Goal: Task Accomplishment & Management: Manage account settings

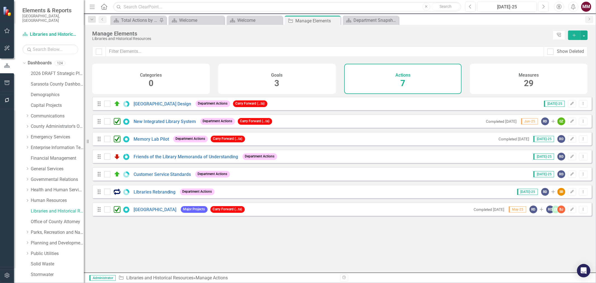
scroll to position [7, 0]
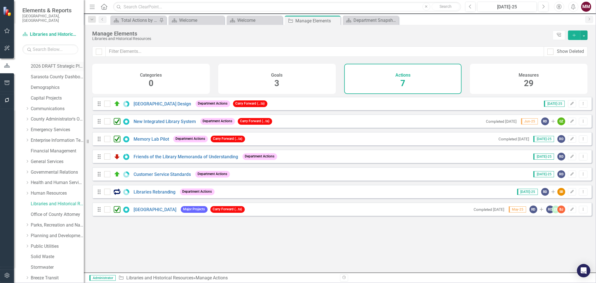
click at [51, 63] on link "2026 DRAFT Strategic Plan" at bounding box center [57, 66] width 53 height 6
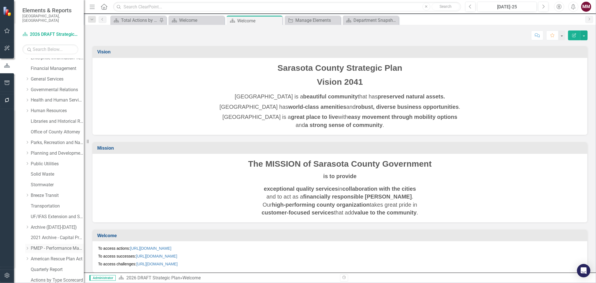
scroll to position [173, 0]
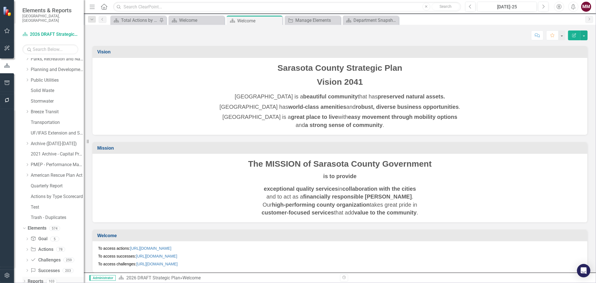
click at [24, 280] on icon at bounding box center [24, 281] width 1 height 3
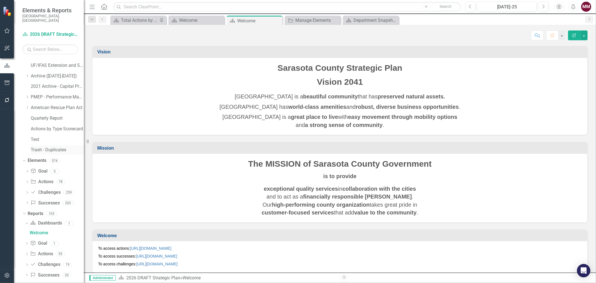
scroll to position [243, 0]
click at [27, 251] on icon "Dropdown" at bounding box center [27, 252] width 4 height 3
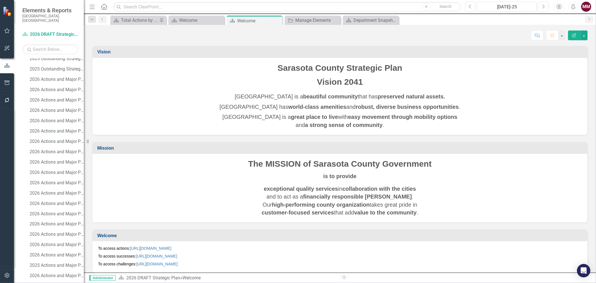
scroll to position [739, 0]
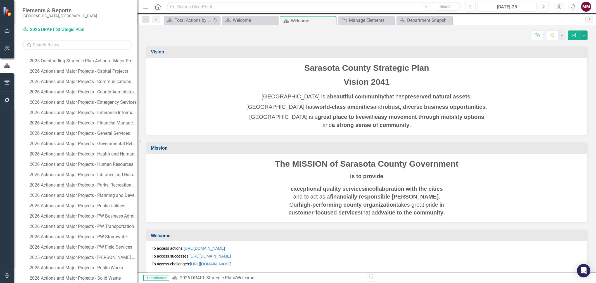
drag, startPoint x: 85, startPoint y: 138, endPoint x: 137, endPoint y: 142, distance: 52.6
click at [137, 142] on div "Resize" at bounding box center [139, 141] width 4 height 283
click at [119, 171] on link "2026 Actions and Major Projects - Libraries and Historical Resources" at bounding box center [82, 174] width 109 height 9
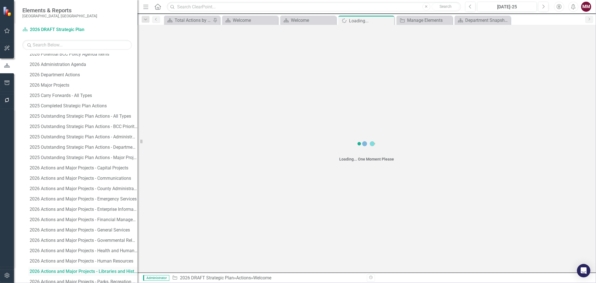
scroll to position [636, 0]
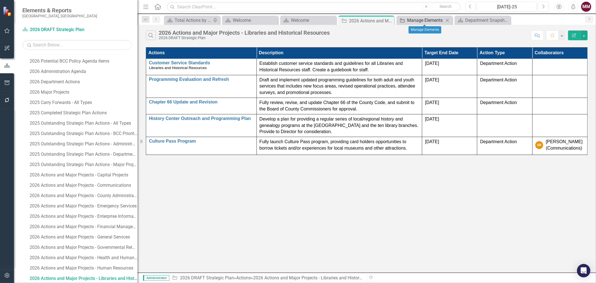
click at [434, 20] on div "Manage Elements" at bounding box center [425, 20] width 37 height 7
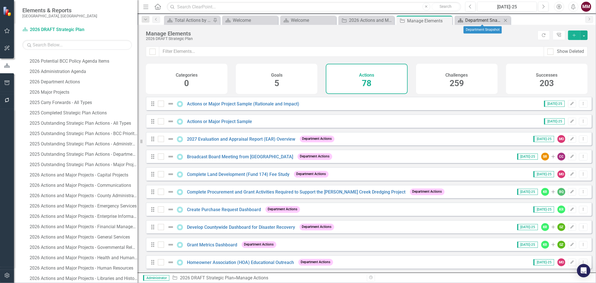
click at [470, 18] on div "Department Snapshot" at bounding box center [483, 20] width 37 height 7
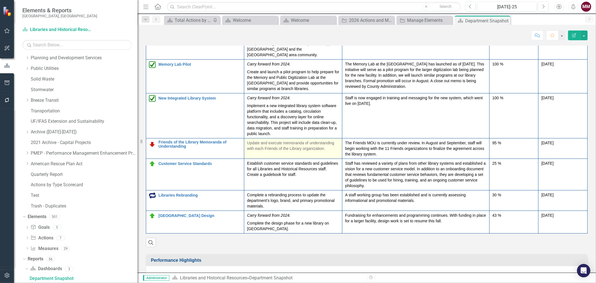
scroll to position [745, 0]
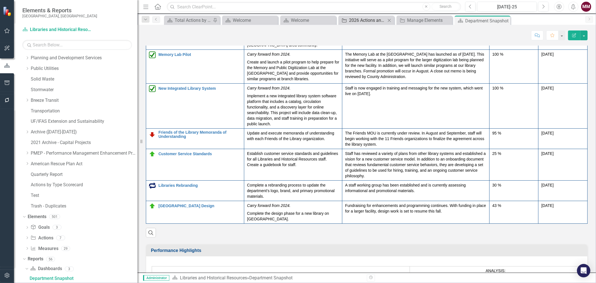
click at [368, 18] on div "2026 Actions and Major Projects - Libraries and Historical Resources" at bounding box center [367, 20] width 37 height 7
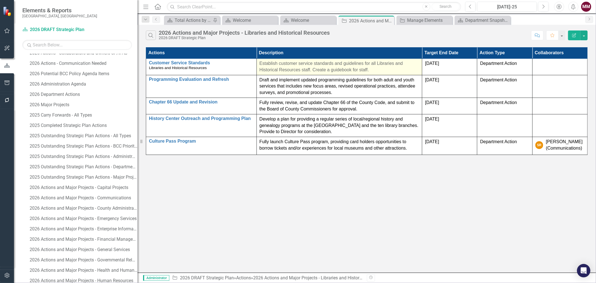
scroll to position [636, 0]
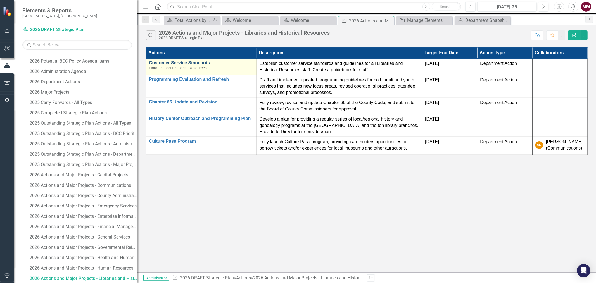
click at [185, 63] on link "Customer Service Standards" at bounding box center [201, 62] width 105 height 5
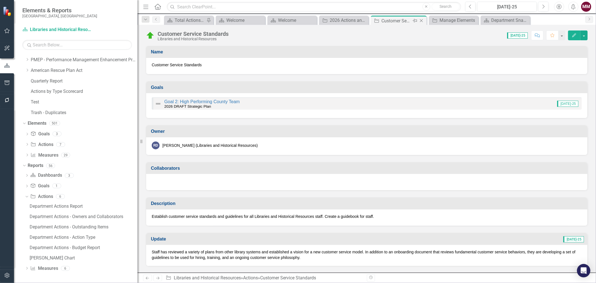
click at [421, 22] on icon "Close" at bounding box center [421, 20] width 6 height 4
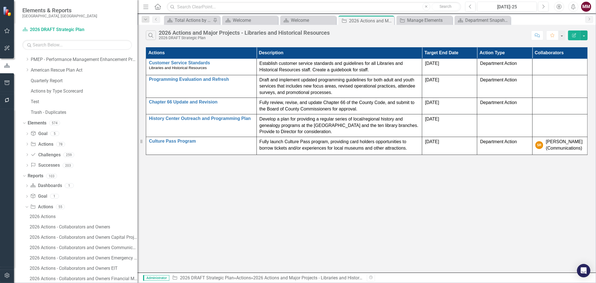
scroll to position [636, 0]
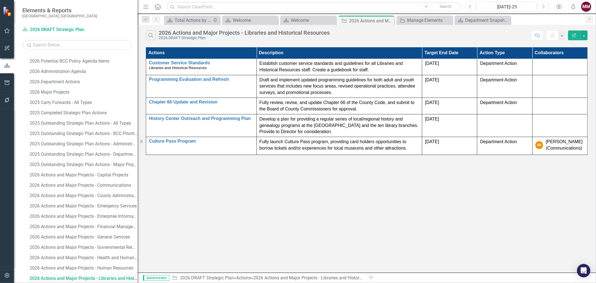
click at [60, 279] on div "2026 Actions and Major Projects - Libraries and Historical Resources" at bounding box center [84, 278] width 108 height 5
click at [584, 37] on button "button" at bounding box center [583, 35] width 7 height 10
click at [568, 45] on link "Edit Report Edit Report" at bounding box center [565, 46] width 44 height 10
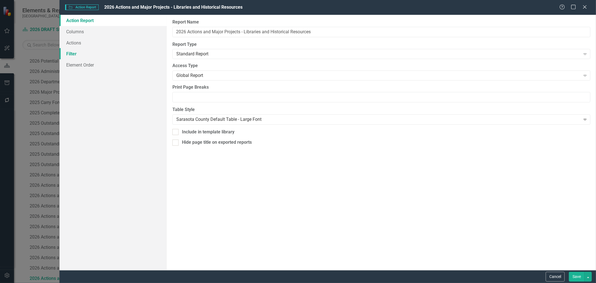
click at [67, 56] on link "Filter" at bounding box center [112, 53] width 107 height 11
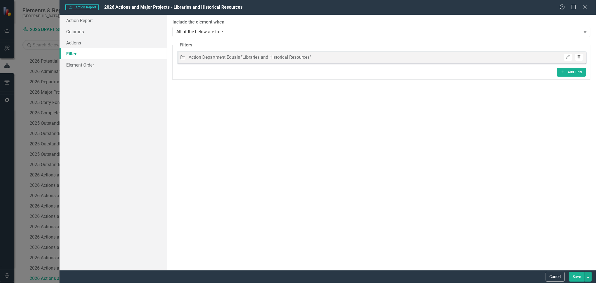
click at [579, 55] on icon "Trash" at bounding box center [579, 56] width 4 height 3
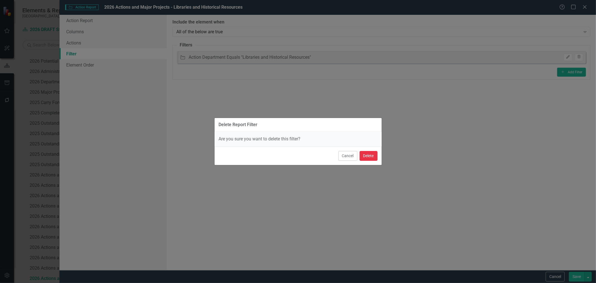
click at [371, 155] on button "Delete" at bounding box center [368, 156] width 18 height 10
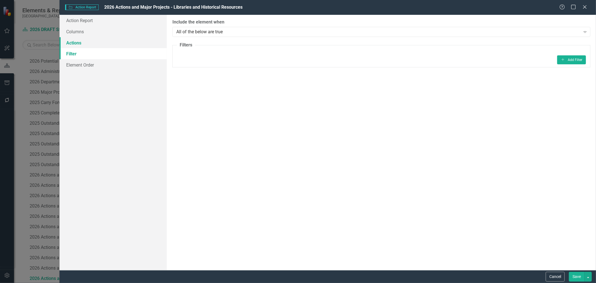
click at [75, 44] on link "Actions" at bounding box center [112, 42] width 107 height 11
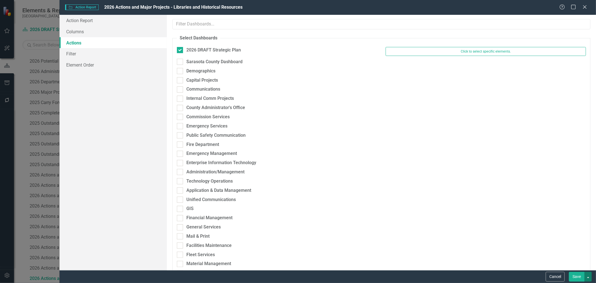
click at [589, 277] on button "button" at bounding box center [587, 276] width 7 height 10
click at [584, 264] on link "Save and Continue" at bounding box center [569, 266] width 44 height 10
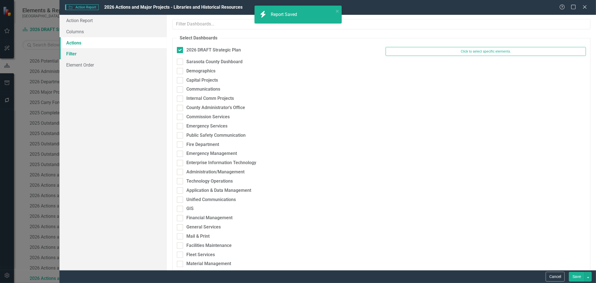
click at [75, 54] on link "Filter" at bounding box center [112, 53] width 107 height 11
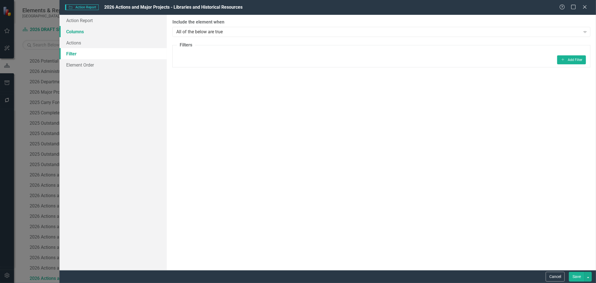
click at [72, 30] on link "Columns" at bounding box center [112, 31] width 107 height 11
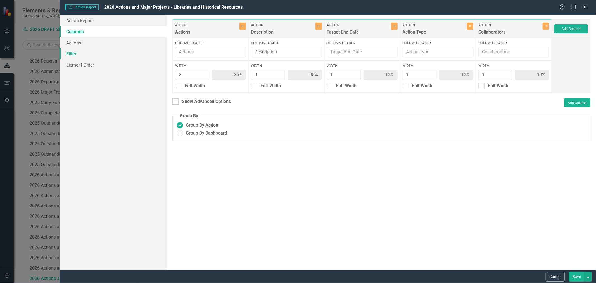
click at [72, 54] on link "Filter" at bounding box center [112, 53] width 107 height 11
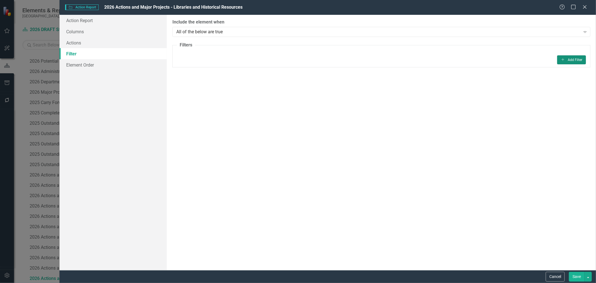
click at [568, 62] on button "Add Add Filter" at bounding box center [571, 59] width 29 height 9
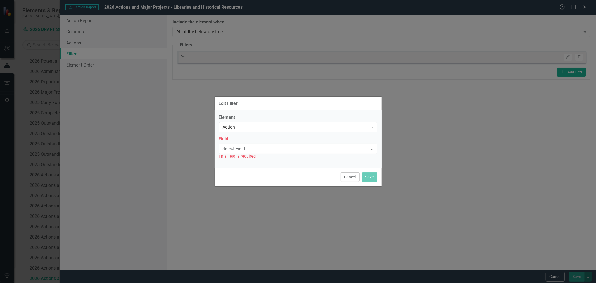
click at [255, 130] on div "Action" at bounding box center [295, 127] width 145 height 6
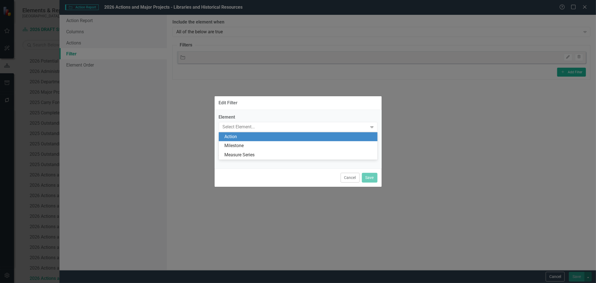
click at [256, 135] on div "Action" at bounding box center [299, 137] width 150 height 6
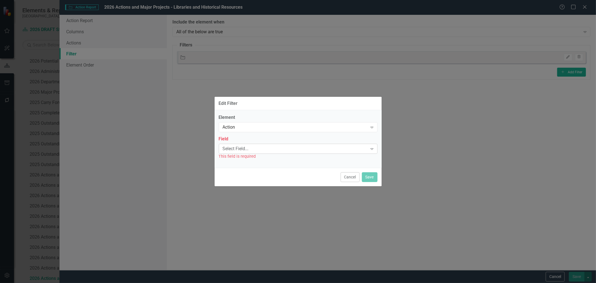
click at [253, 148] on div "Select Field..." at bounding box center [295, 148] width 145 height 6
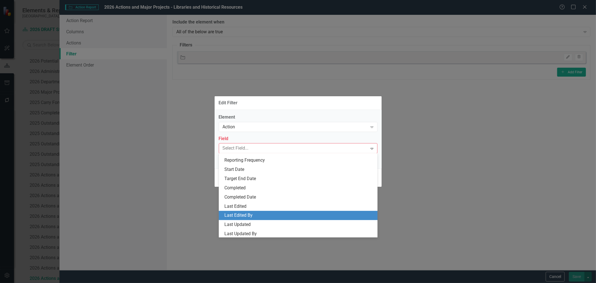
scroll to position [93, 0]
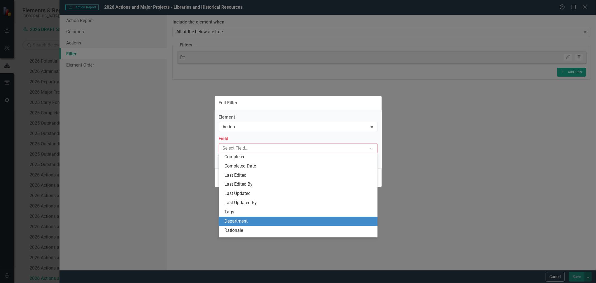
click at [247, 219] on div "Department" at bounding box center [299, 221] width 150 height 6
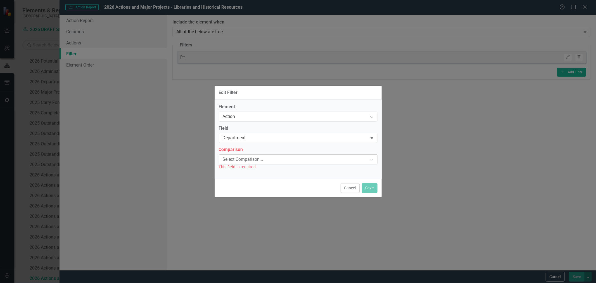
click at [238, 158] on div "Select Comparison..." at bounding box center [295, 159] width 145 height 6
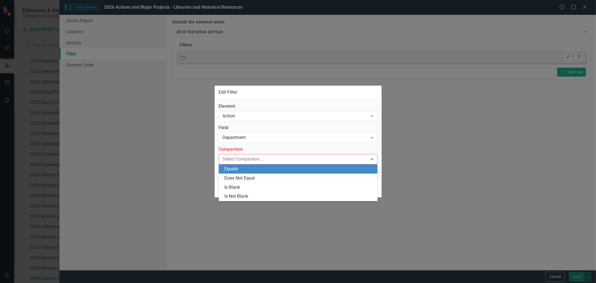
click at [239, 169] on div "Equals" at bounding box center [299, 169] width 150 height 6
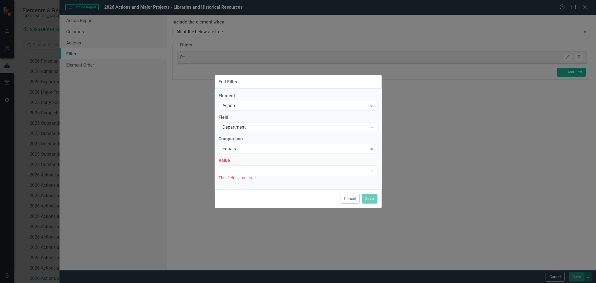
click at [239, 169] on div "Expand" at bounding box center [298, 170] width 159 height 10
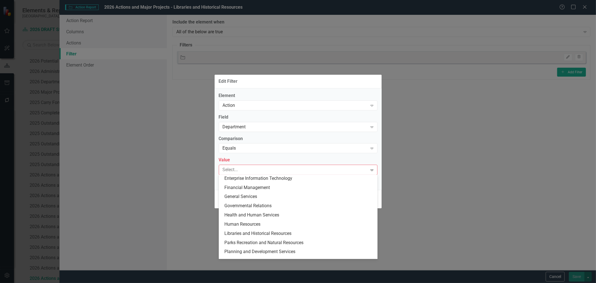
scroll to position [52, 0]
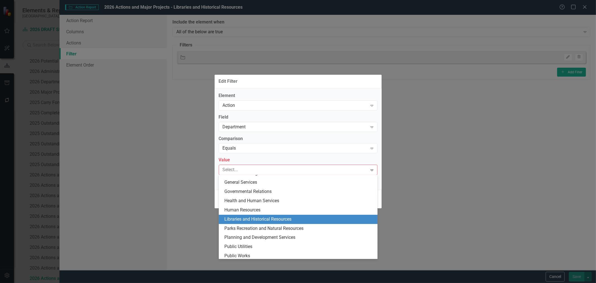
click at [266, 219] on div "Libraries and Historical Resources" at bounding box center [299, 219] width 150 height 6
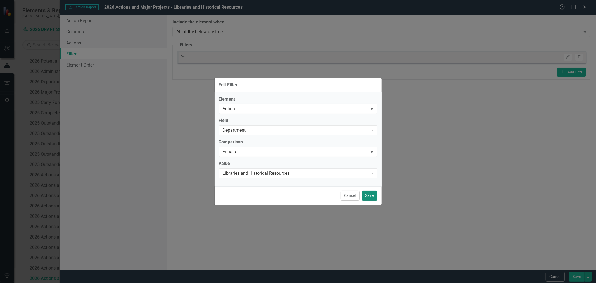
click at [365, 195] on button "Save" at bounding box center [370, 195] width 16 height 10
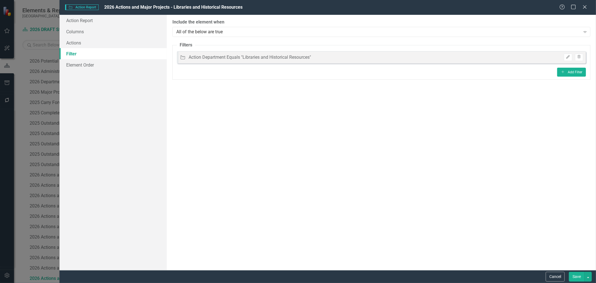
drag, startPoint x: 577, startPoint y: 277, endPoint x: 561, endPoint y: 266, distance: 19.8
click at [576, 277] on button "Save" at bounding box center [577, 276] width 16 height 10
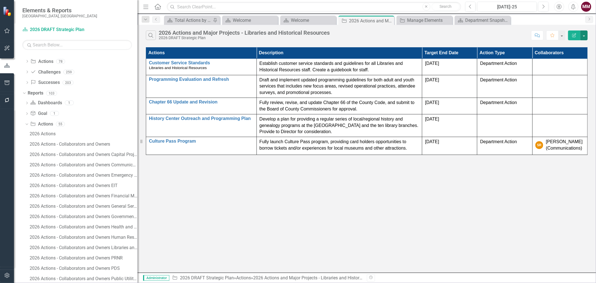
scroll to position [342, 0]
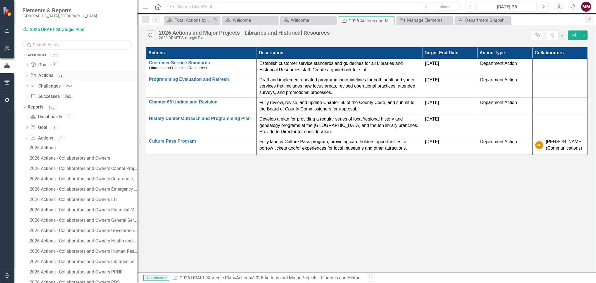
click at [41, 75] on link "Action Actions" at bounding box center [41, 75] width 23 height 6
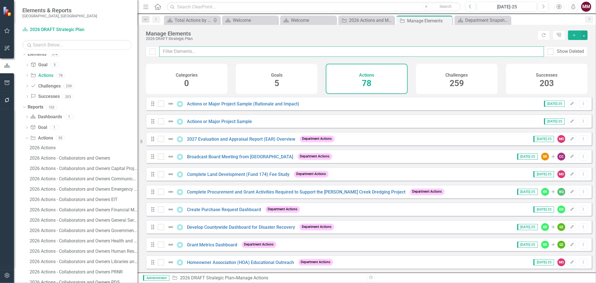
click at [208, 52] on input "text" at bounding box center [351, 51] width 385 height 10
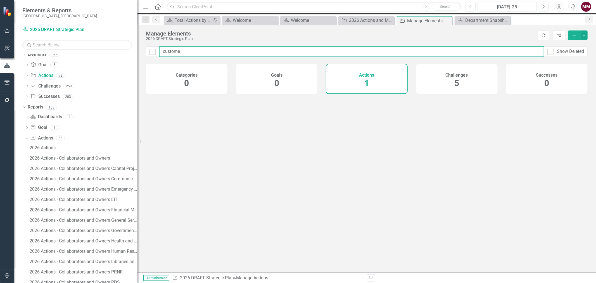
type input "customer"
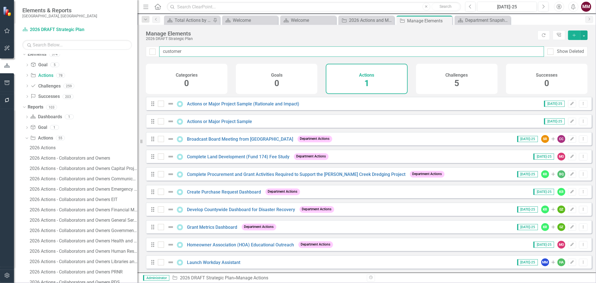
checkbox input "false"
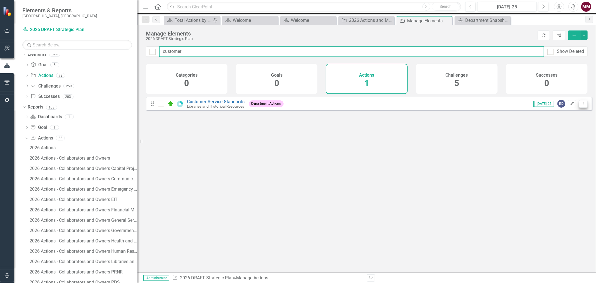
type input "customer"
click at [581, 105] on icon "Dropdown Menu" at bounding box center [583, 104] width 5 height 4
click at [561, 147] on link "Trash Delete Action" at bounding box center [560, 148] width 46 height 10
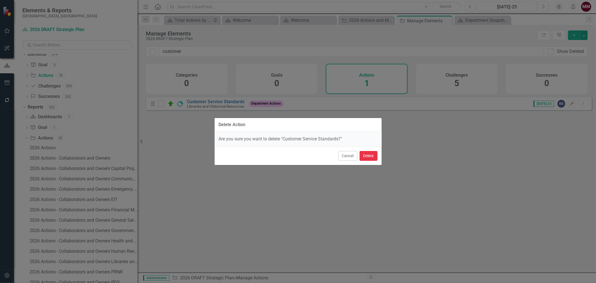
click at [370, 157] on button "Delete" at bounding box center [368, 156] width 18 height 10
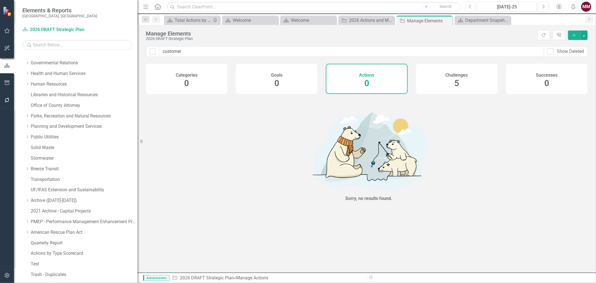
scroll to position [102, 0]
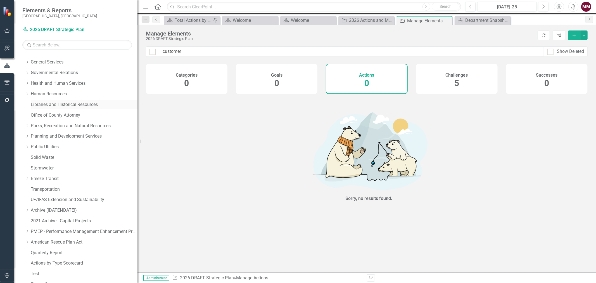
click at [81, 107] on link "Libraries and Historical Resources" at bounding box center [84, 104] width 107 height 6
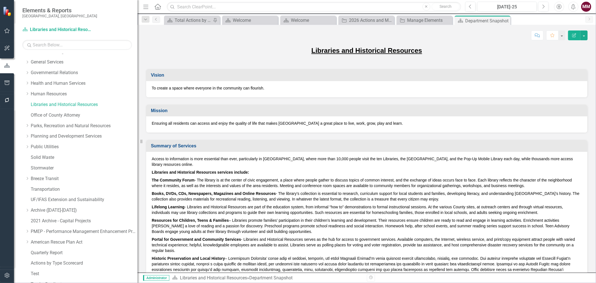
click at [294, 145] on h3 "Summary of Services" at bounding box center [367, 145] width 433 height 5
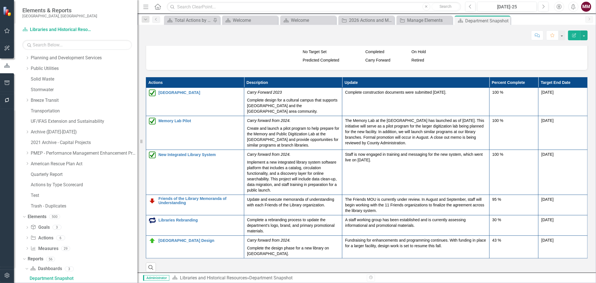
scroll to position [696, 0]
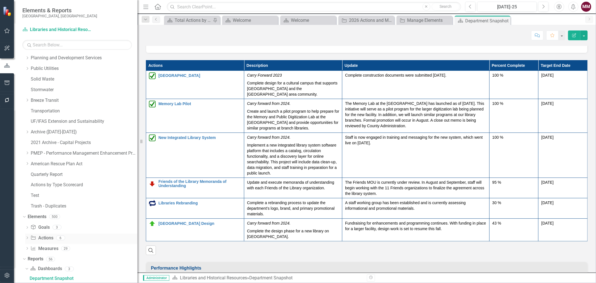
click at [45, 238] on link "Action Actions" at bounding box center [41, 238] width 23 height 6
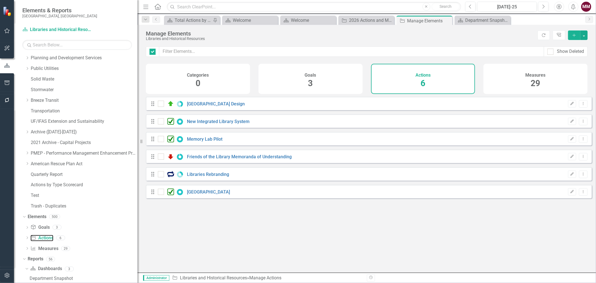
checkbox input "false"
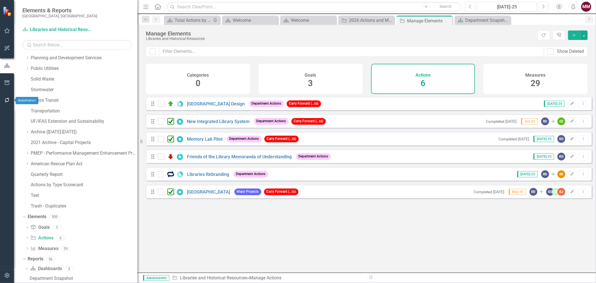
click at [6, 101] on icon "button" at bounding box center [7, 100] width 6 height 4
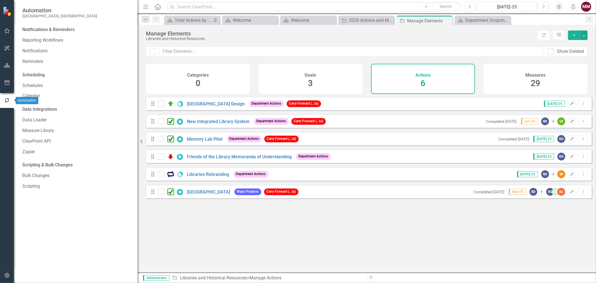
click at [7, 78] on button "button" at bounding box center [7, 83] width 13 height 12
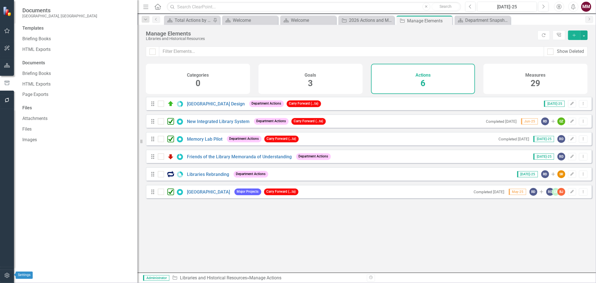
click at [3, 273] on button "button" at bounding box center [7, 276] width 13 height 12
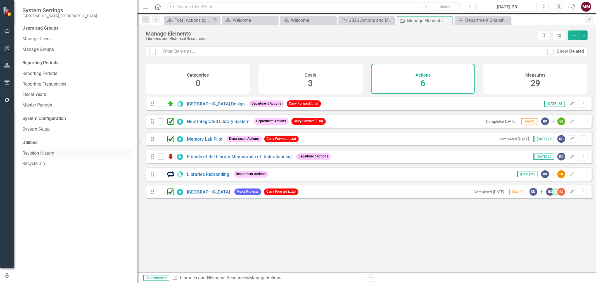
click at [31, 153] on link "Revision History" at bounding box center [76, 153] width 109 height 6
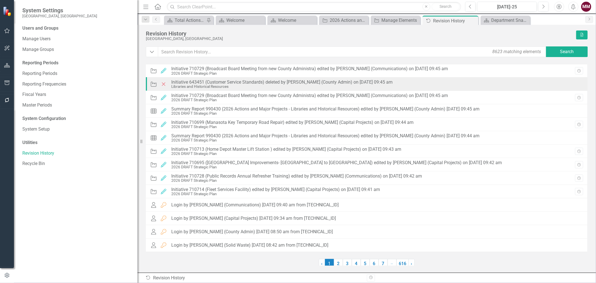
click at [502, 87] on div "Action Deleted Initiative 643451 (Customer Service Standards) deleted by Melani…" at bounding box center [367, 83] width 442 height 13
click at [160, 84] on icon "Deleted" at bounding box center [163, 84] width 7 height 6
click at [152, 84] on icon "Action" at bounding box center [153, 84] width 7 height 6
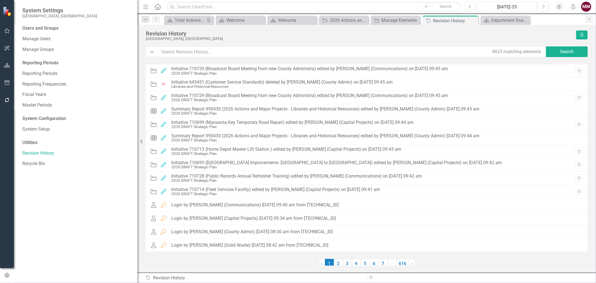
click at [153, 277] on div "Audit Log Revision History" at bounding box center [253, 278] width 217 height 6
click at [146, 278] on icon "Audit Log" at bounding box center [148, 277] width 6 height 4
click at [371, 277] on icon "Revision History" at bounding box center [371, 277] width 4 height 3
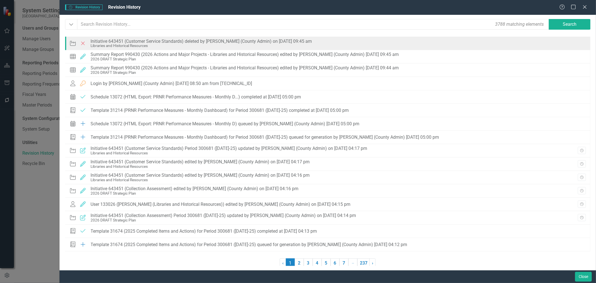
click at [127, 46] on div "Libraries and Historical Resources" at bounding box center [201, 46] width 221 height 4
click at [128, 45] on div "Libraries and Historical Resources" at bounding box center [201, 46] width 221 height 4
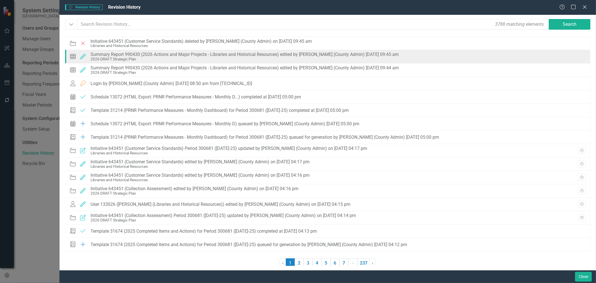
click at [130, 57] on div "2026 DRAFT Strategic Plan" at bounding box center [245, 59] width 308 height 4
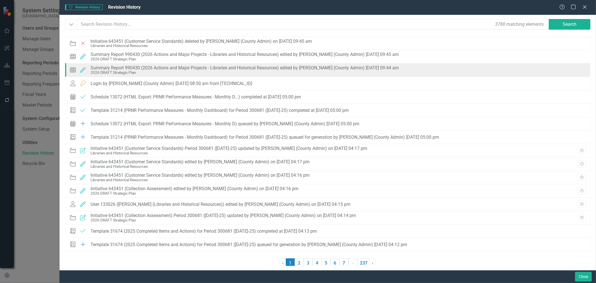
click at [130, 74] on div "2026 DRAFT Strategic Plan" at bounding box center [245, 72] width 308 height 4
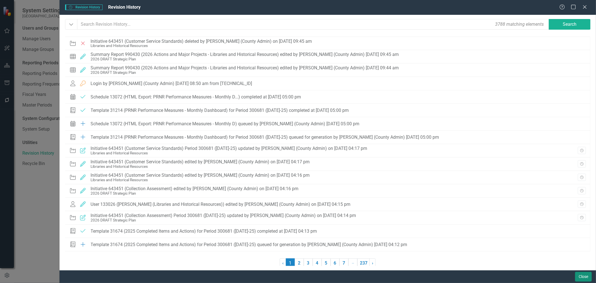
click at [582, 276] on button "Close" at bounding box center [583, 276] width 17 height 10
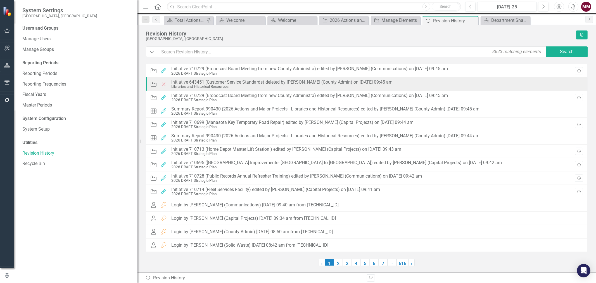
drag, startPoint x: 231, startPoint y: 88, endPoint x: 168, endPoint y: 80, distance: 63.1
click at [168, 80] on div "Action Deleted Initiative 643451 (Customer Service Standards) deleted by Melani…" at bounding box center [271, 84] width 242 height 9
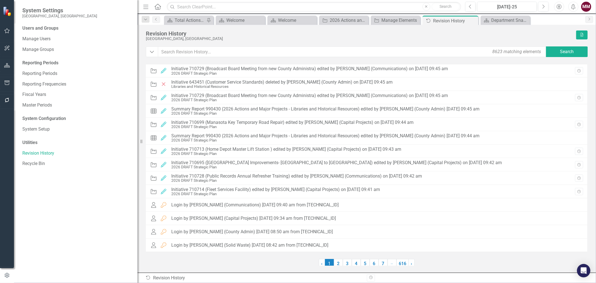
drag, startPoint x: 471, startPoint y: 20, endPoint x: 400, endPoint y: 1, distance: 73.5
click at [0, 0] on icon "Close" at bounding box center [0, 0] width 0 height 0
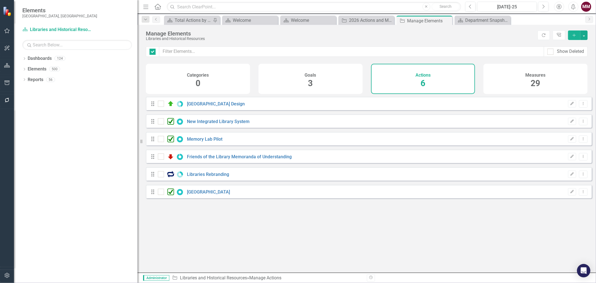
checkbox input "false"
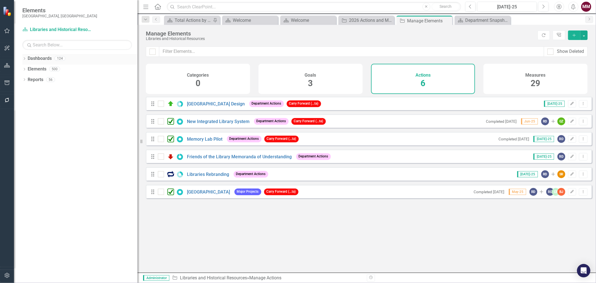
click at [24, 58] on icon "Dropdown" at bounding box center [24, 59] width 4 height 3
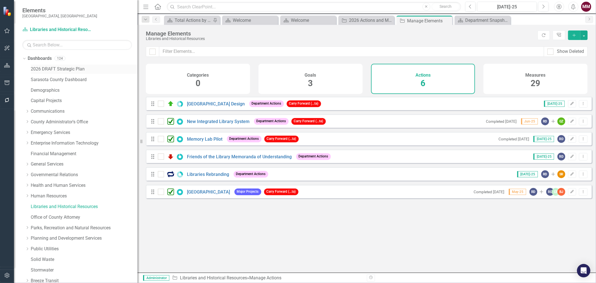
click at [46, 67] on link "2026 DRAFT Strategic Plan" at bounding box center [84, 69] width 107 height 6
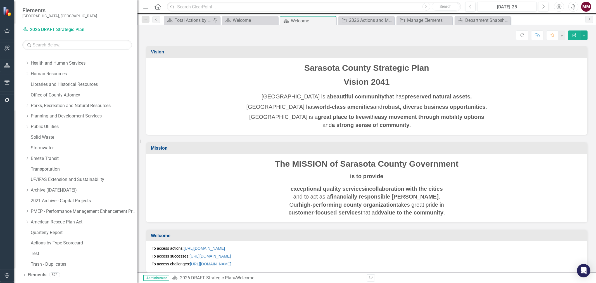
scroll to position [131, 0]
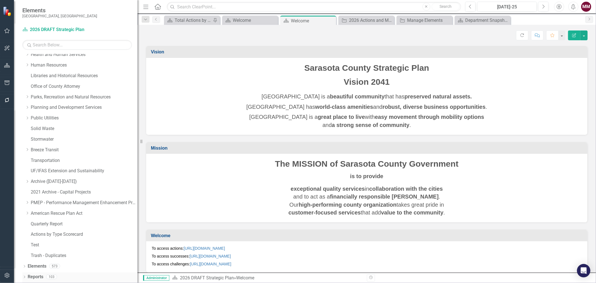
click at [24, 277] on icon "Dropdown" at bounding box center [24, 277] width 4 height 3
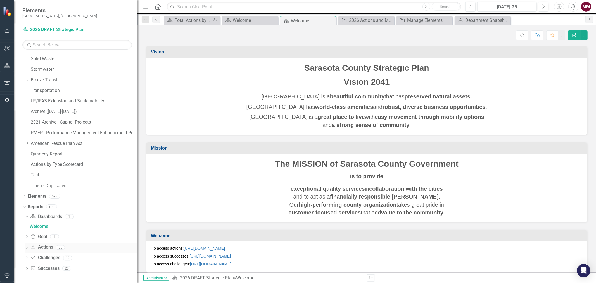
click at [26, 246] on icon "Dropdown" at bounding box center [27, 247] width 4 height 3
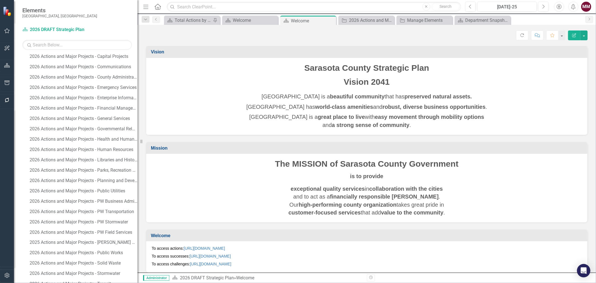
scroll to position [717, 0]
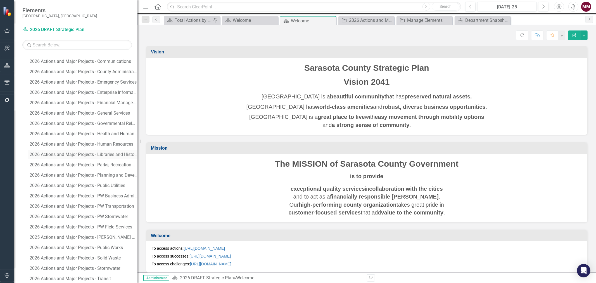
click at [97, 154] on div "2026 Actions and Major Projects - Libraries and Historical Resources" at bounding box center [84, 154] width 108 height 5
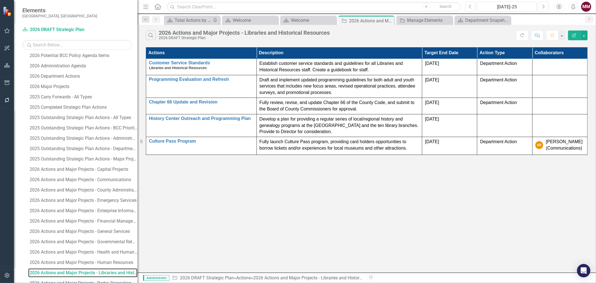
scroll to position [593, 0]
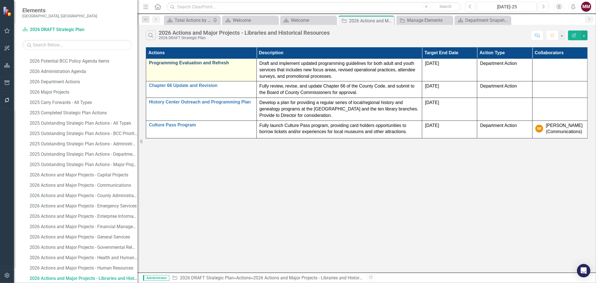
click at [196, 64] on link "Programming Evaluation and Refresh" at bounding box center [201, 62] width 105 height 5
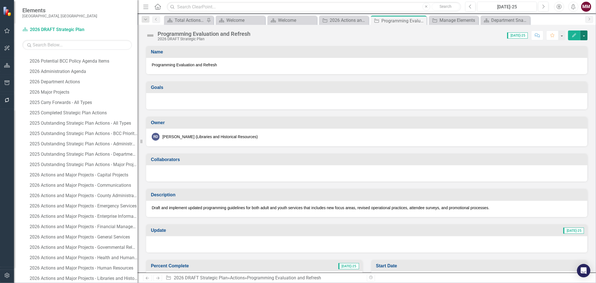
click at [585, 37] on button "button" at bounding box center [583, 35] width 7 height 10
click at [561, 76] on link "Revision History Revision History" at bounding box center [553, 78] width 68 height 10
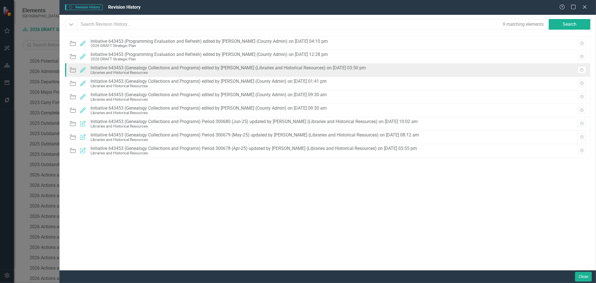
click at [396, 69] on div "Action Edited Initiative 643453 (Genealogy Collections and Programs) edited by …" at bounding box center [327, 69] width 525 height 13
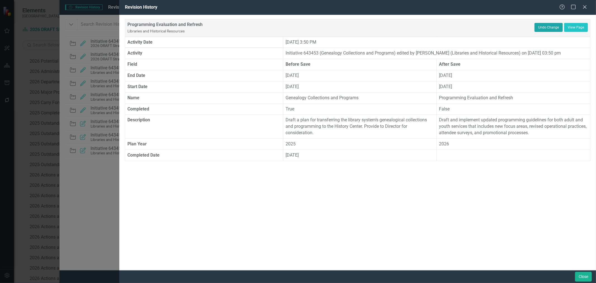
click at [546, 26] on button "Undo Change" at bounding box center [548, 27] width 28 height 9
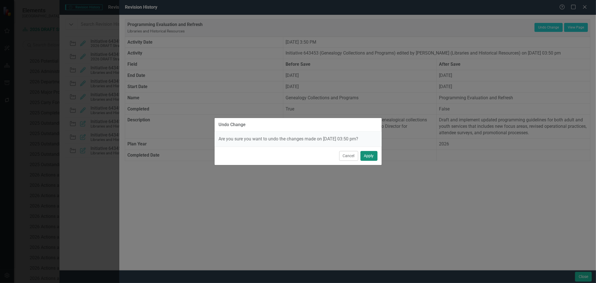
click at [372, 154] on button "Apply" at bounding box center [368, 156] width 17 height 10
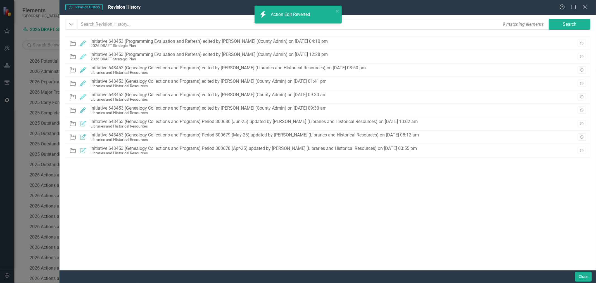
checkbox input "true"
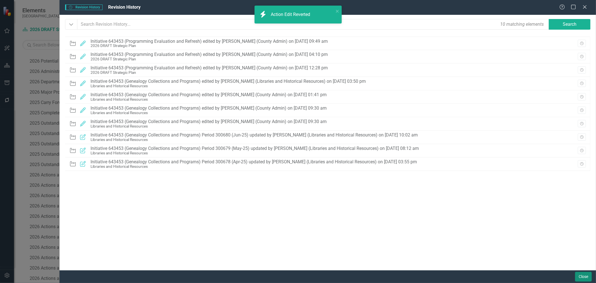
click at [578, 274] on button "Close" at bounding box center [583, 276] width 17 height 10
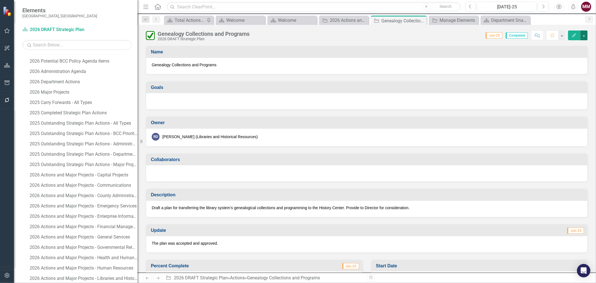
click at [585, 34] on button "button" at bounding box center [583, 35] width 7 height 10
click at [559, 46] on link "Edit Edit Action" at bounding box center [553, 46] width 68 height 10
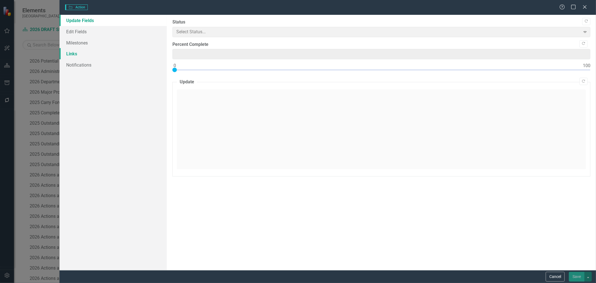
type input "100"
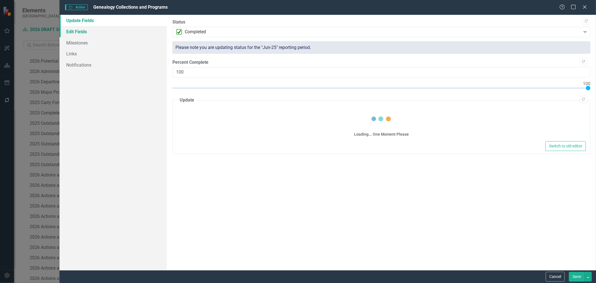
click at [71, 29] on link "Edit Fields" at bounding box center [112, 31] width 107 height 11
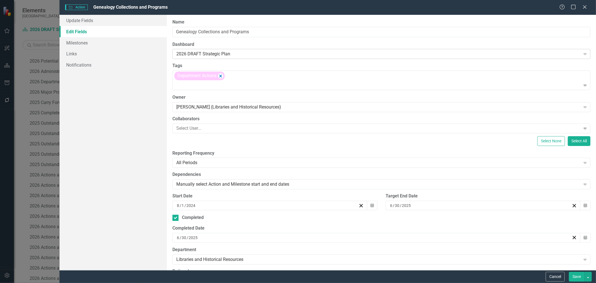
click at [236, 53] on div "2026 DRAFT Strategic Plan" at bounding box center [378, 54] width 404 height 6
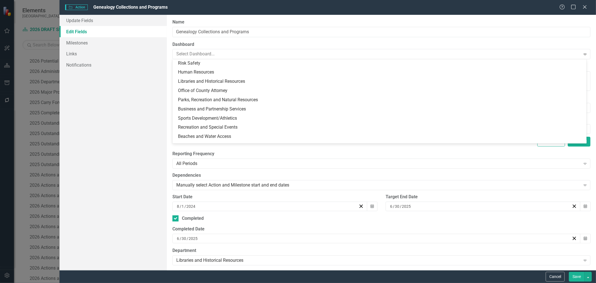
scroll to position [308, 0]
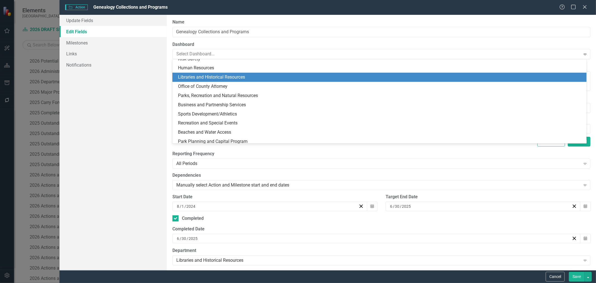
click at [299, 77] on div "Libraries and Historical Resources" at bounding box center [380, 77] width 405 height 6
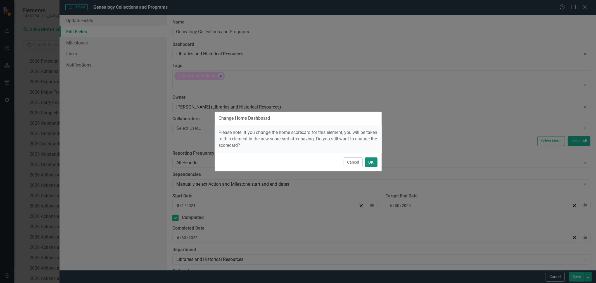
click at [369, 163] on button "OK" at bounding box center [371, 162] width 13 height 10
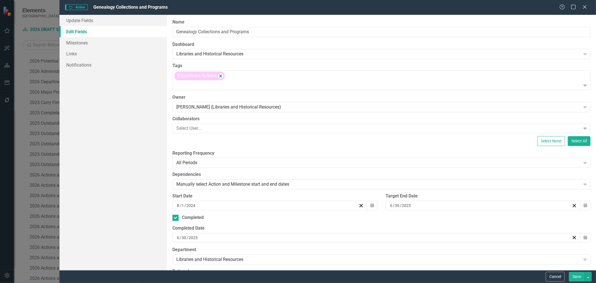
click at [317, 146] on div "Select None Select All" at bounding box center [381, 141] width 418 height 10
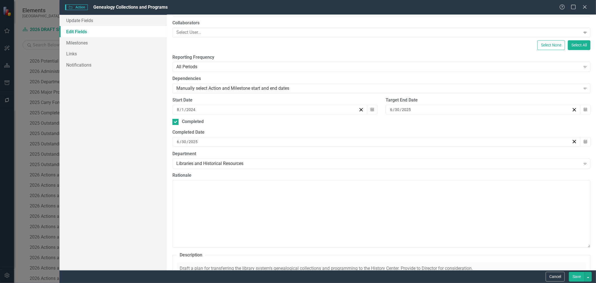
scroll to position [64, 0]
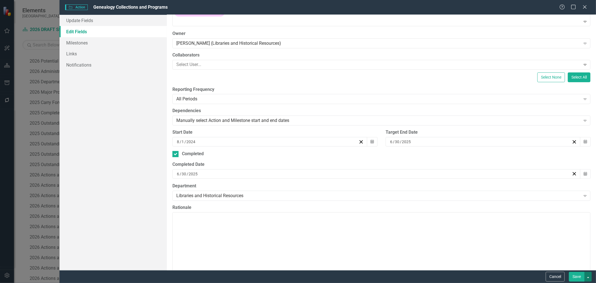
click at [589, 275] on button "button" at bounding box center [587, 276] width 7 height 10
click at [585, 266] on link "Save and Continue" at bounding box center [569, 266] width 44 height 10
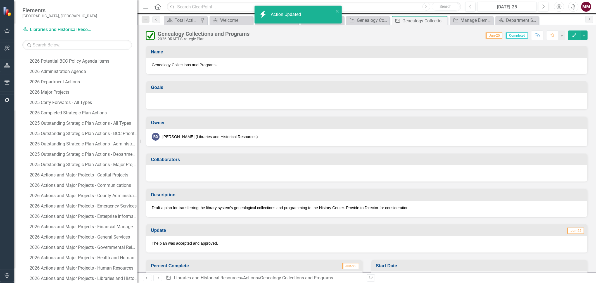
scroll to position [242, 0]
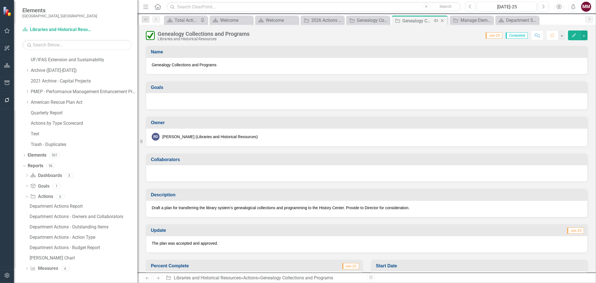
click at [444, 20] on icon "Close" at bounding box center [442, 20] width 6 height 4
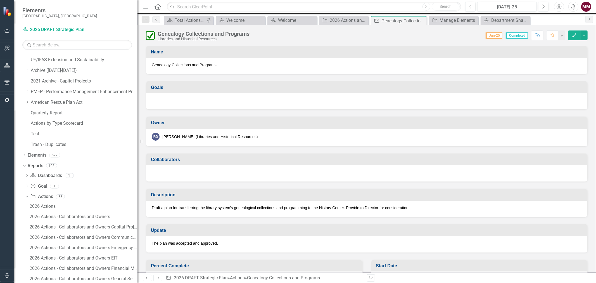
scroll to position [593, 0]
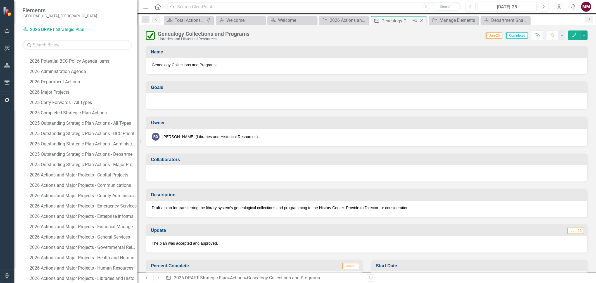
click at [421, 21] on icon at bounding box center [421, 20] width 3 height 3
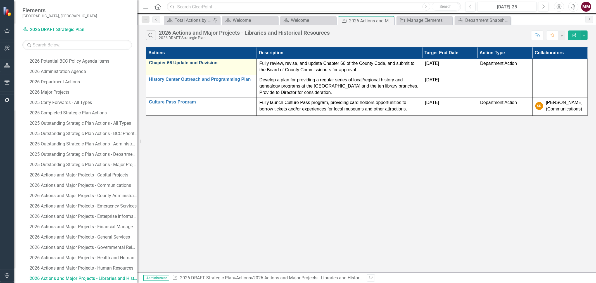
click at [176, 63] on link "Chapter 66 Update and Revision" at bounding box center [201, 62] width 105 height 5
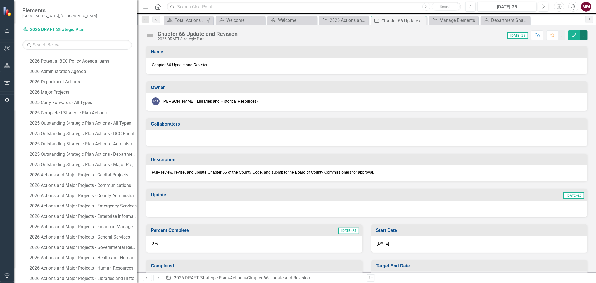
click at [584, 36] on button "button" at bounding box center [583, 35] width 7 height 10
click at [558, 78] on link "Revision History Revision History" at bounding box center [553, 78] width 68 height 10
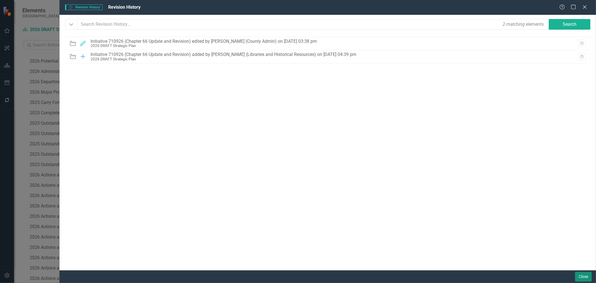
click at [583, 275] on button "Close" at bounding box center [583, 276] width 17 height 10
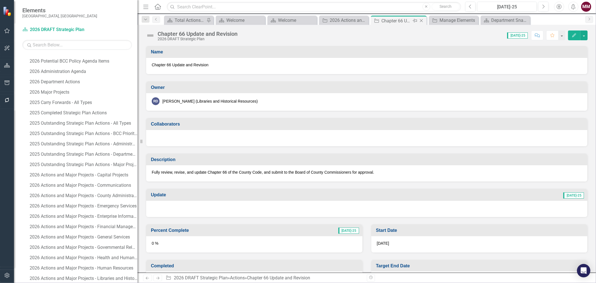
click at [419, 21] on icon "Close" at bounding box center [421, 20] width 6 height 4
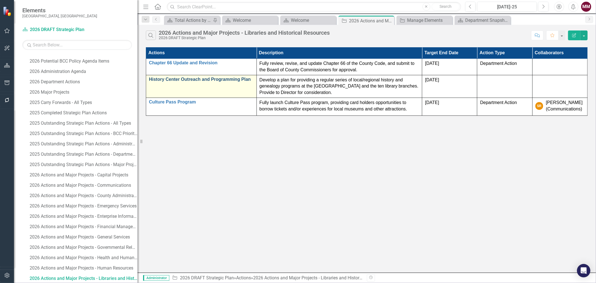
click at [233, 81] on link "History Center Outreach and Programming Plan" at bounding box center [201, 79] width 105 height 5
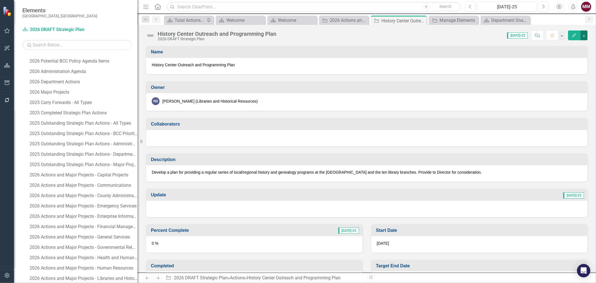
click at [587, 37] on button "button" at bounding box center [583, 35] width 7 height 10
click at [549, 81] on link "Revision History Revision History" at bounding box center [553, 78] width 68 height 10
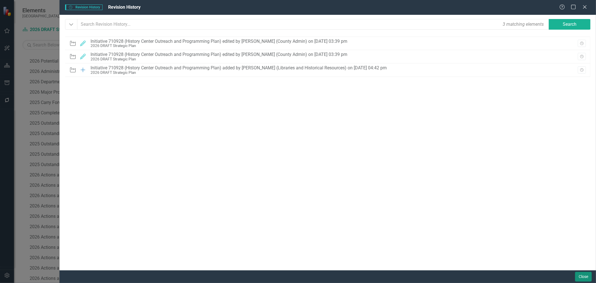
click at [587, 278] on button "Close" at bounding box center [583, 276] width 17 height 10
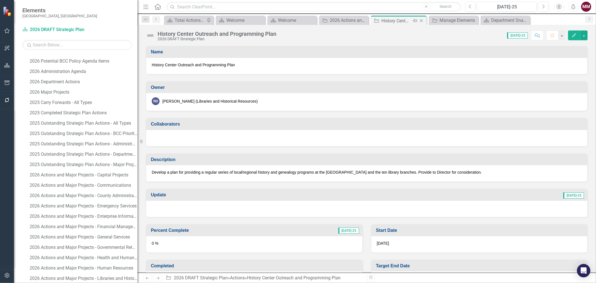
click at [422, 18] on icon "Close" at bounding box center [421, 20] width 6 height 4
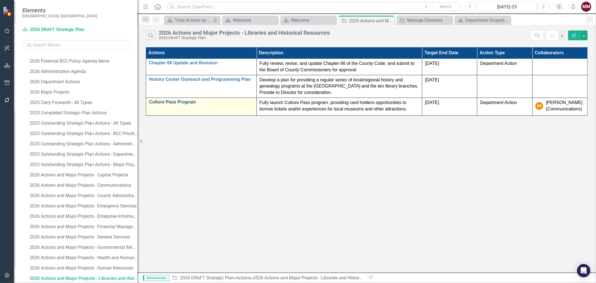
click at [186, 103] on link "Culture Pass Program" at bounding box center [201, 101] width 105 height 5
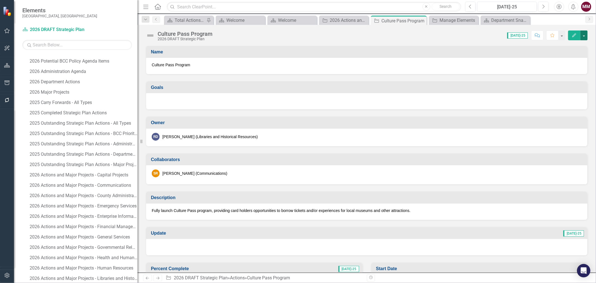
click at [585, 37] on button "button" at bounding box center [583, 35] width 7 height 10
click at [551, 78] on link "Revision History Revision History" at bounding box center [553, 78] width 68 height 10
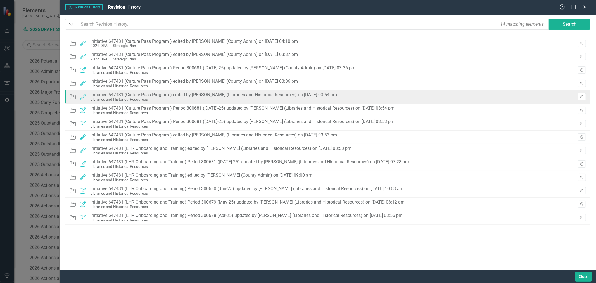
click at [340, 97] on div "Action Edited Initiative 647431 (Culture Pass Program ) edited by Amanda Leuck …" at bounding box center [204, 97] width 270 height 12
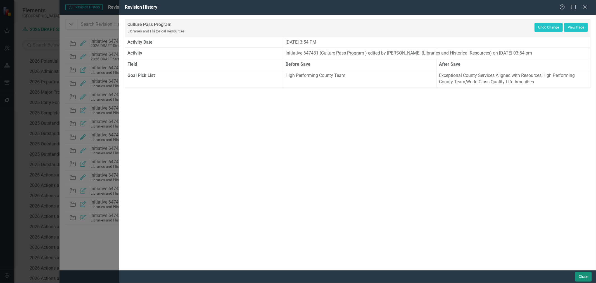
click at [582, 275] on button "Close" at bounding box center [583, 276] width 17 height 10
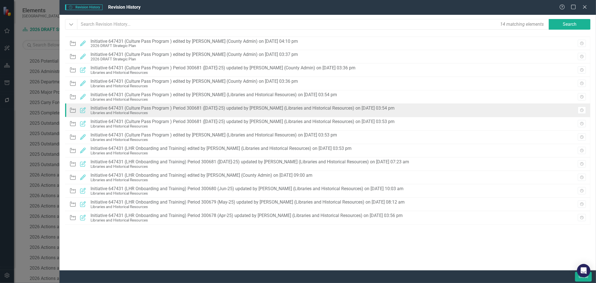
click at [306, 112] on div "Libraries and Historical Resources" at bounding box center [243, 113] width 304 height 4
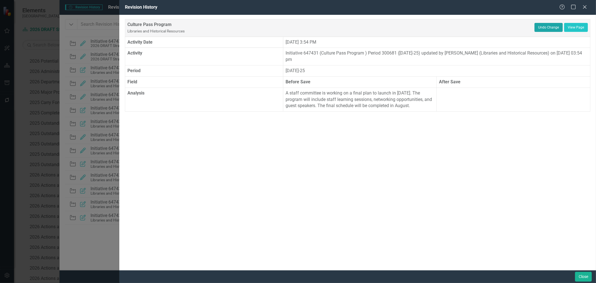
click at [547, 27] on button "Undo Change" at bounding box center [548, 27] width 28 height 9
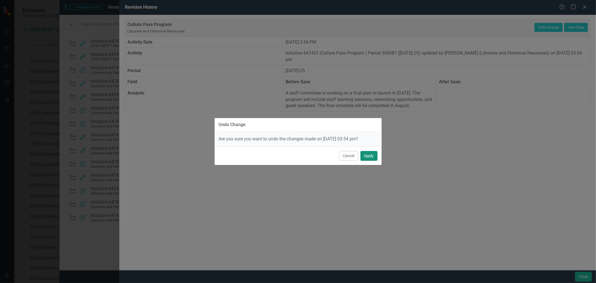
click at [373, 157] on button "Apply" at bounding box center [368, 156] width 17 height 10
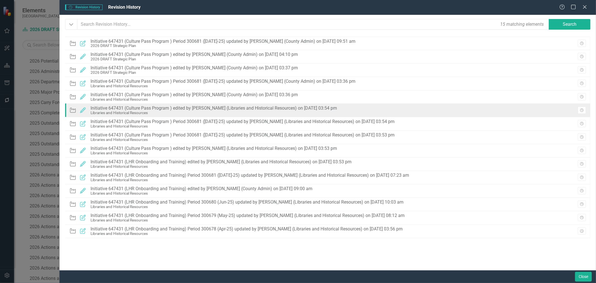
click at [411, 109] on div "Action Edited Initiative 647431 (Culture Pass Program ) edited by Amanda Leuck …" at bounding box center [327, 110] width 525 height 13
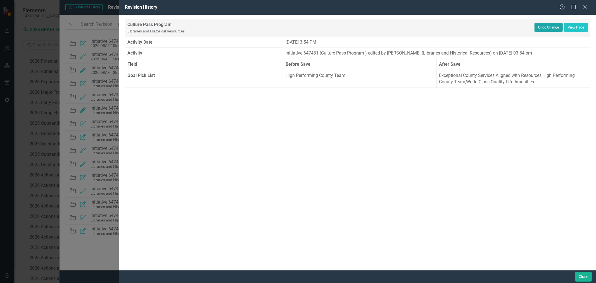
click at [542, 27] on button "Undo Change" at bounding box center [548, 27] width 28 height 9
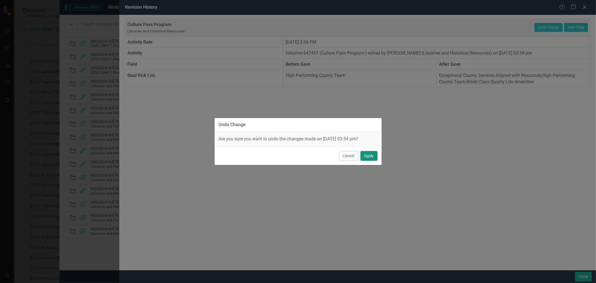
click at [368, 155] on button "Apply" at bounding box center [368, 156] width 17 height 10
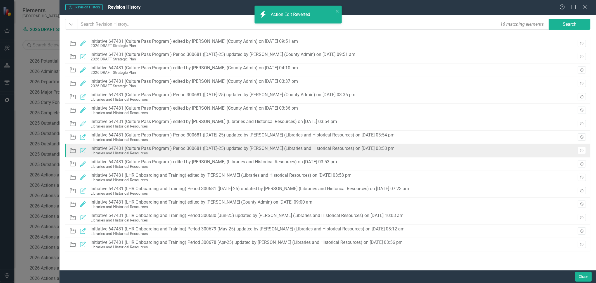
click at [408, 149] on div "Action Updated Initiative 647431 (Culture Pass Program ) Period 300681 (Jul-25)…" at bounding box center [327, 150] width 525 height 13
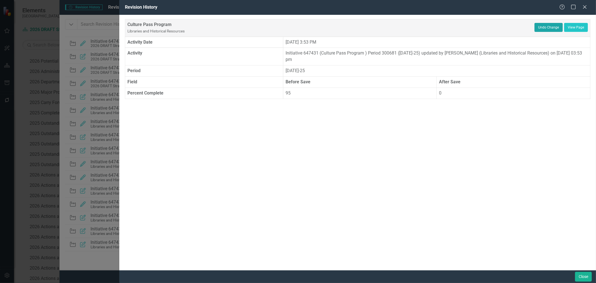
click at [551, 27] on button "Undo Change" at bounding box center [548, 27] width 28 height 9
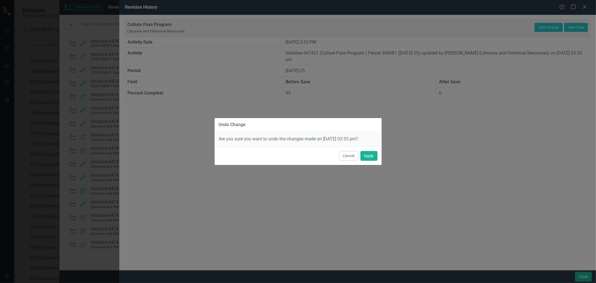
click at [365, 150] on div "Cancel Apply" at bounding box center [298, 155] width 167 height 18
click at [366, 155] on button "Apply" at bounding box center [368, 156] width 17 height 10
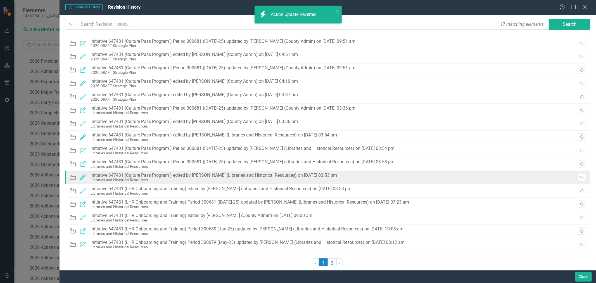
click at [376, 180] on div "Action Edited Initiative 647431 (Culture Pass Program ) edited by Amanda Leuck …" at bounding box center [327, 177] width 525 height 13
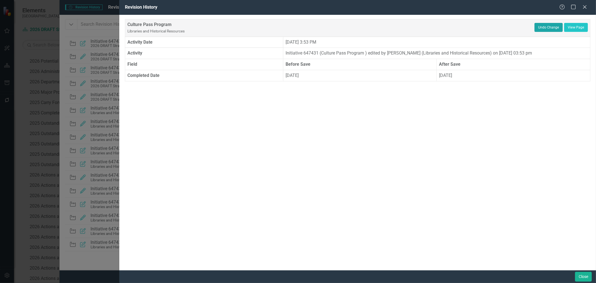
click at [540, 27] on button "Undo Change" at bounding box center [548, 27] width 28 height 9
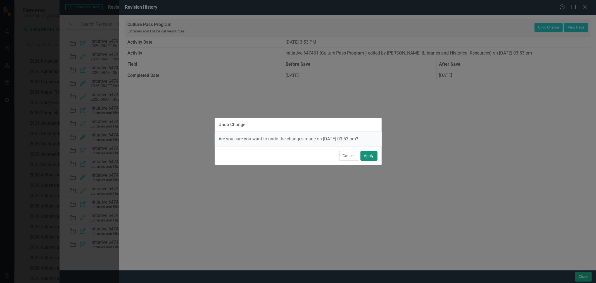
click at [373, 157] on button "Apply" at bounding box center [368, 156] width 17 height 10
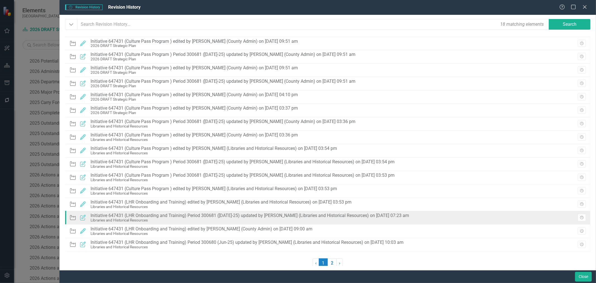
click at [418, 217] on div "Action Updated Initiative 647431 (LHR Onboarding and Training) Period 300681 (J…" at bounding box center [327, 217] width 525 height 13
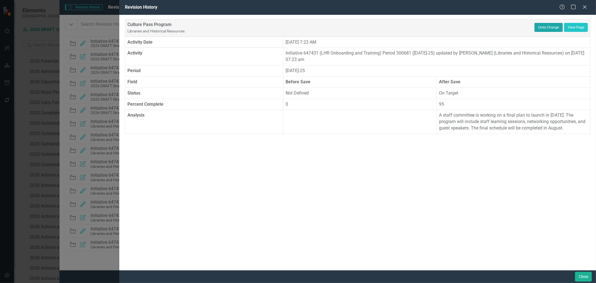
click at [545, 27] on button "Undo Change" at bounding box center [548, 27] width 28 height 9
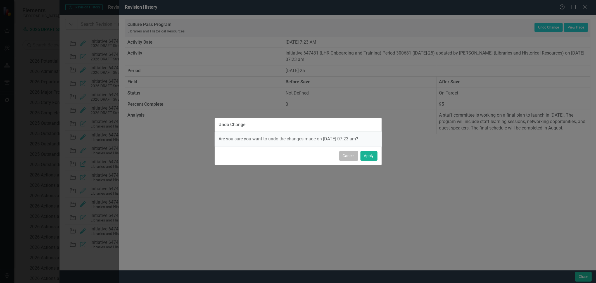
click at [344, 157] on button "Cancel" at bounding box center [348, 156] width 19 height 10
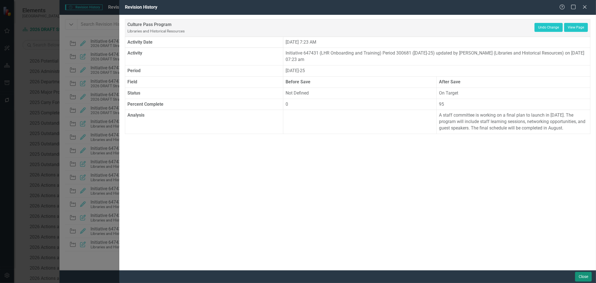
click at [579, 277] on button "Close" at bounding box center [583, 276] width 17 height 10
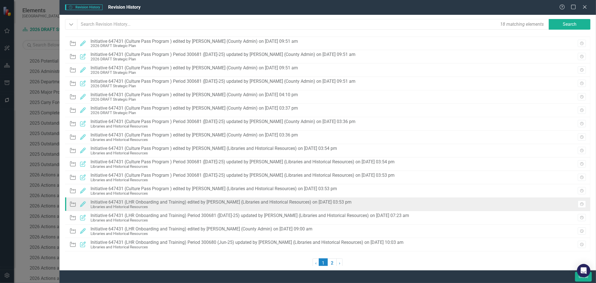
click at [235, 208] on div "Libraries and Historical Resources" at bounding box center [221, 206] width 261 height 4
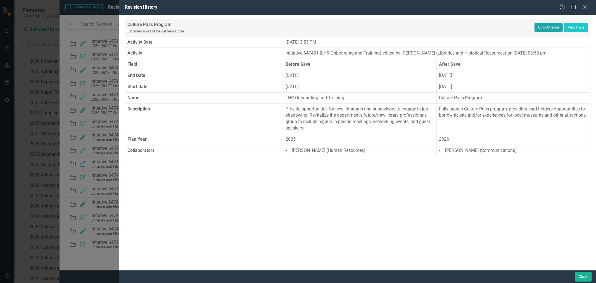
click at [544, 27] on button "Undo Change" at bounding box center [548, 27] width 28 height 9
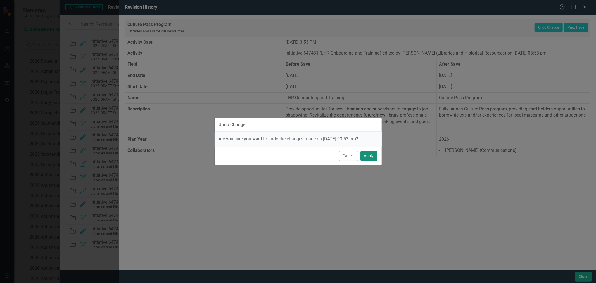
click at [366, 153] on button "Apply" at bounding box center [368, 156] width 17 height 10
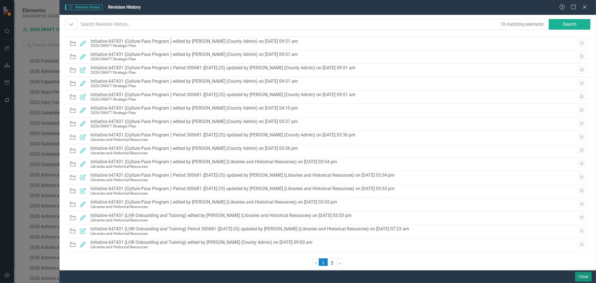
click at [582, 275] on button "Close" at bounding box center [583, 276] width 17 height 10
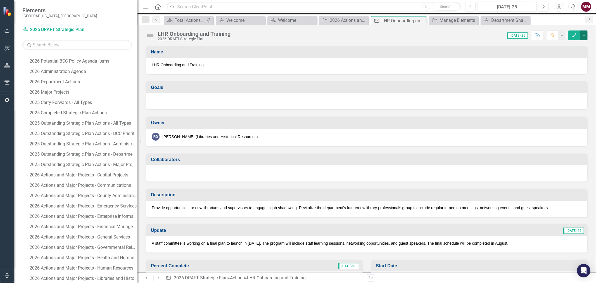
click at [583, 34] on button "button" at bounding box center [583, 35] width 7 height 10
click at [573, 45] on link "Edit Edit Action" at bounding box center [553, 46] width 68 height 10
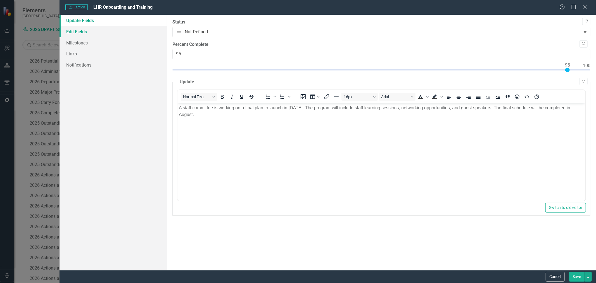
click at [71, 32] on link "Edit Fields" at bounding box center [112, 31] width 107 height 11
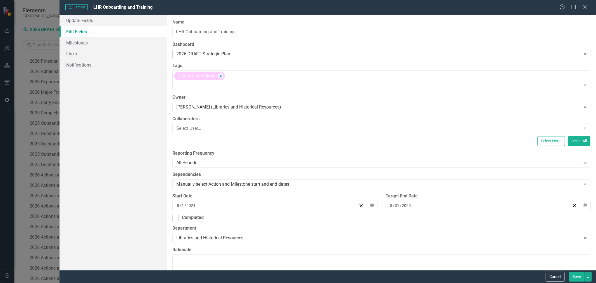
click at [239, 55] on div "2026 DRAFT Strategic Plan" at bounding box center [378, 54] width 404 height 6
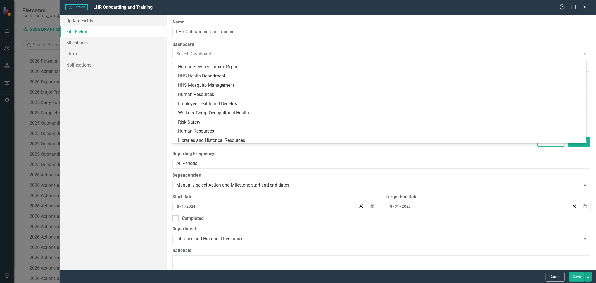
scroll to position [270, 0]
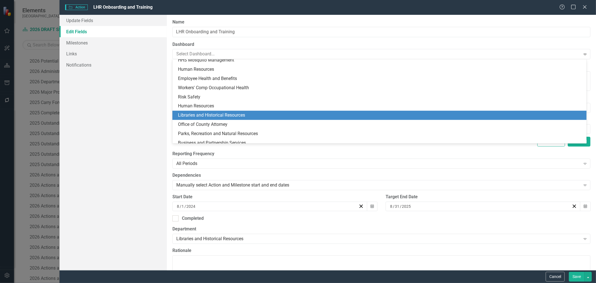
click at [304, 117] on div "Libraries and Historical Resources" at bounding box center [380, 115] width 405 height 6
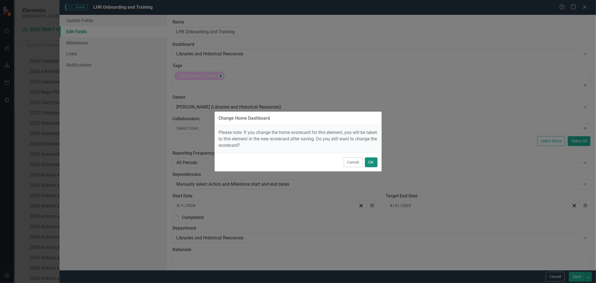
click at [370, 163] on button "OK" at bounding box center [371, 162] width 13 height 10
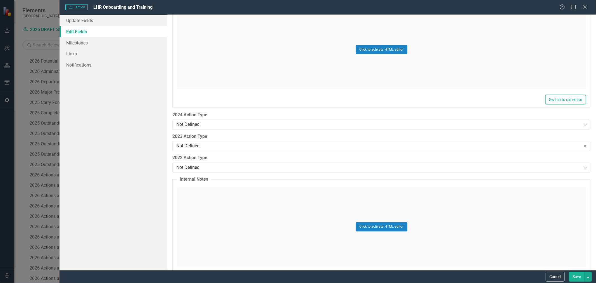
scroll to position [774, 0]
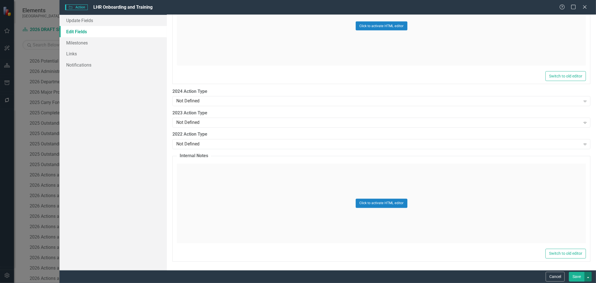
click at [588, 278] on button "button" at bounding box center [587, 276] width 7 height 10
click at [577, 266] on link "Save and Continue" at bounding box center [569, 266] width 44 height 10
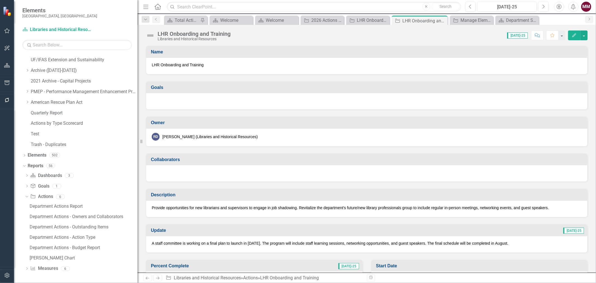
click at [268, 99] on div at bounding box center [366, 101] width 441 height 16
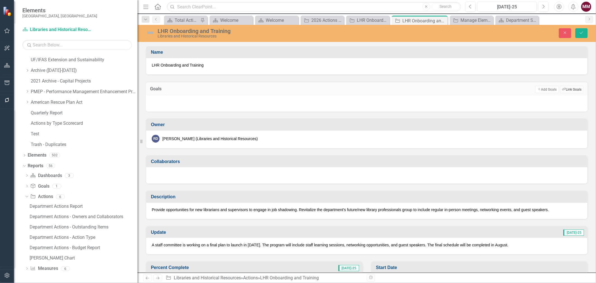
click at [562, 90] on button "Link Tag Link Goals" at bounding box center [571, 89] width 23 height 7
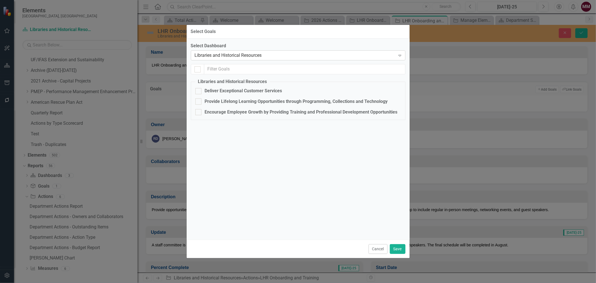
click at [228, 54] on div "Libraries and Historical Resources" at bounding box center [295, 55] width 201 height 6
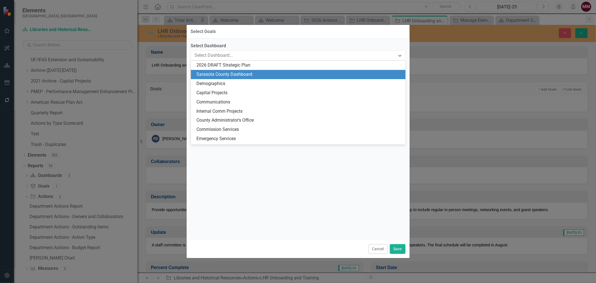
click at [253, 70] on div "Sarasota County Dashboard" at bounding box center [298, 74] width 215 height 9
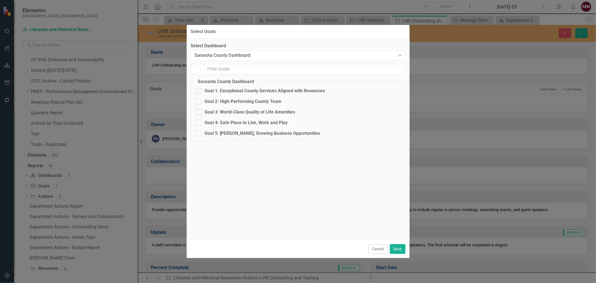
checkbox input "false"
click at [196, 101] on input "Goal 2: High-Performing County Team" at bounding box center [197, 100] width 4 height 4
checkbox input "true"
click at [399, 249] on button "Save" at bounding box center [398, 249] width 16 height 10
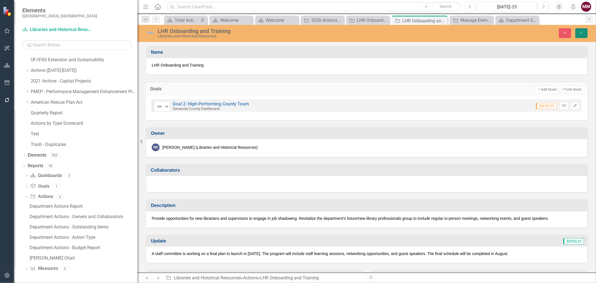
click at [584, 31] on icon "Save" at bounding box center [581, 33] width 5 height 4
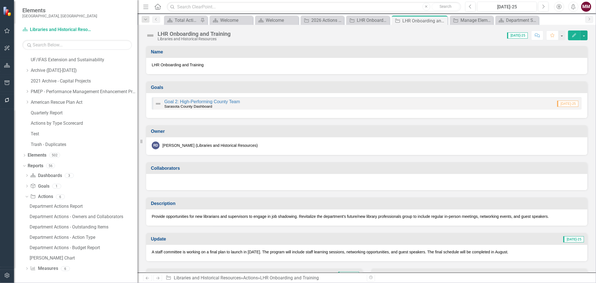
click at [152, 37] on img at bounding box center [150, 35] width 9 height 9
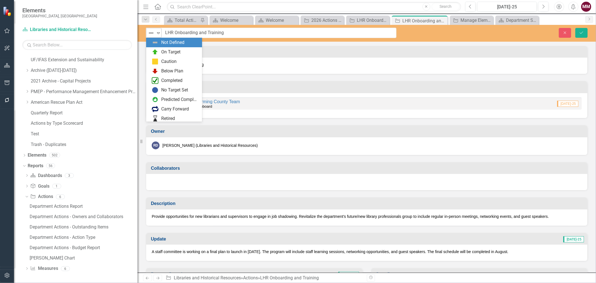
click at [151, 37] on div "Not Defined" at bounding box center [151, 33] width 8 height 8
click at [155, 51] on img at bounding box center [155, 52] width 7 height 7
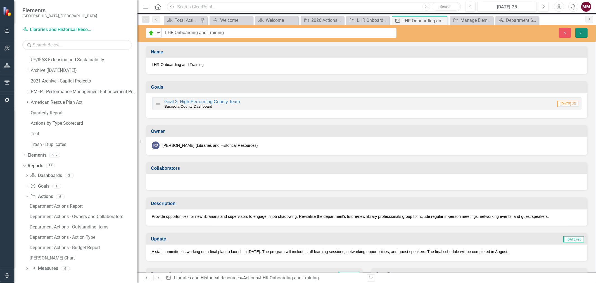
click at [580, 32] on icon "Save" at bounding box center [581, 33] width 5 height 4
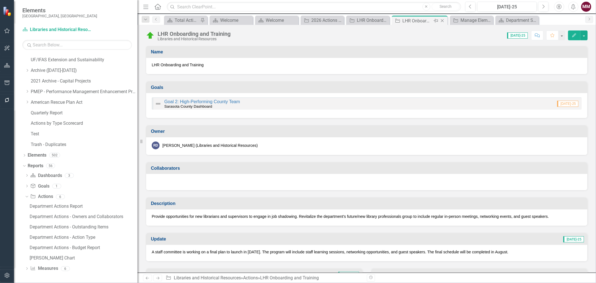
click at [442, 21] on icon "Close" at bounding box center [442, 20] width 6 height 4
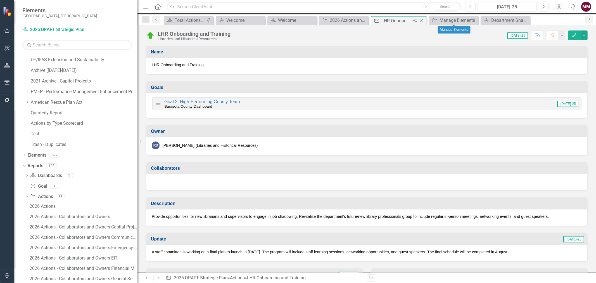
scroll to position [593, 0]
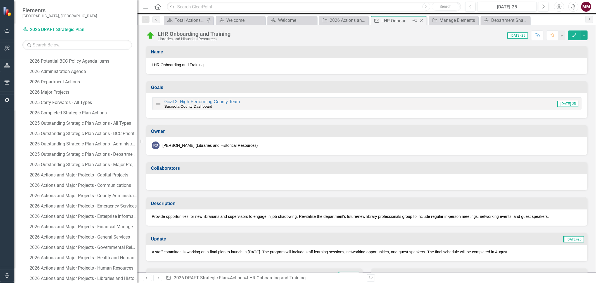
click at [421, 22] on icon "Close" at bounding box center [421, 20] width 6 height 4
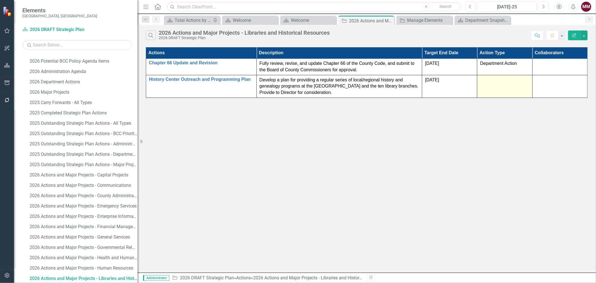
click at [507, 81] on div at bounding box center [504, 80] width 49 height 7
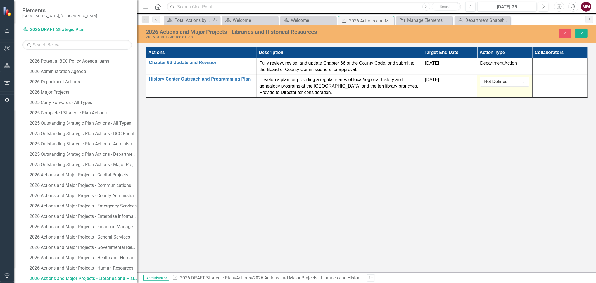
click at [507, 81] on div "Not Defined" at bounding box center [501, 81] width 35 height 6
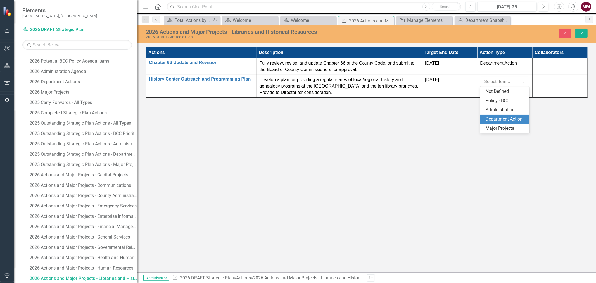
click at [501, 119] on div "Department Action" at bounding box center [506, 119] width 40 height 6
click at [582, 36] on button "Save" at bounding box center [581, 33] width 12 height 10
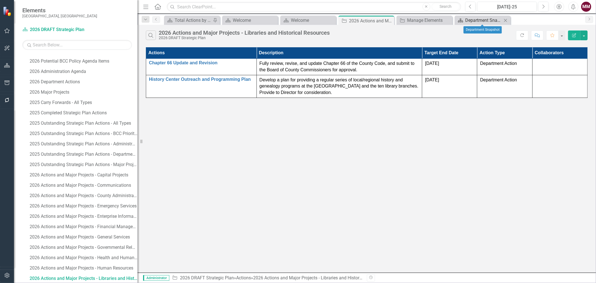
click at [468, 18] on div "Department Snapshot" at bounding box center [483, 20] width 37 height 7
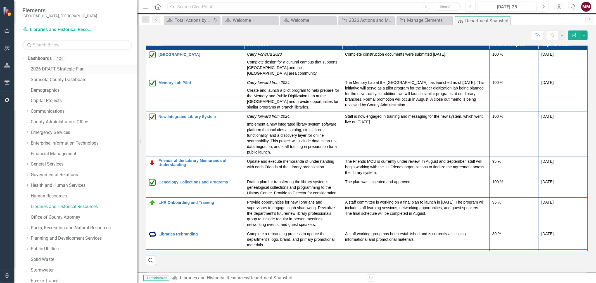
click at [36, 69] on link "2026 DRAFT Strategic Plan" at bounding box center [84, 69] width 107 height 6
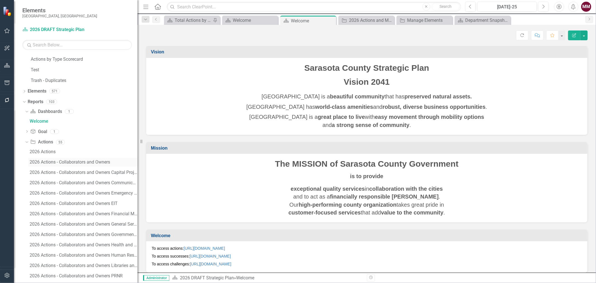
scroll to position [322, 0]
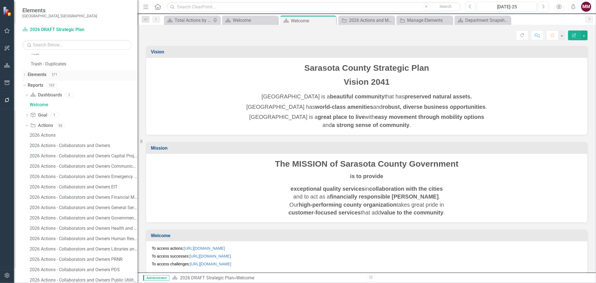
click at [25, 74] on icon "Dropdown" at bounding box center [24, 75] width 4 height 3
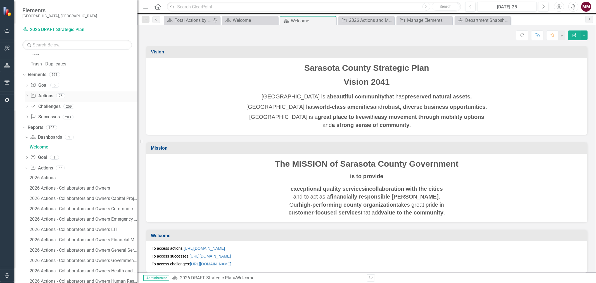
click at [46, 96] on link "Action Actions" at bounding box center [41, 96] width 23 height 6
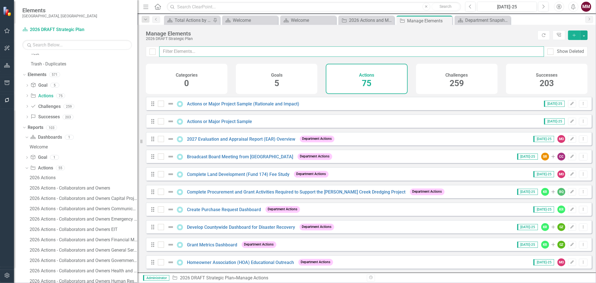
click at [195, 53] on input "text" at bounding box center [351, 51] width 385 height 10
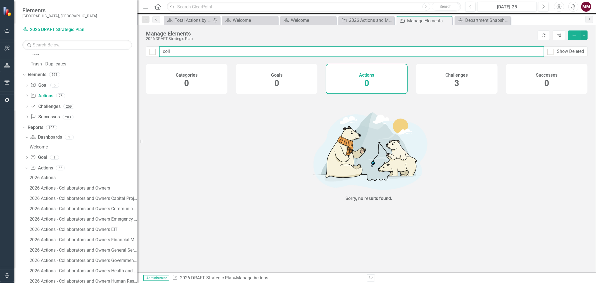
type input "colle"
drag, startPoint x: 216, startPoint y: 50, endPoint x: 98, endPoint y: 56, distance: 118.6
click at [98, 56] on div "Elements Sarasota County, FL Dashboard 2026 DRAFT Strategic Plan Search Dropdow…" at bounding box center [298, 141] width 596 height 283
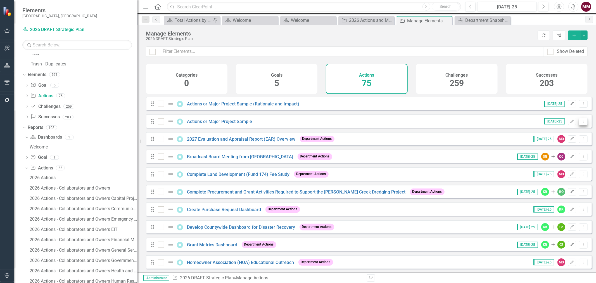
click at [581, 123] on icon "Dropdown Menu" at bounding box center [583, 121] width 5 height 4
click at [556, 153] on link "Copy Duplicate Action" at bounding box center [560, 155] width 46 height 10
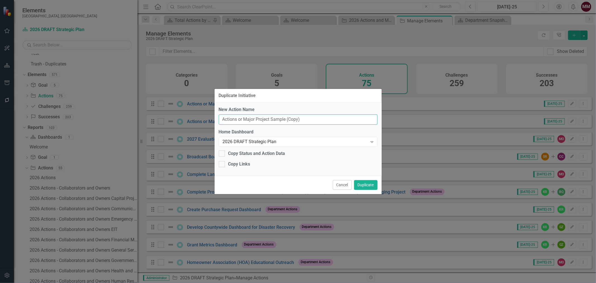
drag, startPoint x: 324, startPoint y: 117, endPoint x: 20, endPoint y: 95, distance: 305.5
click at [34, 102] on div "Duplicate Initiative New Action Name Actions or Major Project Sample (Copy) Hom…" at bounding box center [298, 141] width 596 height 283
type input "Collection Assessment"
click at [363, 188] on button "Duplicate" at bounding box center [365, 185] width 23 height 10
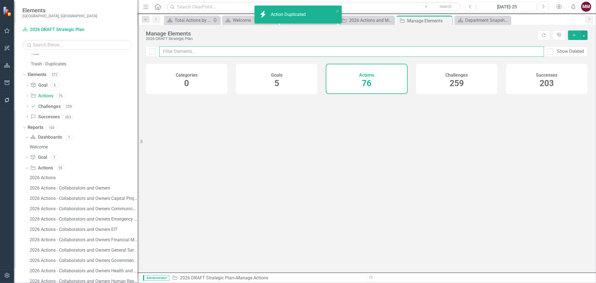
click at [209, 53] on input "text" at bounding box center [351, 51] width 385 height 10
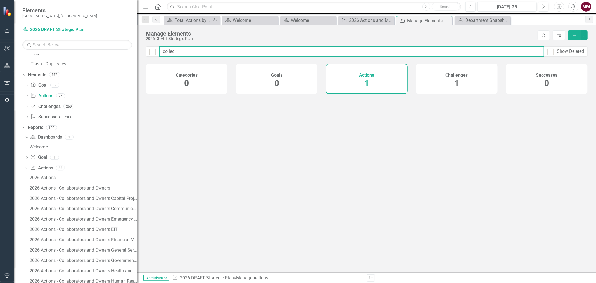
type input "collect"
checkbox input "false"
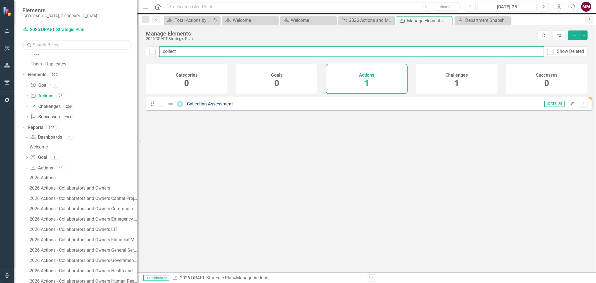
type input "collect"
click at [205, 106] on link "Collection Assessment" at bounding box center [210, 103] width 46 height 5
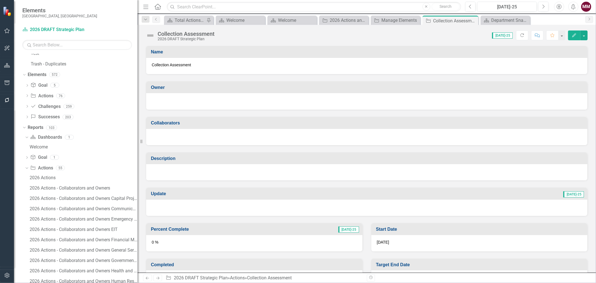
click at [189, 104] on div at bounding box center [366, 101] width 441 height 16
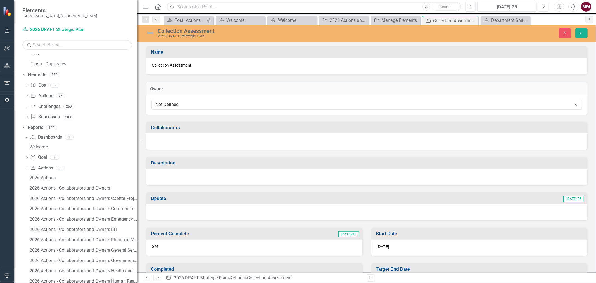
click at [189, 104] on div "Not Defined" at bounding box center [363, 104] width 417 height 6
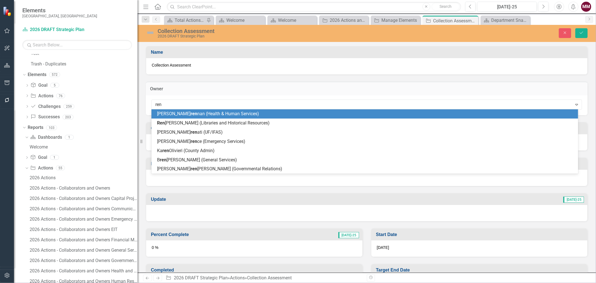
type input "rene"
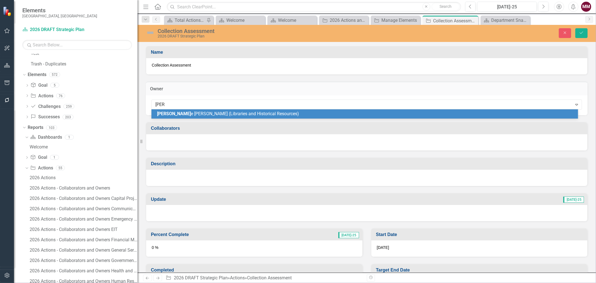
click at [185, 113] on span "Rene e DiPilato (Libraries and Historical Resources)" at bounding box center [228, 113] width 142 height 5
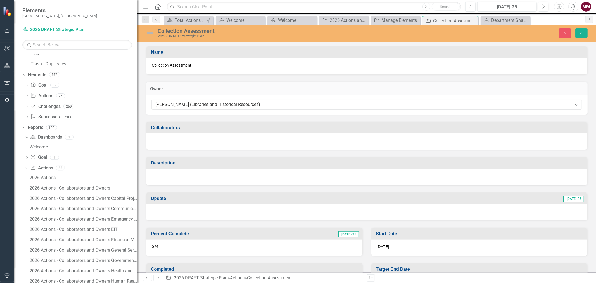
click at [190, 180] on div at bounding box center [366, 177] width 441 height 16
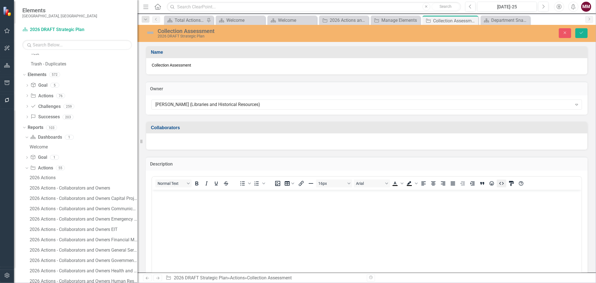
click at [501, 182] on icon "HTML Editor" at bounding box center [501, 183] width 7 height 7
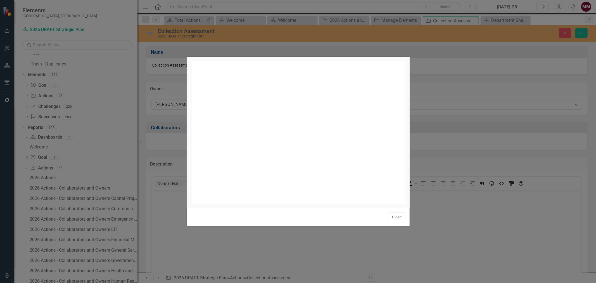
scroll to position [2, 0]
click at [239, 116] on div "​ x 1 ​" at bounding box center [305, 139] width 228 height 156
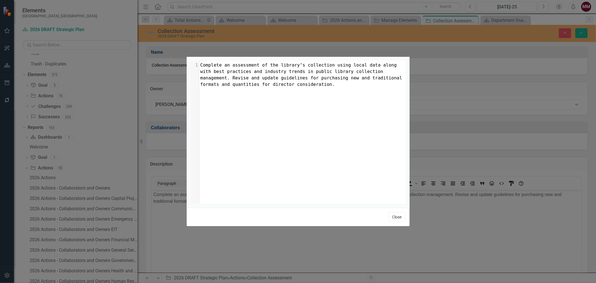
drag, startPoint x: 396, startPoint y: 214, endPoint x: 234, endPoint y: 12, distance: 258.7
click at [396, 214] on button "Close" at bounding box center [397, 217] width 17 height 10
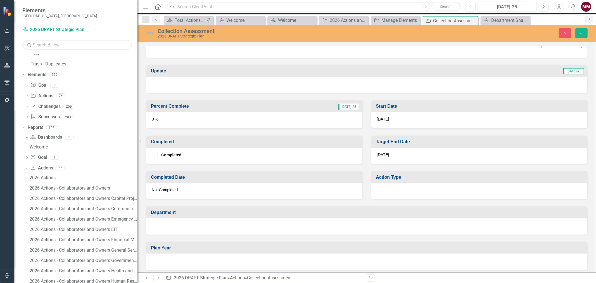
scroll to position [256, 0]
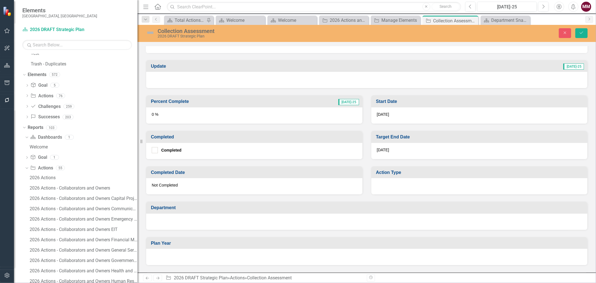
click at [403, 149] on div "7/31/26" at bounding box center [479, 151] width 216 height 16
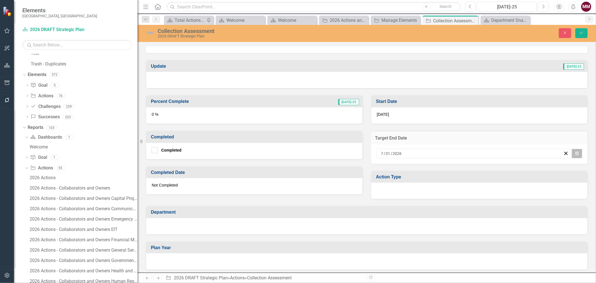
click at [576, 149] on button "Calendar" at bounding box center [576, 153] width 11 height 9
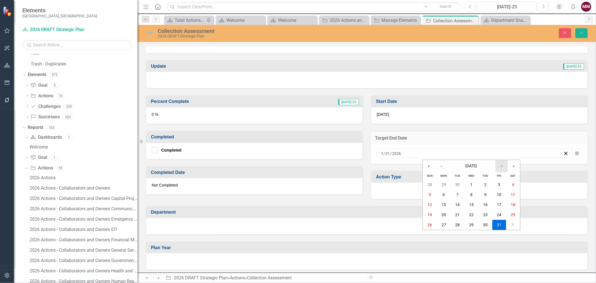
click at [499, 166] on button "›" at bounding box center [501, 166] width 12 height 12
click at [511, 224] on abbr "31" at bounding box center [513, 224] width 4 height 4
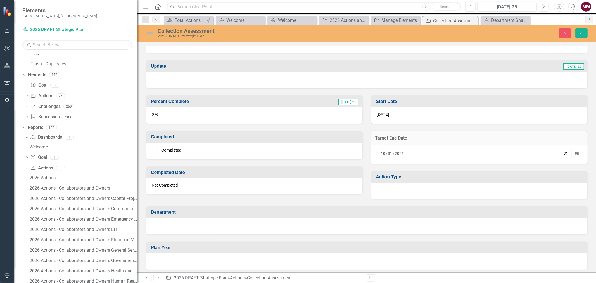
click at [407, 186] on div at bounding box center [479, 190] width 216 height 16
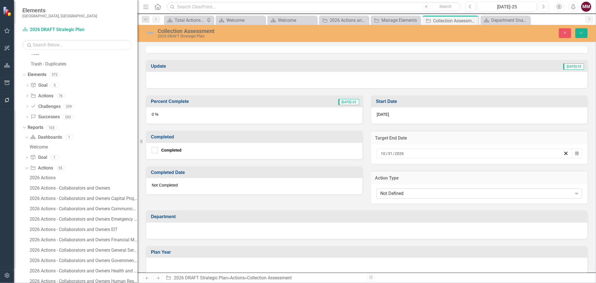
click at [409, 192] on div "Not Defined" at bounding box center [476, 193] width 192 height 6
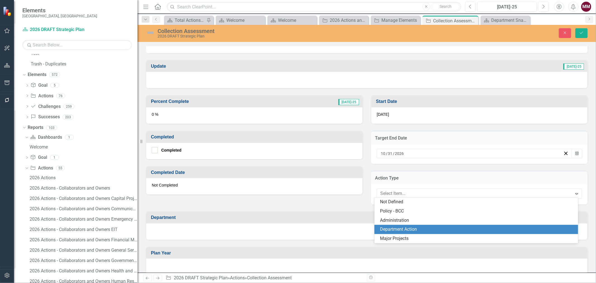
click at [407, 227] on div "Department Action" at bounding box center [477, 229] width 194 height 6
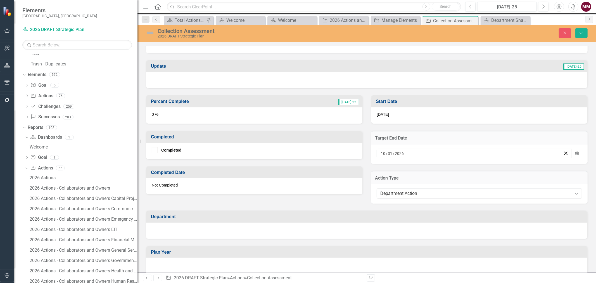
click at [361, 230] on div at bounding box center [366, 230] width 441 height 16
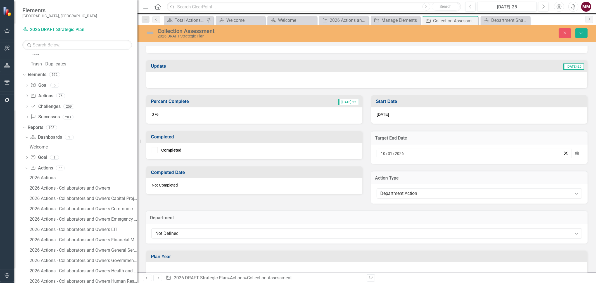
click at [361, 230] on div "Not Defined" at bounding box center [363, 233] width 417 height 6
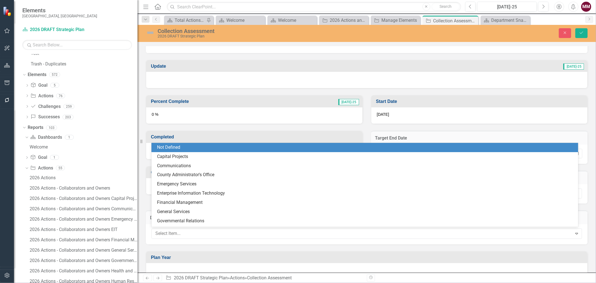
type input "l"
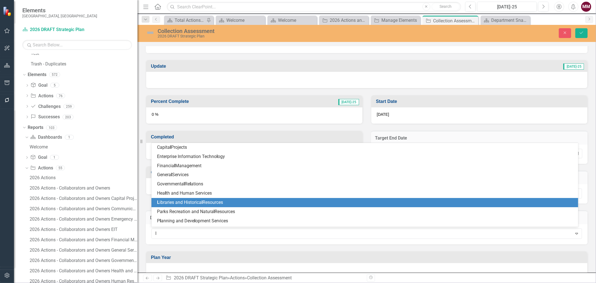
click at [203, 200] on span "L ibraries and Historica l Resources" at bounding box center [190, 201] width 66 height 5
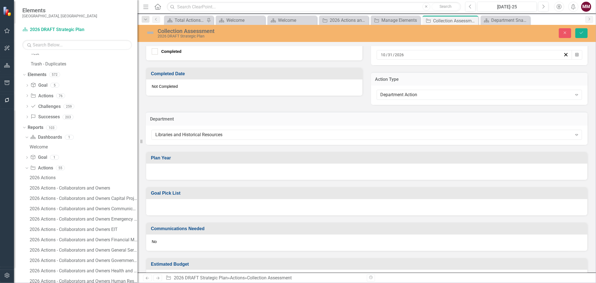
scroll to position [360, 0]
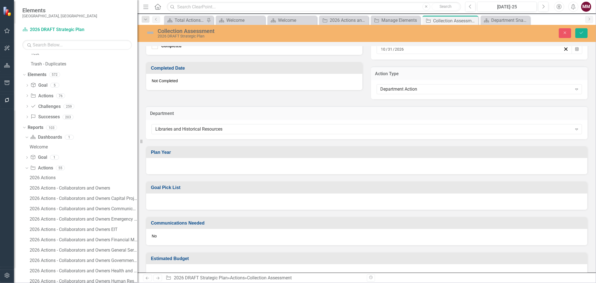
click at [196, 163] on div at bounding box center [366, 166] width 441 height 16
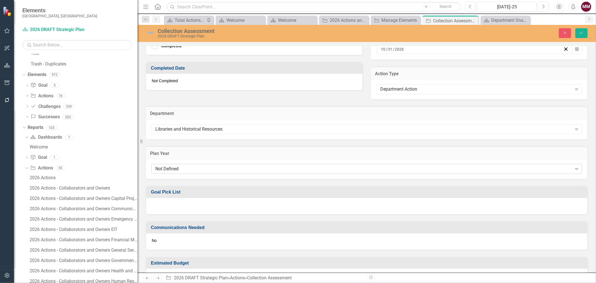
click at [195, 166] on div "Not Defined" at bounding box center [363, 169] width 417 height 6
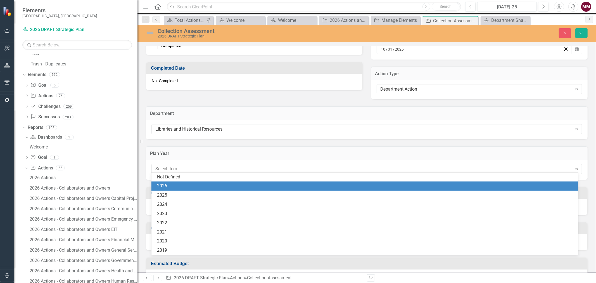
click at [193, 184] on div "2026" at bounding box center [366, 186] width 418 height 6
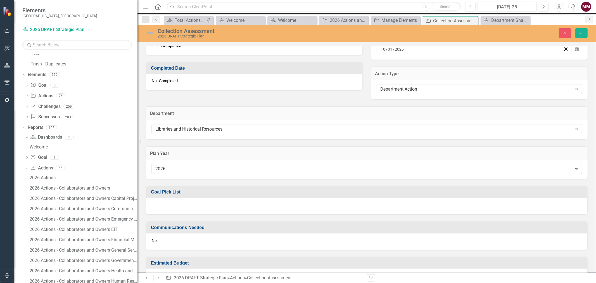
click at [190, 202] on div at bounding box center [366, 206] width 441 height 16
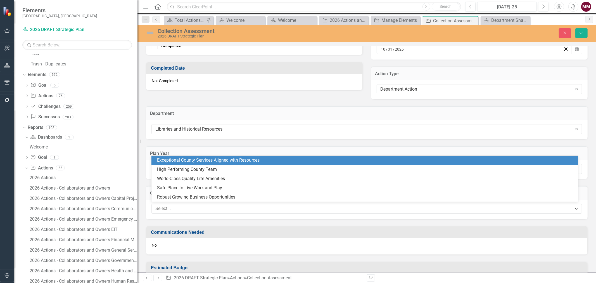
click at [190, 204] on div "Select..." at bounding box center [362, 208] width 419 height 9
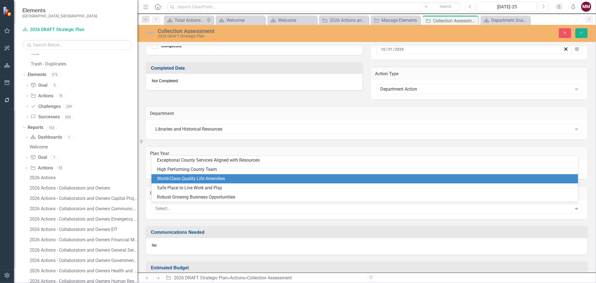
click at [191, 180] on div "World-Class Quality Life Amenities" at bounding box center [366, 178] width 418 height 6
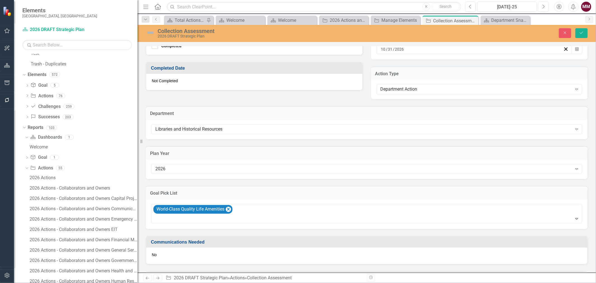
scroll to position [390, 0]
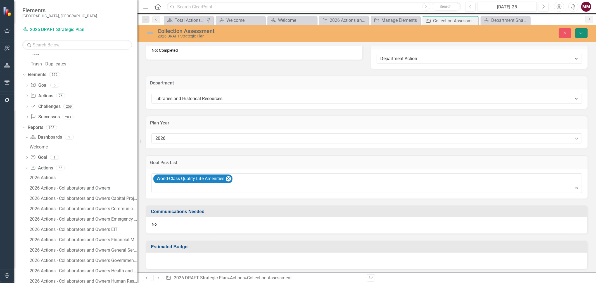
click at [581, 32] on icon "Save" at bounding box center [581, 33] width 5 height 4
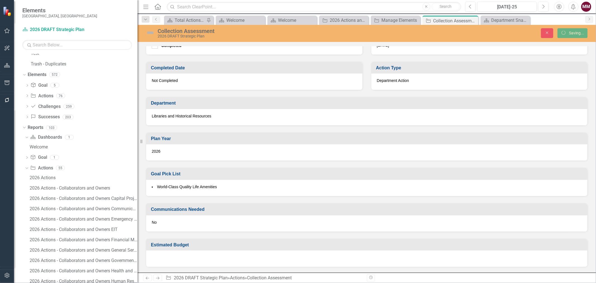
scroll to position [231, 0]
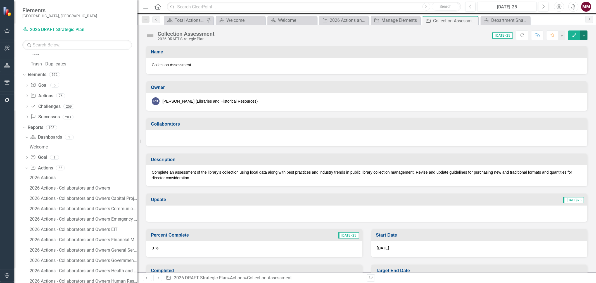
click at [585, 37] on button "button" at bounding box center [583, 35] width 7 height 10
click at [549, 48] on link "Edit Edit Action" at bounding box center [553, 46] width 68 height 10
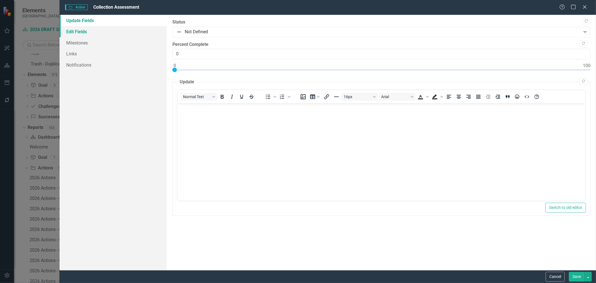
scroll to position [0, 0]
click at [84, 31] on link "Edit Fields" at bounding box center [112, 31] width 107 height 11
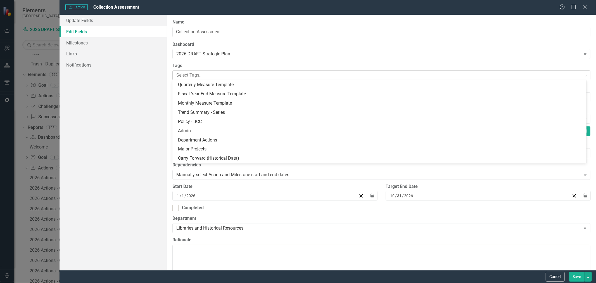
click at [189, 77] on div at bounding box center [377, 76] width 406 height 8
type input "d"
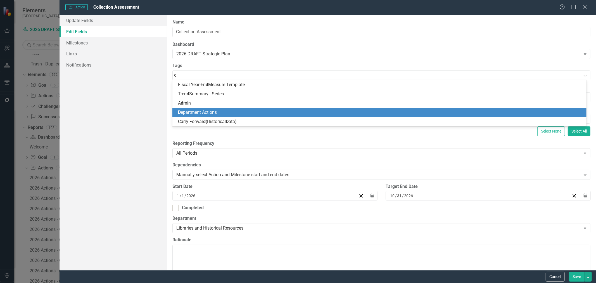
click at [189, 110] on span "D epartment Actions" at bounding box center [197, 111] width 39 height 5
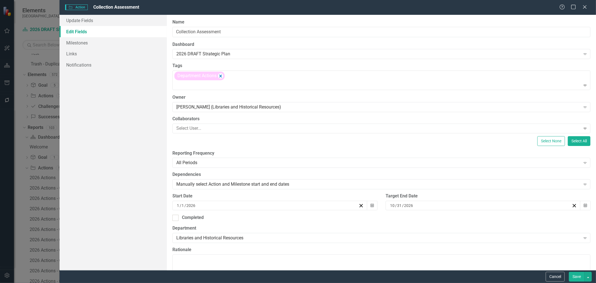
click at [573, 274] on button "Save" at bounding box center [577, 276] width 16 height 10
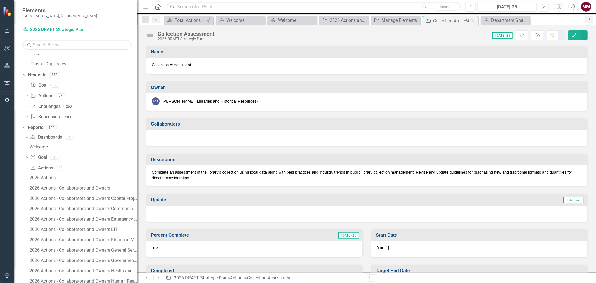
click at [472, 21] on icon "Close" at bounding box center [473, 20] width 6 height 4
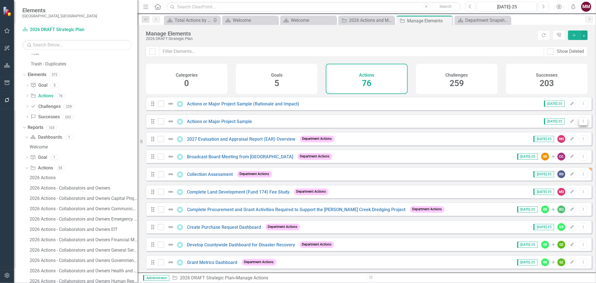
click at [581, 123] on icon "Dropdown Menu" at bounding box center [583, 121] width 5 height 4
click at [556, 156] on link "Copy Duplicate Action" at bounding box center [560, 155] width 46 height 10
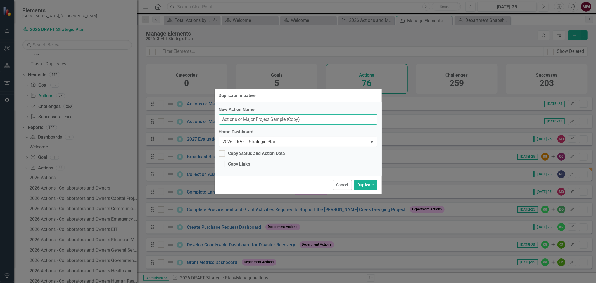
drag, startPoint x: 307, startPoint y: 120, endPoint x: 107, endPoint y: 118, distance: 199.7
click at [109, 118] on div "Duplicate Initiative New Action Name Actions or Major Project Sample (Copy) Hom…" at bounding box center [298, 141] width 596 height 283
type input "Programming Evaluation and Refresh"
click at [366, 185] on button "Duplicate" at bounding box center [365, 185] width 23 height 10
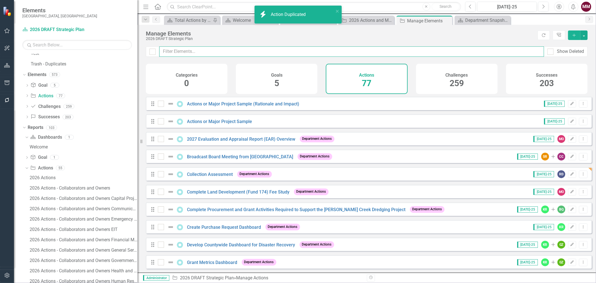
click at [194, 51] on input "text" at bounding box center [351, 51] width 385 height 10
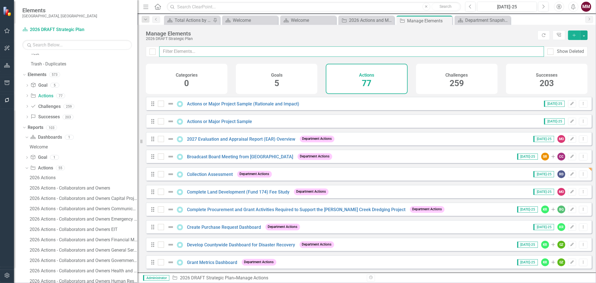
type input "r"
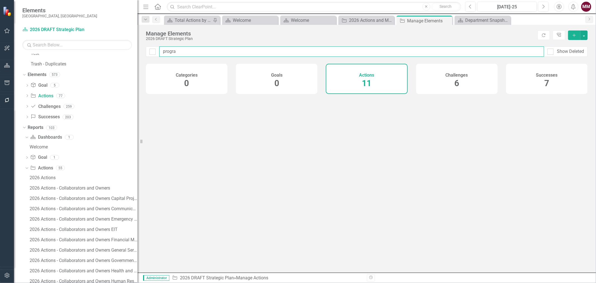
type input "program"
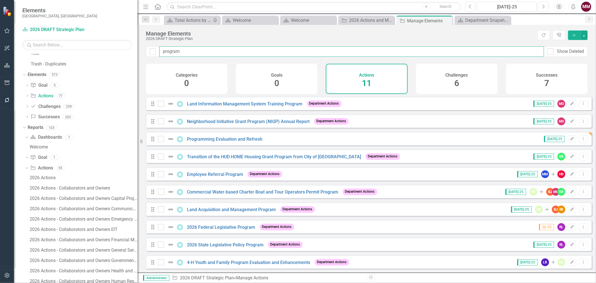
checkbox input "false"
type input "program"
click at [226, 142] on link "Programming Evaluation and Refresh" at bounding box center [224, 138] width 75 height 5
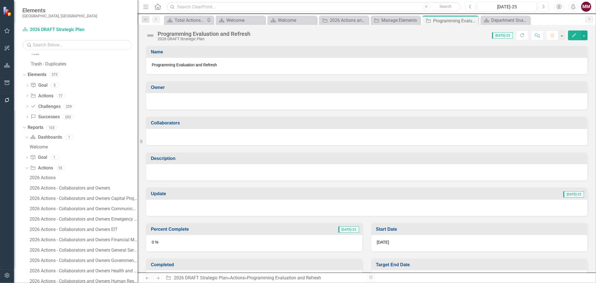
click at [213, 101] on div at bounding box center [367, 100] width 430 height 7
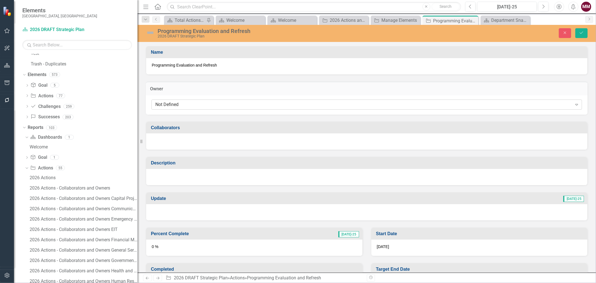
click at [210, 102] on div "Not Defined" at bounding box center [363, 104] width 417 height 6
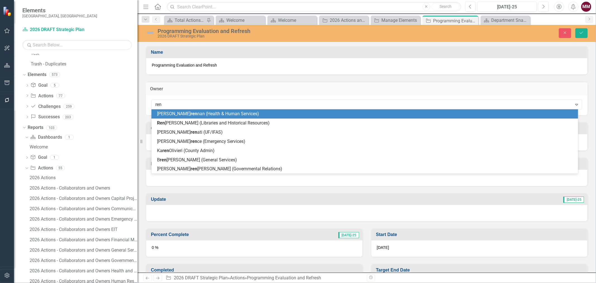
type input "rene"
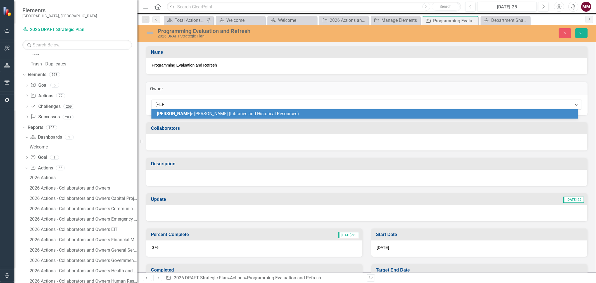
click at [209, 116] on span "Rene e DiPilato (Libraries and Historical Resources)" at bounding box center [228, 113] width 142 height 5
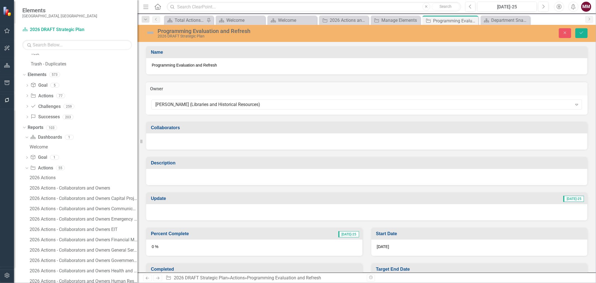
click at [188, 179] on div at bounding box center [366, 177] width 441 height 16
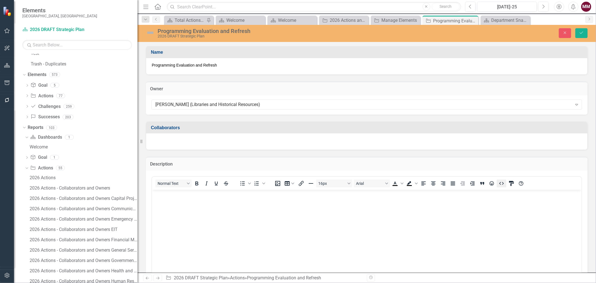
click at [504, 183] on icon "HTML Editor" at bounding box center [501, 183] width 7 height 7
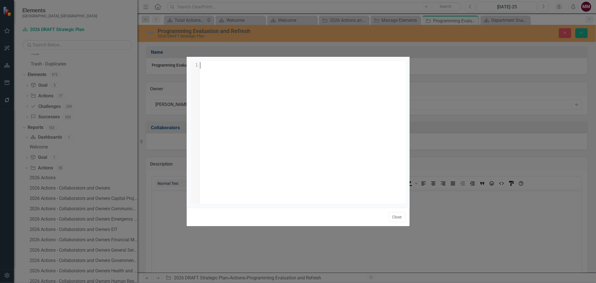
click at [272, 132] on div "xxxxxxxxxx 1 1 ​" at bounding box center [305, 139] width 228 height 156
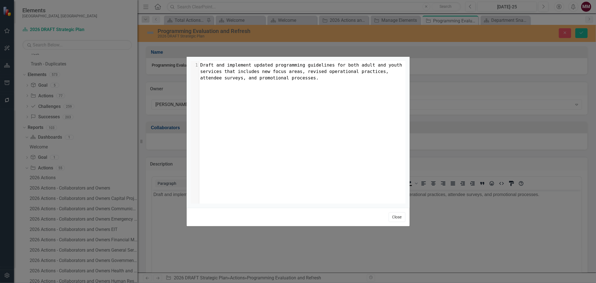
click at [399, 219] on button "Close" at bounding box center [397, 217] width 17 height 10
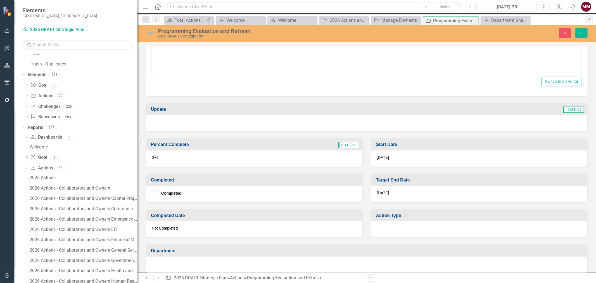
scroll to position [222, 0]
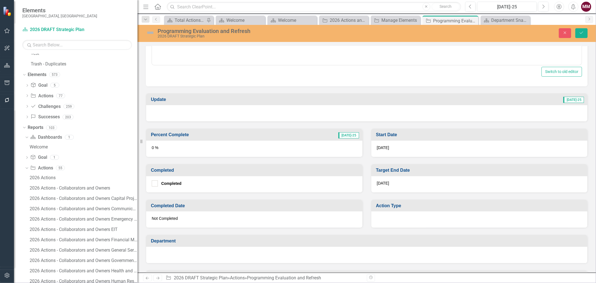
click at [407, 180] on div "7/31/26" at bounding box center [479, 184] width 216 height 16
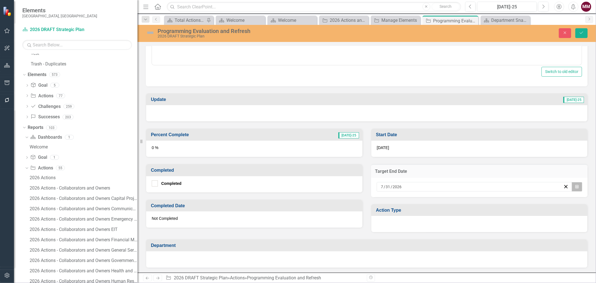
click at [575, 184] on icon "button" at bounding box center [576, 186] width 3 height 4
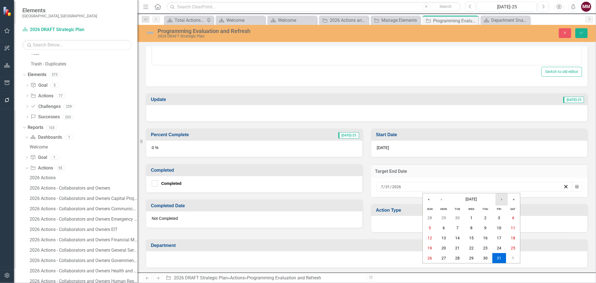
click at [498, 197] on button "›" at bounding box center [501, 199] width 12 height 12
click at [514, 256] on abbr "31" at bounding box center [513, 258] width 4 height 4
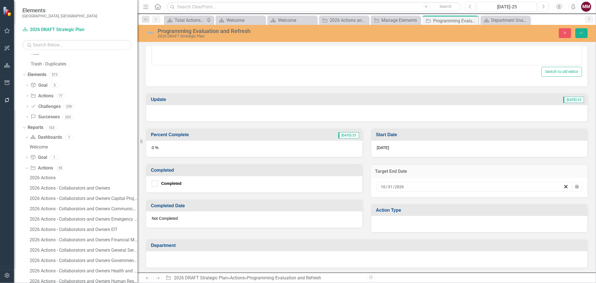
click at [407, 221] on div at bounding box center [479, 224] width 216 height 16
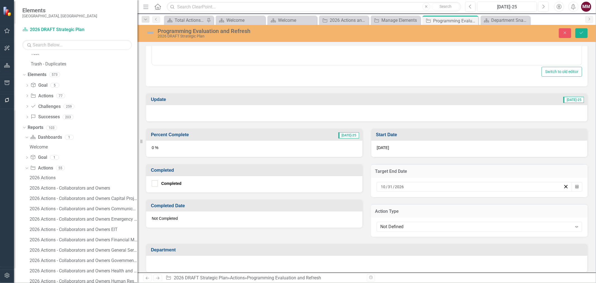
click at [407, 221] on div "Not Defined Expand" at bounding box center [480, 226] width 206 height 10
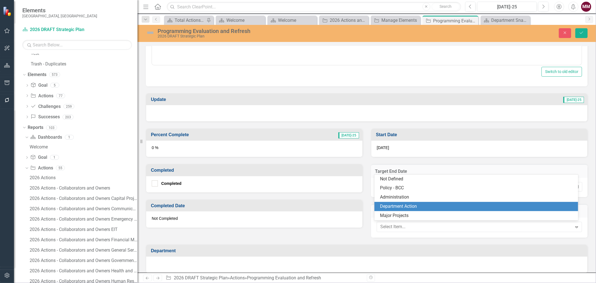
click at [408, 208] on div "Department Action" at bounding box center [477, 206] width 194 height 6
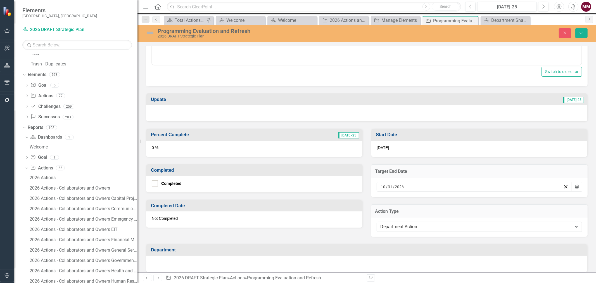
click at [330, 262] on div at bounding box center [366, 264] width 441 height 16
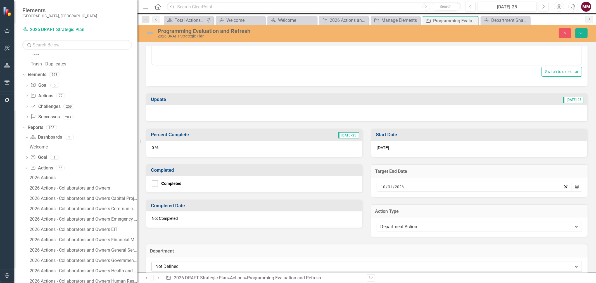
click at [330, 263] on div "Not Defined" at bounding box center [363, 266] width 417 height 6
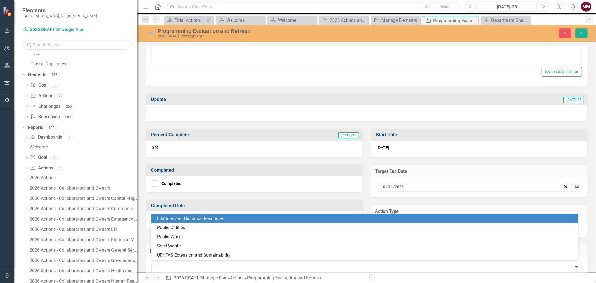
type input "lib"
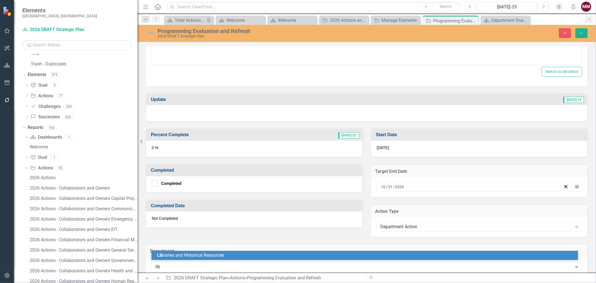
click at [321, 256] on div "Lib raries and Historical Resources" at bounding box center [366, 255] width 418 height 6
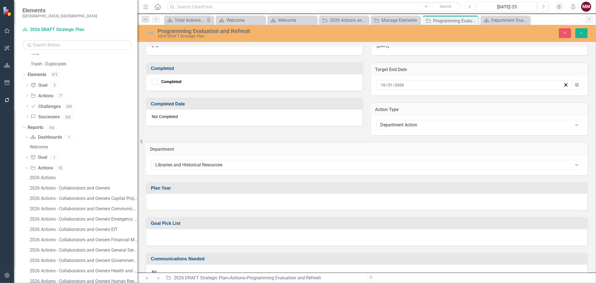
scroll to position [361, 0]
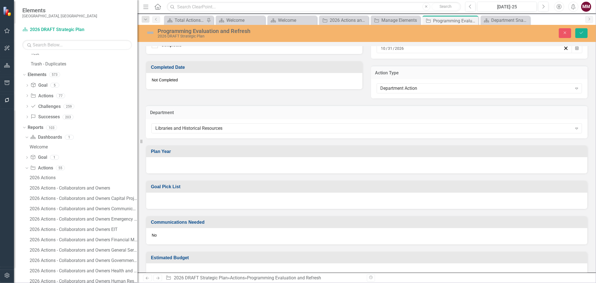
click at [245, 163] on div at bounding box center [366, 165] width 441 height 16
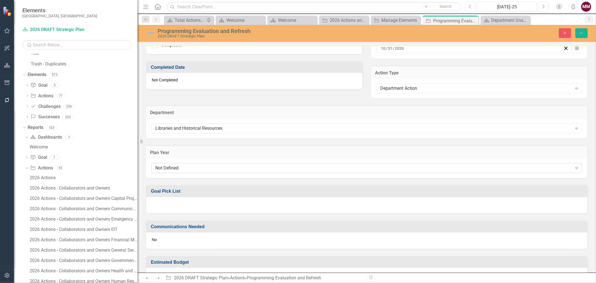
click at [244, 166] on div "Not Defined" at bounding box center [363, 168] width 417 height 6
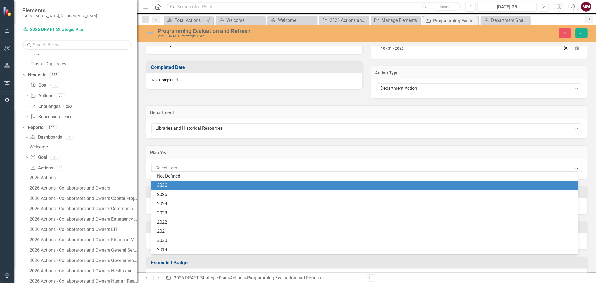
click at [230, 181] on div "2026" at bounding box center [364, 185] width 427 height 9
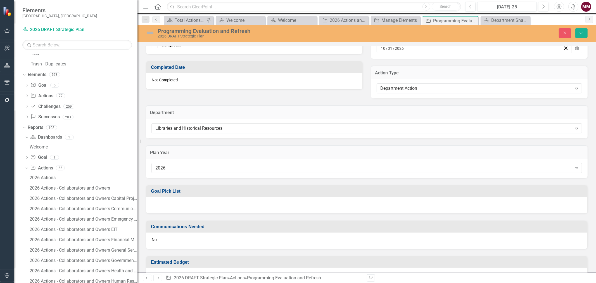
click at [204, 202] on div at bounding box center [366, 205] width 441 height 16
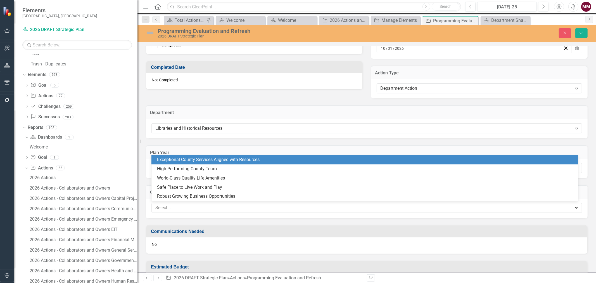
click at [204, 204] on div at bounding box center [362, 208] width 419 height 8
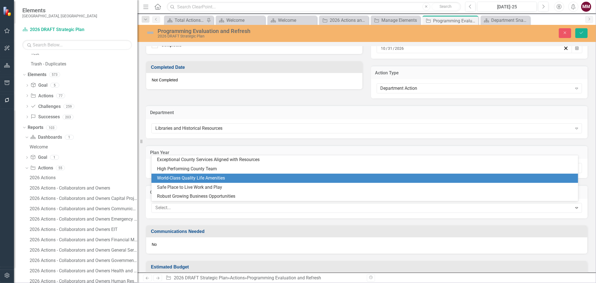
click at [206, 182] on div "World-Class Quality Life Amenities" at bounding box center [364, 177] width 427 height 9
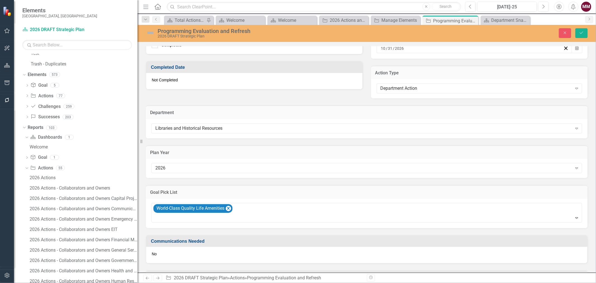
scroll to position [390, 0]
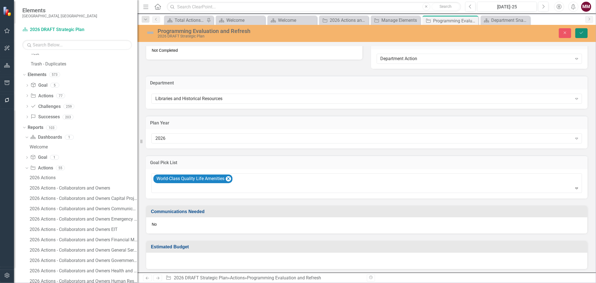
click at [579, 33] on icon "Save" at bounding box center [581, 33] width 5 height 4
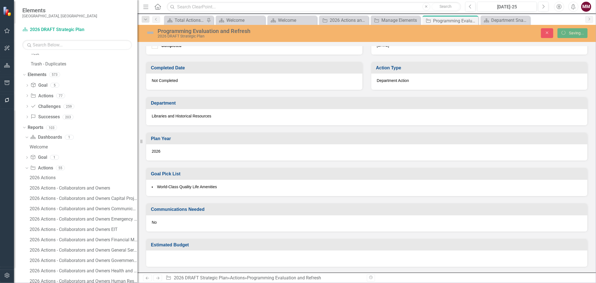
scroll to position [231, 0]
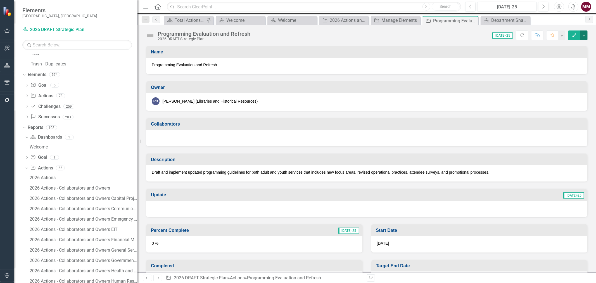
click at [583, 34] on button "button" at bounding box center [583, 35] width 7 height 10
click at [570, 44] on link "Edit Edit Action" at bounding box center [553, 46] width 68 height 10
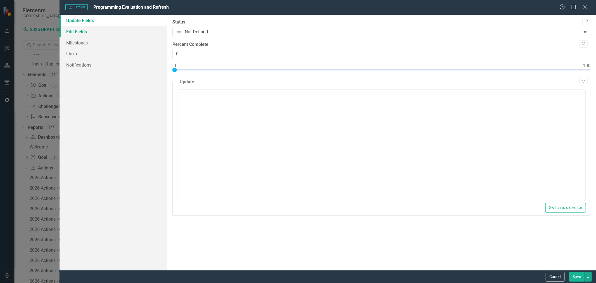
scroll to position [0, 0]
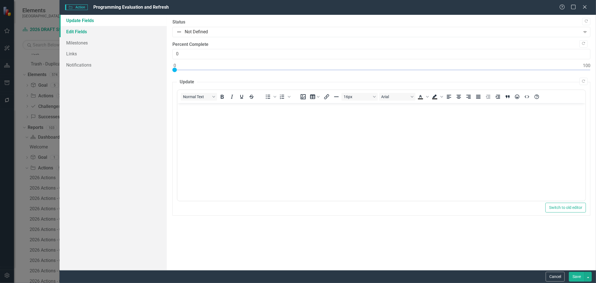
click at [87, 29] on link "Edit Fields" at bounding box center [112, 31] width 107 height 11
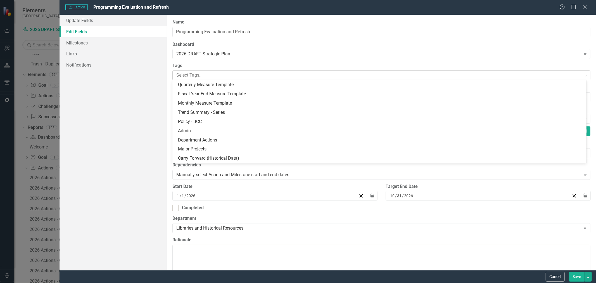
click at [197, 75] on div at bounding box center [377, 76] width 406 height 8
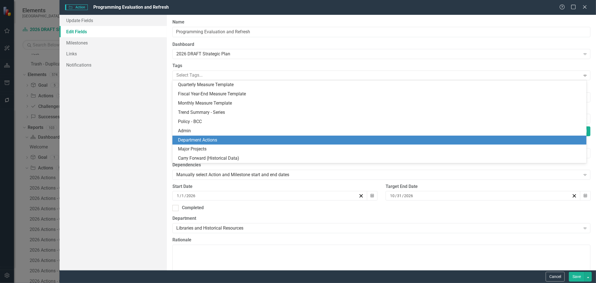
click at [197, 141] on span "Department Actions" at bounding box center [197, 139] width 39 height 5
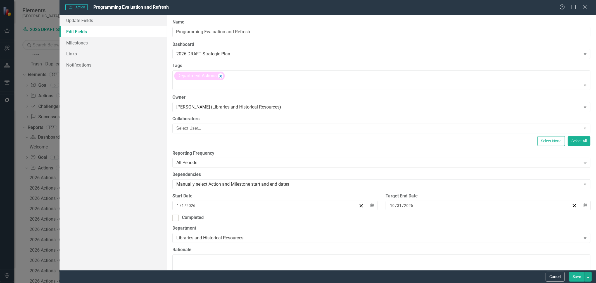
click at [577, 280] on button "Save" at bounding box center [577, 276] width 16 height 10
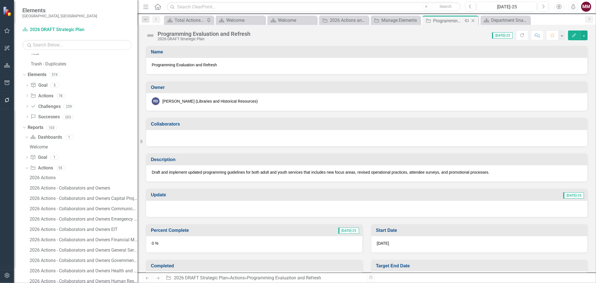
click at [472, 20] on icon at bounding box center [472, 20] width 3 height 3
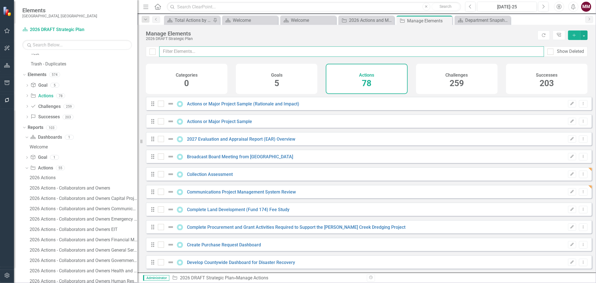
click at [267, 52] on input "text" at bounding box center [351, 51] width 385 height 10
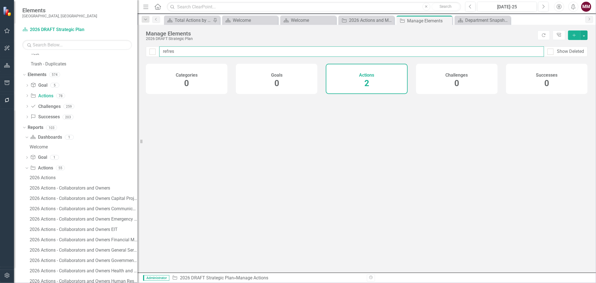
type input "refresh"
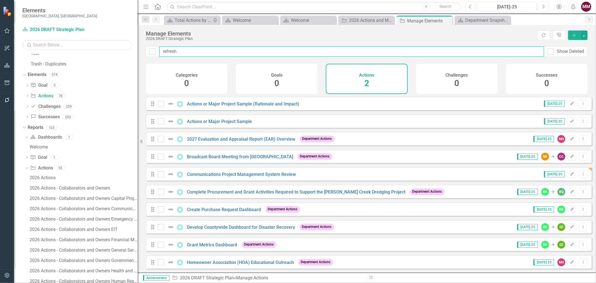
checkbox input "false"
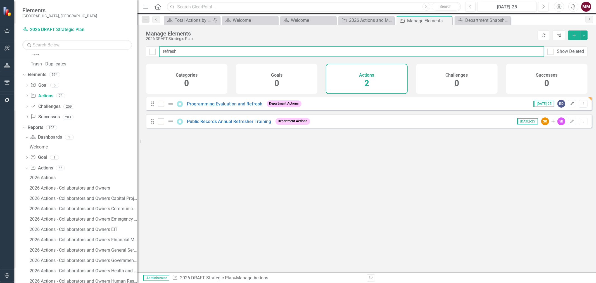
drag, startPoint x: 267, startPoint y: 52, endPoint x: 138, endPoint y: 51, distance: 129.3
click at [139, 52] on div "Elements Sarasota County, FL Dashboard 2026 DRAFT Strategic Plan Search Dropdow…" at bounding box center [298, 141] width 596 height 283
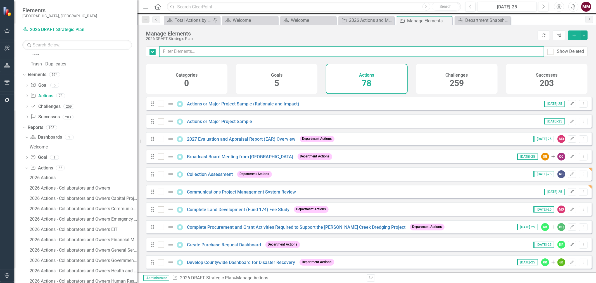
checkbox input "false"
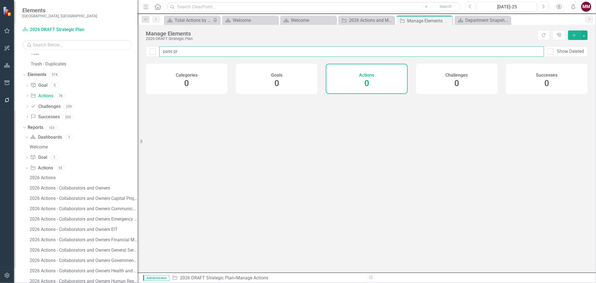
type input "pass pro"
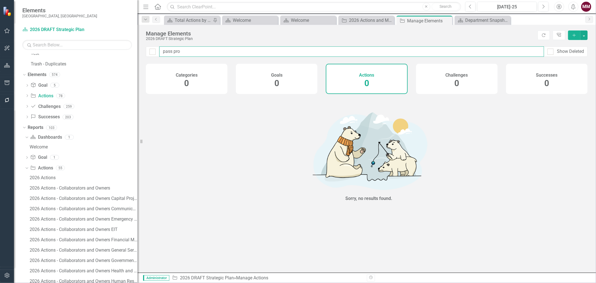
drag, startPoint x: 185, startPoint y: 50, endPoint x: 20, endPoint y: 37, distance: 165.1
click at [65, 43] on div "Elements Sarasota County, FL Dashboard 2026 DRAFT Strategic Plan Search Dropdow…" at bounding box center [298, 141] width 596 height 283
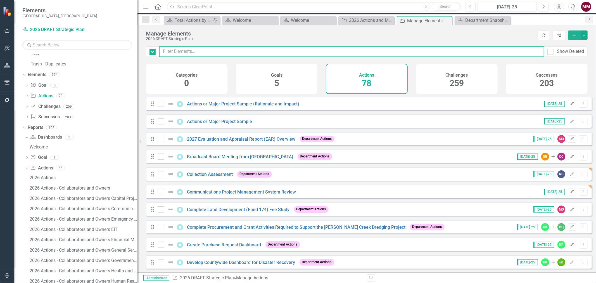
checkbox input "false"
click at [580, 125] on button "Dropdown Menu" at bounding box center [583, 122] width 9 height 8
click at [565, 156] on link "Copy Duplicate Action" at bounding box center [560, 155] width 46 height 10
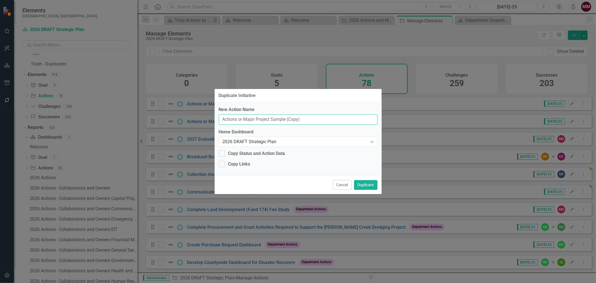
drag, startPoint x: 28, startPoint y: 85, endPoint x: -35, endPoint y: 81, distance: 63.8
click at [0, 81] on html "Elements Sarasota County, FL Dashboard 2026 DRAFT Strategic Plan Search Dropdow…" at bounding box center [298, 141] width 596 height 283
type input "Cultural Pass Program"
click at [365, 183] on button "Duplicate" at bounding box center [365, 185] width 23 height 10
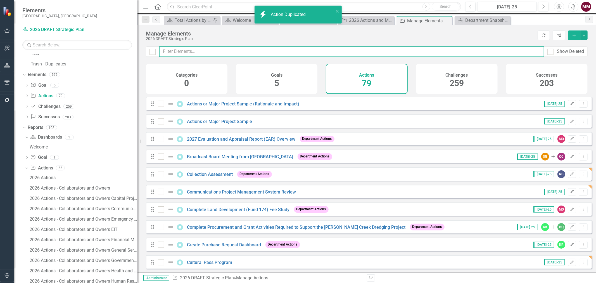
click at [176, 52] on input "text" at bounding box center [351, 51] width 385 height 10
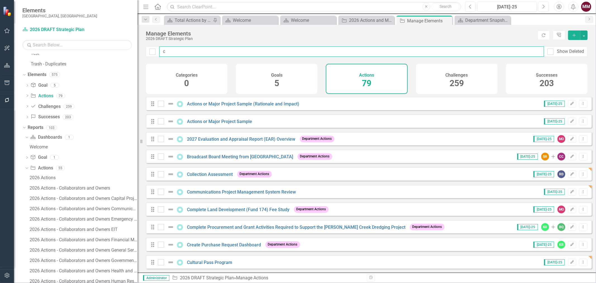
type input "cu"
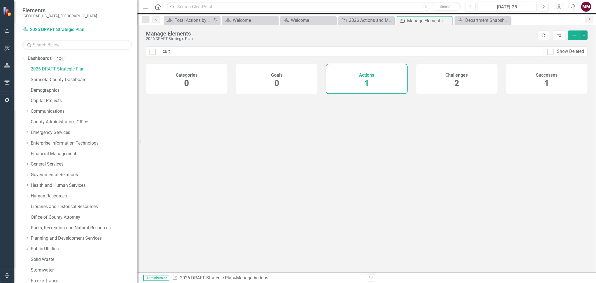
scroll to position [322, 0]
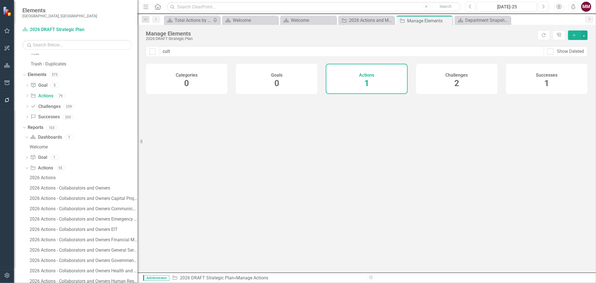
checkbox input "false"
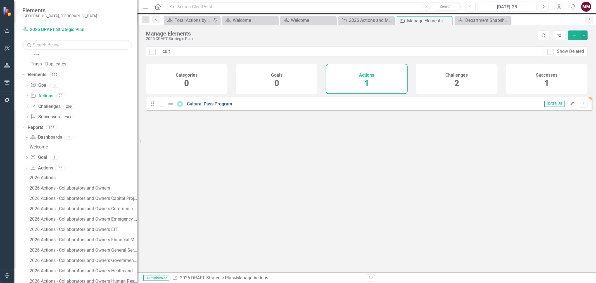
type input "cult"
click at [199, 106] on link "Cultural Pass Program" at bounding box center [209, 103] width 45 height 5
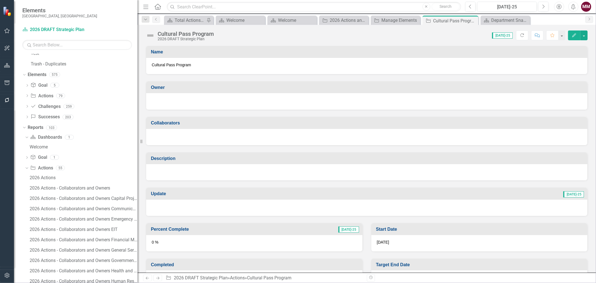
click at [196, 101] on div at bounding box center [367, 100] width 430 height 7
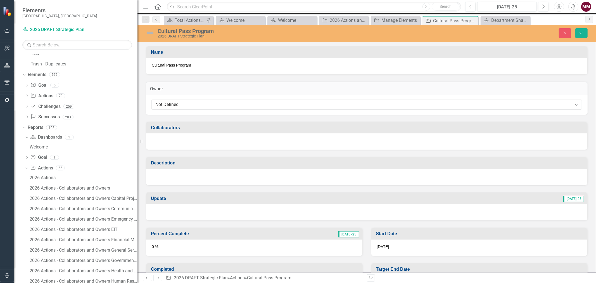
click at [196, 101] on div "Not Defined" at bounding box center [363, 104] width 417 height 6
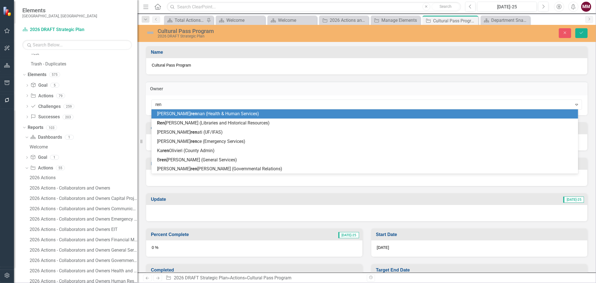
type input "[PERSON_NAME]"
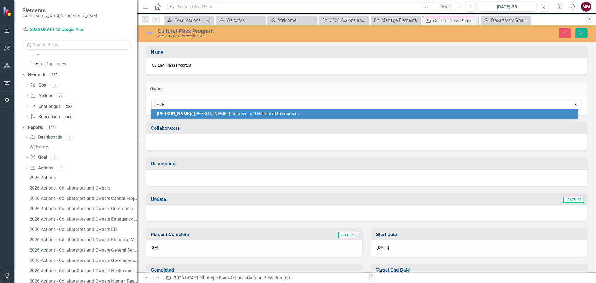
click at [192, 115] on span "[PERSON_NAME] (Libraries and Historical Resources)" at bounding box center [228, 113] width 142 height 5
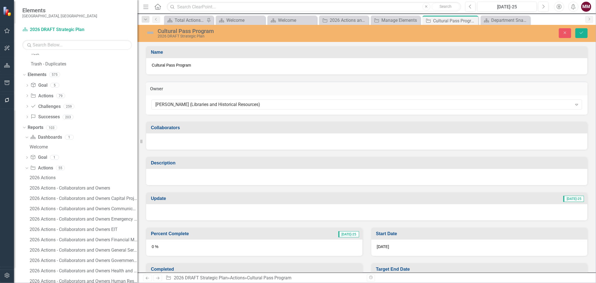
click at [186, 174] on div at bounding box center [366, 177] width 441 height 16
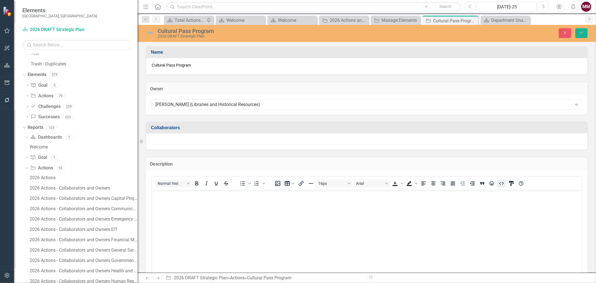
click at [499, 185] on icon "HTML Editor" at bounding box center [501, 183] width 7 height 7
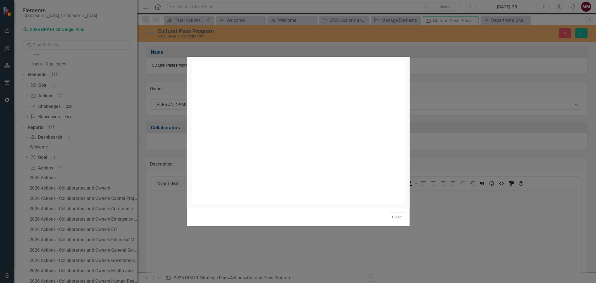
scroll to position [2, 0]
click at [248, 113] on div "xxxxxxxxxx 1 1 ​" at bounding box center [305, 139] width 228 height 156
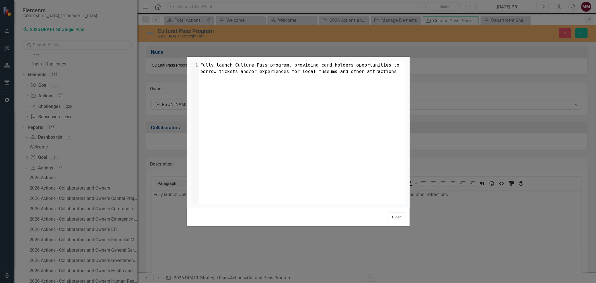
click at [400, 216] on button "Close" at bounding box center [397, 217] width 17 height 10
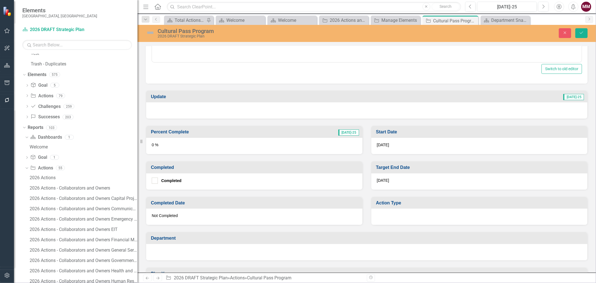
scroll to position [231, 0]
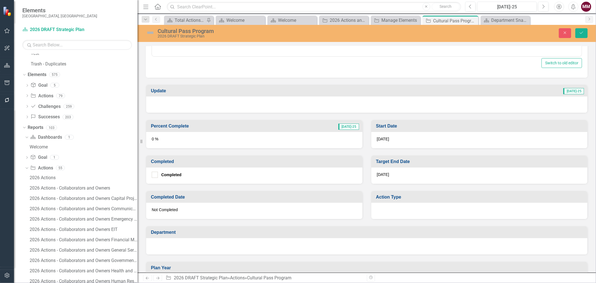
click at [403, 174] on div "[DATE]" at bounding box center [479, 175] width 216 height 16
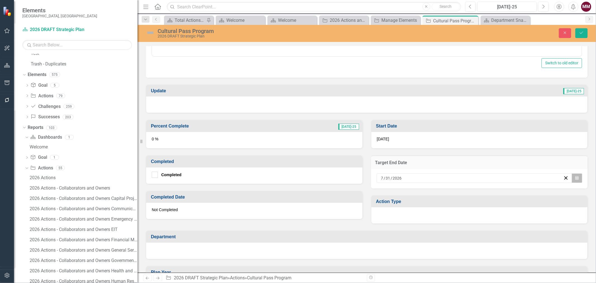
click at [575, 177] on icon "button" at bounding box center [576, 178] width 3 height 4
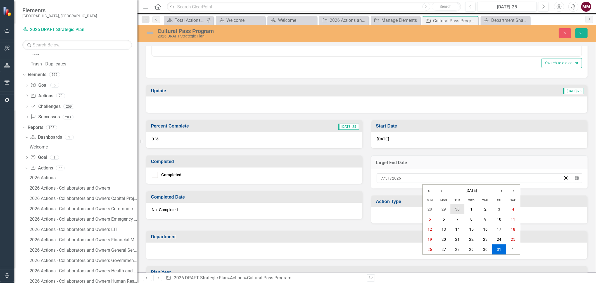
click at [458, 208] on abbr "30" at bounding box center [457, 209] width 4 height 4
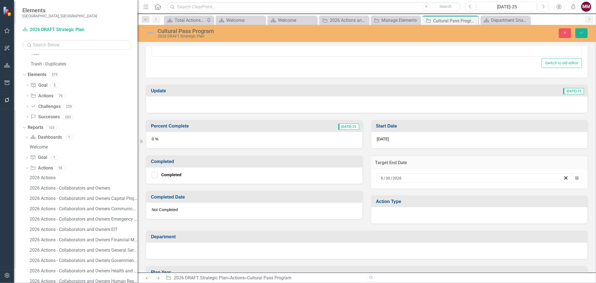
click at [395, 211] on div at bounding box center [479, 215] width 216 height 16
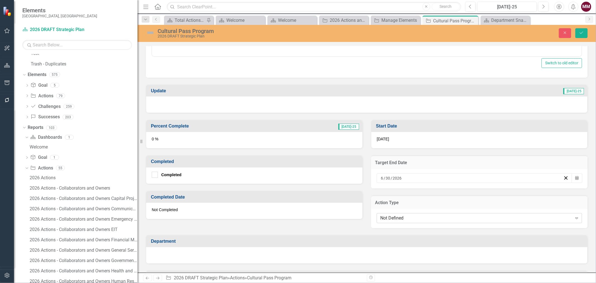
click at [396, 215] on div "Not Defined" at bounding box center [476, 218] width 192 height 6
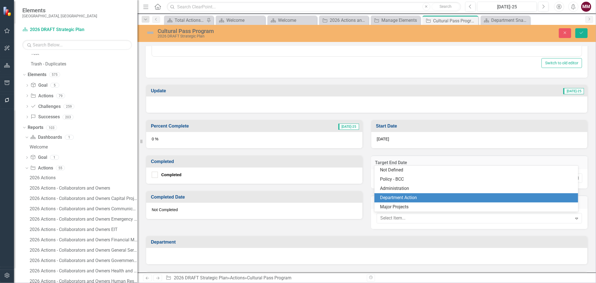
click at [394, 199] on div "Department Action" at bounding box center [477, 197] width 194 height 6
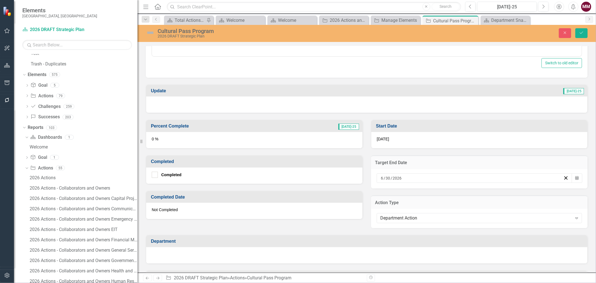
click at [298, 248] on div at bounding box center [366, 255] width 441 height 16
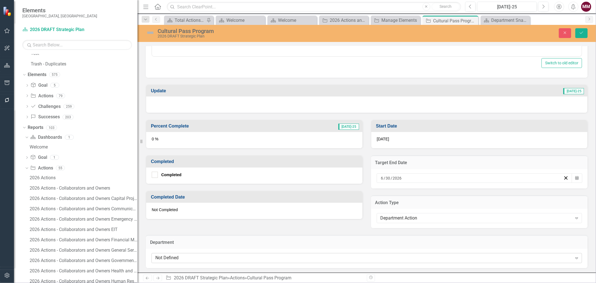
click at [295, 254] on div "Not Defined" at bounding box center [363, 257] width 417 height 6
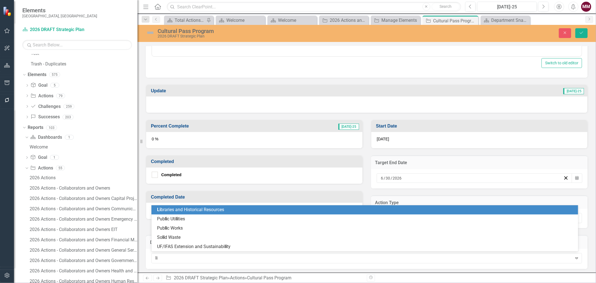
type input "lib"
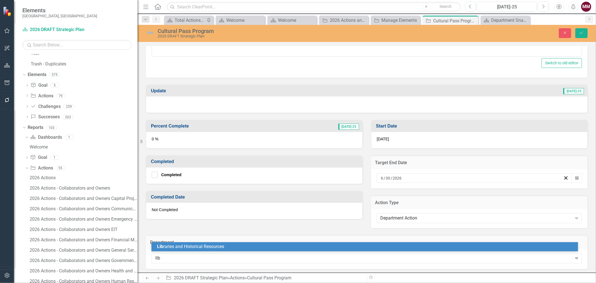
click at [292, 248] on div "Lib raries and Historical Resources" at bounding box center [366, 246] width 418 height 6
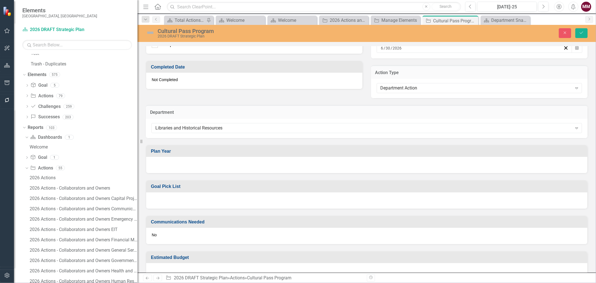
scroll to position [371, 0]
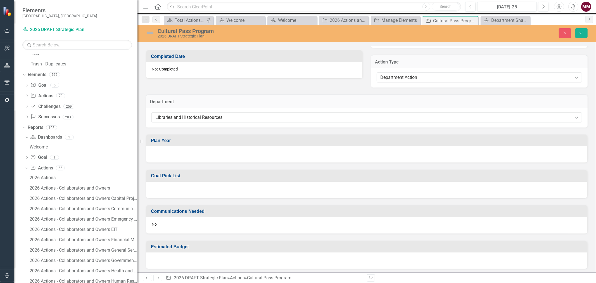
click at [178, 153] on div at bounding box center [366, 154] width 441 height 16
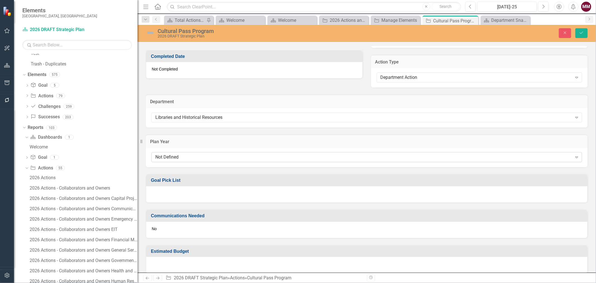
click at [178, 154] on div "Not Defined" at bounding box center [363, 157] width 417 height 6
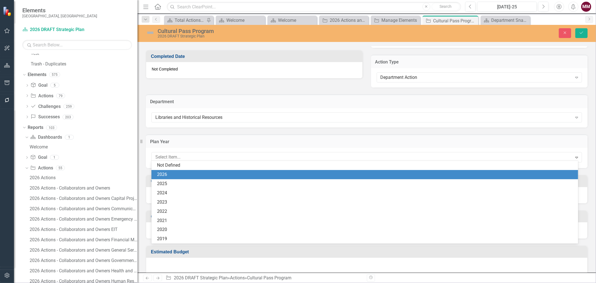
click at [164, 175] on div "2026" at bounding box center [366, 174] width 418 height 6
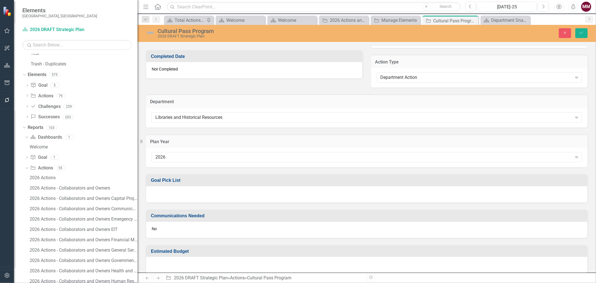
click at [163, 188] on div at bounding box center [366, 194] width 441 height 16
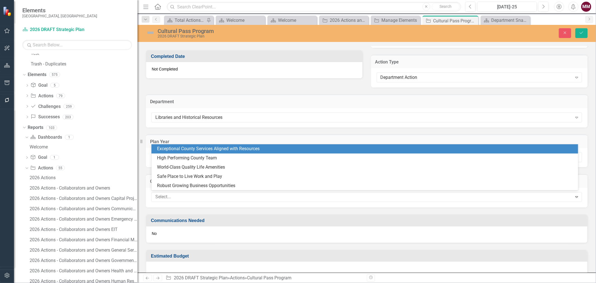
click at [163, 194] on div at bounding box center [362, 197] width 419 height 8
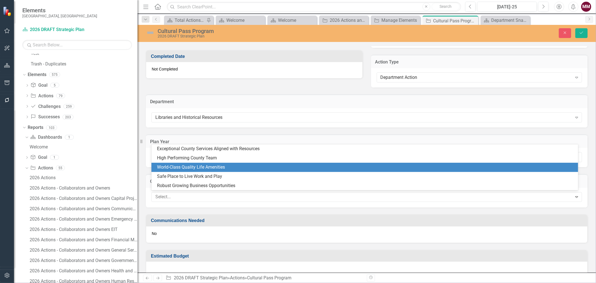
click at [168, 168] on div "World-Class Quality Life Amenities" at bounding box center [366, 167] width 418 height 6
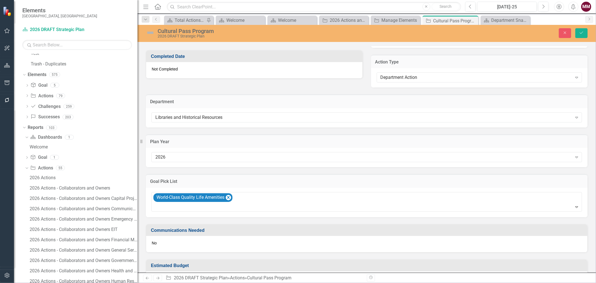
scroll to position [390, 0]
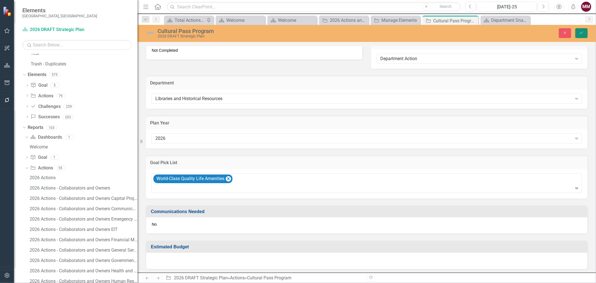
click at [580, 31] on icon "Save" at bounding box center [581, 33] width 5 height 4
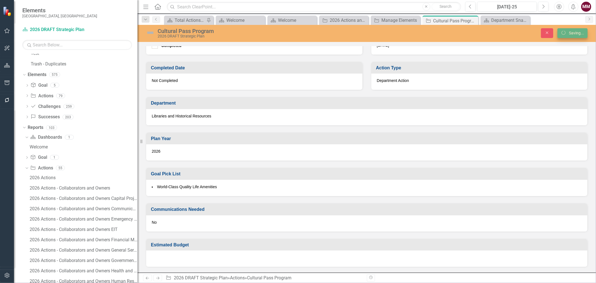
scroll to position [231, 0]
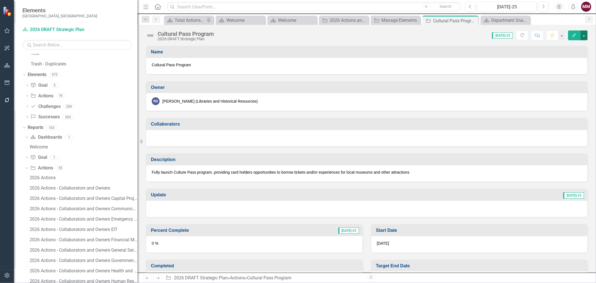
click at [587, 37] on button "button" at bounding box center [583, 35] width 7 height 10
click at [559, 47] on link "Edit Edit Action" at bounding box center [553, 46] width 68 height 10
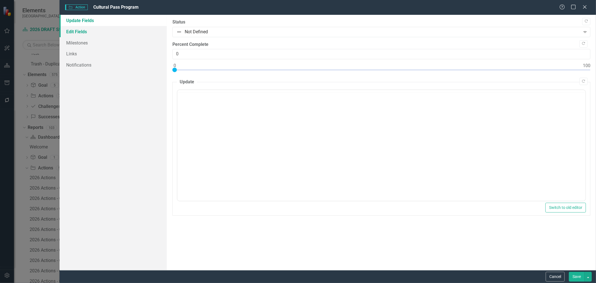
click at [71, 29] on link "Edit Fields" at bounding box center [112, 31] width 107 height 11
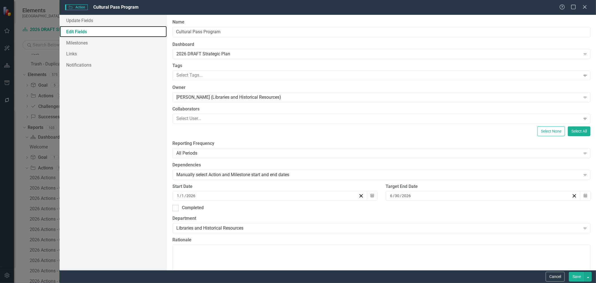
scroll to position [0, 0]
click at [205, 75] on div at bounding box center [377, 76] width 406 height 8
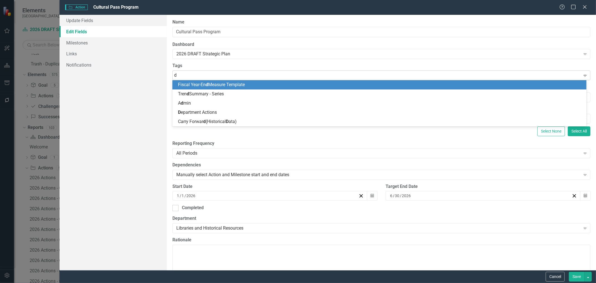
type input "de"
click at [200, 83] on span "De partment Actions" at bounding box center [197, 84] width 39 height 5
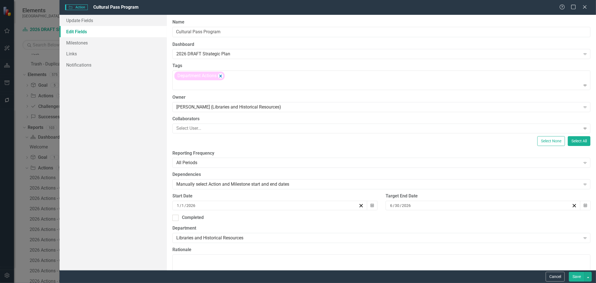
click at [579, 278] on button "Save" at bounding box center [577, 276] width 16 height 10
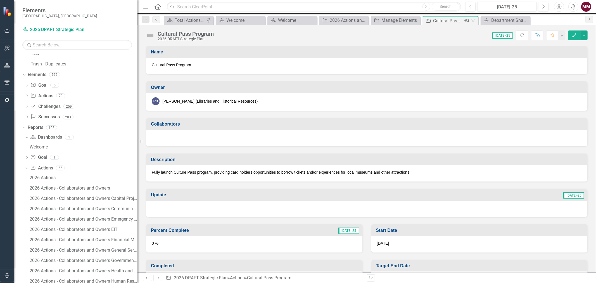
click at [472, 20] on icon at bounding box center [472, 20] width 3 height 3
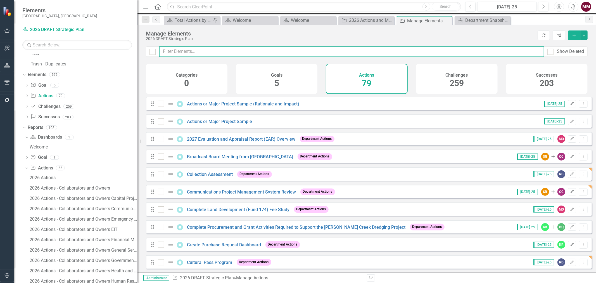
click at [224, 51] on input "text" at bounding box center [351, 51] width 385 height 10
type input "6"
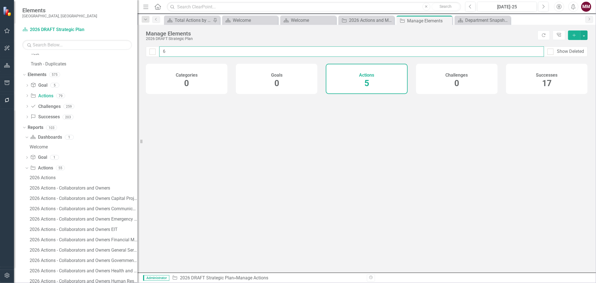
checkbox input "false"
type input "66"
checkbox input "false"
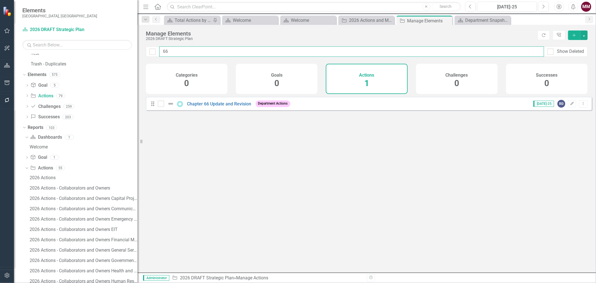
drag, startPoint x: 174, startPoint y: 54, endPoint x: 102, endPoint y: 52, distance: 71.8
click at [102, 52] on div "Elements Sarasota County, FL Dashboard 2026 DRAFT Strategic Plan Search Dropdow…" at bounding box center [298, 141] width 596 height 283
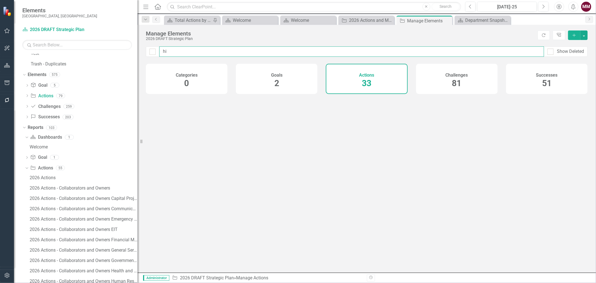
type input "his"
checkbox input "false"
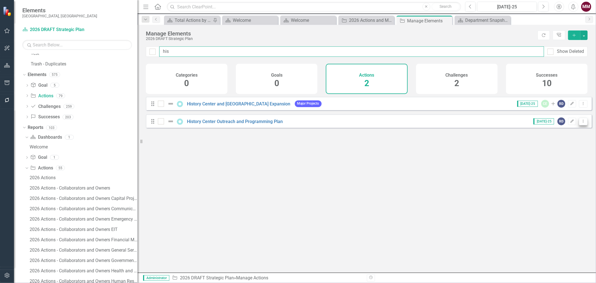
type input "his"
click at [579, 125] on button "Dropdown Menu" at bounding box center [583, 122] width 9 height 8
click at [558, 137] on link "Edit Edit Action" at bounding box center [560, 134] width 46 height 10
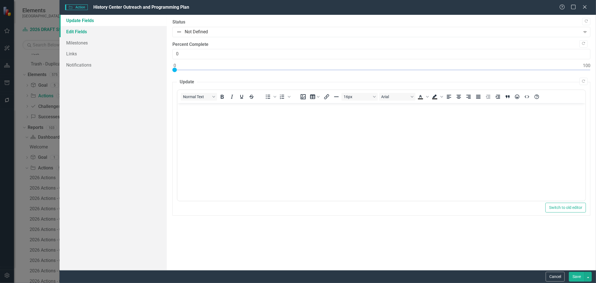
click at [82, 32] on link "Edit Fields" at bounding box center [112, 31] width 107 height 11
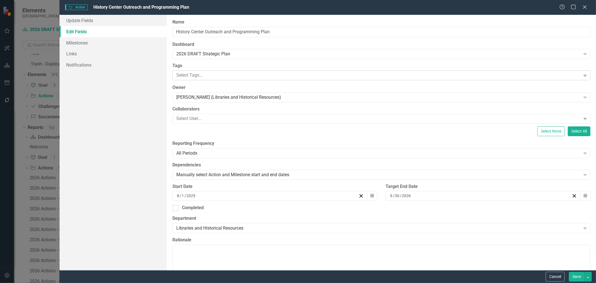
click at [194, 77] on div at bounding box center [377, 76] width 406 height 8
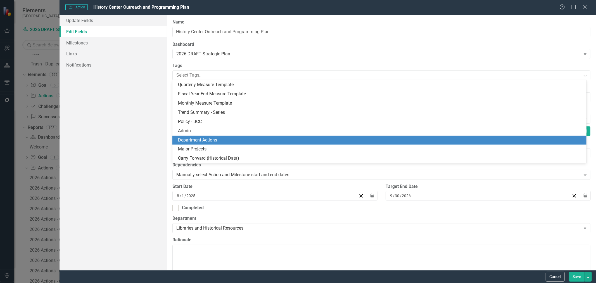
click at [197, 137] on span "Department Actions" at bounding box center [197, 139] width 39 height 5
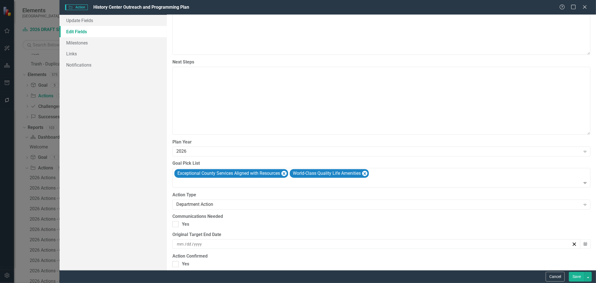
scroll to position [461, 0]
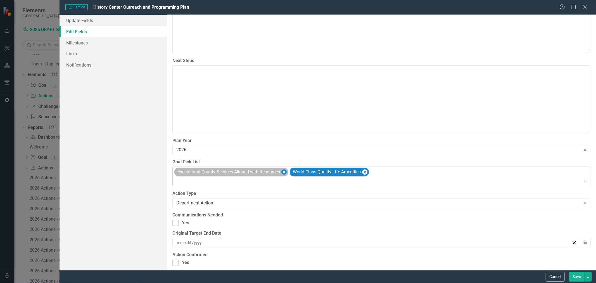
click at [285, 173] on icon "Remove Exceptional County Services Aligned with Resources" at bounding box center [283, 171] width 5 height 7
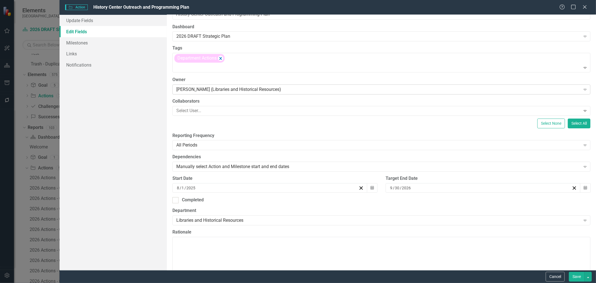
scroll to position [16, 0]
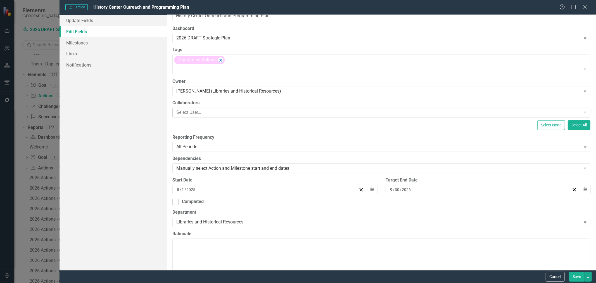
click at [209, 115] on div at bounding box center [377, 113] width 406 height 8
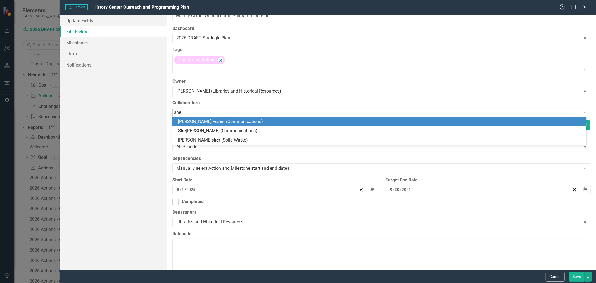
type input "shel"
click at [208, 120] on span "Shel ia Roberson (Communications)" at bounding box center [220, 121] width 85 height 5
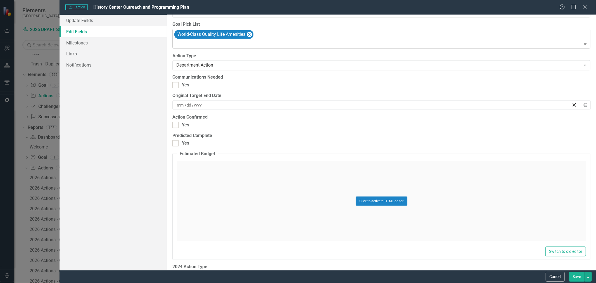
scroll to position [607, 0]
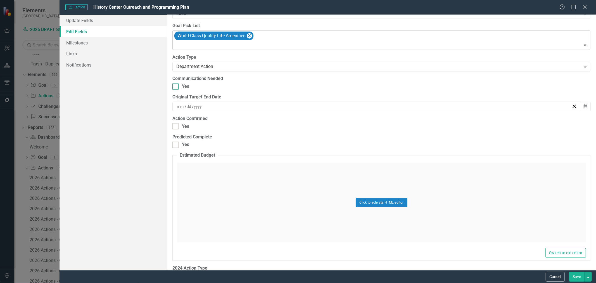
click at [175, 87] on input "Yes" at bounding box center [174, 86] width 4 height 4
checkbox input "true"
click at [579, 275] on button "Save" at bounding box center [577, 276] width 16 height 10
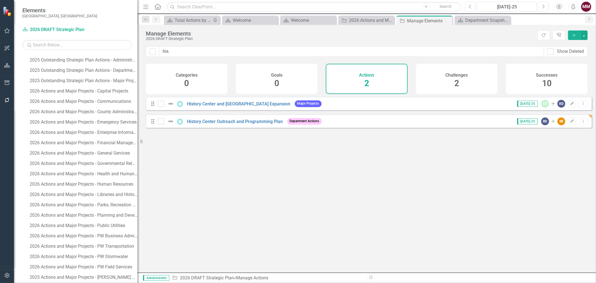
scroll to position [732, 0]
click at [99, 191] on div "2026 Actions and Major Projects - Libraries and Historical Resources" at bounding box center [84, 191] width 108 height 5
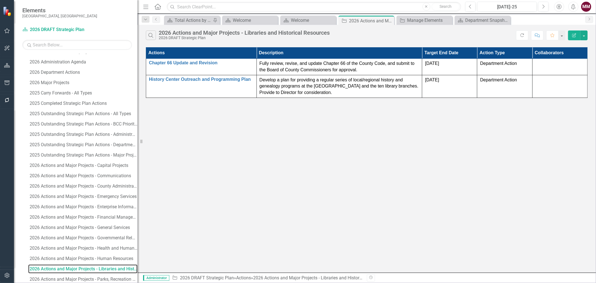
scroll to position [636, 0]
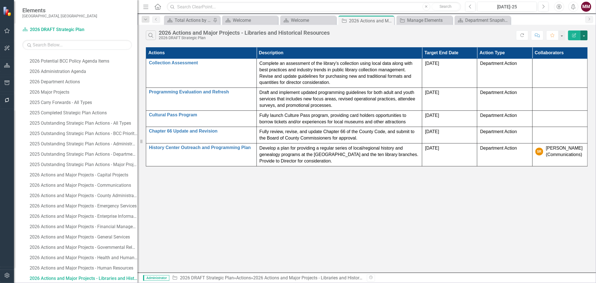
click at [584, 38] on button "button" at bounding box center [583, 35] width 7 height 10
click at [578, 44] on link "Edit Report Edit Report" at bounding box center [565, 46] width 44 height 10
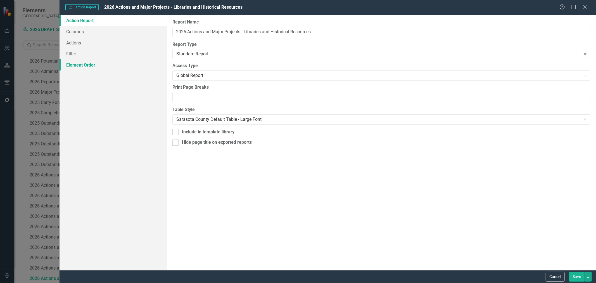
click at [84, 66] on link "Element Order" at bounding box center [112, 64] width 107 height 11
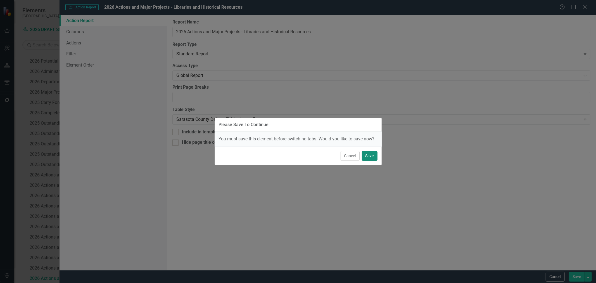
click at [367, 157] on button "Save" at bounding box center [370, 156] width 16 height 10
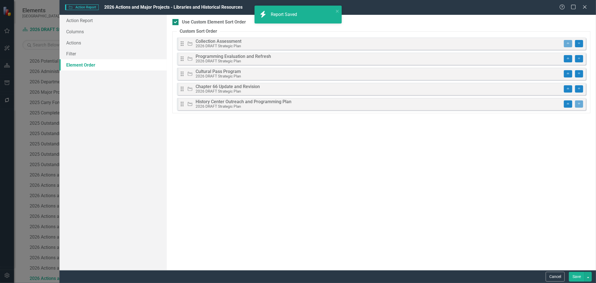
click at [175, 21] on input "Use Custom Element Sort Order" at bounding box center [174, 21] width 4 height 4
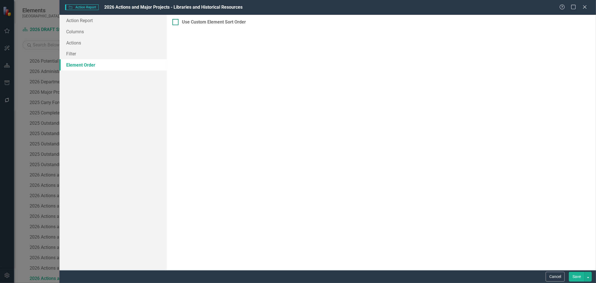
click at [174, 22] on input "Use Custom Element Sort Order" at bounding box center [174, 21] width 4 height 4
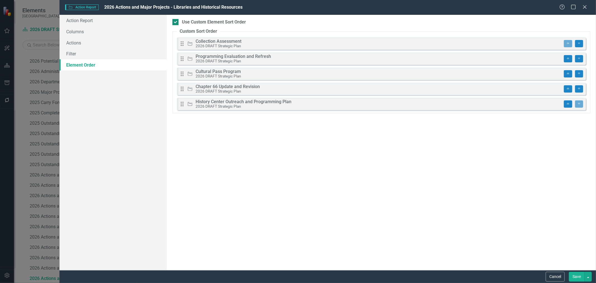
click at [175, 22] on input "Use Custom Element Sort Order" at bounding box center [174, 21] width 4 height 4
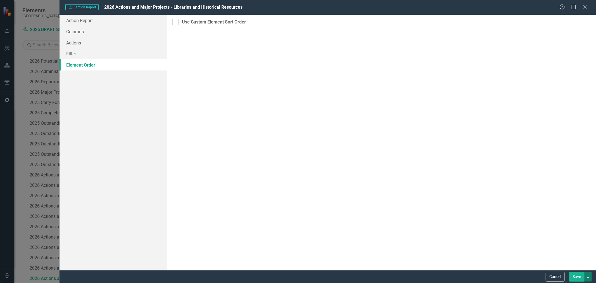
click at [587, 277] on button "button" at bounding box center [587, 276] width 7 height 10
click at [582, 264] on link "Save and Continue" at bounding box center [569, 266] width 44 height 10
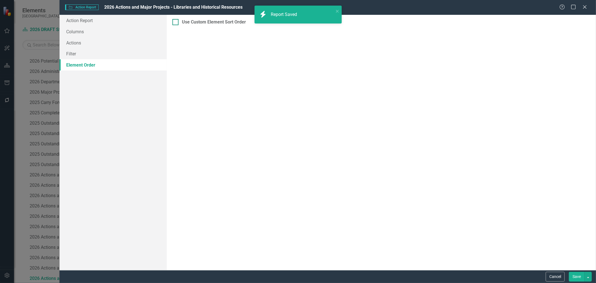
click at [175, 23] on div at bounding box center [175, 22] width 6 height 6
click at [175, 23] on input "Use Custom Element Sort Order" at bounding box center [174, 21] width 4 height 4
checkbox input "true"
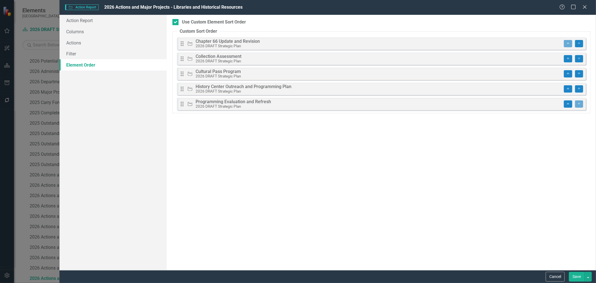
click at [575, 277] on button "Save" at bounding box center [577, 276] width 16 height 10
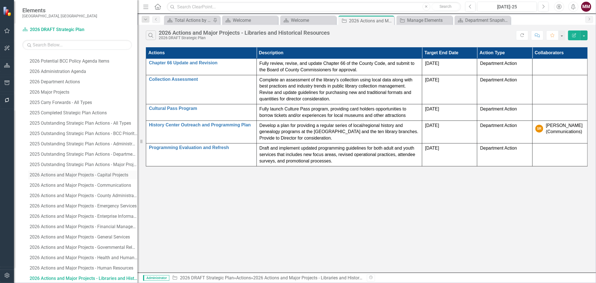
click at [97, 174] on div "2026 Actions and Major Projects - Capital Projects" at bounding box center [84, 174] width 108 height 5
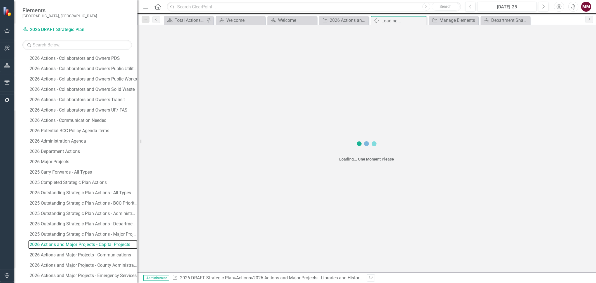
scroll to position [532, 0]
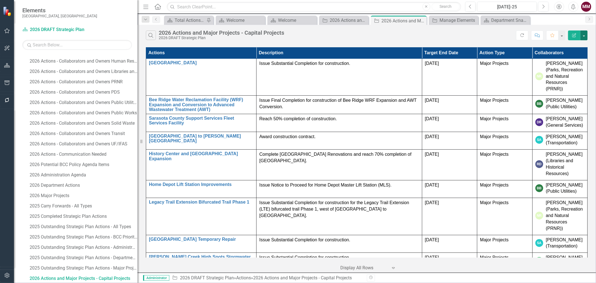
click at [584, 36] on button "button" at bounding box center [583, 35] width 7 height 10
click at [572, 48] on link "Edit Report Edit Report" at bounding box center [565, 46] width 44 height 10
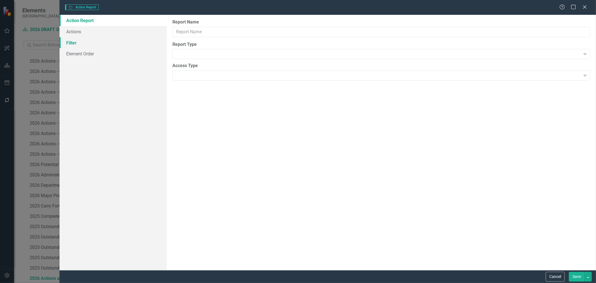
type input "2026 Actions and Major Projects - Capital Projects"
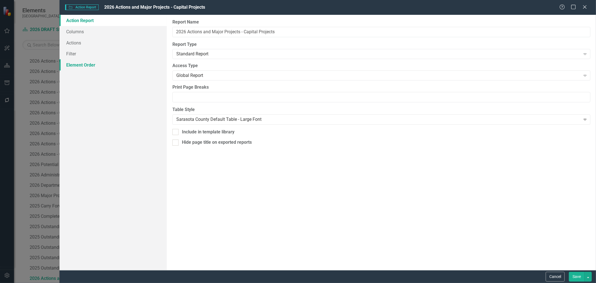
click at [73, 63] on link "Element Order" at bounding box center [112, 64] width 107 height 11
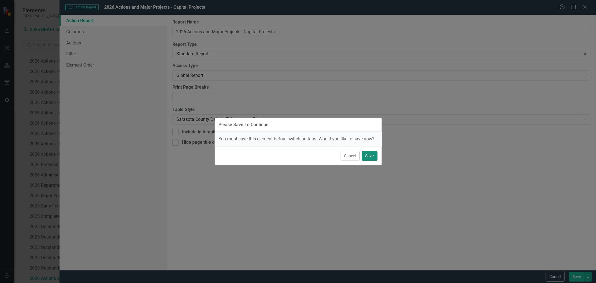
click at [370, 154] on button "Save" at bounding box center [370, 156] width 16 height 10
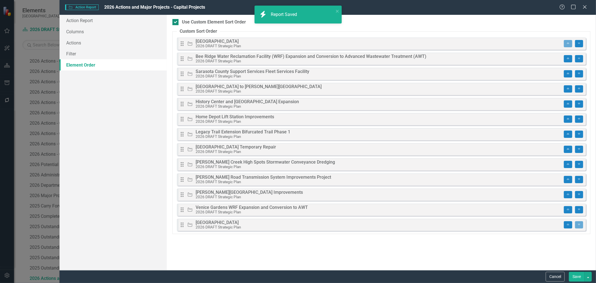
click at [176, 23] on div at bounding box center [175, 22] width 6 height 6
click at [176, 23] on input "Use Custom Element Sort Order" at bounding box center [174, 21] width 4 height 4
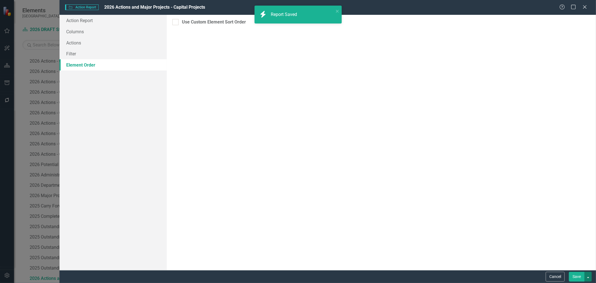
click at [587, 277] on button "button" at bounding box center [587, 276] width 7 height 10
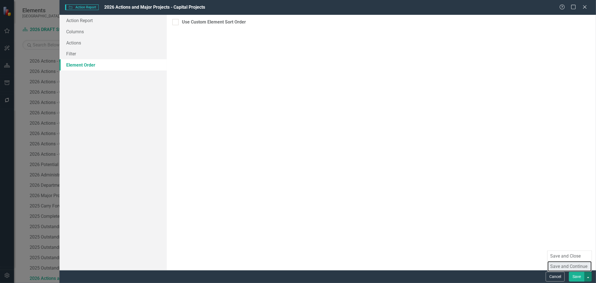
drag, startPoint x: 584, startPoint y: 266, endPoint x: 544, endPoint y: 235, distance: 50.3
click at [583, 266] on link "Save and Continue" at bounding box center [569, 266] width 44 height 10
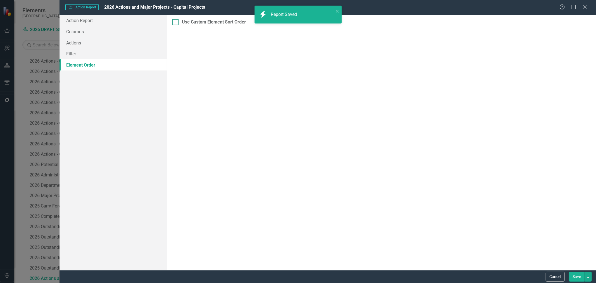
click at [177, 23] on div at bounding box center [175, 22] width 6 height 6
click at [176, 23] on input "Use Custom Element Sort Order" at bounding box center [174, 21] width 4 height 4
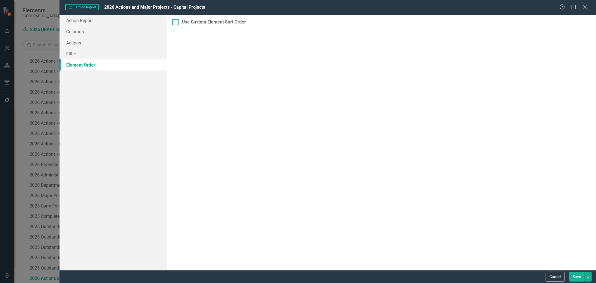
click at [175, 21] on input "Use Custom Element Sort Order" at bounding box center [174, 21] width 4 height 4
checkbox input "true"
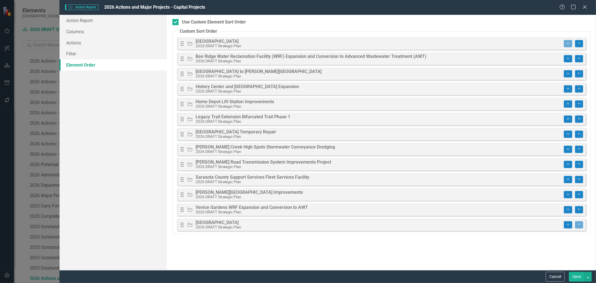
click at [577, 277] on button "Save" at bounding box center [577, 276] width 16 height 10
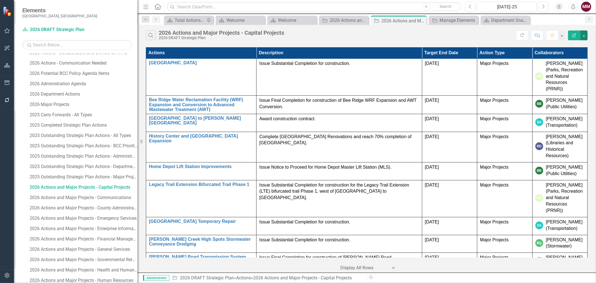
scroll to position [629, 0]
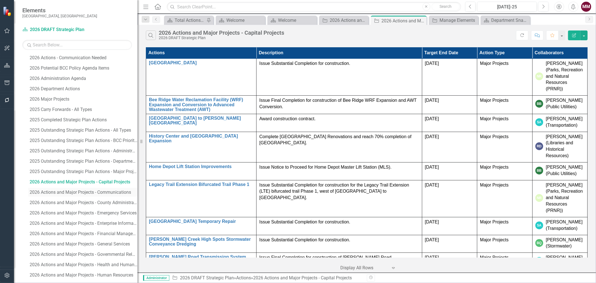
click at [109, 194] on div "2026 Actions and Major Projects - Communications" at bounding box center [84, 192] width 108 height 5
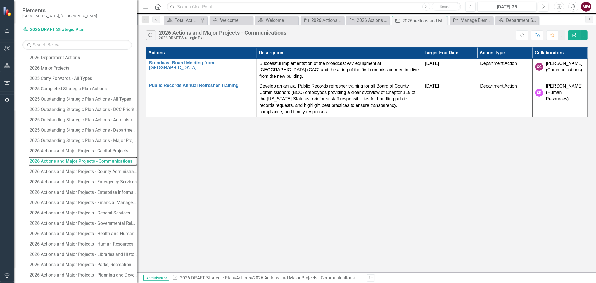
scroll to position [664, 0]
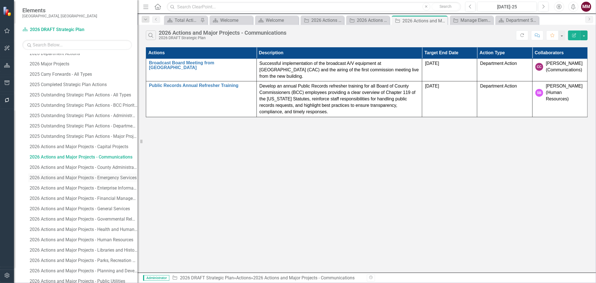
click at [101, 177] on div "2026 Actions and Major Projects - Emergency Services" at bounding box center [84, 177] width 108 height 5
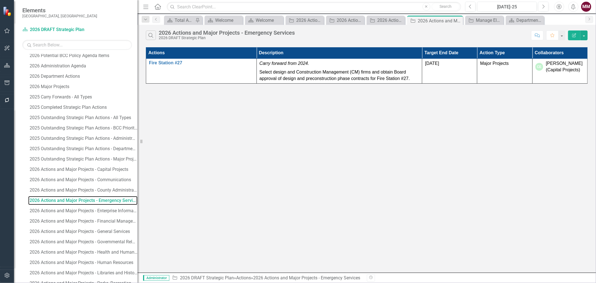
scroll to position [693, 0]
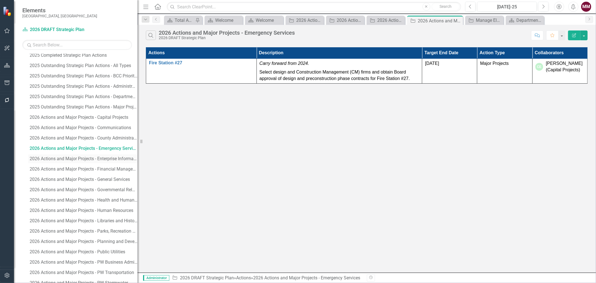
click at [112, 159] on div "2026 Actions and Major Projects - Enterprise Information Technology" at bounding box center [84, 158] width 108 height 5
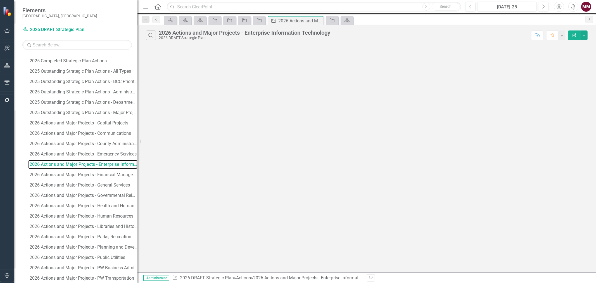
scroll to position [700, 0]
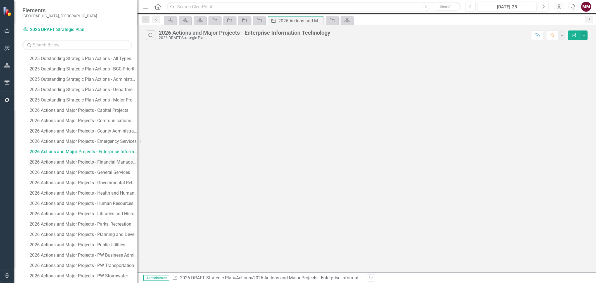
click at [115, 163] on div "2026 Actions and Major Projects - Financial Management" at bounding box center [84, 161] width 108 height 5
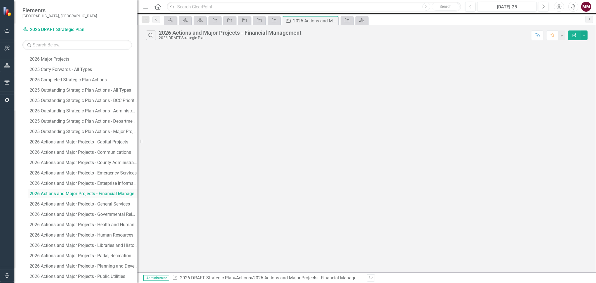
scroll to position [584, 0]
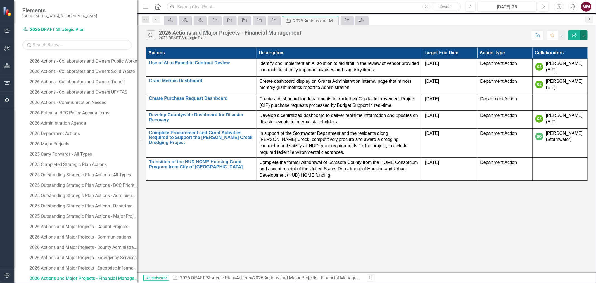
click at [584, 37] on button "button" at bounding box center [583, 35] width 7 height 10
click at [578, 48] on link "Edit Report Edit Report" at bounding box center [565, 46] width 44 height 10
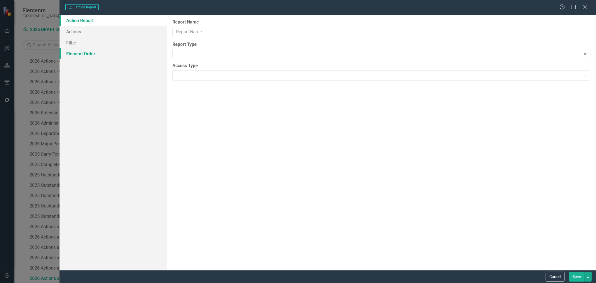
type input "2026 Actions and Major Projects - Financial Management"
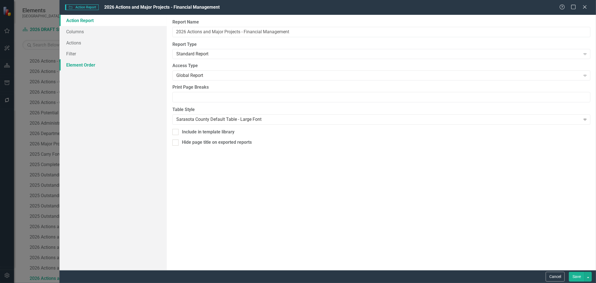
click at [74, 66] on link "Element Order" at bounding box center [112, 64] width 107 height 11
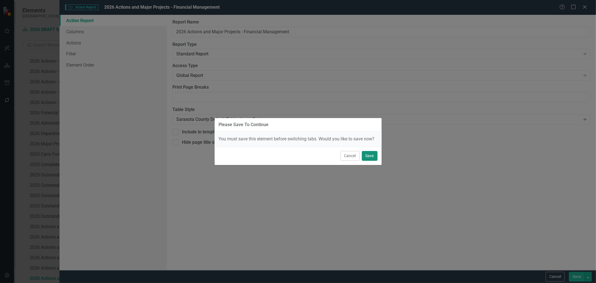
click at [370, 156] on button "Save" at bounding box center [370, 156] width 16 height 10
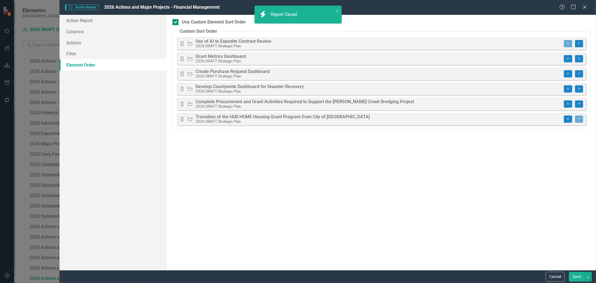
click at [176, 21] on div at bounding box center [175, 22] width 6 height 6
click at [176, 21] on input "Use Custom Element Sort Order" at bounding box center [174, 21] width 4 height 4
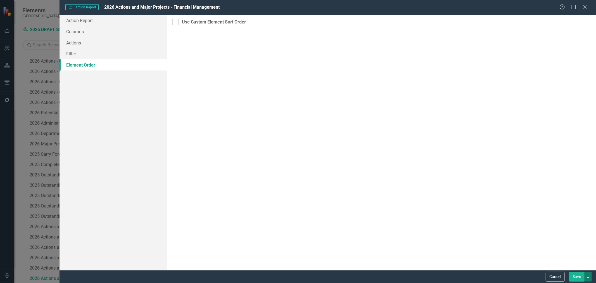
click at [589, 275] on button "button" at bounding box center [587, 276] width 7 height 10
click at [582, 266] on link "Save and Continue" at bounding box center [569, 266] width 44 height 10
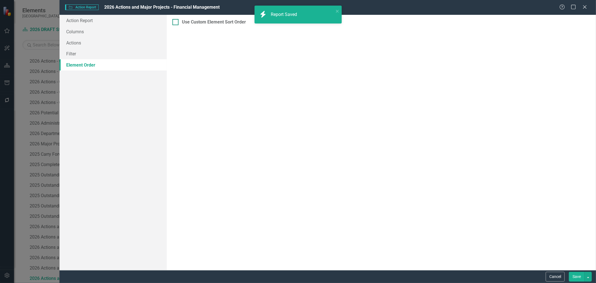
click at [174, 21] on input "Use Custom Element Sort Order" at bounding box center [174, 21] width 4 height 4
checkbox input "true"
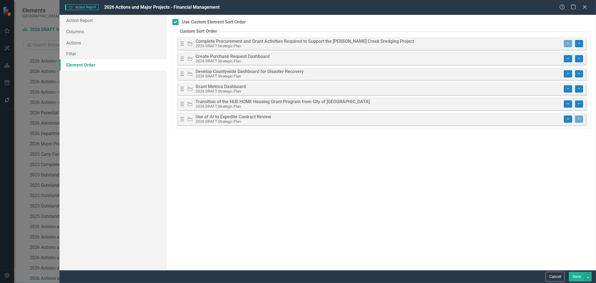
click at [572, 275] on button "Save" at bounding box center [577, 276] width 16 height 10
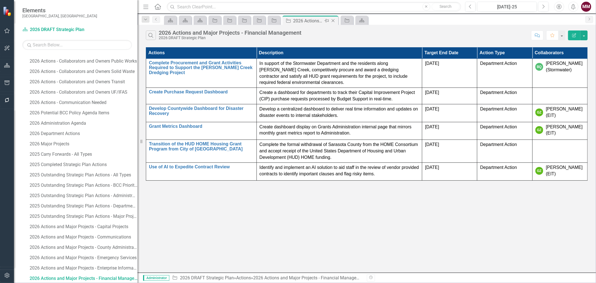
click at [332, 20] on icon "Close" at bounding box center [333, 20] width 6 height 4
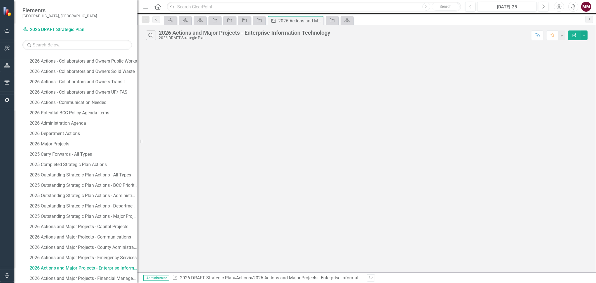
scroll to position [574, 0]
click at [319, 20] on icon "Close" at bounding box center [318, 20] width 6 height 4
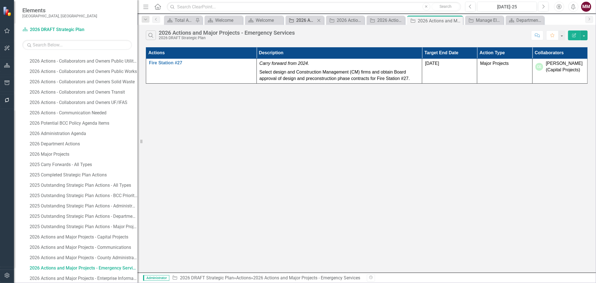
scroll to position [563, 0]
click at [459, 22] on icon "Close" at bounding box center [458, 20] width 6 height 4
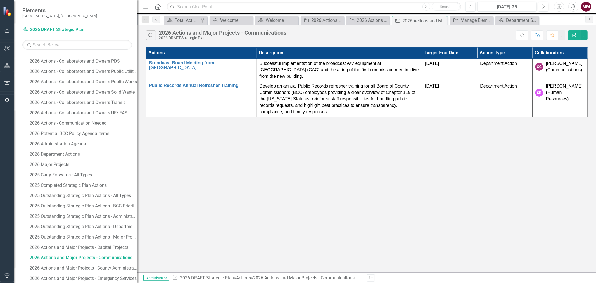
scroll to position [543, 0]
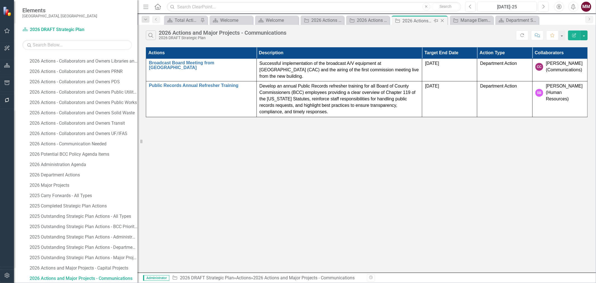
click at [433, 21] on icon "Pin" at bounding box center [435, 21] width 4 height 6
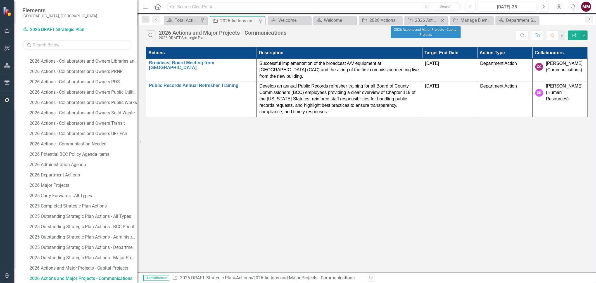
click at [443, 21] on icon at bounding box center [442, 20] width 3 height 3
click at [411, 20] on div "2026 Actions and Major Projects - Libraries and Historical Resources" at bounding box center [403, 20] width 30 height 7
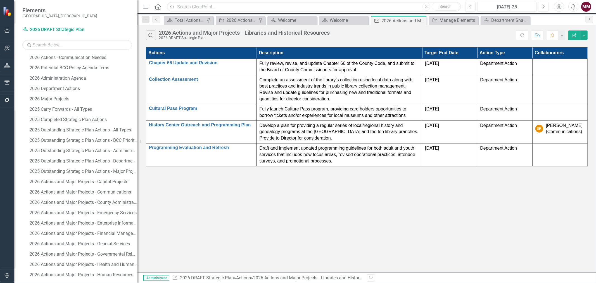
scroll to position [636, 0]
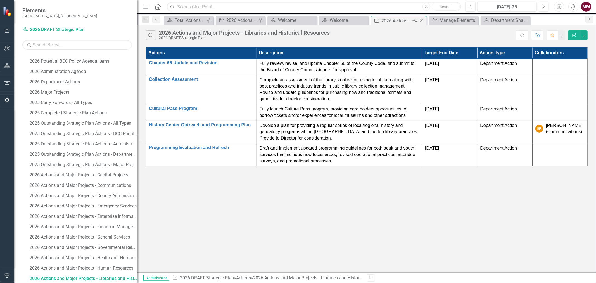
click at [421, 20] on icon at bounding box center [421, 20] width 3 height 3
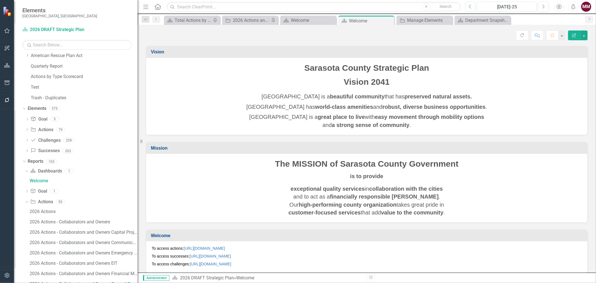
scroll to position [191, 0]
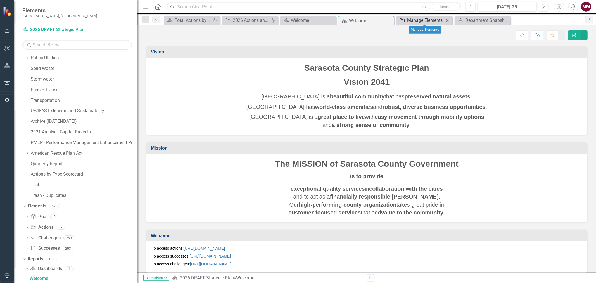
click at [423, 22] on div "Manage Elements" at bounding box center [425, 20] width 37 height 7
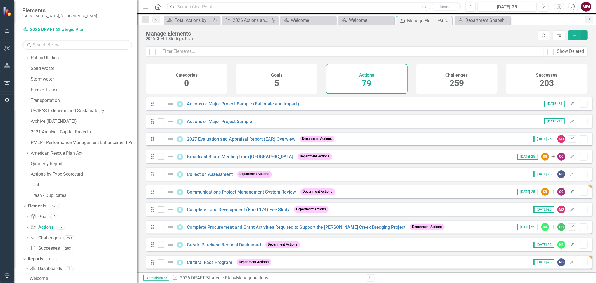
click at [447, 20] on icon "Close" at bounding box center [447, 20] width 6 height 4
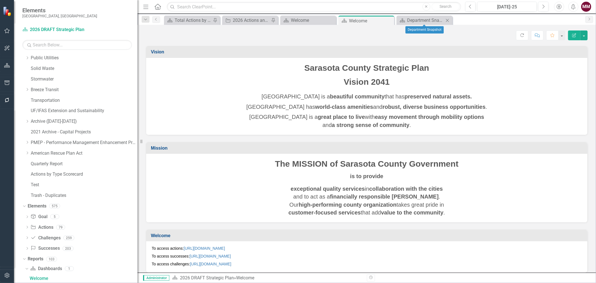
click at [447, 20] on icon "Close" at bounding box center [447, 20] width 6 height 4
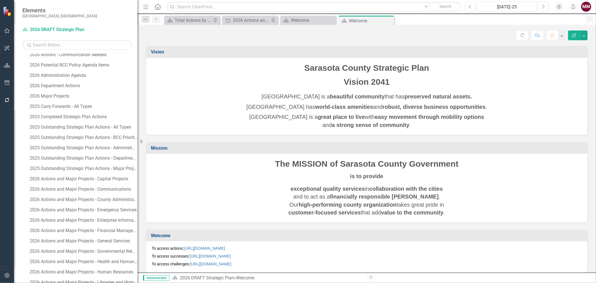
scroll to position [644, 0]
click at [106, 237] on div "2026 Actions and Major Projects - General Services" at bounding box center [84, 237] width 108 height 5
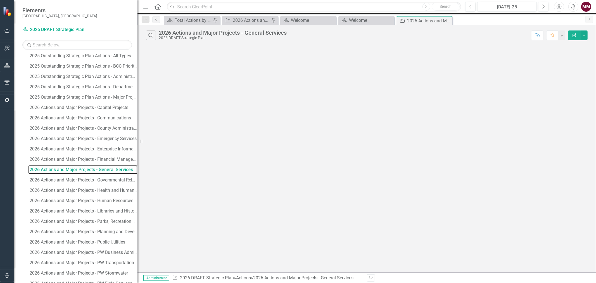
scroll to position [716, 0]
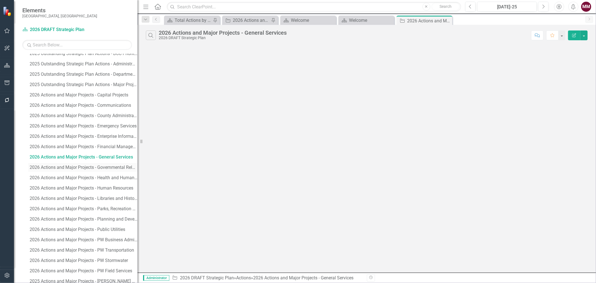
click at [101, 168] on div "2026 Actions and Major Projects - Governmental Relations" at bounding box center [84, 167] width 108 height 5
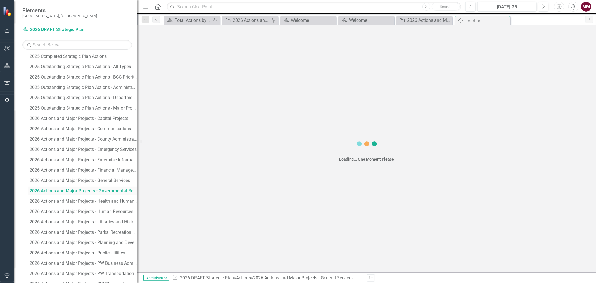
scroll to position [605, 0]
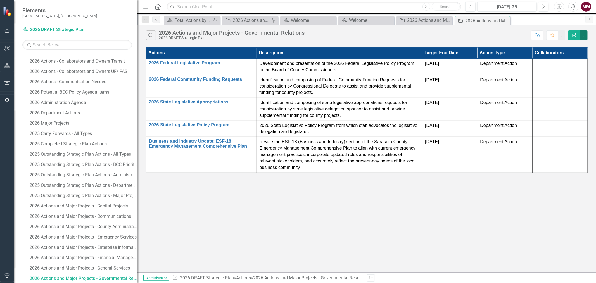
click at [584, 34] on button "button" at bounding box center [583, 35] width 7 height 10
click at [574, 45] on link "Edit Report Edit Report" at bounding box center [565, 46] width 44 height 10
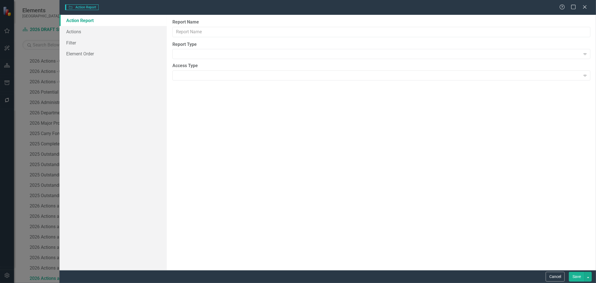
type input "2026 Actions and Major Projects - Governmental Relations"
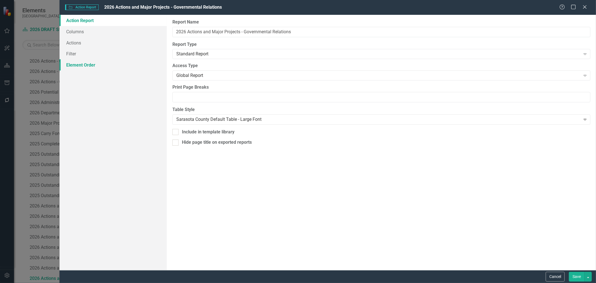
click at [72, 67] on link "Element Order" at bounding box center [112, 64] width 107 height 11
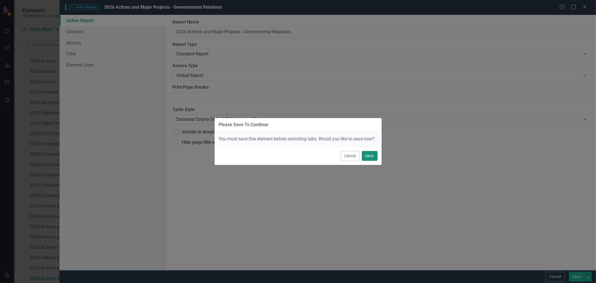
click at [371, 156] on button "Save" at bounding box center [370, 156] width 16 height 10
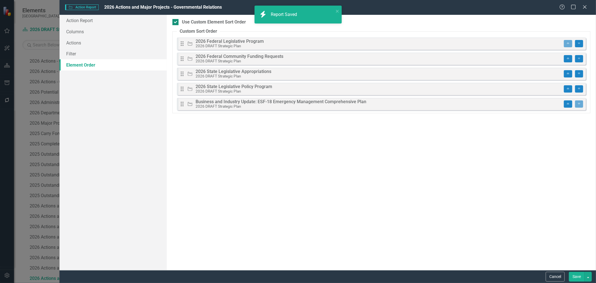
click at [175, 23] on div at bounding box center [175, 22] width 6 height 6
click at [175, 23] on input "Use Custom Element Sort Order" at bounding box center [174, 21] width 4 height 4
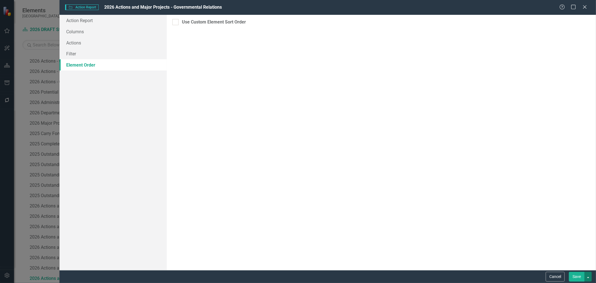
click at [589, 277] on button "button" at bounding box center [587, 276] width 7 height 10
click at [582, 267] on link "Save and Continue" at bounding box center [569, 266] width 44 height 10
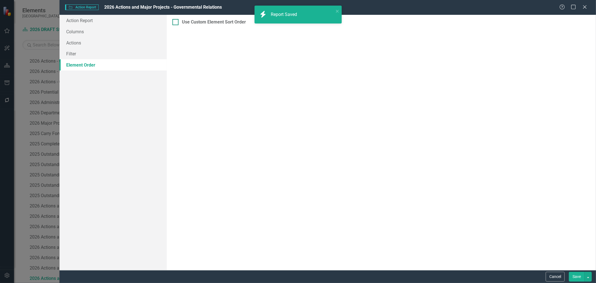
click at [174, 24] on div at bounding box center [175, 22] width 6 height 6
click at [174, 23] on input "Use Custom Element Sort Order" at bounding box center [174, 21] width 4 height 4
checkbox input "true"
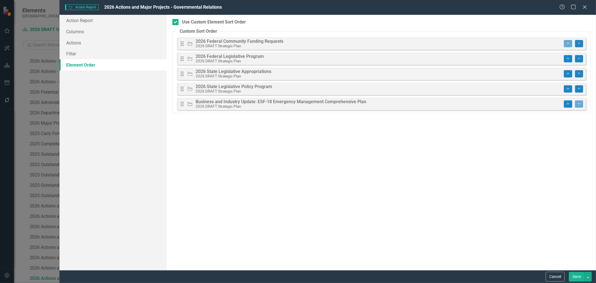
drag, startPoint x: 571, startPoint y: 273, endPoint x: 552, endPoint y: 230, distance: 47.2
click at [571, 273] on button "Save" at bounding box center [577, 276] width 16 height 10
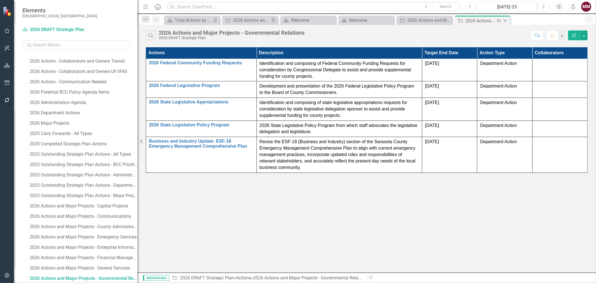
click at [504, 20] on icon "Close" at bounding box center [505, 20] width 6 height 4
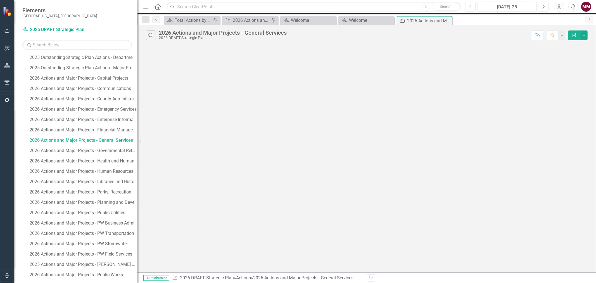
scroll to position [737, 0]
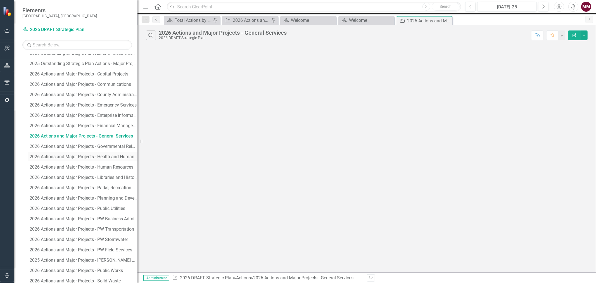
click at [112, 155] on div "2026 Actions and Major Projects - Health and Human Services" at bounding box center [84, 156] width 108 height 5
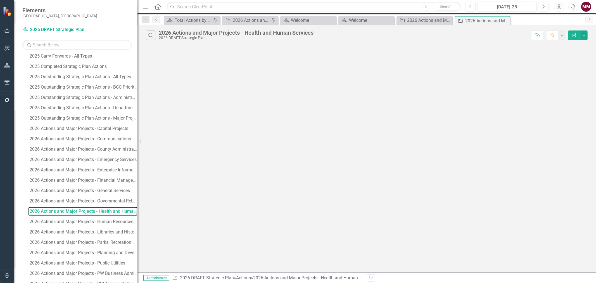
scroll to position [716, 0]
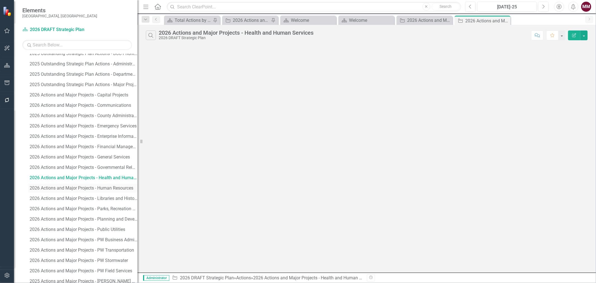
click at [107, 188] on div "2026 Actions and Major Projects - Human Resources" at bounding box center [84, 187] width 108 height 5
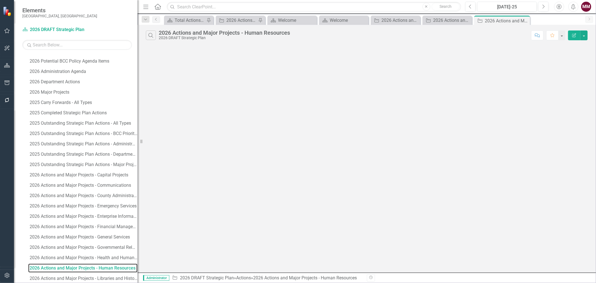
scroll to position [625, 0]
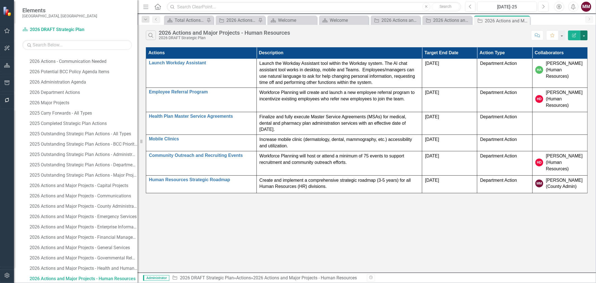
click at [585, 36] on button "button" at bounding box center [583, 35] width 7 height 10
click at [573, 45] on link "Edit Report Edit Report" at bounding box center [565, 46] width 44 height 10
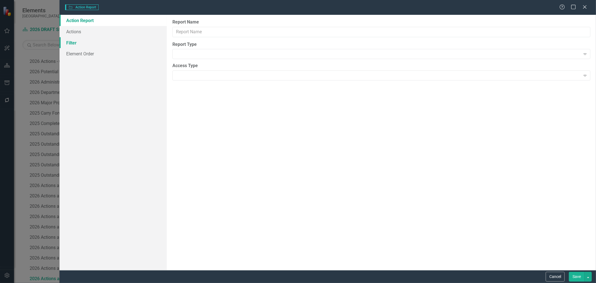
type input "2026 Actions and Major Projects - Human Resources"
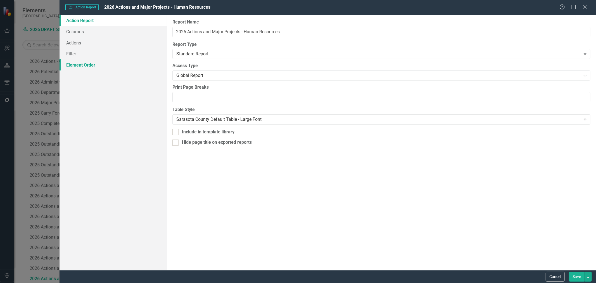
click at [70, 65] on link "Element Order" at bounding box center [112, 64] width 107 height 11
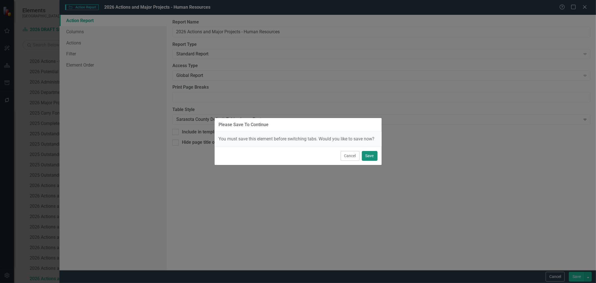
click at [364, 154] on button "Save" at bounding box center [370, 156] width 16 height 10
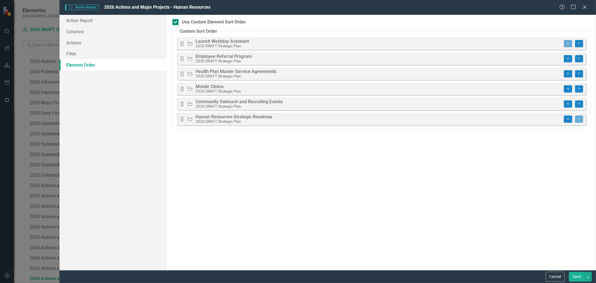
click at [176, 23] on input "Use Custom Element Sort Order" at bounding box center [174, 21] width 4 height 4
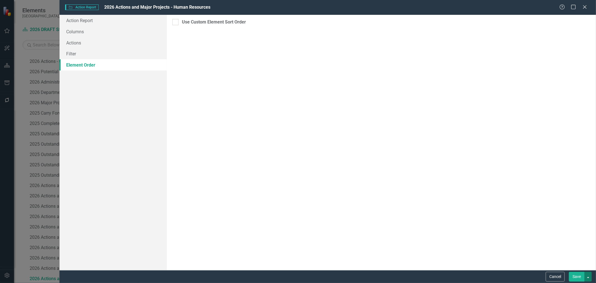
click at [590, 275] on button "button" at bounding box center [587, 276] width 7 height 10
click at [580, 266] on link "Save and Continue" at bounding box center [569, 266] width 44 height 10
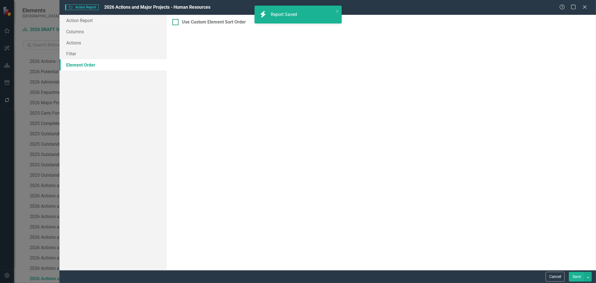
click at [175, 22] on input "Use Custom Element Sort Order" at bounding box center [174, 21] width 4 height 4
checkbox input "true"
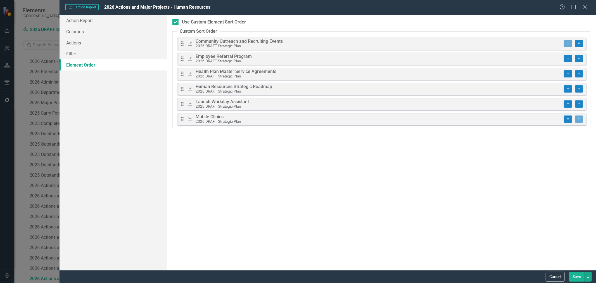
click at [573, 277] on button "Save" at bounding box center [577, 276] width 16 height 10
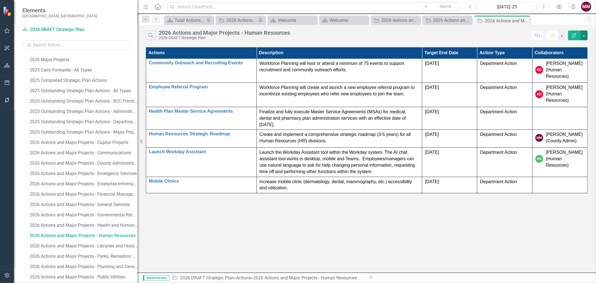
scroll to position [674, 0]
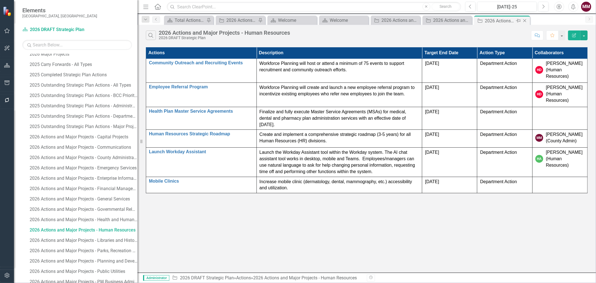
click at [526, 21] on icon "Close" at bounding box center [525, 20] width 6 height 4
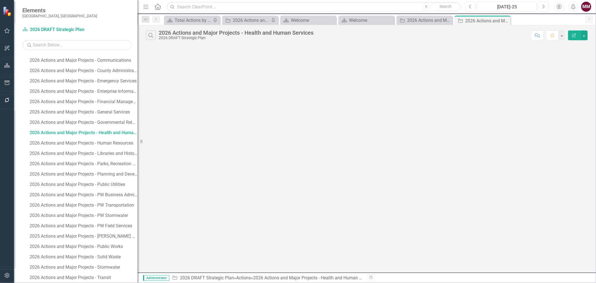
scroll to position [761, 0]
click at [97, 140] on div "2026 Actions and Major Projects - Human Resources" at bounding box center [84, 142] width 108 height 5
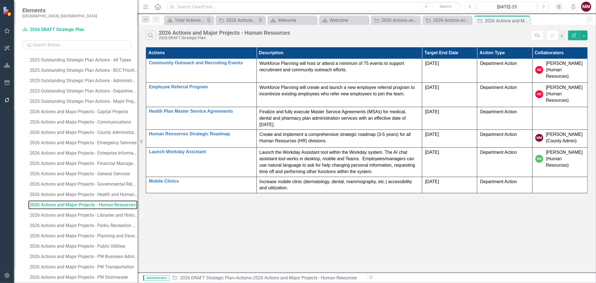
scroll to position [727, 0]
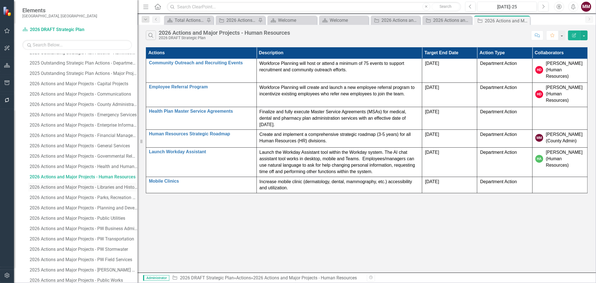
click at [107, 188] on div "2026 Actions and Major Projects - Libraries and Historical Resources" at bounding box center [84, 187] width 108 height 5
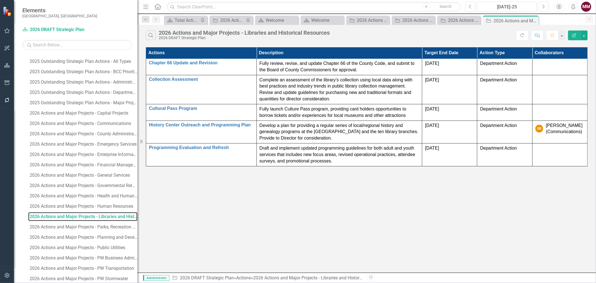
scroll to position [711, 0]
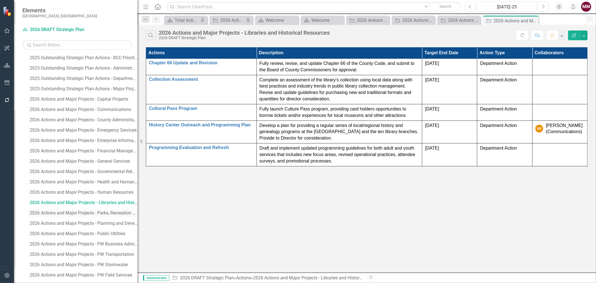
click at [115, 211] on div "2026 Actions and Major Projects - Parks, Recreation and Natural Resources" at bounding box center [84, 212] width 108 height 5
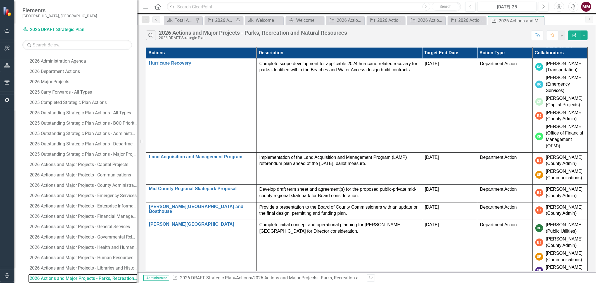
scroll to position [37, 0]
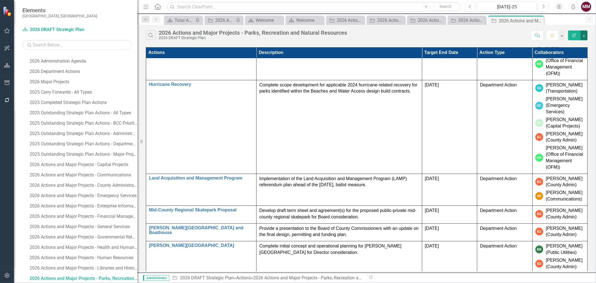
click at [584, 35] on button "button" at bounding box center [583, 35] width 7 height 10
click at [573, 43] on link "Edit Report Edit Report" at bounding box center [565, 46] width 44 height 10
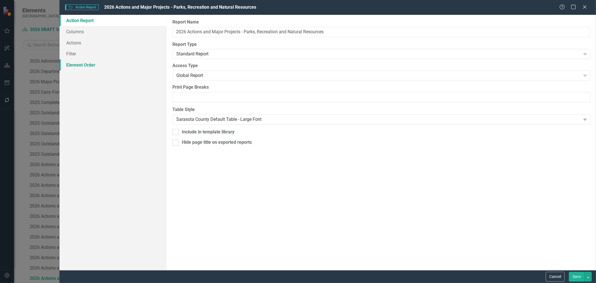
click at [80, 66] on link "Element Order" at bounding box center [112, 64] width 107 height 11
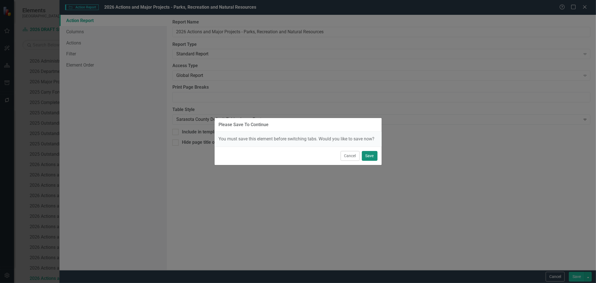
click at [371, 156] on button "Save" at bounding box center [370, 156] width 16 height 10
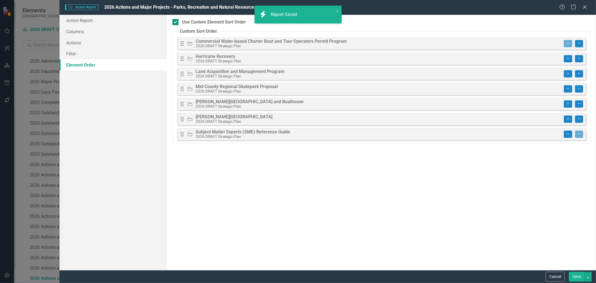
click at [177, 21] on div at bounding box center [175, 22] width 6 height 6
click at [176, 21] on input "Use Custom Element Sort Order" at bounding box center [174, 21] width 4 height 4
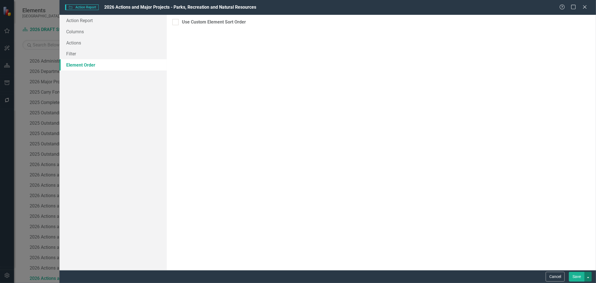
click at [590, 278] on button "button" at bounding box center [587, 276] width 7 height 10
click at [577, 266] on link "Save and Continue" at bounding box center [569, 266] width 44 height 10
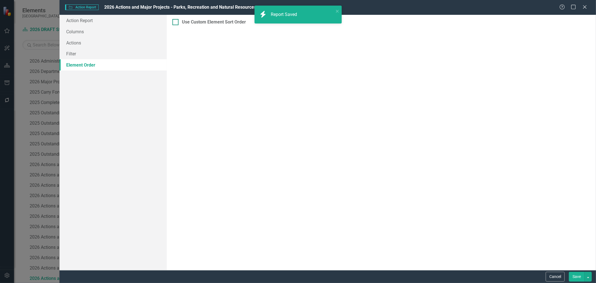
click at [175, 23] on div at bounding box center [175, 22] width 6 height 6
click at [175, 23] on input "Use Custom Element Sort Order" at bounding box center [174, 21] width 4 height 4
checkbox input "true"
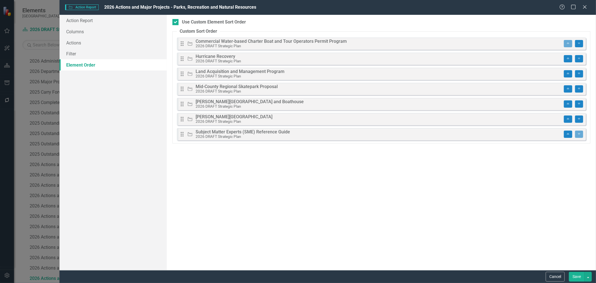
click at [579, 278] on button "Save" at bounding box center [577, 276] width 16 height 10
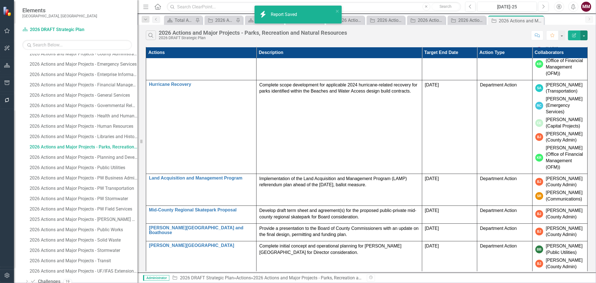
scroll to position [781, 0]
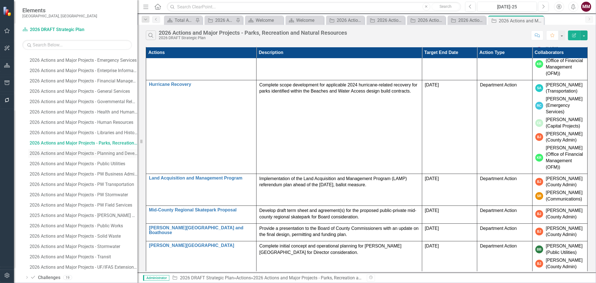
click at [91, 154] on div "2026 Actions and Major Projects - Planning and Development Services" at bounding box center [84, 153] width 108 height 5
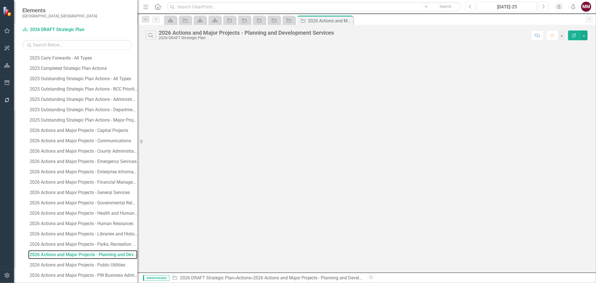
scroll to position [656, 0]
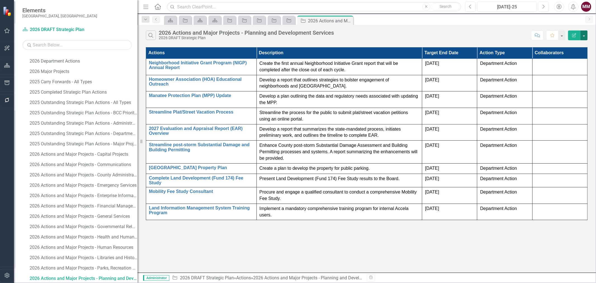
click at [586, 37] on button "button" at bounding box center [583, 35] width 7 height 10
click at [576, 43] on link "Edit Report Edit Report" at bounding box center [565, 46] width 44 height 10
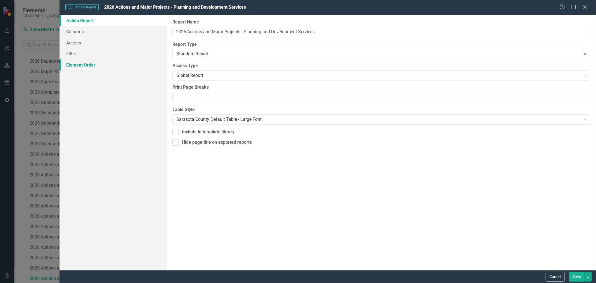
click at [73, 65] on link "Element Order" at bounding box center [112, 64] width 107 height 11
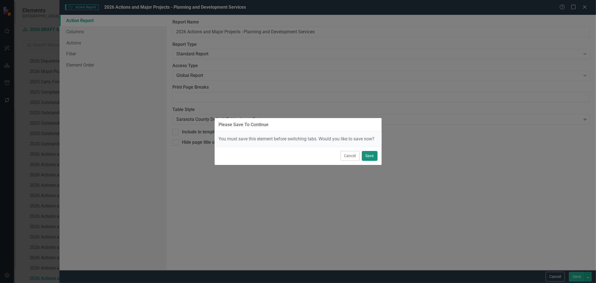
click at [371, 157] on button "Save" at bounding box center [370, 156] width 16 height 10
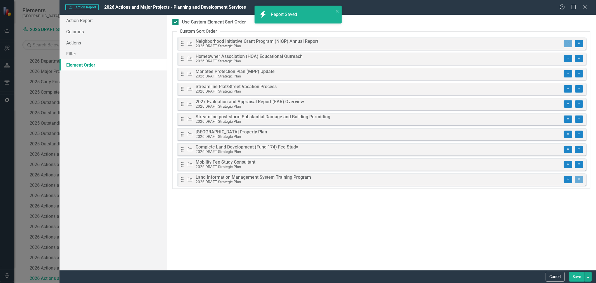
click at [173, 24] on div at bounding box center [175, 22] width 6 height 6
click at [173, 23] on input "Use Custom Element Sort Order" at bounding box center [174, 21] width 4 height 4
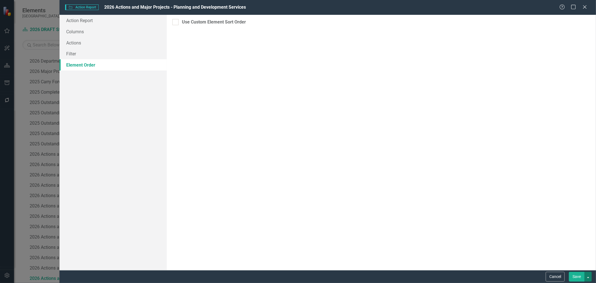
click at [588, 278] on button "button" at bounding box center [587, 276] width 7 height 10
click at [581, 266] on link "Save and Continue" at bounding box center [569, 266] width 44 height 10
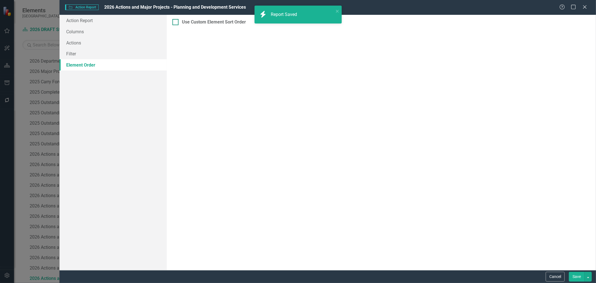
click at [177, 23] on div at bounding box center [175, 22] width 6 height 6
click at [176, 23] on input "Use Custom Element Sort Order" at bounding box center [174, 21] width 4 height 4
checkbox input "true"
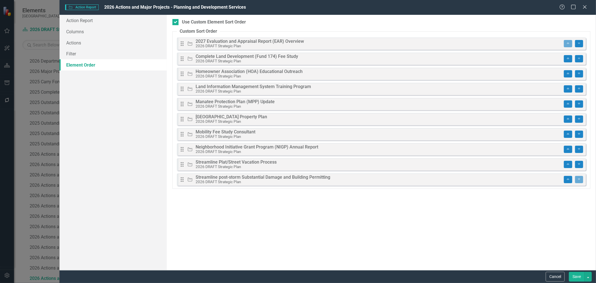
click at [575, 275] on button "Save" at bounding box center [577, 276] width 16 height 10
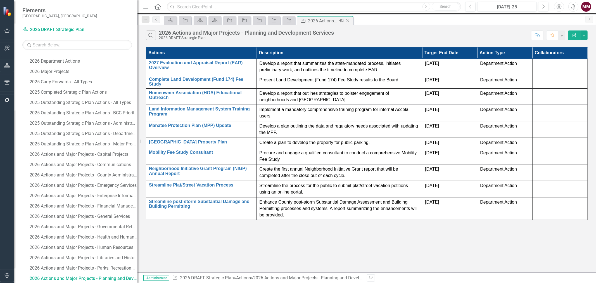
click at [345, 21] on icon "Close" at bounding box center [348, 20] width 6 height 4
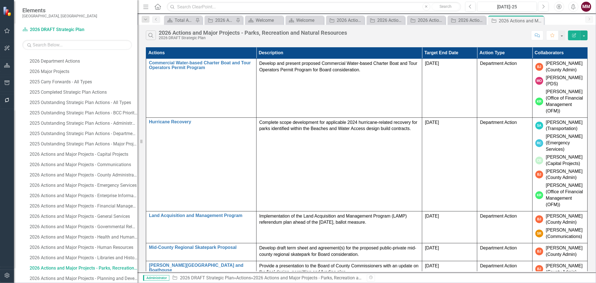
scroll to position [646, 0]
click at [538, 20] on icon "Close" at bounding box center [539, 20] width 6 height 4
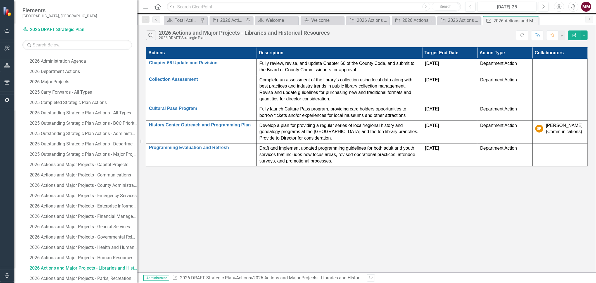
scroll to position [636, 0]
click at [533, 19] on icon "Close" at bounding box center [533, 20] width 6 height 4
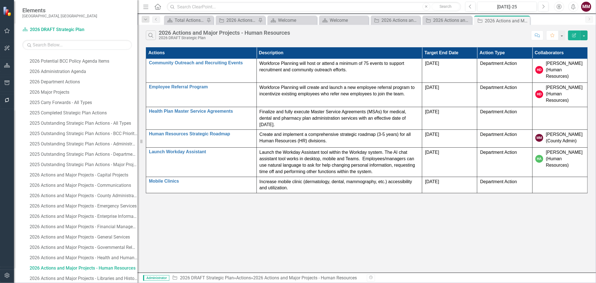
scroll to position [625, 0]
click at [526, 20] on icon "Close" at bounding box center [525, 20] width 6 height 4
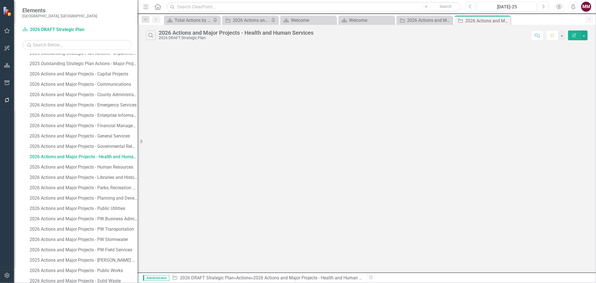
scroll to position [759, 0]
click at [102, 183] on link "2026 Actions and Major Projects - Public Utilities" at bounding box center [82, 186] width 109 height 9
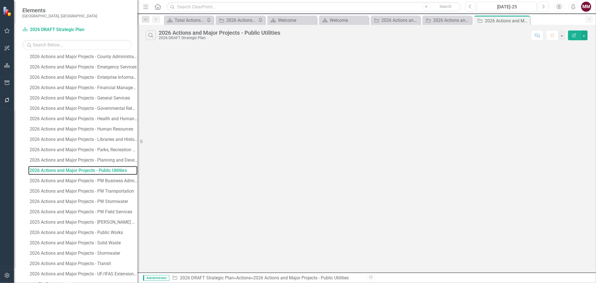
scroll to position [801, 0]
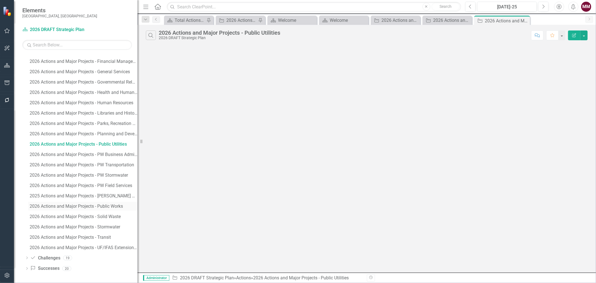
click at [99, 208] on link "2026 Actions and Major Projects - Public Works" at bounding box center [82, 206] width 109 height 9
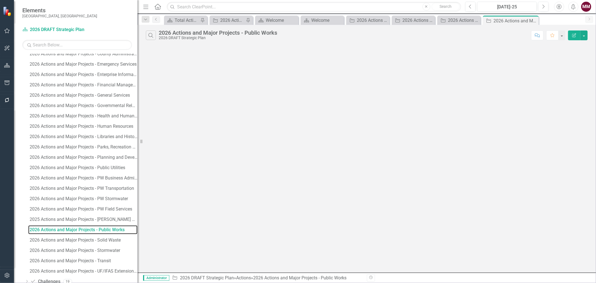
scroll to position [781, 0]
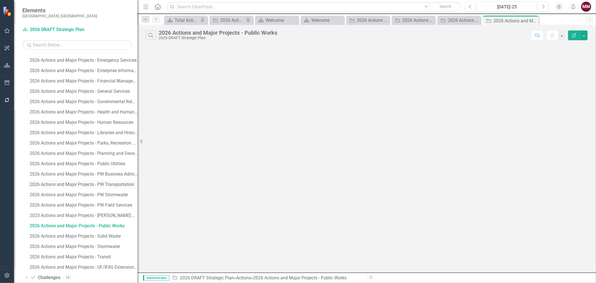
click at [84, 184] on div "2026 Actions and Major Projects - PW Transportation" at bounding box center [84, 184] width 108 height 5
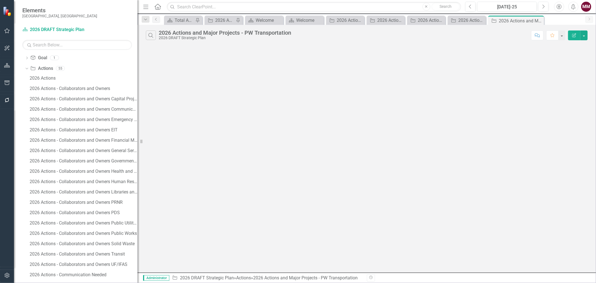
scroll to position [377, 0]
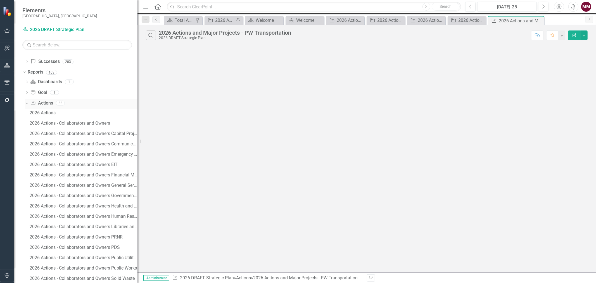
click at [41, 104] on link "Action Actions" at bounding box center [41, 103] width 23 height 6
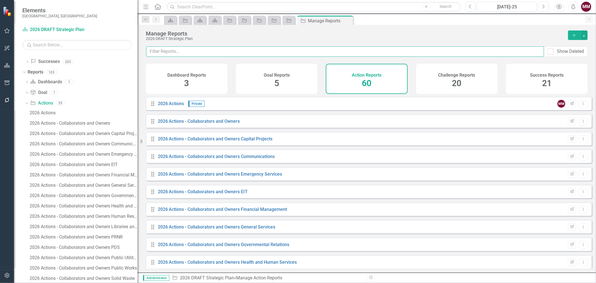
click at [204, 53] on input "text" at bounding box center [345, 51] width 398 height 10
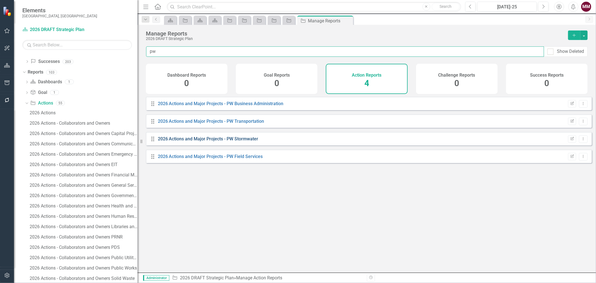
type input "pw"
click at [197, 141] on link "2026 Actions and Major Projects - PW Stormwater" at bounding box center [208, 138] width 101 height 5
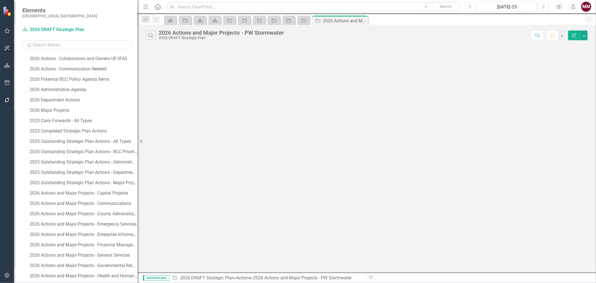
scroll to position [697, 0]
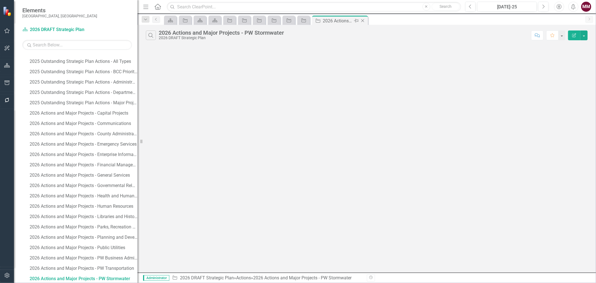
click at [362, 20] on icon at bounding box center [362, 20] width 3 height 3
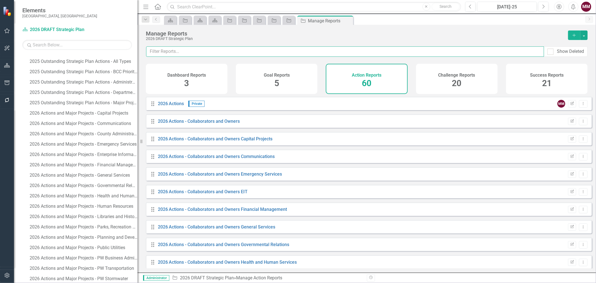
click at [191, 51] on input "text" at bounding box center [345, 51] width 398 height 10
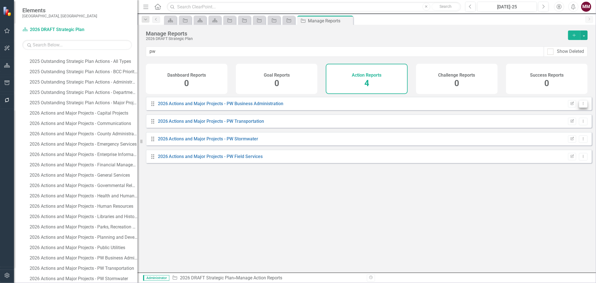
click at [581, 105] on icon "Dropdown Menu" at bounding box center [583, 104] width 5 height 4
click at [559, 149] on link "Trash Delete Report" at bounding box center [560, 148] width 46 height 10
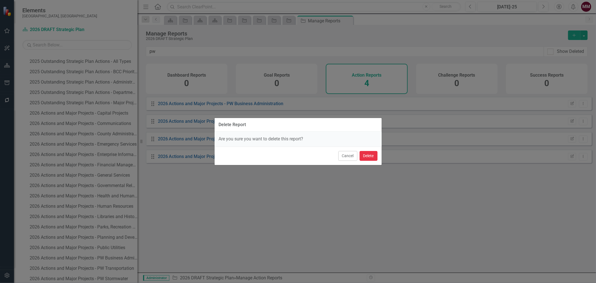
click at [370, 155] on button "Delete" at bounding box center [368, 156] width 18 height 10
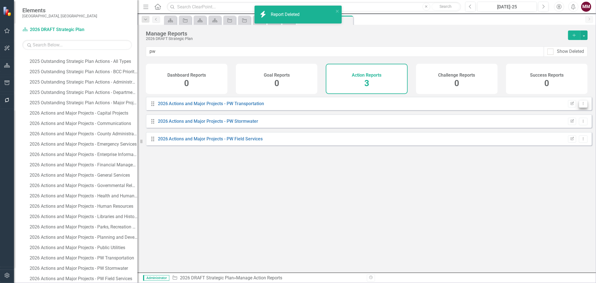
click at [581, 105] on icon "Dropdown Menu" at bounding box center [583, 104] width 5 height 4
click at [546, 149] on link "Trash Delete Report" at bounding box center [560, 148] width 46 height 10
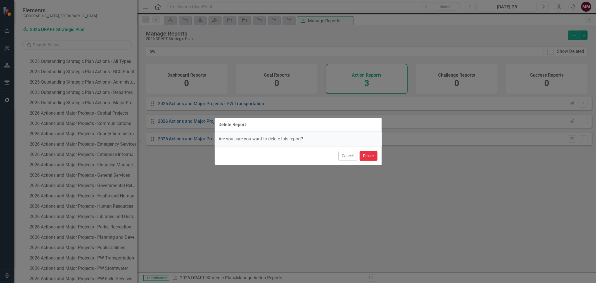
click at [372, 155] on button "Delete" at bounding box center [368, 156] width 18 height 10
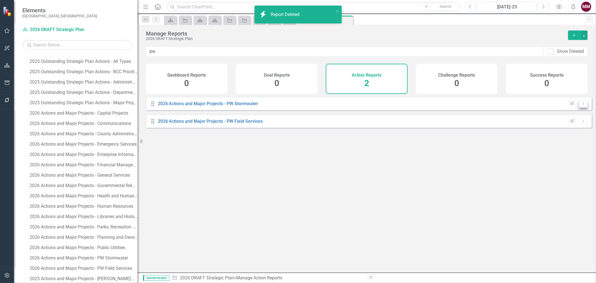
click at [581, 105] on icon "Dropdown Menu" at bounding box center [583, 104] width 5 height 4
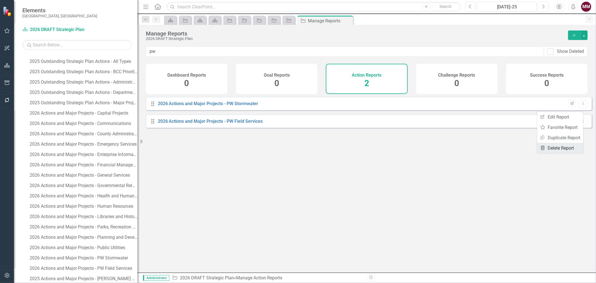
click at [555, 149] on link "Trash Delete Report" at bounding box center [560, 148] width 46 height 10
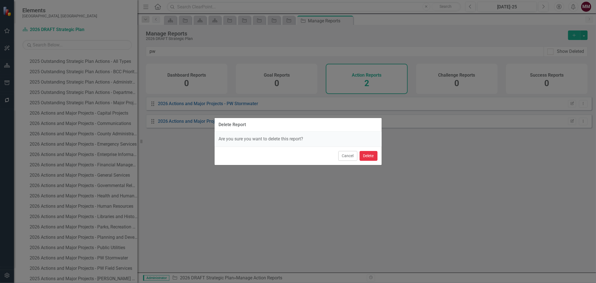
click at [363, 156] on button "Delete" at bounding box center [368, 156] width 18 height 10
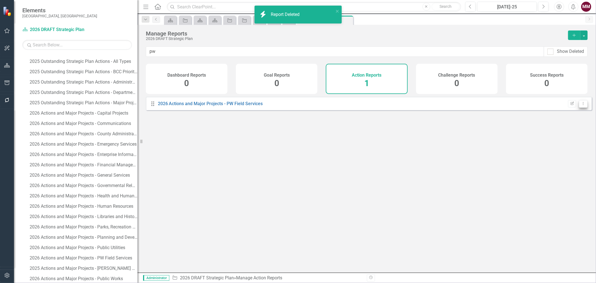
click at [581, 105] on icon "Dropdown Menu" at bounding box center [583, 104] width 5 height 4
click at [543, 147] on icon "Trash" at bounding box center [543, 148] width 6 height 4
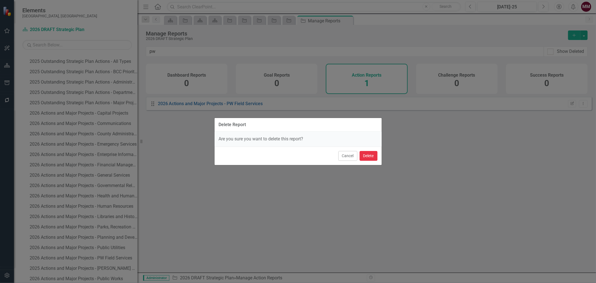
click at [372, 154] on button "Delete" at bounding box center [368, 156] width 18 height 10
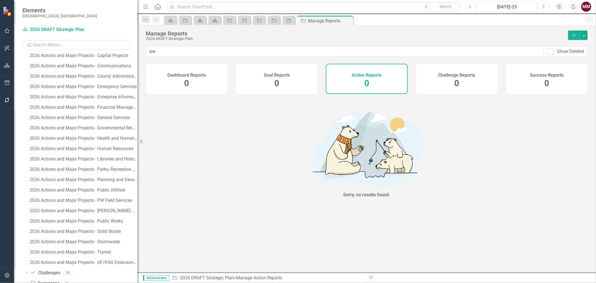
scroll to position [770, 0]
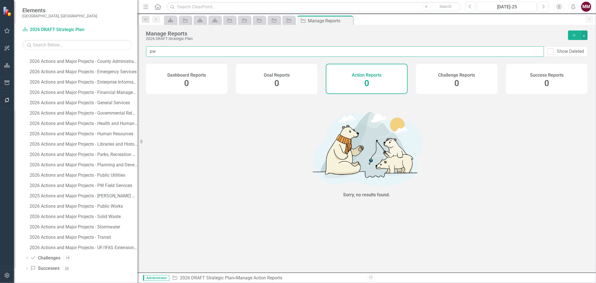
drag, startPoint x: 162, startPoint y: 51, endPoint x: 70, endPoint y: 45, distance: 92.4
click at [85, 47] on div "Elements Sarasota County, FL Dashboard 2026 DRAFT Strategic Plan Search Dropdow…" at bounding box center [298, 141] width 596 height 283
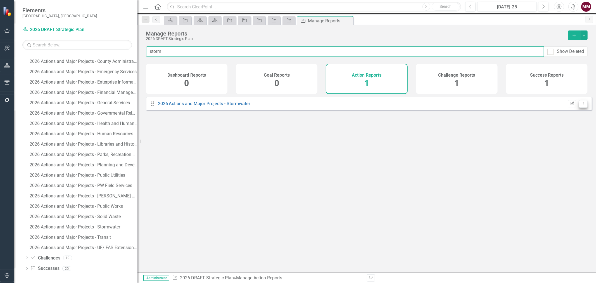
type input "storm"
click at [582, 108] on button "Dropdown Menu" at bounding box center [583, 104] width 9 height 8
click at [554, 136] on link "Copy Duplicate Report" at bounding box center [560, 137] width 46 height 10
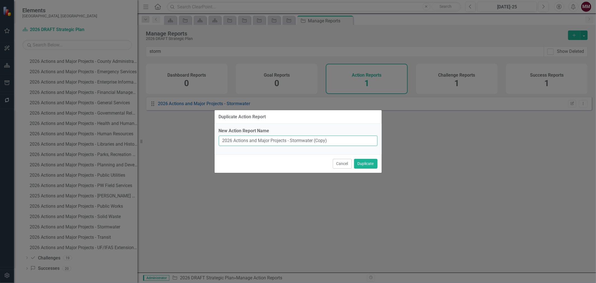
drag, startPoint x: 339, startPoint y: 141, endPoint x: 291, endPoint y: 141, distance: 47.5
click at [291, 141] on input "2026 Actions and Major Projects - Stormwater (Copy)" at bounding box center [298, 140] width 159 height 10
type input "2026 Actions and Major Projects - Transportation"
click at [370, 162] on button "Duplicate" at bounding box center [365, 164] width 23 height 10
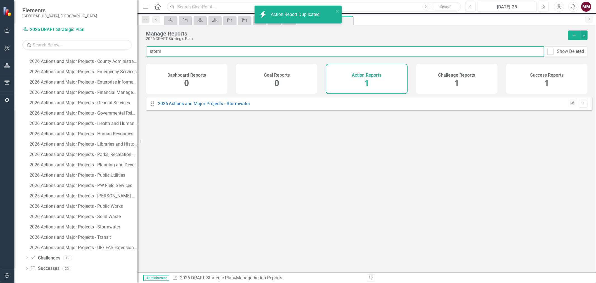
drag, startPoint x: 163, startPoint y: 51, endPoint x: 94, endPoint y: 45, distance: 70.1
click at [94, 45] on div "Elements Sarasota County, FL Dashboard 2026 DRAFT Strategic Plan Search Dropdow…" at bounding box center [298, 141] width 596 height 283
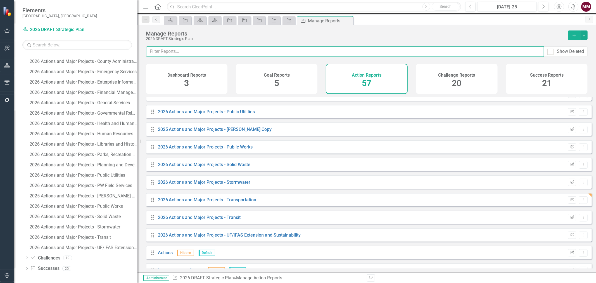
scroll to position [768, 0]
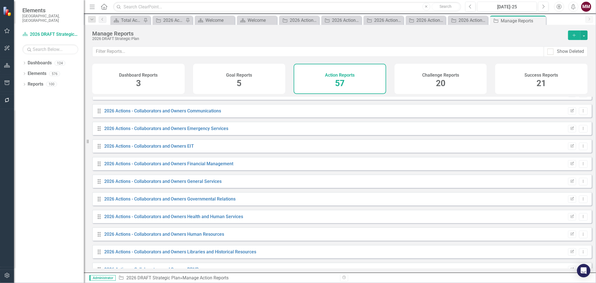
scroll to position [49, 0]
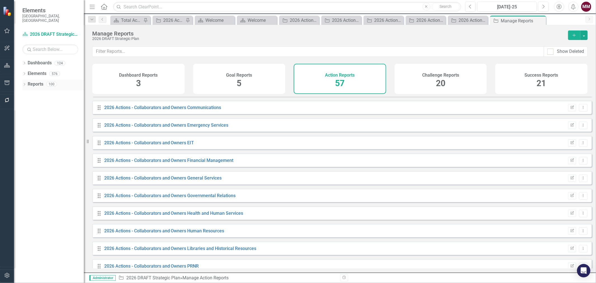
click at [24, 83] on icon at bounding box center [24, 84] width 1 height 3
click at [26, 114] on icon "Dropdown" at bounding box center [27, 115] width 4 height 3
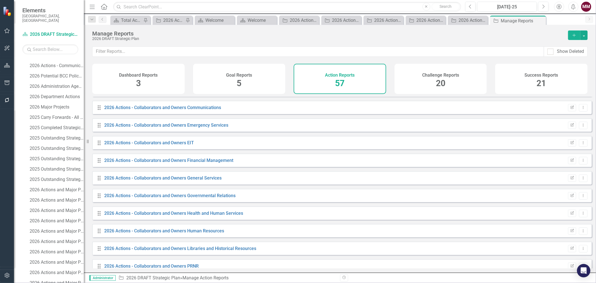
scroll to position [263, 0]
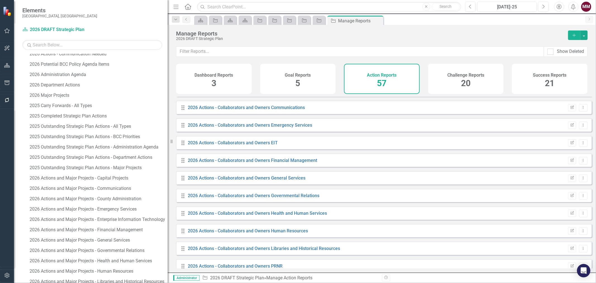
drag, startPoint x: 88, startPoint y: 140, endPoint x: 177, endPoint y: 140, distance: 88.8
click at [177, 140] on div "Elements [GEOGRAPHIC_DATA], [GEOGRAPHIC_DATA] Dashboard 2026 DRAFT Strategic Pl…" at bounding box center [298, 141] width 596 height 283
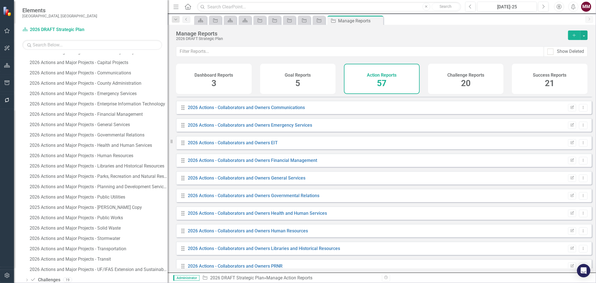
scroll to position [400, 0]
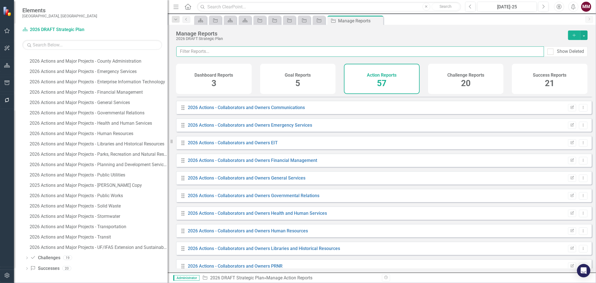
click at [238, 50] on input "text" at bounding box center [360, 51] width 368 height 10
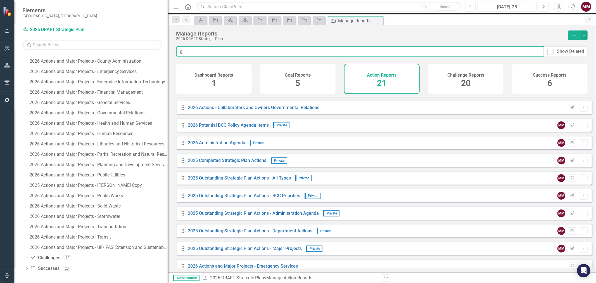
scroll to position [0, 0]
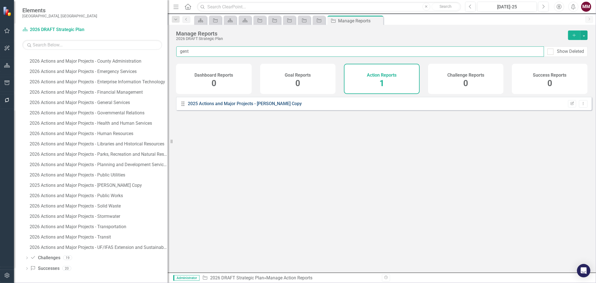
type input "gent"
click at [255, 106] on link "2025 Actions and Major Projects - [PERSON_NAME] Copy" at bounding box center [245, 103] width 114 height 5
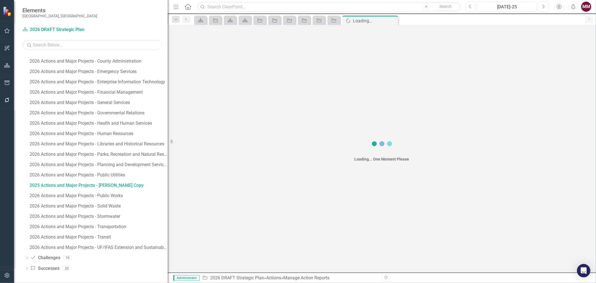
scroll to position [307, 0]
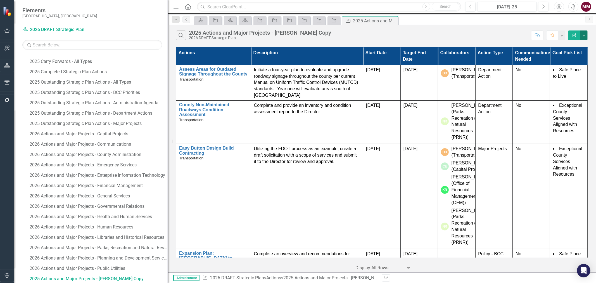
click at [584, 34] on button "button" at bounding box center [583, 35] width 7 height 10
click at [571, 42] on link "Edit Report Edit Report" at bounding box center [565, 46] width 44 height 10
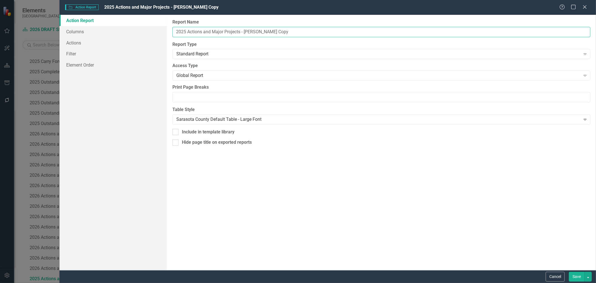
click at [184, 31] on input "2025 Actions and Major Projects - [PERSON_NAME] Copy" at bounding box center [381, 32] width 418 height 10
type input "2026 Actions and Major Projects - Gentile Copy"
click at [72, 51] on link "Filter" at bounding box center [112, 53] width 107 height 11
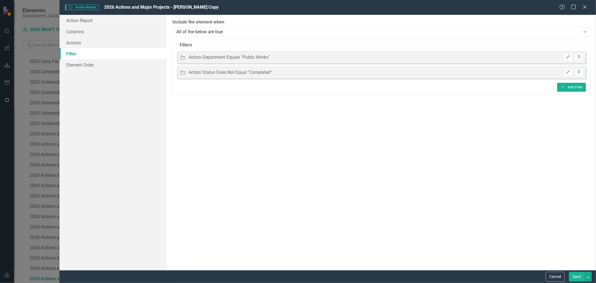
click at [575, 275] on button "Save" at bounding box center [577, 276] width 16 height 10
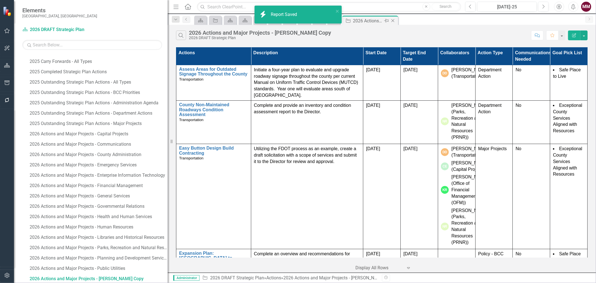
click at [392, 20] on icon at bounding box center [392, 20] width 3 height 3
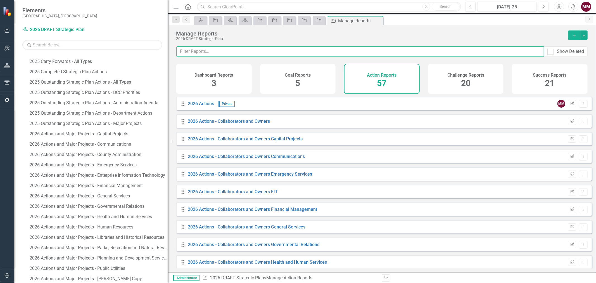
drag, startPoint x: 242, startPoint y: 51, endPoint x: 96, endPoint y: 51, distance: 145.8
click at [117, 54] on div "Elements [GEOGRAPHIC_DATA], [GEOGRAPHIC_DATA] Dashboard 2026 DRAFT Strategic Pl…" at bounding box center [298, 141] width 596 height 283
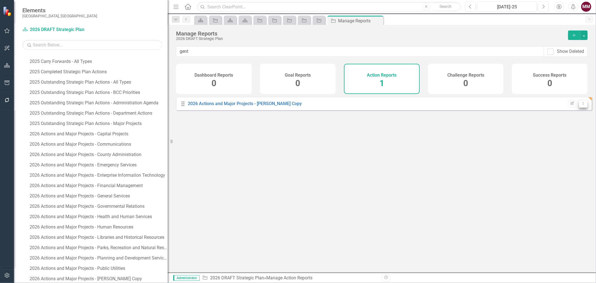
click at [581, 105] on icon "Dropdown Menu" at bounding box center [583, 104] width 5 height 4
click at [564, 147] on link "Trash Delete Report" at bounding box center [560, 148] width 46 height 10
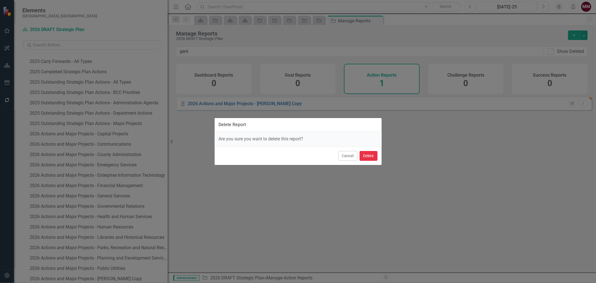
click at [368, 157] on button "Delete" at bounding box center [368, 156] width 18 height 10
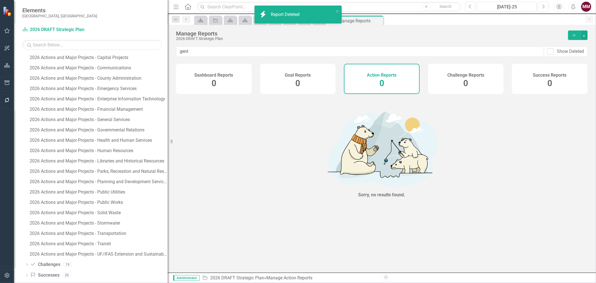
scroll to position [389, 0]
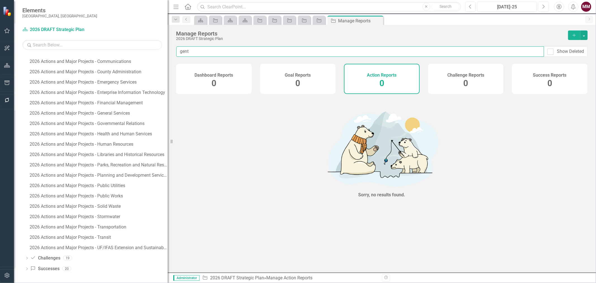
drag, startPoint x: 193, startPoint y: 50, endPoint x: 142, endPoint y: 50, distance: 51.1
click at [142, 50] on div "Elements [GEOGRAPHIC_DATA], [GEOGRAPHIC_DATA] Dashboard 2026 DRAFT Strategic Pl…" at bounding box center [298, 141] width 596 height 283
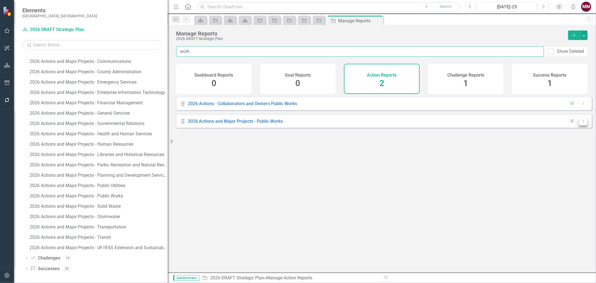
type input "work"
click at [582, 125] on button "Dropdown Menu" at bounding box center [583, 122] width 9 height 8
click at [563, 166] on link "Trash Delete Report" at bounding box center [560, 165] width 46 height 10
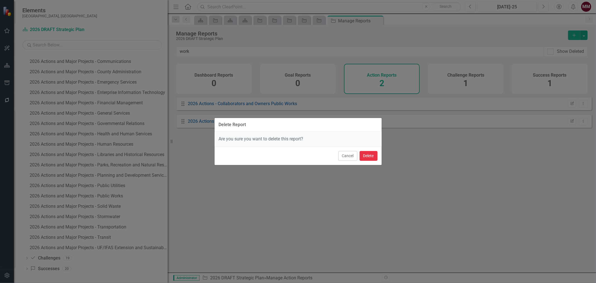
click at [370, 154] on button "Delete" at bounding box center [368, 156] width 18 height 10
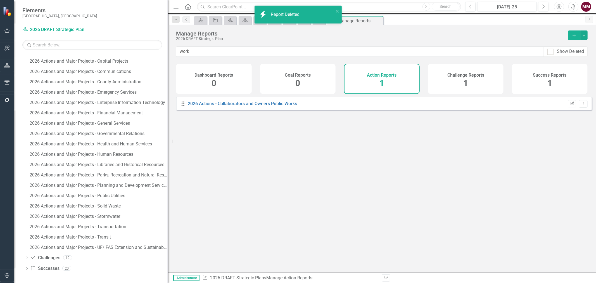
scroll to position [379, 0]
click at [262, 106] on link "2026 Actions - Collaborators and Owners Public Works" at bounding box center [242, 103] width 109 height 5
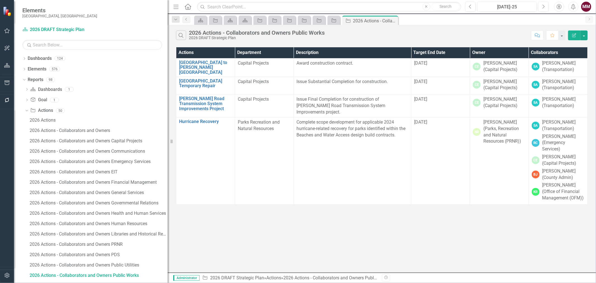
click at [339, 34] on div "Search 2026 Actions - Collaborators and Owners Public Works 2026 DRAFT Strategi…" at bounding box center [352, 34] width 352 height 9
click at [314, 31] on div "2026 Actions - Collaborators and Owners Public Works" at bounding box center [257, 33] width 136 height 6
click at [585, 35] on button "button" at bounding box center [583, 35] width 7 height 10
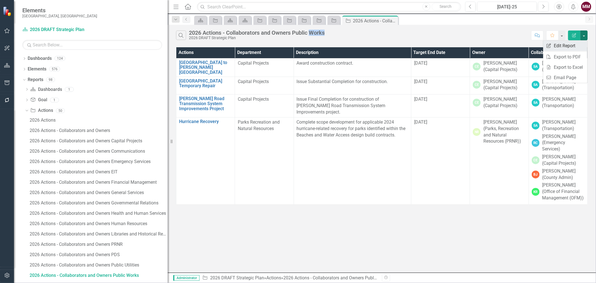
click at [575, 44] on link "Edit Report Edit Report" at bounding box center [565, 46] width 44 height 10
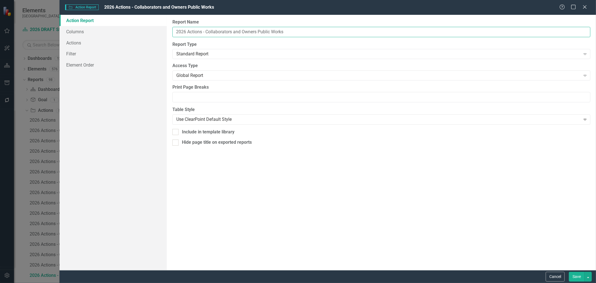
drag, startPoint x: 280, startPoint y: 32, endPoint x: 259, endPoint y: 32, distance: 20.4
click at [259, 32] on input "2026 Actions - Collaborators and Owners Public Works" at bounding box center [381, 32] width 418 height 10
type input "2026 Actions - Collaborators and Owners Transportation"
click at [80, 32] on link "Columns" at bounding box center [112, 31] width 107 height 11
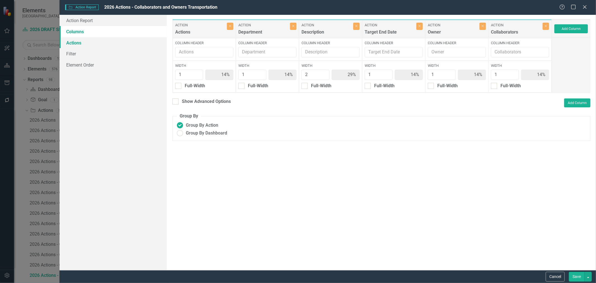
click at [74, 41] on link "Actions" at bounding box center [112, 42] width 107 height 11
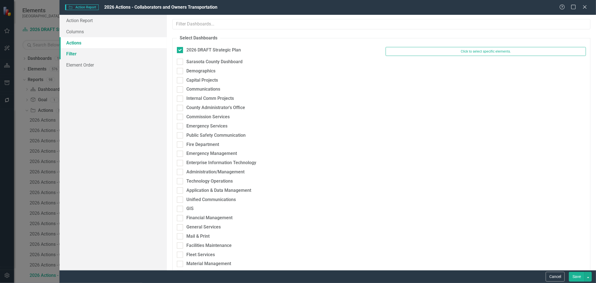
click at [71, 53] on link "Filter" at bounding box center [112, 53] width 107 height 11
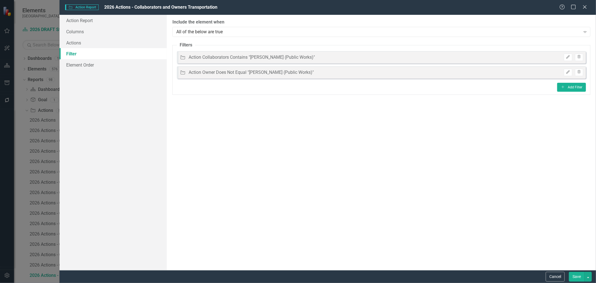
click at [573, 275] on button "Save" at bounding box center [577, 276] width 16 height 10
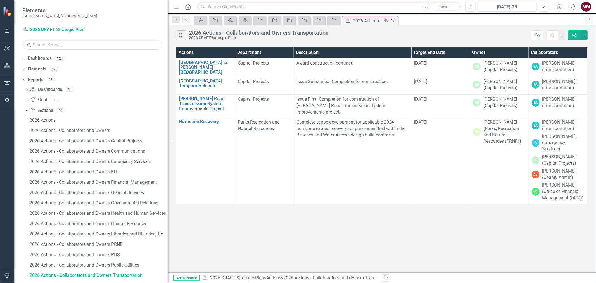
click at [393, 21] on icon "Close" at bounding box center [393, 20] width 6 height 4
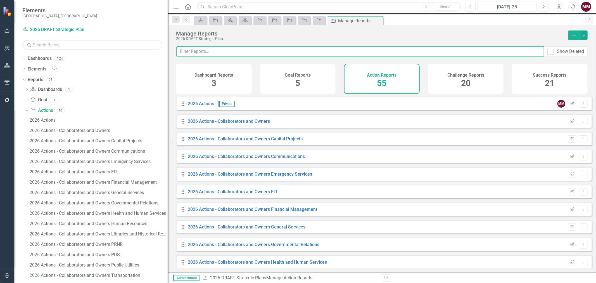
click at [258, 51] on input "text" at bounding box center [360, 51] width 368 height 10
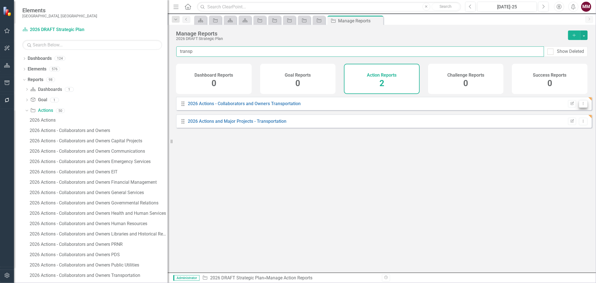
type input "transp"
click at [581, 105] on icon "Dropdown Menu" at bounding box center [583, 104] width 5 height 4
click at [555, 139] on link "Copy Duplicate Report" at bounding box center [560, 137] width 46 height 10
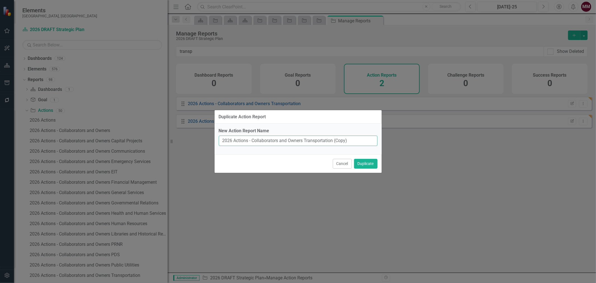
drag, startPoint x: 355, startPoint y: 140, endPoint x: 305, endPoint y: 136, distance: 50.4
click at [305, 136] on input "2026 Actions - Collaborators and Owners Transportation (Copy)" at bounding box center [298, 140] width 159 height 10
type input "2026 Actions - Collaborators and Owners Stormwater"
click at [361, 164] on button "Duplicate" at bounding box center [365, 164] width 23 height 10
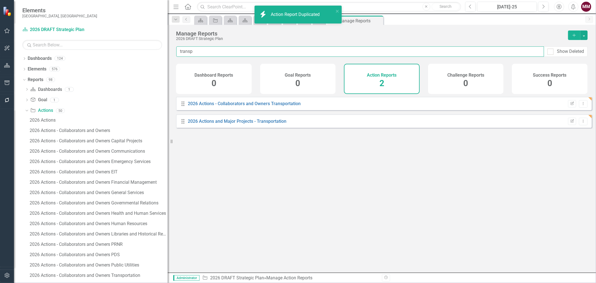
drag, startPoint x: 197, startPoint y: 53, endPoint x: 93, endPoint y: 45, distance: 104.0
click at [102, 49] on div "Elements [GEOGRAPHIC_DATA], [GEOGRAPHIC_DATA] Dashboard 2026 DRAFT Strategic Pl…" at bounding box center [298, 141] width 596 height 283
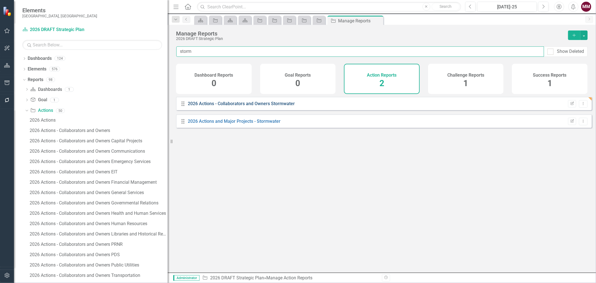
type input "storm"
click at [210, 106] on link "2026 Actions - Collaborators and Owners Stormwater" at bounding box center [241, 103] width 107 height 5
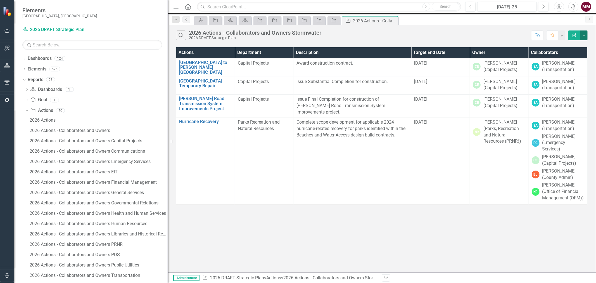
click at [586, 34] on button "button" at bounding box center [583, 35] width 7 height 10
click at [574, 49] on link "Edit Report Edit Report" at bounding box center [565, 46] width 44 height 10
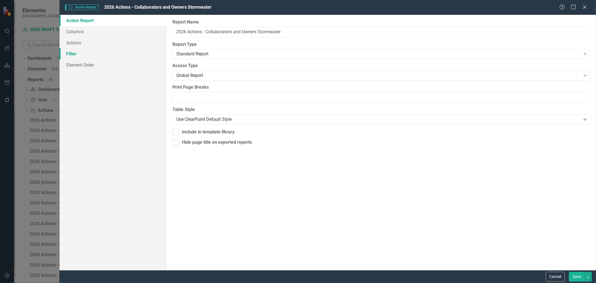
click at [70, 54] on link "Filter" at bounding box center [112, 53] width 107 height 11
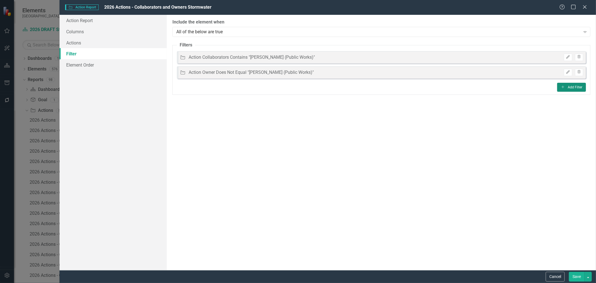
click at [568, 87] on button "Add Add Filter" at bounding box center [571, 87] width 29 height 9
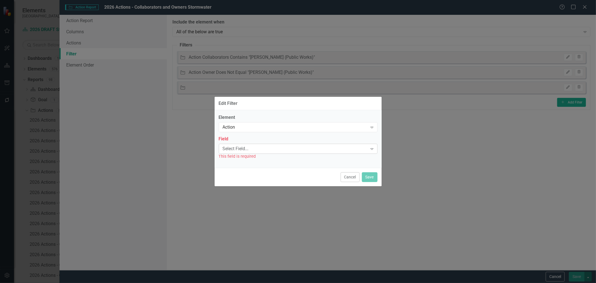
click at [240, 146] on div "Select Field..." at bounding box center [295, 148] width 145 height 6
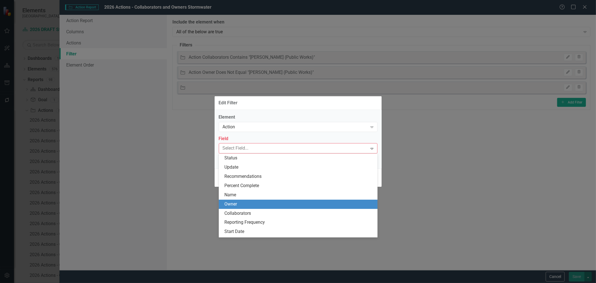
click at [242, 203] on div "Owner" at bounding box center [299, 204] width 150 height 6
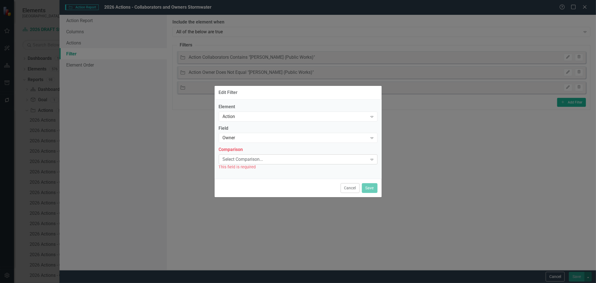
click at [238, 159] on div "Select Comparison..." at bounding box center [295, 159] width 145 height 6
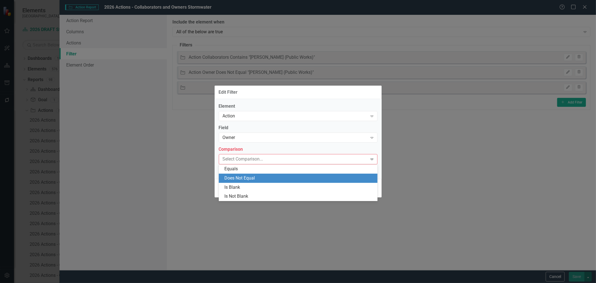
click at [238, 180] on div "Does Not Equal" at bounding box center [299, 178] width 150 height 6
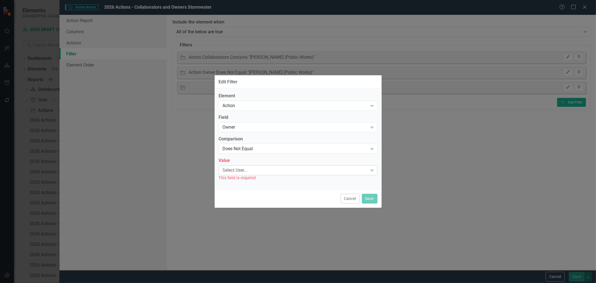
click at [236, 170] on div "Select User..." at bounding box center [295, 170] width 145 height 6
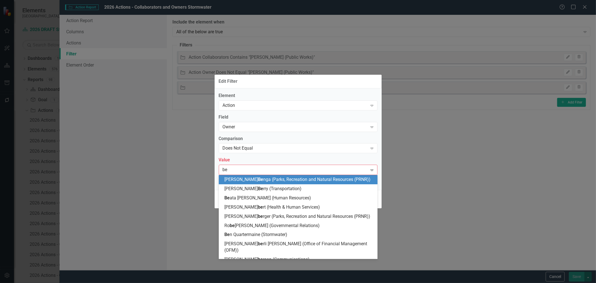
type input "ben"
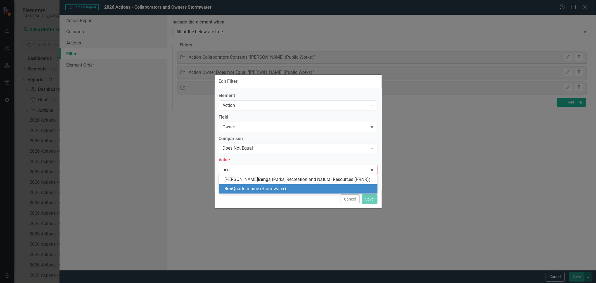
click at [233, 187] on span "Ben Quartermaine (Stormwater)" at bounding box center [255, 188] width 62 height 5
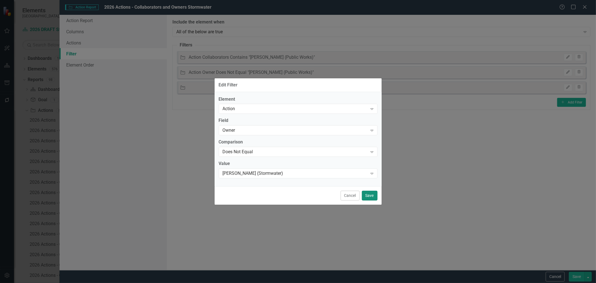
click at [370, 196] on button "Save" at bounding box center [370, 195] width 16 height 10
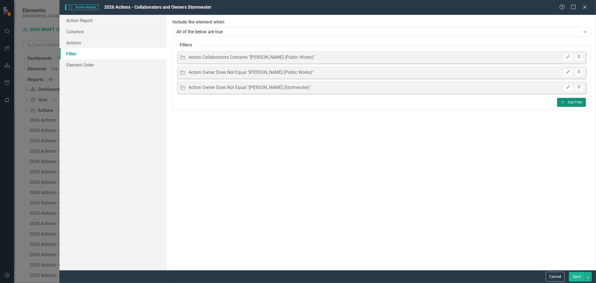
click at [566, 101] on button "Add Add Filter" at bounding box center [571, 102] width 29 height 9
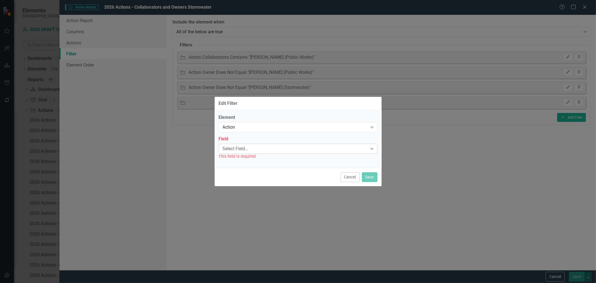
click at [261, 148] on div "Select Field..." at bounding box center [295, 148] width 145 height 6
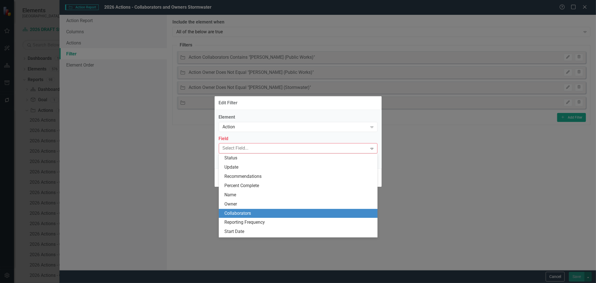
click at [247, 210] on div "Collaborators" at bounding box center [299, 213] width 150 height 6
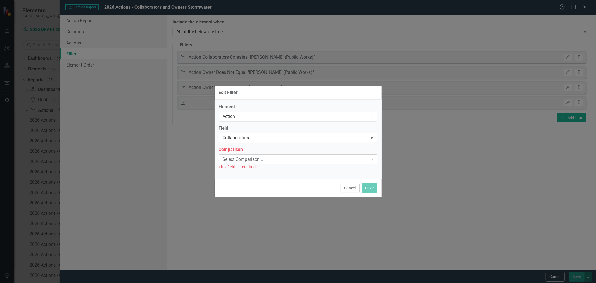
click at [239, 161] on div "Select Comparison..." at bounding box center [295, 159] width 145 height 6
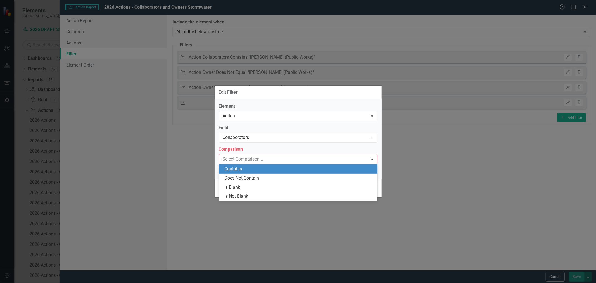
click at [232, 171] on div "Contains" at bounding box center [299, 169] width 150 height 6
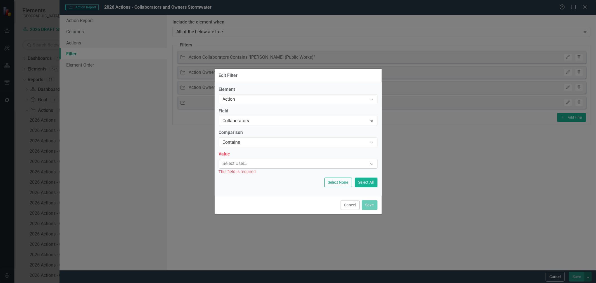
click at [233, 161] on div at bounding box center [293, 164] width 147 height 8
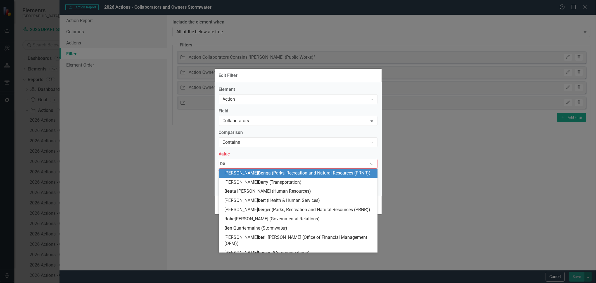
type input "ben"
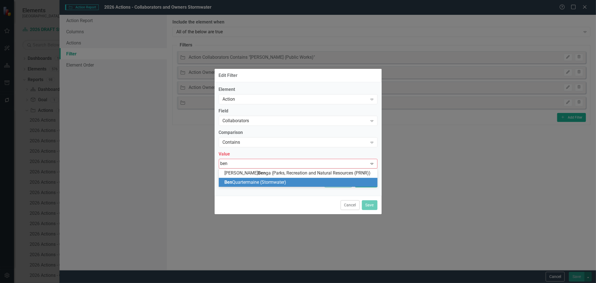
click at [232, 180] on span "Ben" at bounding box center [228, 181] width 8 height 5
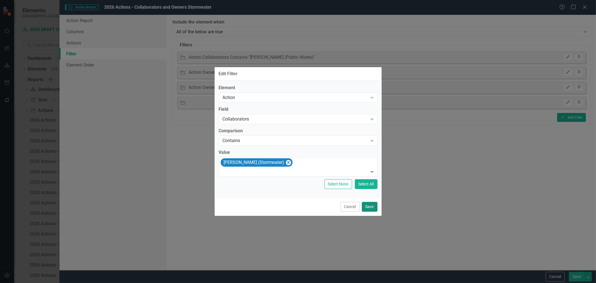
click at [372, 206] on button "Save" at bounding box center [370, 207] width 16 height 10
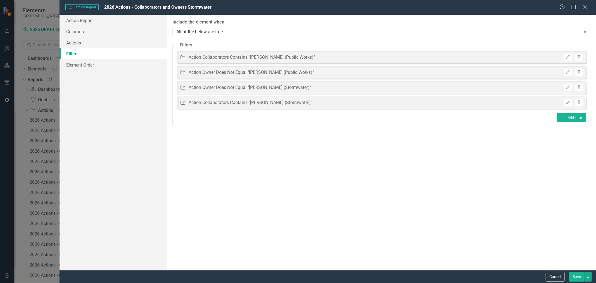
click at [574, 275] on button "Save" at bounding box center [577, 276] width 16 height 10
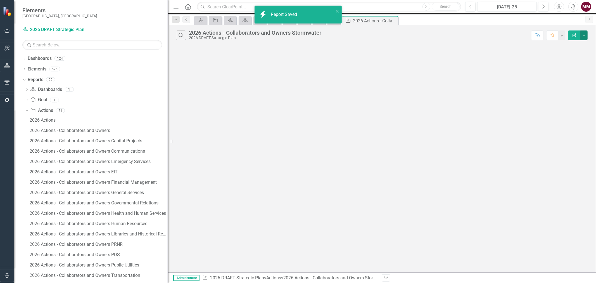
scroll to position [7, 0]
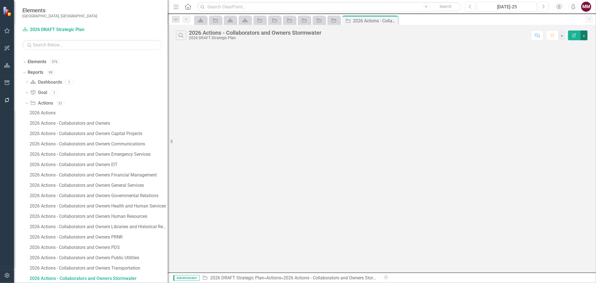
click at [587, 35] on button "button" at bounding box center [583, 35] width 7 height 10
click at [565, 44] on link "Edit Report Edit Report" at bounding box center [565, 46] width 44 height 10
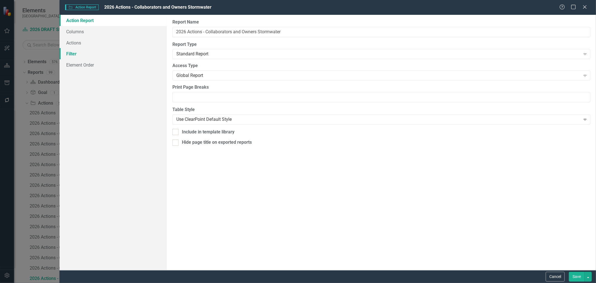
click at [68, 54] on link "Filter" at bounding box center [112, 53] width 107 height 11
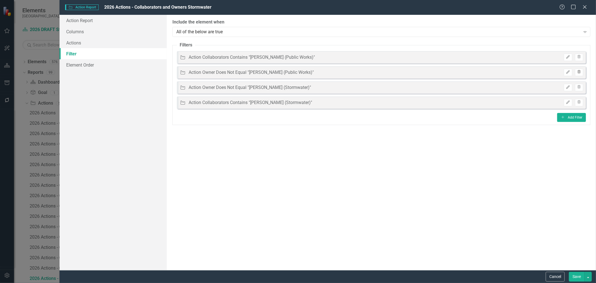
click at [579, 71] on icon "button" at bounding box center [578, 71] width 3 height 3
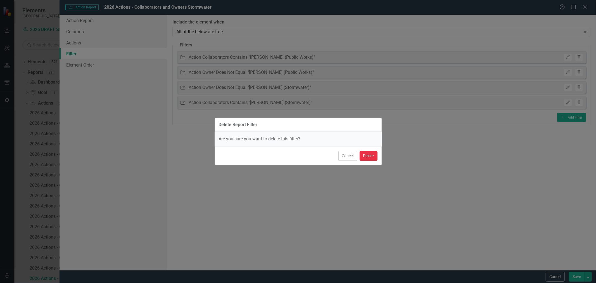
click at [369, 154] on button "Delete" at bounding box center [368, 156] width 18 height 10
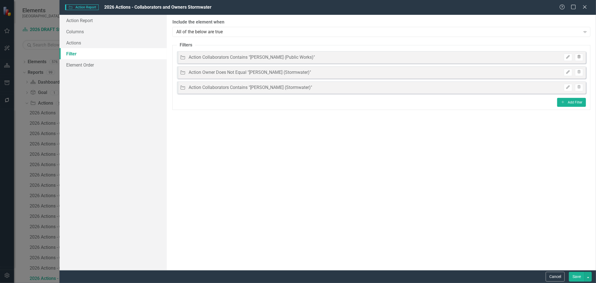
click at [581, 54] on button "Trash" at bounding box center [579, 57] width 8 height 7
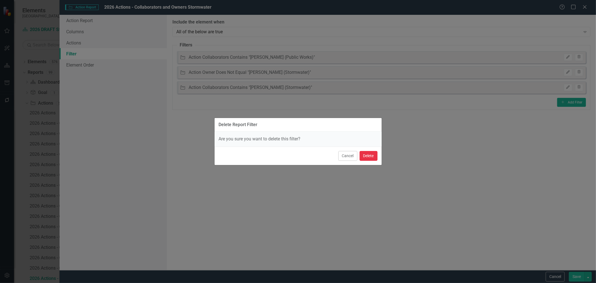
click at [366, 154] on button "Delete" at bounding box center [368, 156] width 18 height 10
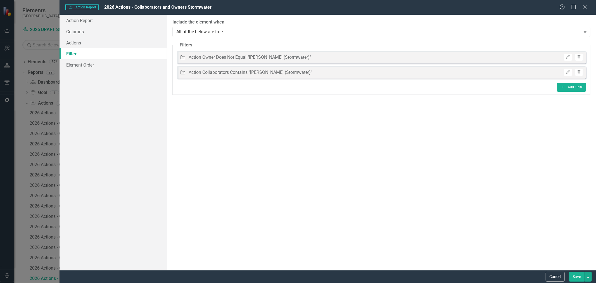
click at [575, 274] on button "Save" at bounding box center [577, 276] width 16 height 10
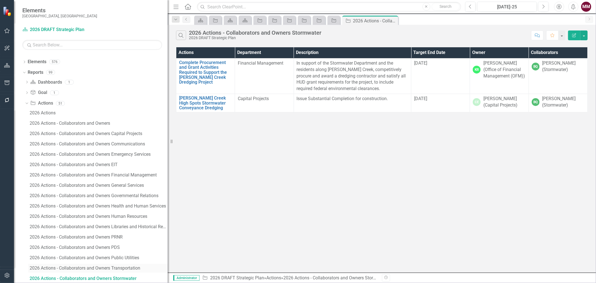
click at [121, 266] on div "2026 Actions - Collaborators and Owners Transportation" at bounding box center [99, 267] width 138 height 5
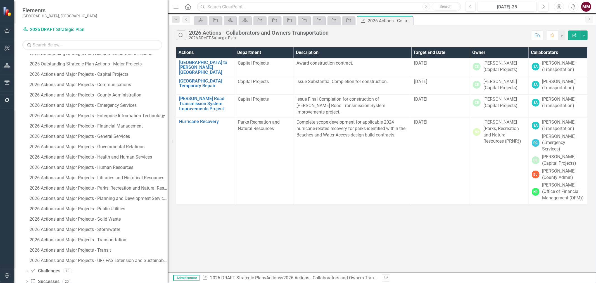
scroll to position [389, 0]
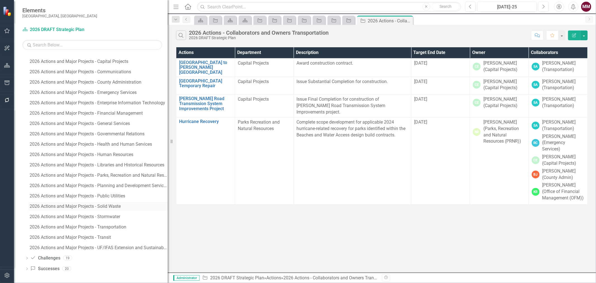
click at [106, 205] on div "2026 Actions and Major Projects - Solid Waste" at bounding box center [99, 206] width 138 height 5
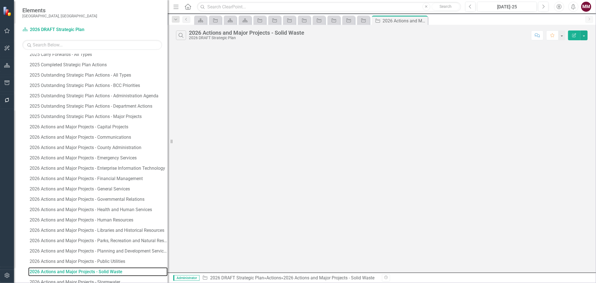
scroll to position [317, 0]
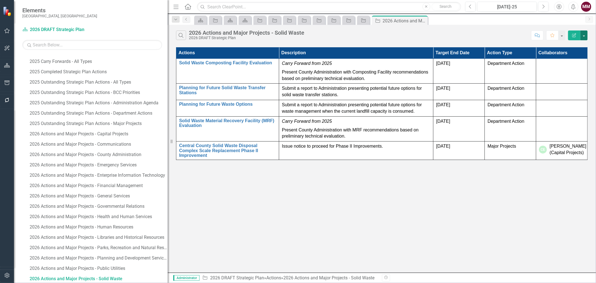
click at [582, 34] on button "button" at bounding box center [583, 35] width 7 height 10
click at [576, 43] on link "Edit Report Edit Report" at bounding box center [565, 46] width 44 height 10
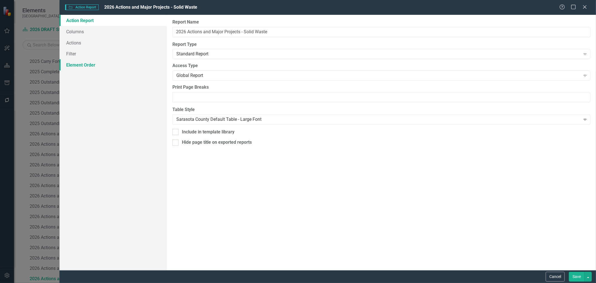
click at [94, 65] on link "Element Order" at bounding box center [112, 64] width 107 height 11
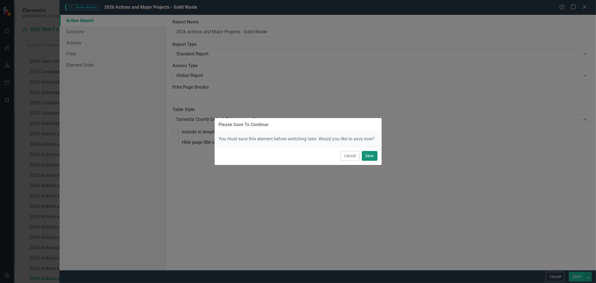
click at [364, 156] on button "Save" at bounding box center [370, 156] width 16 height 10
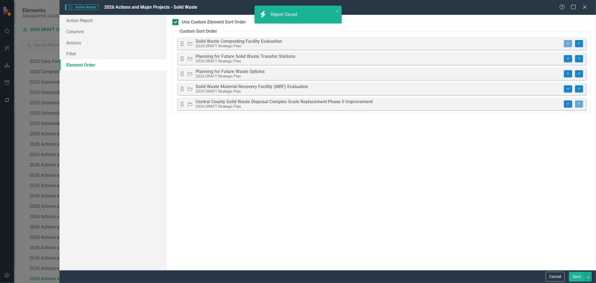
click at [173, 21] on input "Use Custom Element Sort Order" at bounding box center [174, 21] width 4 height 4
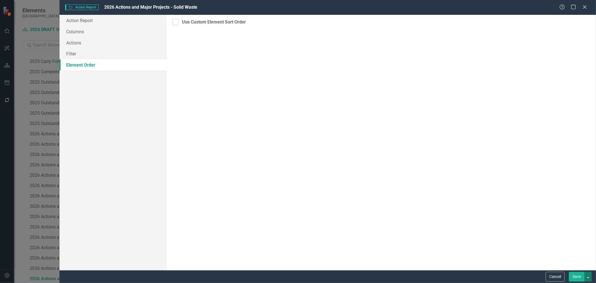
click at [587, 274] on button "button" at bounding box center [587, 276] width 7 height 10
click at [581, 266] on link "Save and Continue" at bounding box center [569, 266] width 44 height 10
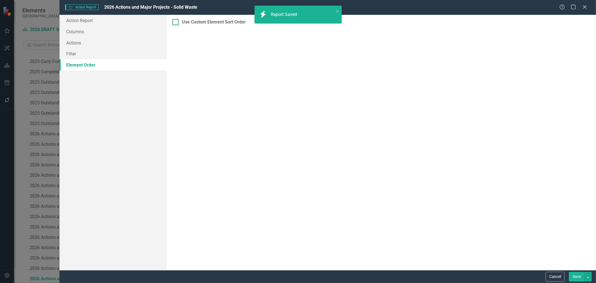
click at [175, 22] on input "Use Custom Element Sort Order" at bounding box center [174, 21] width 4 height 4
checkbox input "true"
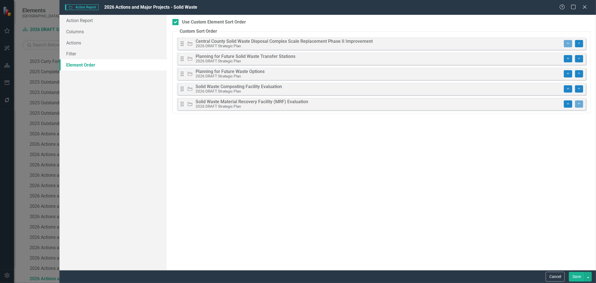
click at [577, 277] on button "Save" at bounding box center [577, 276] width 16 height 10
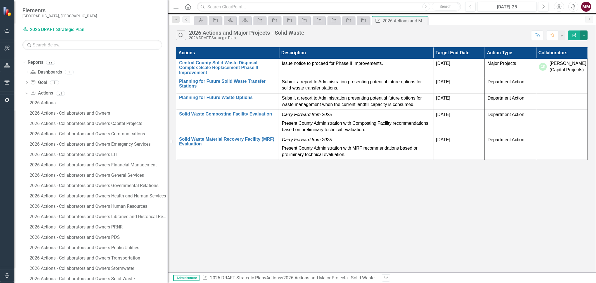
scroll to position [0, 0]
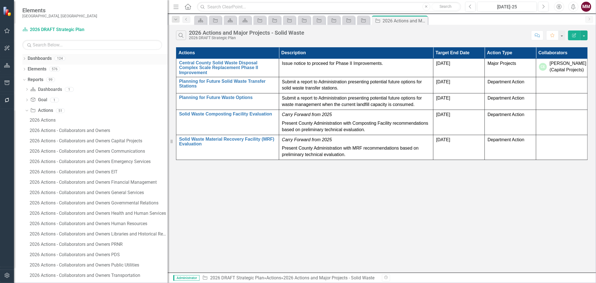
click at [34, 60] on link "Dashboards" at bounding box center [40, 58] width 24 height 6
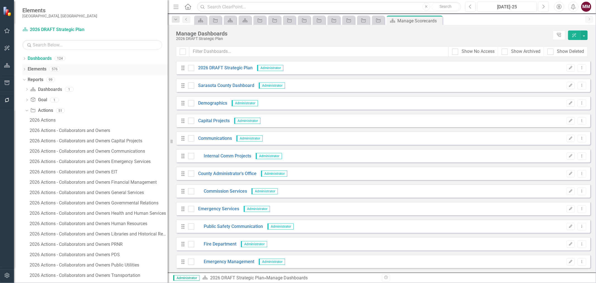
click at [25, 69] on icon "Dropdown" at bounding box center [24, 69] width 4 height 3
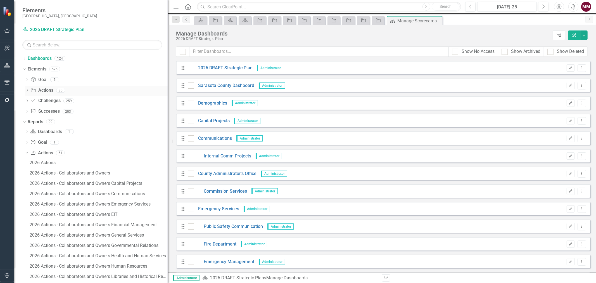
click at [41, 89] on link "Action Actions" at bounding box center [41, 90] width 23 height 6
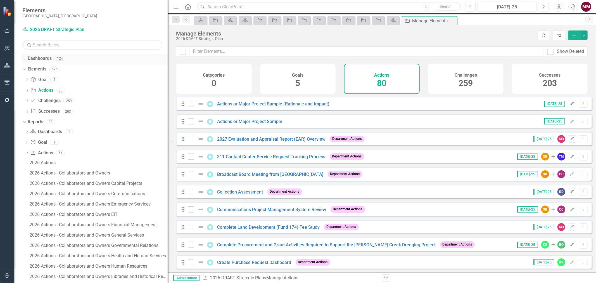
click at [24, 59] on icon "Dropdown" at bounding box center [24, 59] width 4 height 3
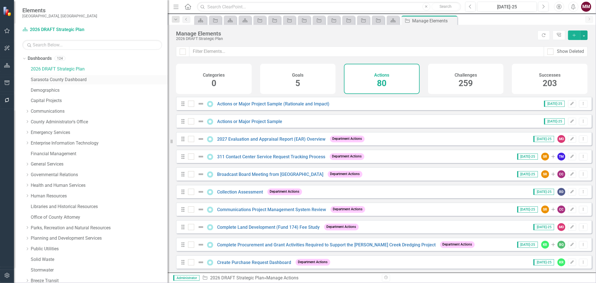
click at [44, 78] on link "Sarasota County Dashboard" at bounding box center [99, 80] width 137 height 6
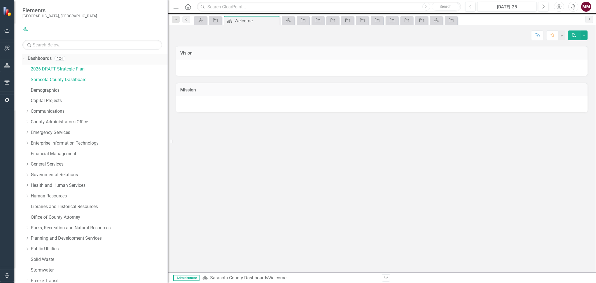
click at [23, 59] on icon "Dropdown" at bounding box center [23, 58] width 3 height 4
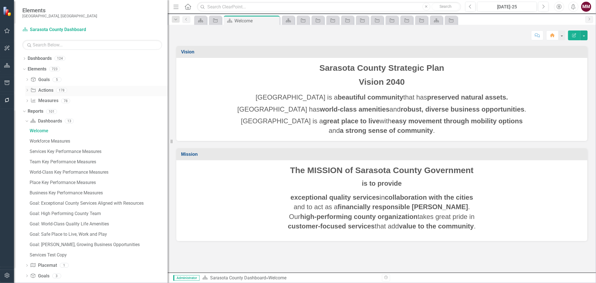
click at [46, 89] on link "Action Actions" at bounding box center [41, 90] width 23 height 6
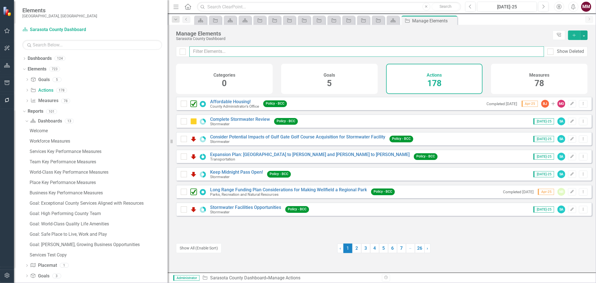
click at [204, 52] on input "text" at bounding box center [366, 51] width 354 height 10
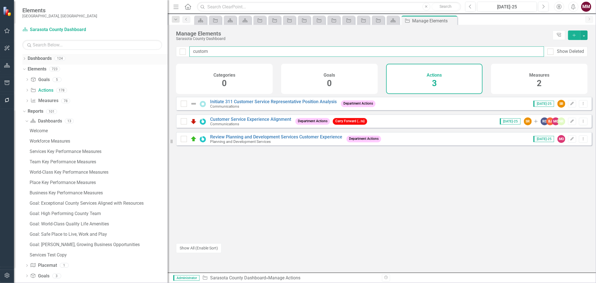
type input "custom"
click at [23, 57] on div "Dropdown" at bounding box center [24, 59] width 4 height 5
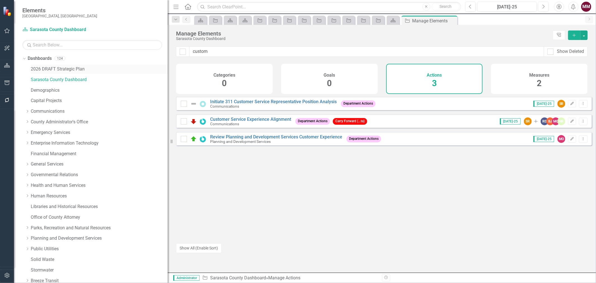
click at [48, 68] on link "2026 DRAFT Strategic Plan" at bounding box center [99, 69] width 137 height 6
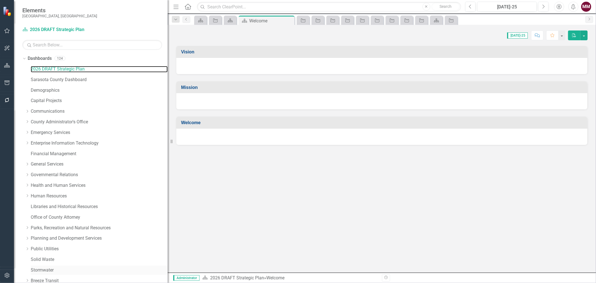
scroll to position [191, 0]
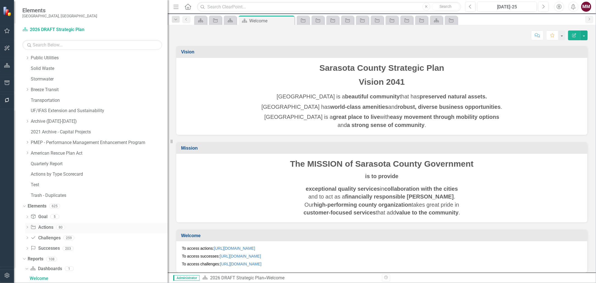
click at [41, 227] on link "Action Actions" at bounding box center [41, 227] width 23 height 6
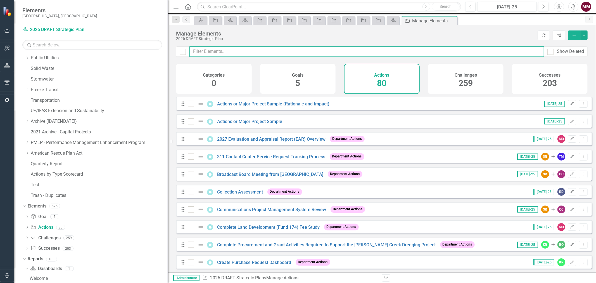
click at [227, 53] on input "text" at bounding box center [366, 51] width 354 height 10
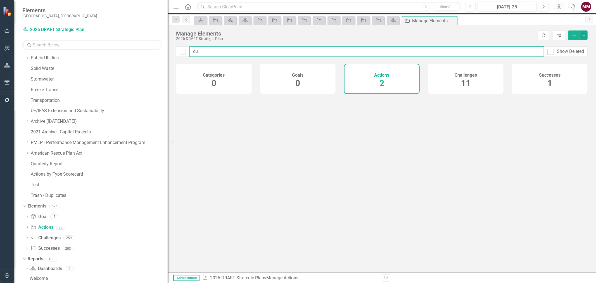
type input "cus"
checkbox input "false"
type input "cust"
checkbox input "false"
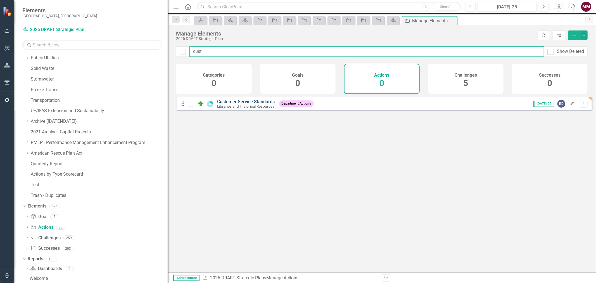
type input "cust"
click at [235, 104] on link "Customer Service Standards" at bounding box center [246, 101] width 58 height 5
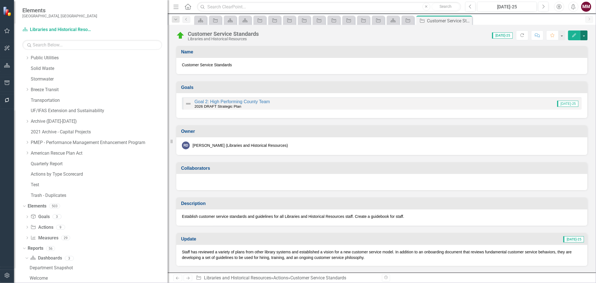
click at [583, 32] on button "button" at bounding box center [583, 35] width 7 height 10
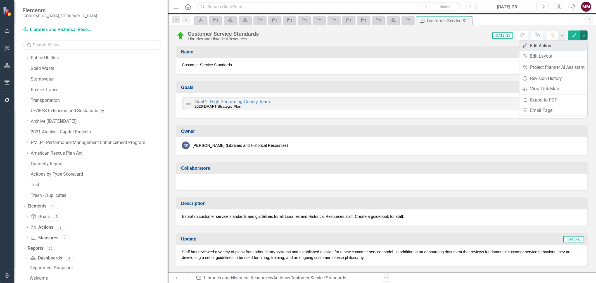
click at [559, 47] on link "Edit Edit Action" at bounding box center [553, 46] width 68 height 10
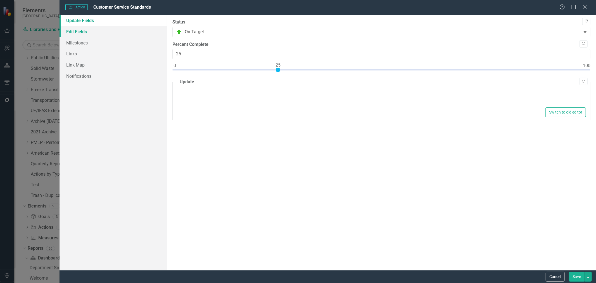
type textarea "<p>Staff has reviewed a variety of plans from other library systems and establi…"
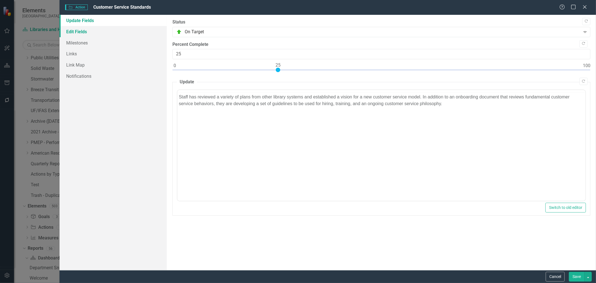
click at [74, 32] on link "Edit Fields" at bounding box center [112, 31] width 107 height 11
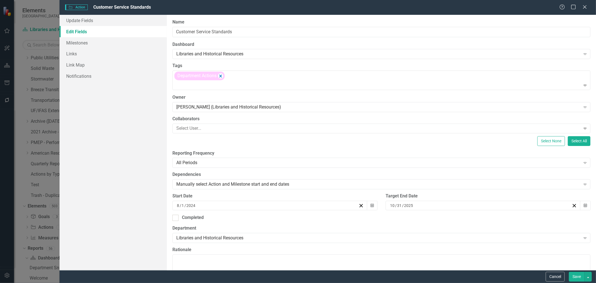
drag, startPoint x: 547, startPoint y: 277, endPoint x: 512, endPoint y: 249, distance: 45.1
click at [547, 277] on button "Cancel" at bounding box center [555, 276] width 19 height 10
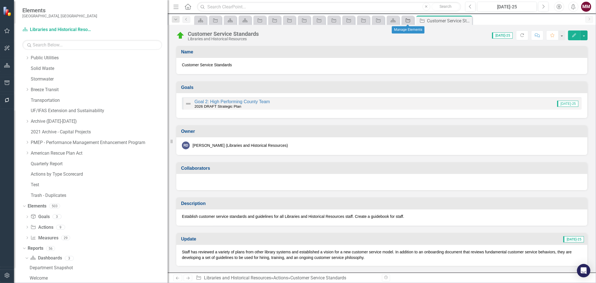
click at [406, 21] on icon "Action" at bounding box center [408, 20] width 6 height 4
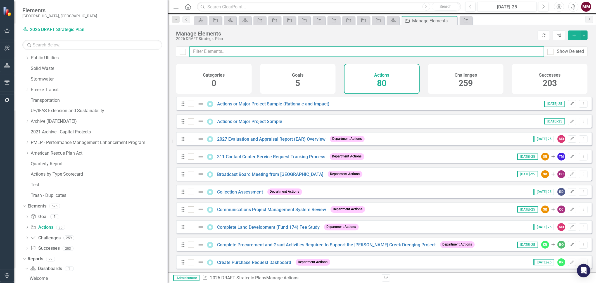
click at [240, 52] on input "text" at bounding box center [366, 51] width 354 height 10
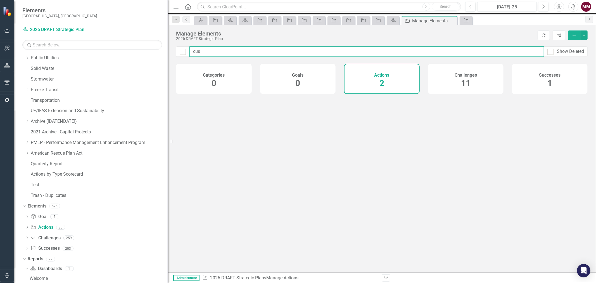
type input "cust"
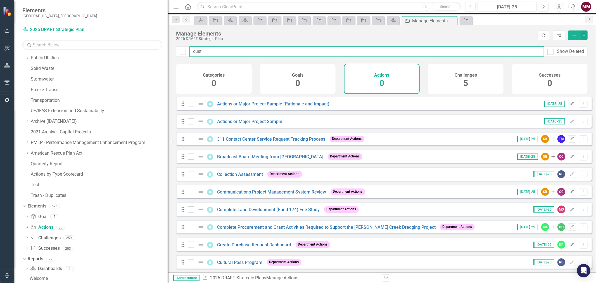
checkbox input "false"
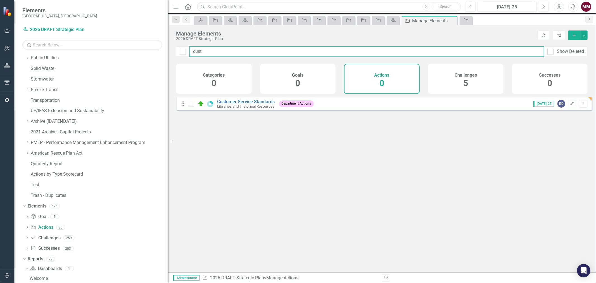
type input "cust"
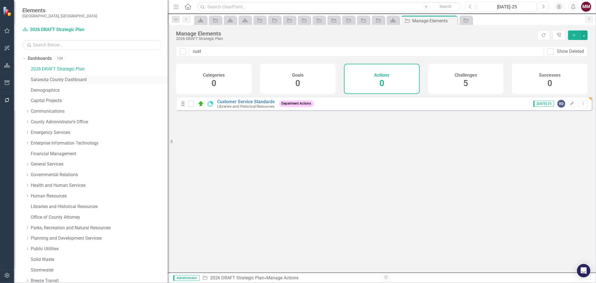
click at [43, 78] on link "Sarasota County Dashboard" at bounding box center [99, 80] width 137 height 6
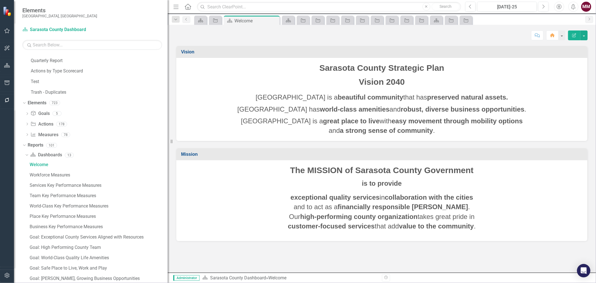
scroll to position [293, 0]
click at [44, 126] on link "Action Actions" at bounding box center [41, 125] width 23 height 6
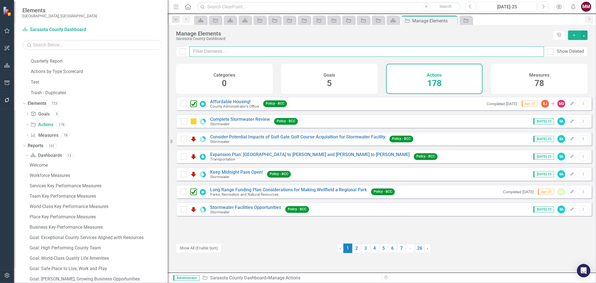
click at [207, 53] on input "text" at bounding box center [366, 51] width 354 height 10
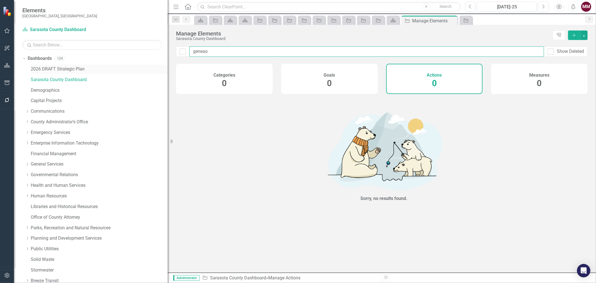
type input "geneao"
click at [44, 66] on link "2026 DRAFT Strategic Plan" at bounding box center [99, 69] width 137 height 6
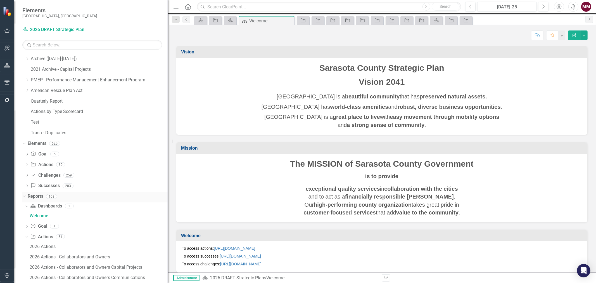
scroll to position [300, 0]
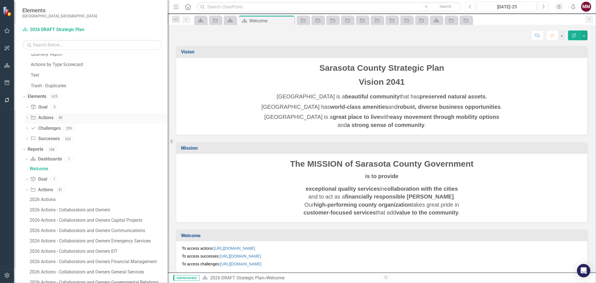
click at [44, 116] on link "Action Actions" at bounding box center [41, 118] width 23 height 6
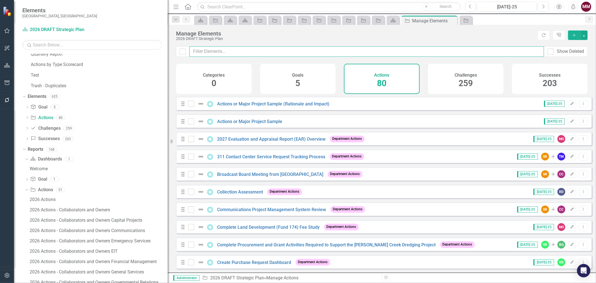
click at [228, 54] on input "text" at bounding box center [366, 51] width 354 height 10
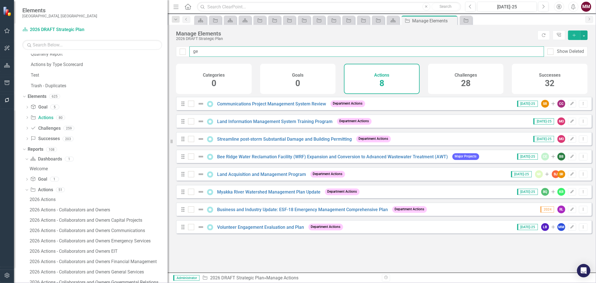
type input "gen"
checkbox input "false"
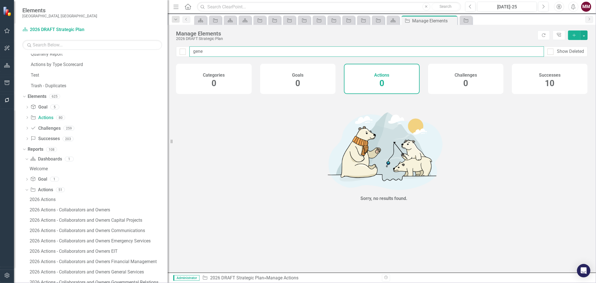
type input "genea"
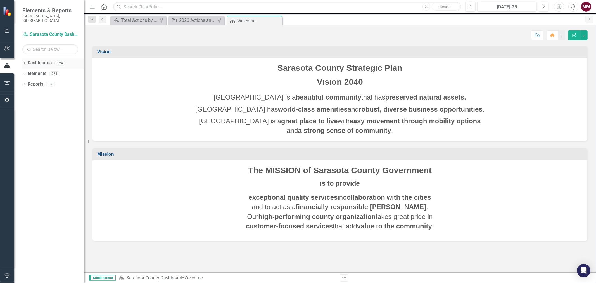
click at [23, 62] on icon "Dropdown" at bounding box center [24, 63] width 4 height 3
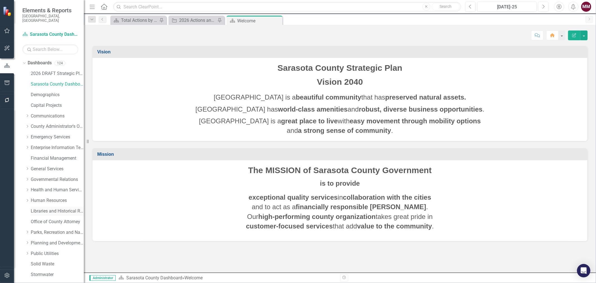
click at [45, 206] on div "Libraries and Historical Resources" at bounding box center [57, 210] width 53 height 9
click at [41, 208] on link "Libraries and Historical Resources" at bounding box center [57, 211] width 53 height 6
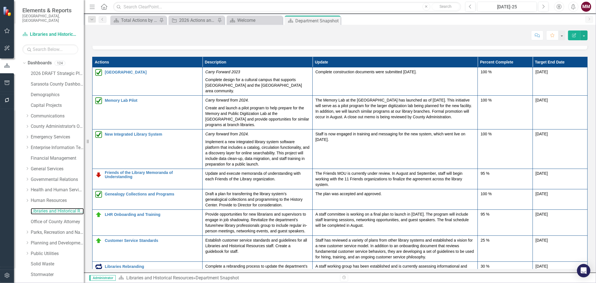
scroll to position [30, 0]
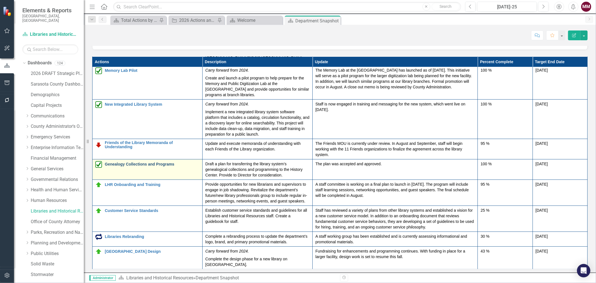
click at [163, 163] on link "Genealogy Collections and Programs" at bounding box center [152, 164] width 95 height 4
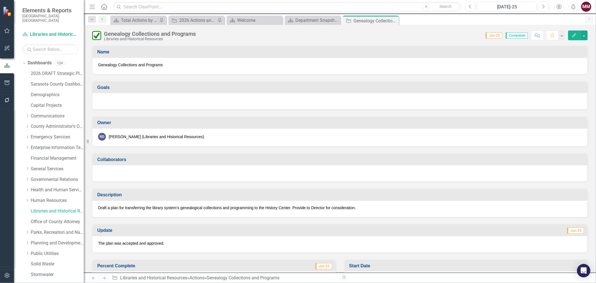
click at [205, 103] on div at bounding box center [339, 101] width 495 height 16
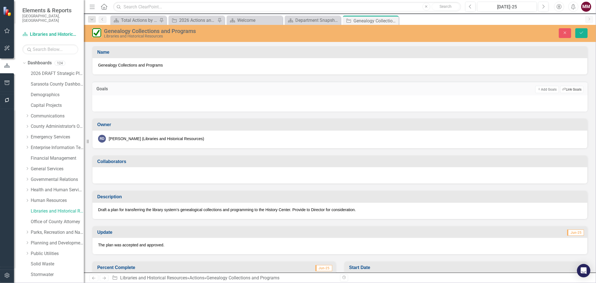
click at [561, 90] on button "Link Tag Link Goals" at bounding box center [571, 89] width 23 height 7
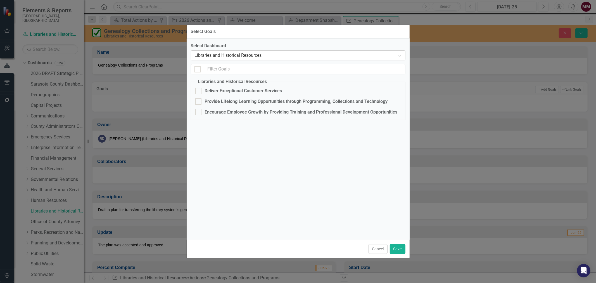
click at [209, 58] on div "Libraries and Historical Resources" at bounding box center [295, 55] width 201 height 6
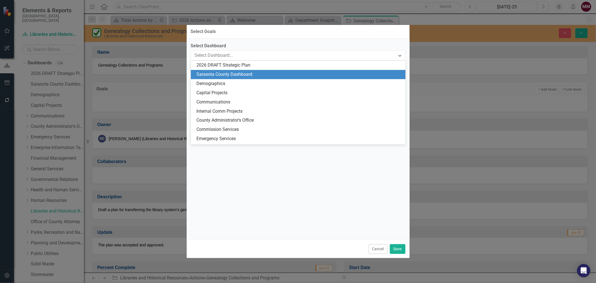
click at [231, 76] on div "Sarasota County Dashboard" at bounding box center [299, 74] width 206 height 6
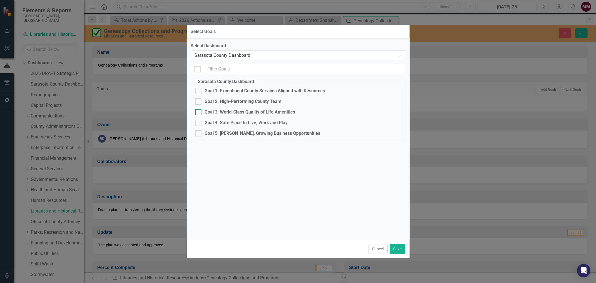
click at [220, 113] on div "Goal 3: World-Class Quality of Life Amenities" at bounding box center [250, 112] width 90 height 6
click at [199, 113] on input "Goal 3: World-Class Quality of Life Amenities" at bounding box center [197, 111] width 4 height 4
checkbox input "true"
click at [395, 247] on button "Save" at bounding box center [398, 249] width 16 height 10
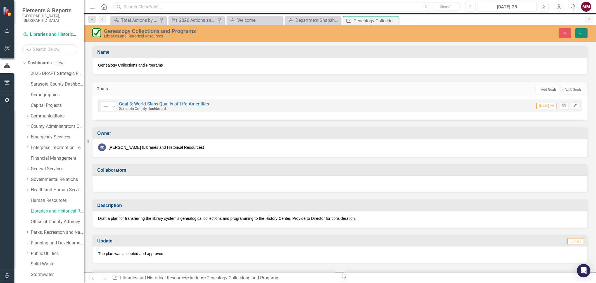
click at [582, 32] on icon "Save" at bounding box center [581, 33] width 5 height 4
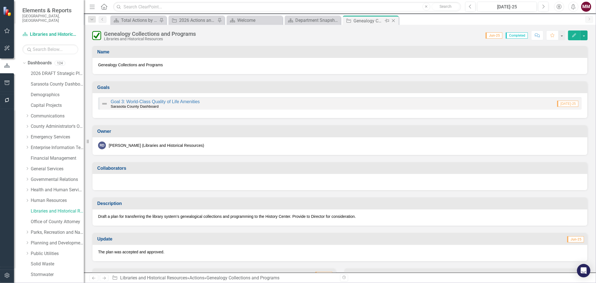
click at [392, 20] on icon "Close" at bounding box center [393, 20] width 6 height 4
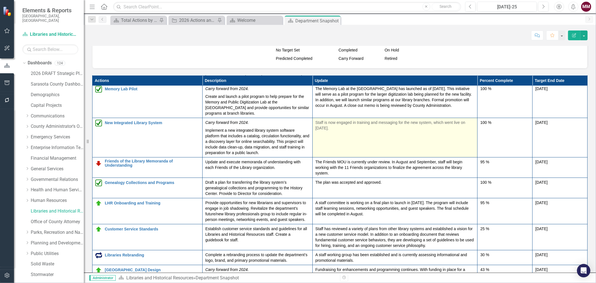
scroll to position [714, 0]
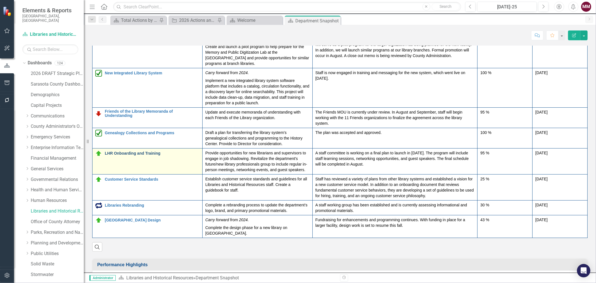
click at [134, 151] on link "LHR Onboarding and Training" at bounding box center [152, 153] width 95 height 4
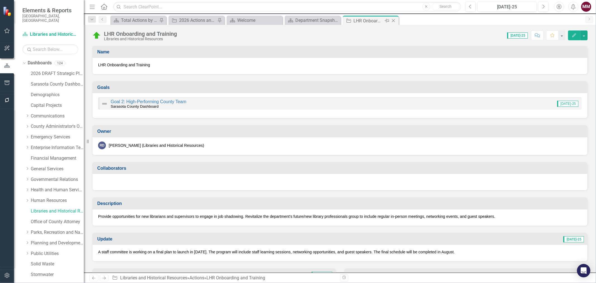
click at [394, 20] on icon "Close" at bounding box center [393, 20] width 6 height 4
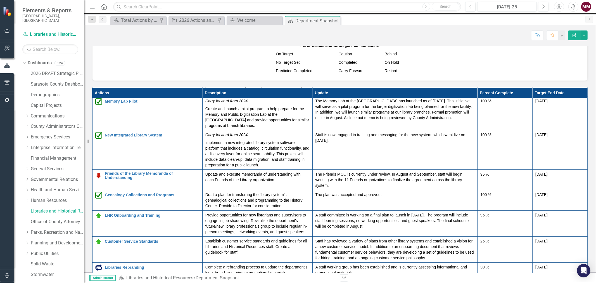
scroll to position [34, 0]
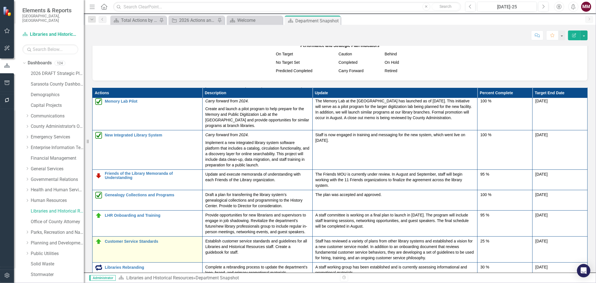
click at [147, 238] on div "Customer Service Standards" at bounding box center [147, 241] width 104 height 7
click at [131, 239] on link "Customer Service Standards" at bounding box center [152, 241] width 95 height 4
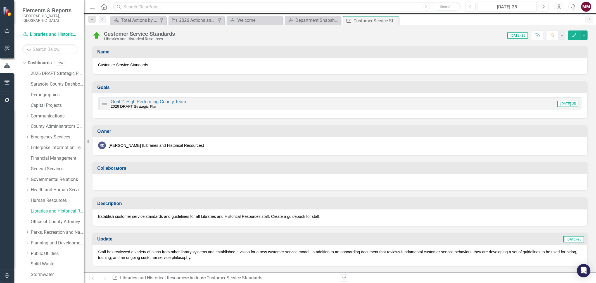
click at [211, 106] on div "Goal 2: High Performing County Team 2026 DRAFT Strategic Plan Jul-25" at bounding box center [339, 103] width 483 height 12
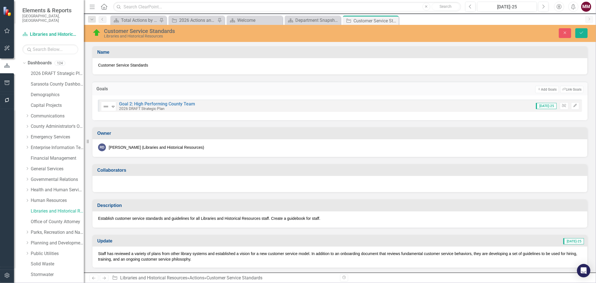
click at [221, 113] on div "Not Defined Expand Goal 2: High Performing County Team 2026 DRAFT Strategic Pla…" at bounding box center [339, 107] width 495 height 25
click at [562, 104] on icon "Unlink" at bounding box center [564, 105] width 4 height 3
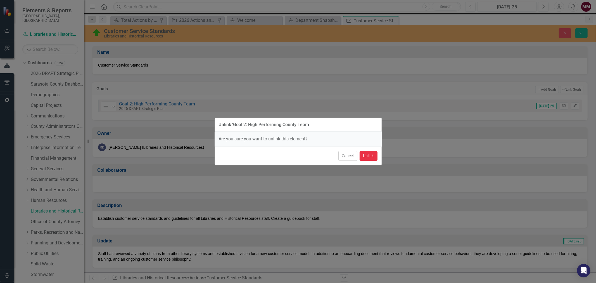
click at [368, 154] on button "Unlink" at bounding box center [368, 156] width 18 height 10
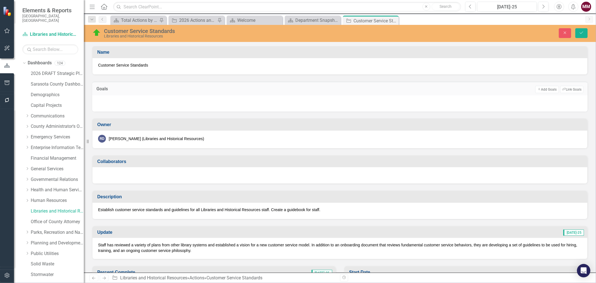
click at [318, 105] on div at bounding box center [339, 103] width 495 height 16
click at [563, 90] on button "Link Tag Link Goals" at bounding box center [571, 89] width 23 height 7
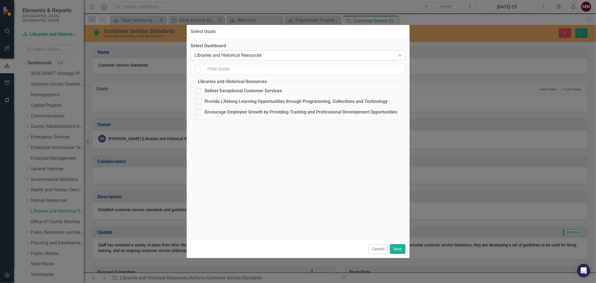
click at [225, 55] on div "Libraries and Historical Resources" at bounding box center [295, 55] width 201 height 6
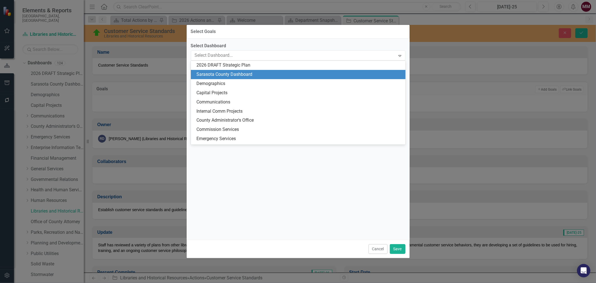
click at [238, 75] on div "Sarasota County Dashboard" at bounding box center [299, 74] width 206 height 6
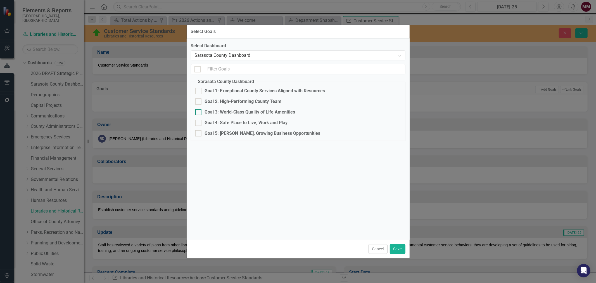
click at [210, 110] on div "Goal 3: World-Class Quality of Life Amenities" at bounding box center [250, 112] width 90 height 6
click at [199, 110] on input "Goal 3: World-Class Quality of Life Amenities" at bounding box center [197, 111] width 4 height 4
checkbox input "true"
click at [239, 101] on div "Goal 2: High-Performing County Team" at bounding box center [243, 101] width 77 height 6
click at [199, 101] on input "Goal 2: High-Performing County Team" at bounding box center [197, 100] width 4 height 4
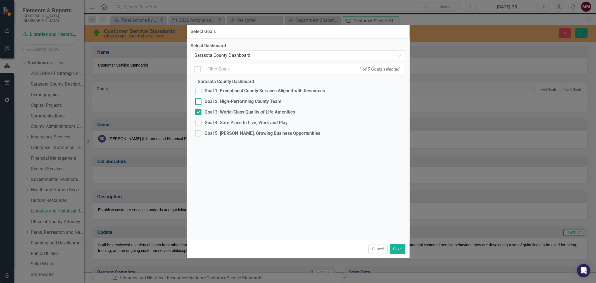
checkbox input "true"
click at [239, 111] on div "Goal 3: World-Class Quality of Life Amenities" at bounding box center [250, 112] width 90 height 6
click at [199, 111] on input "Goal 3: World-Class Quality of Life Amenities" at bounding box center [197, 111] width 4 height 4
checkbox input "false"
click at [396, 247] on button "Save" at bounding box center [398, 249] width 16 height 10
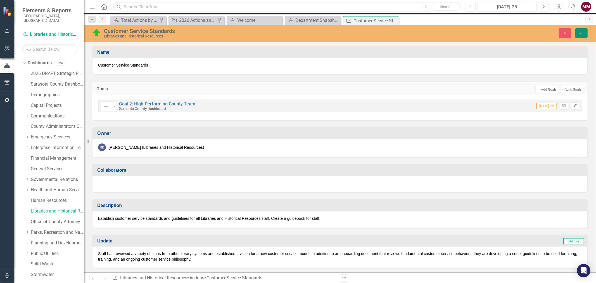
click at [580, 32] on icon "Save" at bounding box center [581, 33] width 5 height 4
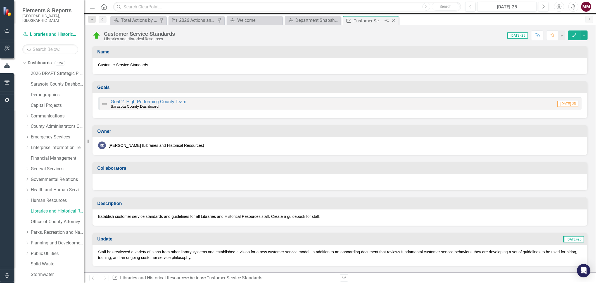
click at [393, 20] on icon at bounding box center [393, 20] width 3 height 3
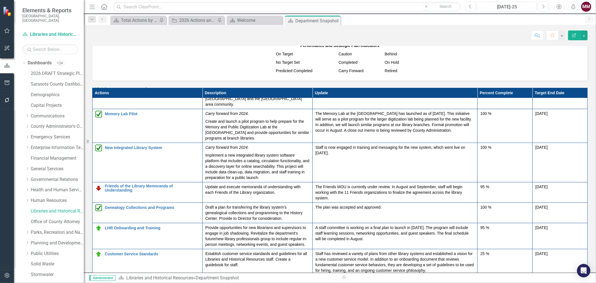
scroll to position [34, 0]
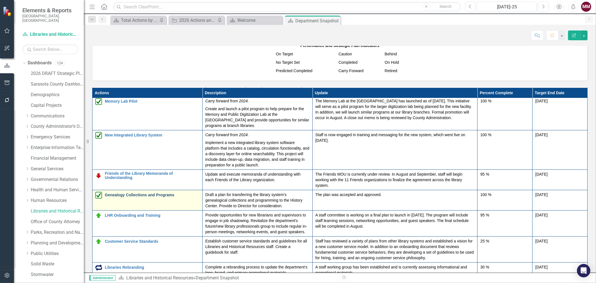
click at [149, 193] on link "Genealogy Collections and Programs" at bounding box center [152, 195] width 95 height 4
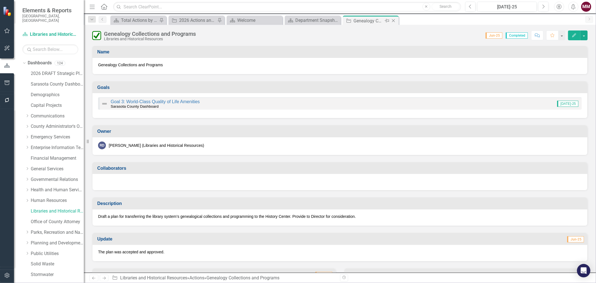
click at [391, 20] on icon "Close" at bounding box center [393, 20] width 6 height 4
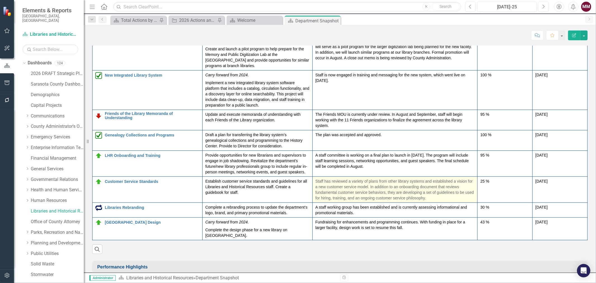
scroll to position [714, 0]
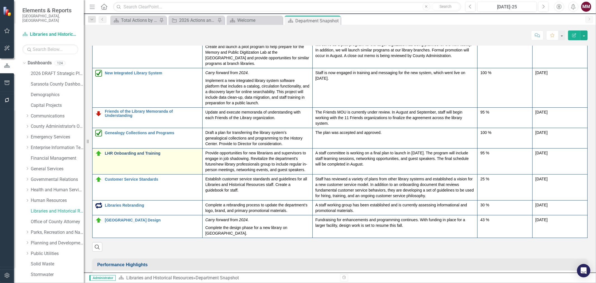
click at [133, 151] on link "LHR Onboarding and Training" at bounding box center [152, 153] width 95 height 4
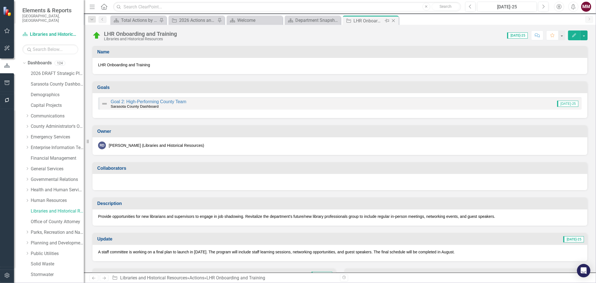
click at [393, 20] on icon "Close" at bounding box center [393, 20] width 6 height 4
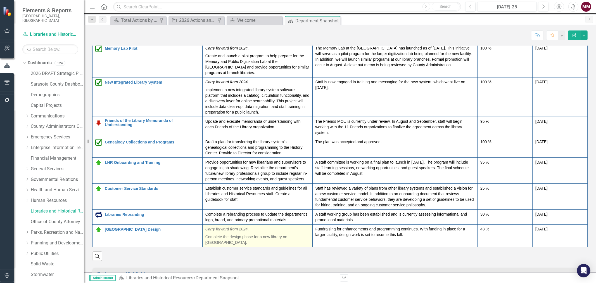
scroll to position [714, 0]
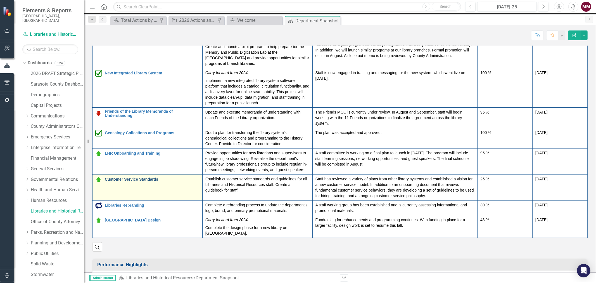
click at [117, 177] on link "Customer Service Standards" at bounding box center [152, 179] width 95 height 4
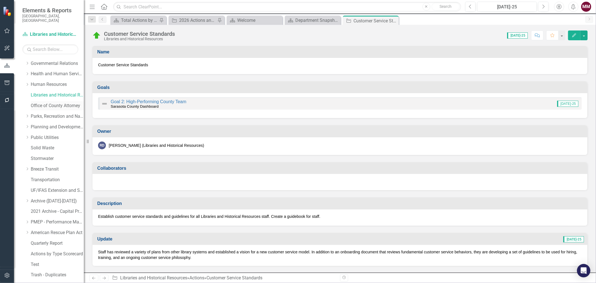
scroll to position [131, 0]
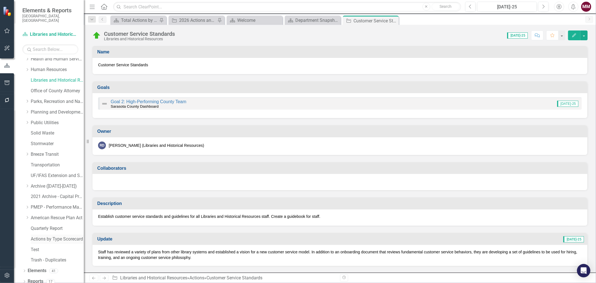
click at [43, 236] on link "Actions by Type Scorecard" at bounding box center [57, 239] width 53 height 6
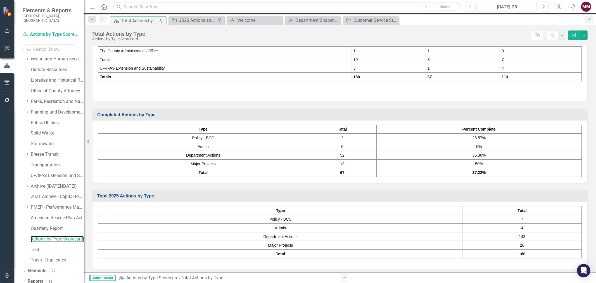
scroll to position [172, 0]
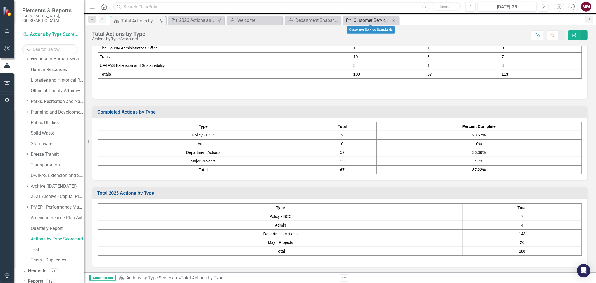
click at [358, 22] on div "Customer Service Standards" at bounding box center [371, 20] width 37 height 7
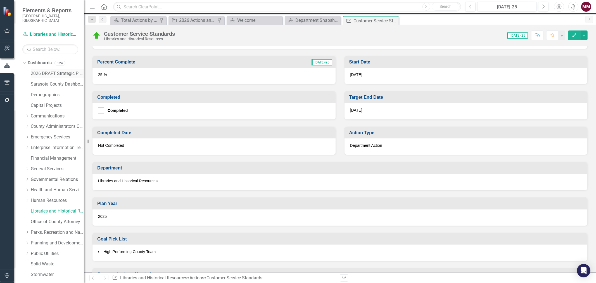
click at [38, 70] on link "2026 DRAFT Strategic Plan" at bounding box center [57, 73] width 53 height 6
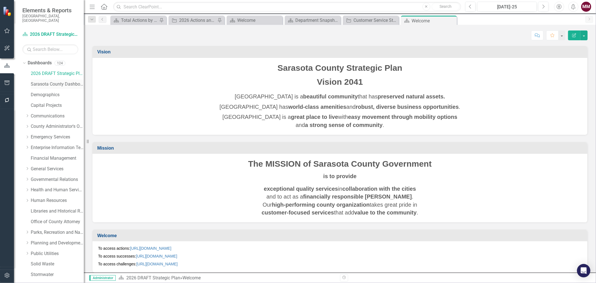
click at [37, 81] on link "Sarasota County Dashboard" at bounding box center [57, 84] width 53 height 6
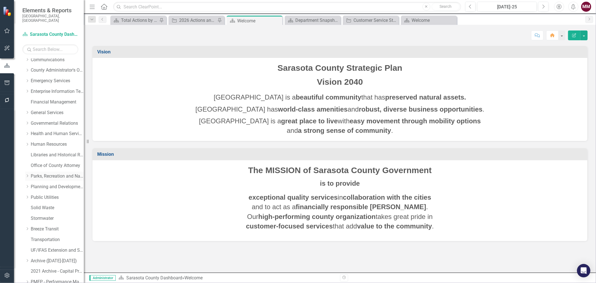
scroll to position [131, 0]
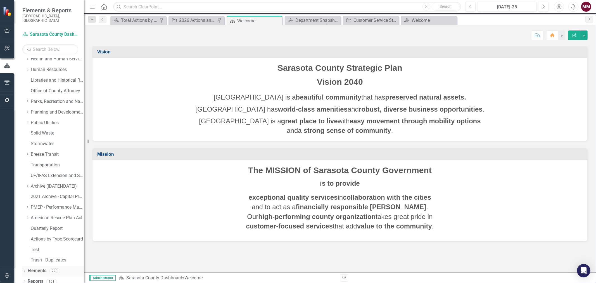
click at [22, 270] on icon "Dropdown" at bounding box center [24, 271] width 4 height 3
click at [41, 257] on link "Action Actions" at bounding box center [41, 260] width 23 height 6
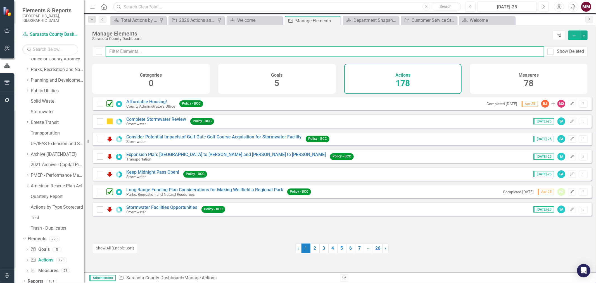
click at [125, 50] on input "text" at bounding box center [325, 51] width 438 height 10
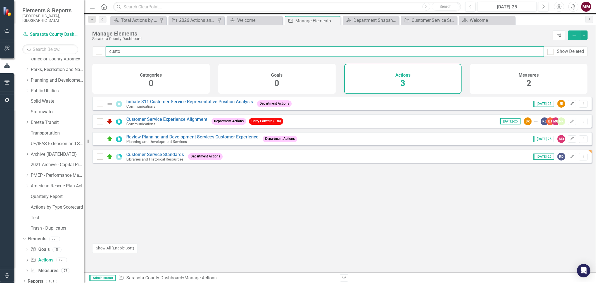
drag, startPoint x: 125, startPoint y: 50, endPoint x: 49, endPoint y: 45, distance: 76.1
click at [54, 46] on div "Elements & Reports Sarasota County, FL Dashboard Sarasota County Dashboard Sear…" at bounding box center [298, 141] width 596 height 283
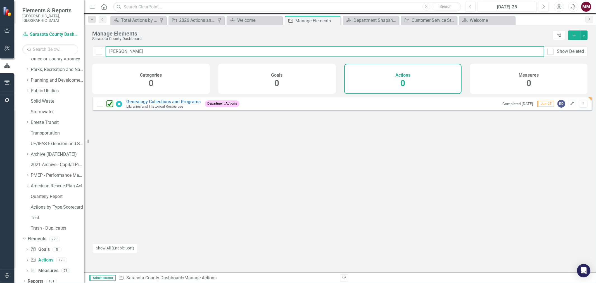
drag, startPoint x: 132, startPoint y: 51, endPoint x: 75, endPoint y: 48, distance: 57.4
click at [75, 48] on div "Elements & Reports Sarasota County, FL Dashboard Sarasota County Dashboard Sear…" at bounding box center [298, 141] width 596 height 283
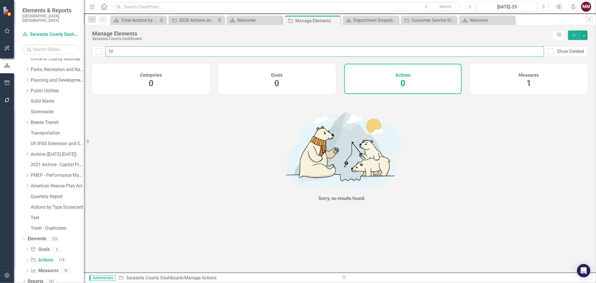
type input "h"
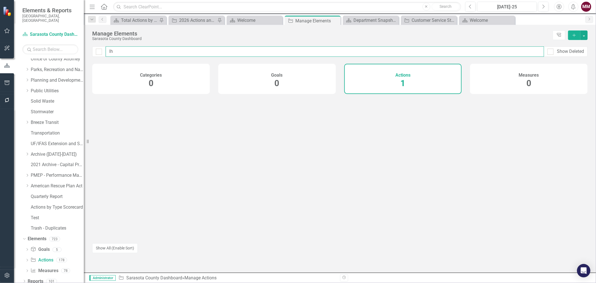
type input "lhr"
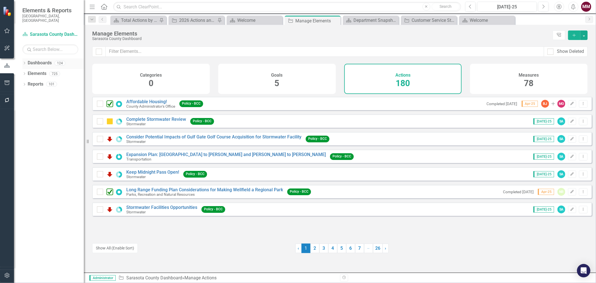
click at [24, 58] on div "Dropdown Dashboards 124" at bounding box center [52, 63] width 61 height 11
click at [23, 62] on icon "Dropdown" at bounding box center [24, 63] width 4 height 3
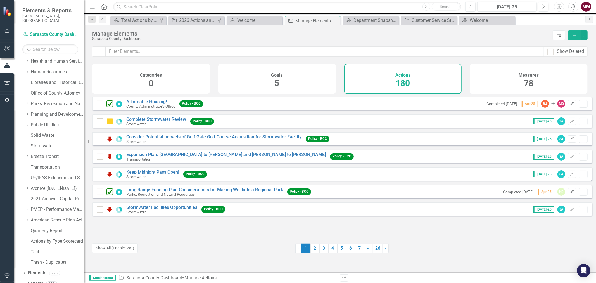
scroll to position [131, 0]
click at [23, 270] on icon "Dropdown" at bounding box center [24, 271] width 4 height 3
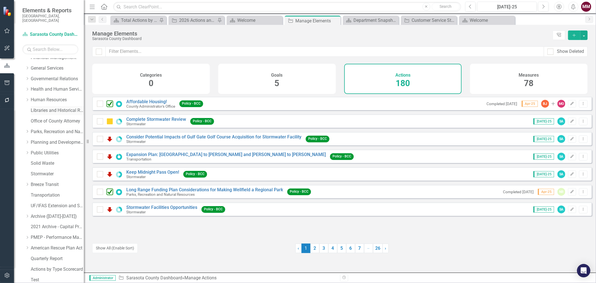
click at [42, 107] on link "Libraries and Historical Resources" at bounding box center [57, 110] width 53 height 6
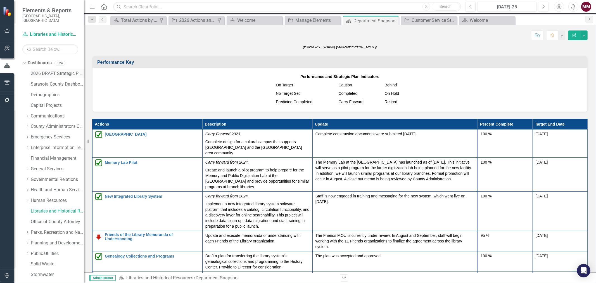
click at [32, 70] on link "2026 DRAFT Strategic Plan" at bounding box center [57, 73] width 53 height 6
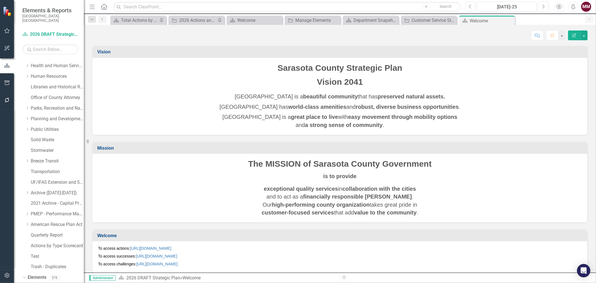
scroll to position [173, 0]
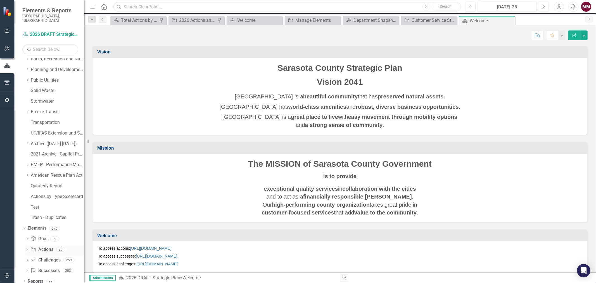
click at [44, 246] on link "Action Actions" at bounding box center [41, 249] width 23 height 6
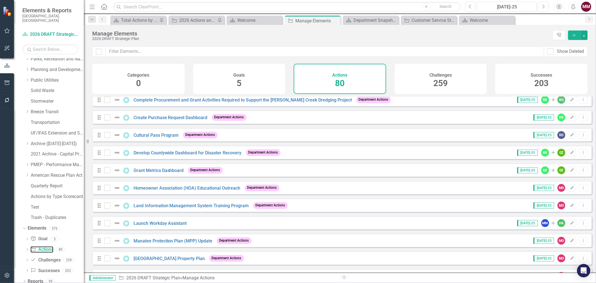
scroll to position [155, 0]
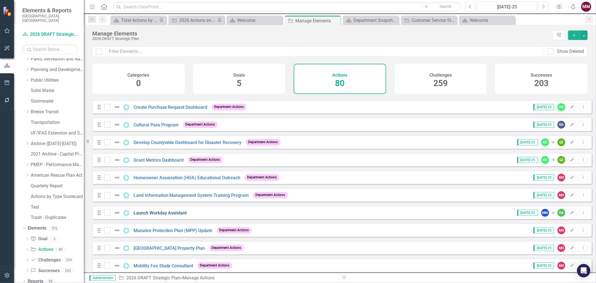
click at [167, 215] on link "Launch Workday Assistant" at bounding box center [160, 212] width 53 height 5
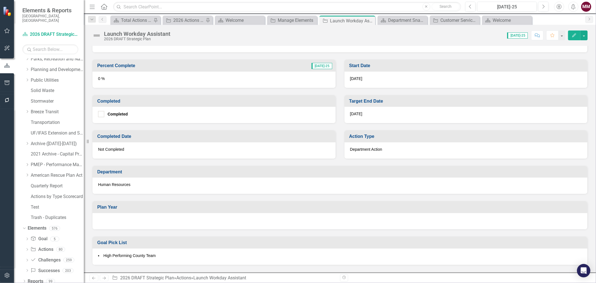
scroll to position [186, 0]
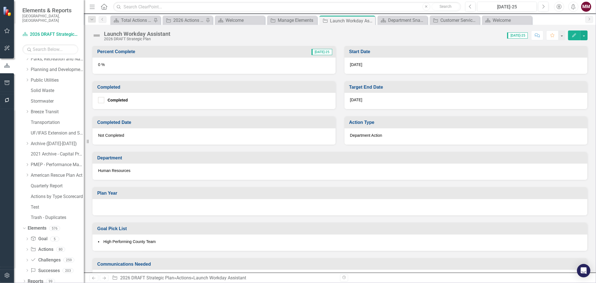
click at [180, 208] on div at bounding box center [339, 207] width 495 height 16
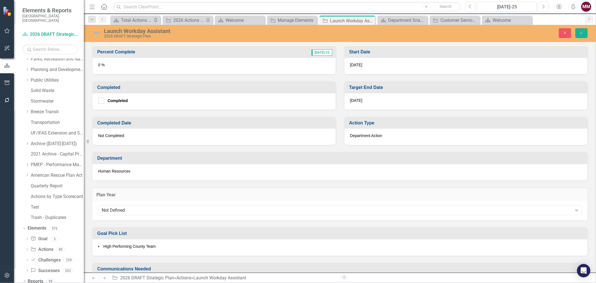
click at [180, 208] on div "Not Defined" at bounding box center [337, 210] width 470 height 6
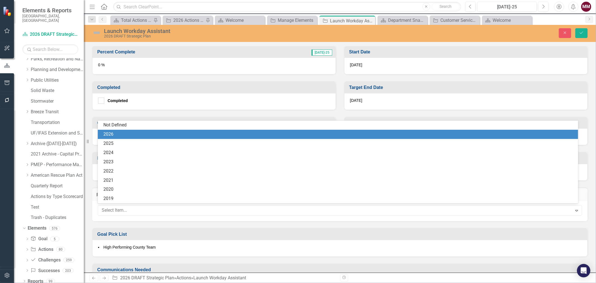
click at [149, 134] on div "2026" at bounding box center [338, 134] width 471 height 6
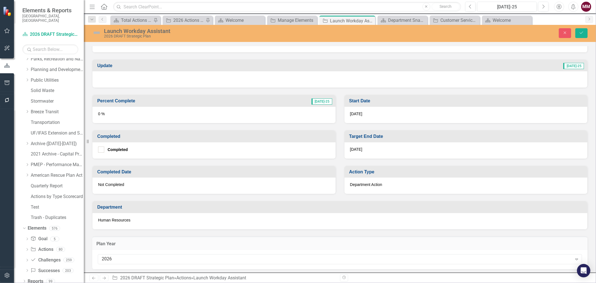
scroll to position [155, 0]
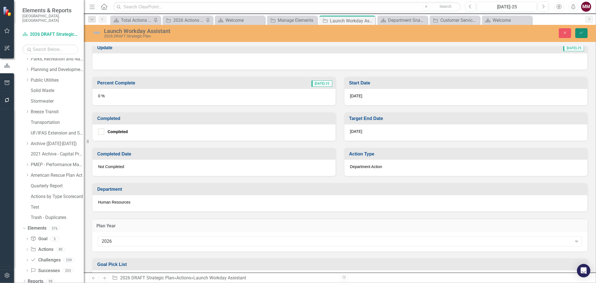
click at [582, 33] on icon "Save" at bounding box center [581, 33] width 5 height 4
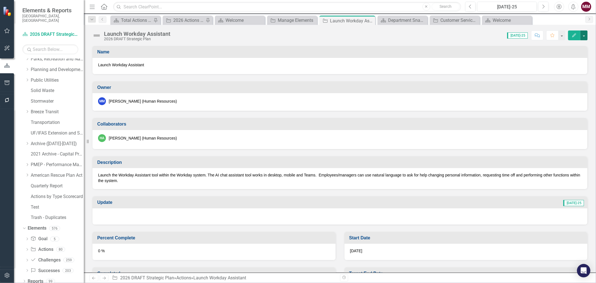
click at [583, 36] on button "button" at bounding box center [583, 35] width 7 height 10
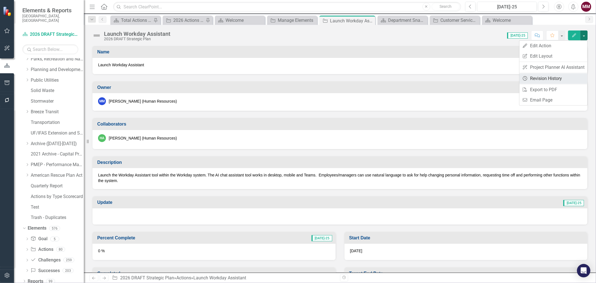
click at [558, 78] on link "Revision History Revision History" at bounding box center [553, 78] width 68 height 10
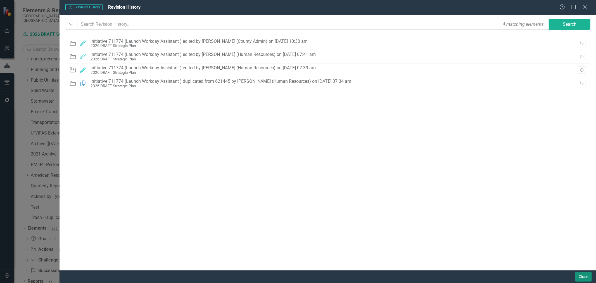
click at [580, 274] on button "Close" at bounding box center [583, 276] width 17 height 10
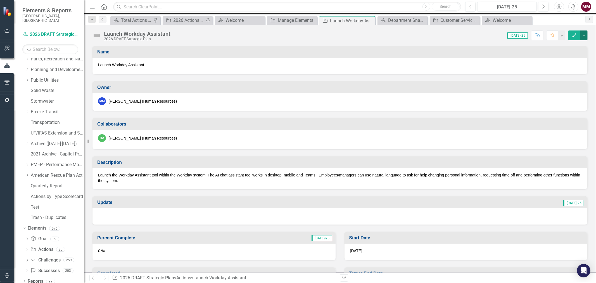
click at [585, 36] on button "button" at bounding box center [583, 35] width 7 height 10
click at [570, 45] on link "Edit Edit Action" at bounding box center [553, 46] width 68 height 10
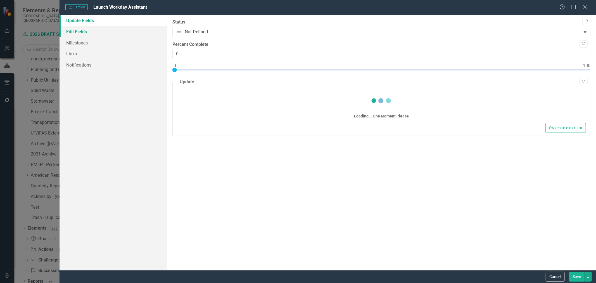
click at [83, 32] on link "Edit Fields" at bounding box center [112, 31] width 107 height 11
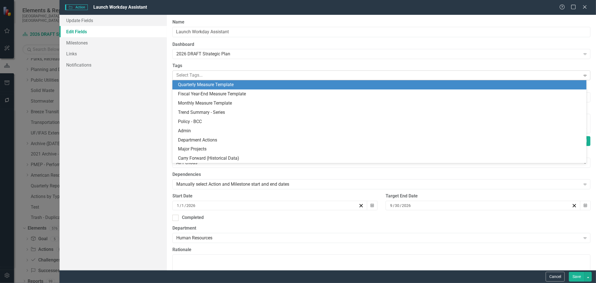
scroll to position [0, 0]
click at [214, 77] on div at bounding box center [377, 76] width 406 height 8
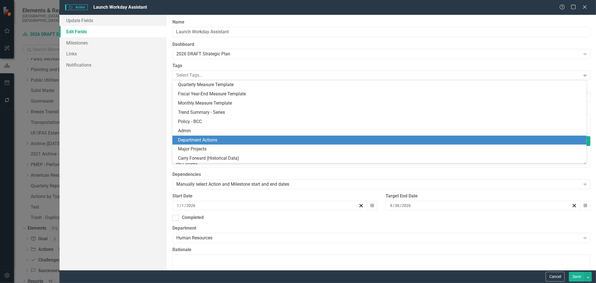
click at [209, 140] on span "Department Actions" at bounding box center [197, 139] width 39 height 5
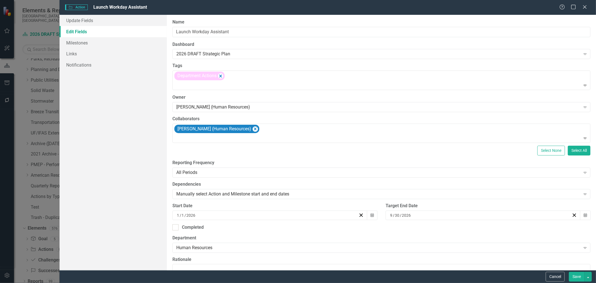
click at [578, 277] on button "Save" at bounding box center [577, 276] width 16 height 10
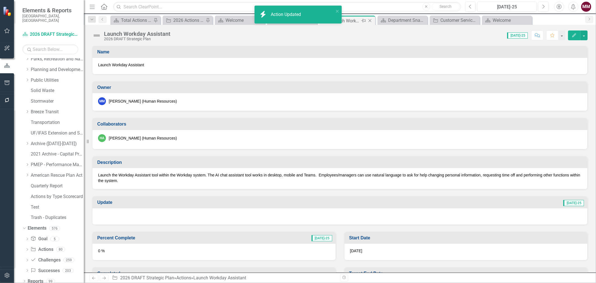
click at [371, 22] on icon "Close" at bounding box center [370, 20] width 6 height 4
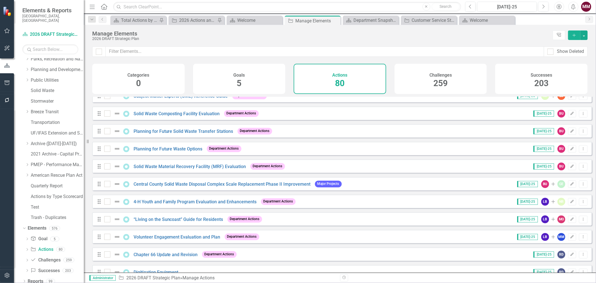
scroll to position [1236, 0]
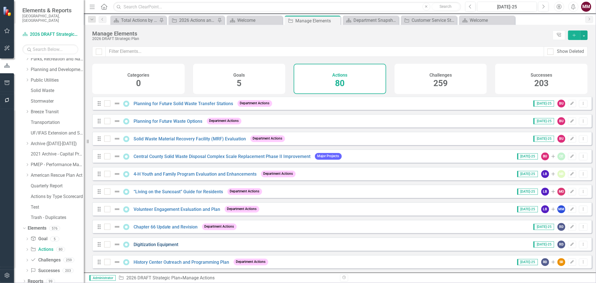
click at [152, 244] on link "Digitization Equipment" at bounding box center [156, 244] width 45 height 5
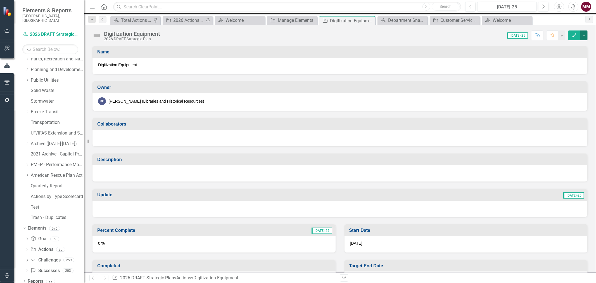
click at [585, 37] on button "button" at bounding box center [583, 35] width 7 height 10
click at [557, 81] on link "Revision History Revision History" at bounding box center [553, 78] width 68 height 10
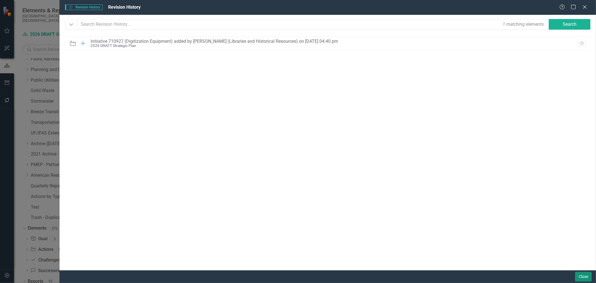
click at [582, 275] on button "Close" at bounding box center [583, 276] width 17 height 10
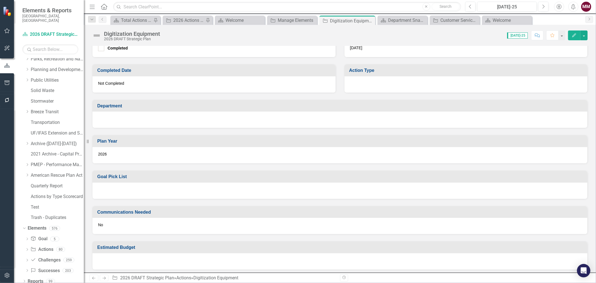
scroll to position [107, 0]
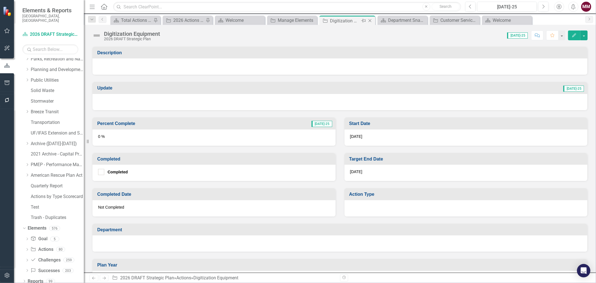
click at [367, 21] on icon "Close" at bounding box center [370, 20] width 6 height 4
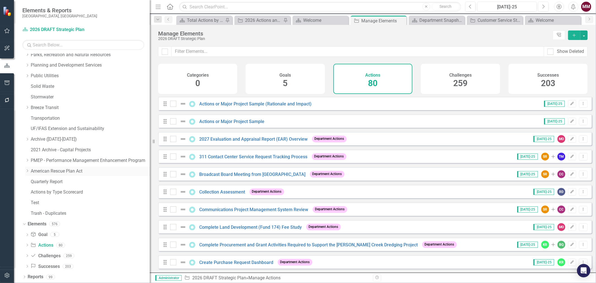
drag, startPoint x: 89, startPoint y: 141, endPoint x: 83, endPoint y: 169, distance: 28.5
click at [150, 139] on div "Resize" at bounding box center [152, 141] width 4 height 283
click at [24, 275] on div "Dropdown" at bounding box center [24, 277] width 4 height 5
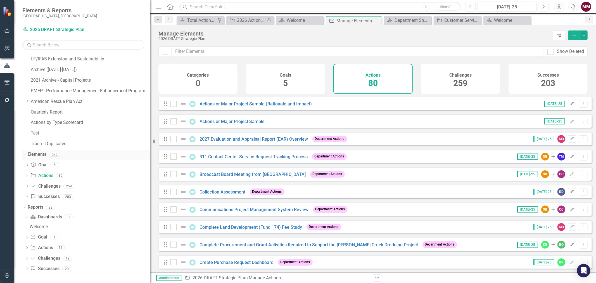
scroll to position [243, 0]
click at [27, 247] on icon "Dropdown" at bounding box center [27, 247] width 4 height 3
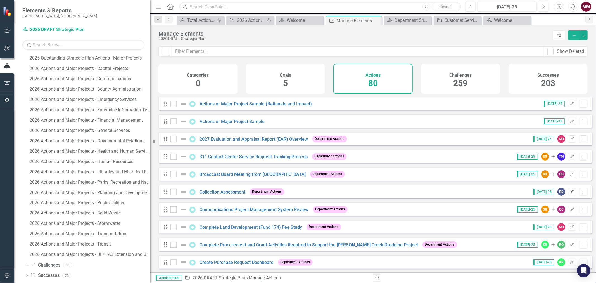
scroll to position [760, 0]
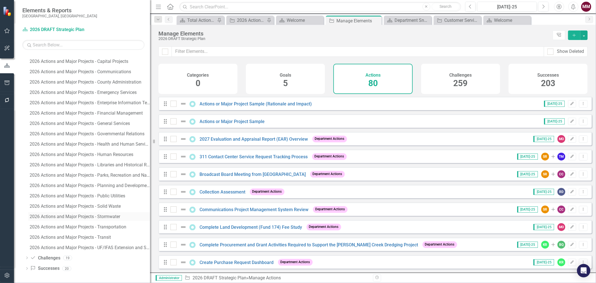
click at [99, 214] on div "2026 Actions and Major Projects - Stormwater" at bounding box center [90, 216] width 120 height 5
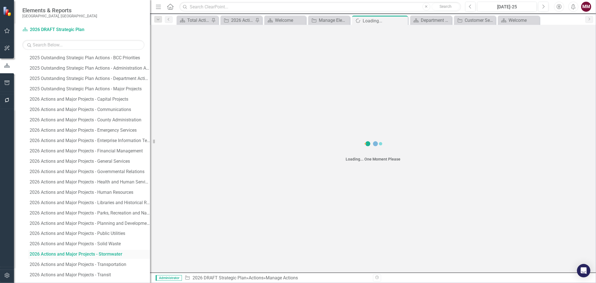
scroll to position [697, 0]
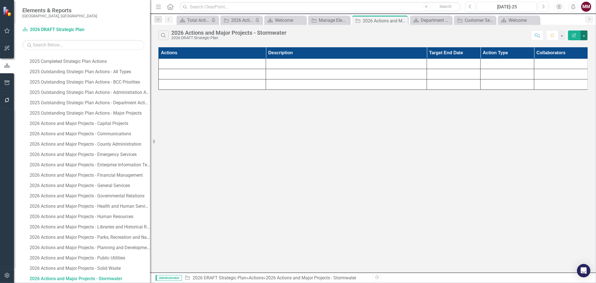
click at [582, 39] on button "button" at bounding box center [583, 35] width 7 height 10
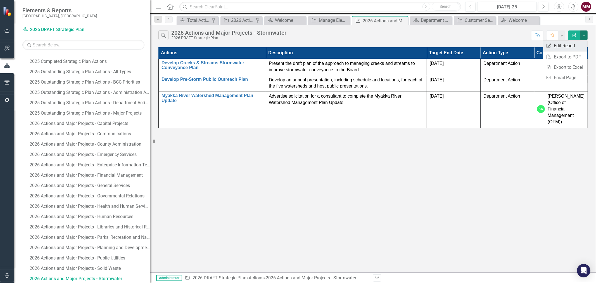
click at [575, 44] on link "Edit Report Edit Report" at bounding box center [565, 46] width 44 height 10
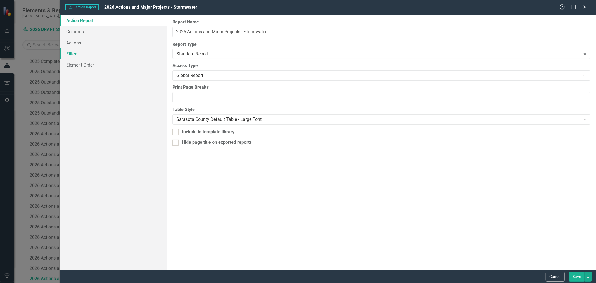
click at [70, 51] on link "Filter" at bounding box center [112, 53] width 107 height 11
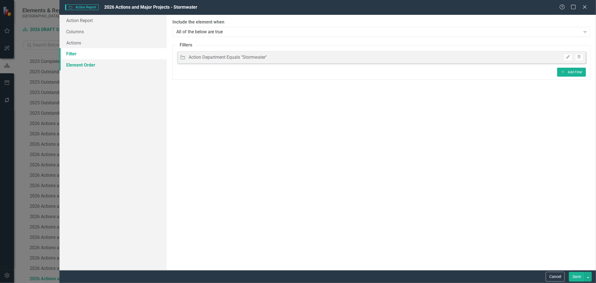
click at [91, 63] on link "Element Order" at bounding box center [112, 64] width 107 height 11
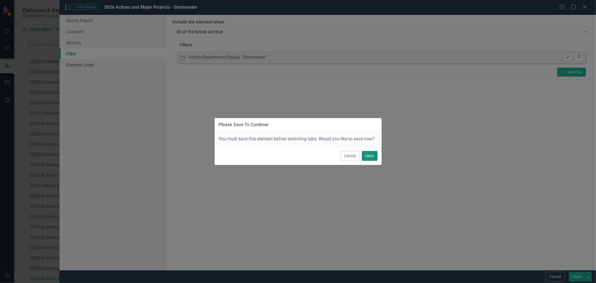
click at [365, 154] on button "Save" at bounding box center [370, 156] width 16 height 10
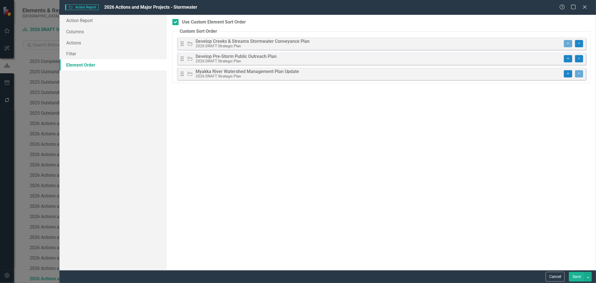
click at [573, 277] on button "Save" at bounding box center [577, 276] width 16 height 10
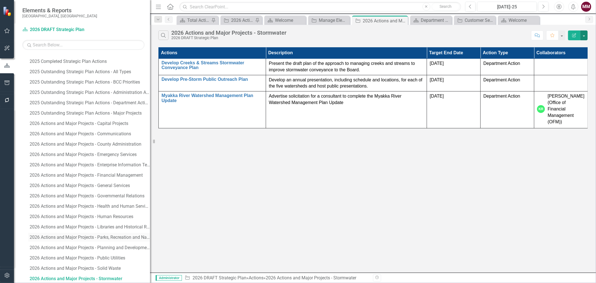
scroll to position [728, 0]
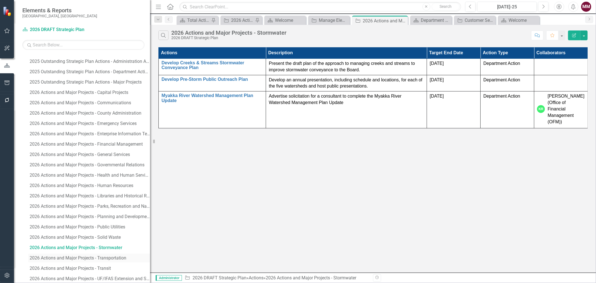
click at [105, 256] on div "2026 Actions and Major Projects - Transportation" at bounding box center [90, 257] width 120 height 5
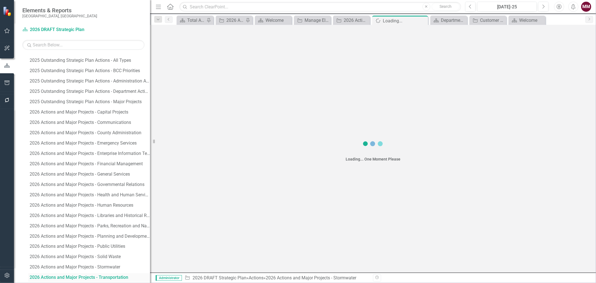
scroll to position [708, 0]
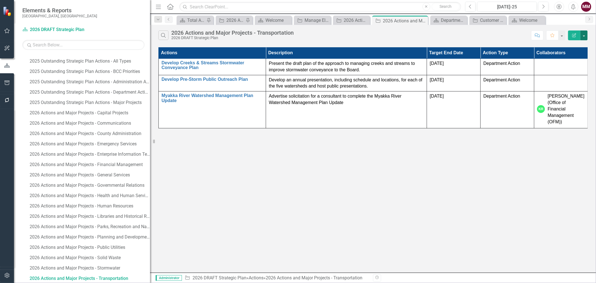
click at [586, 35] on button "button" at bounding box center [583, 35] width 7 height 10
click at [564, 47] on link "Edit Report Edit Report" at bounding box center [565, 46] width 44 height 10
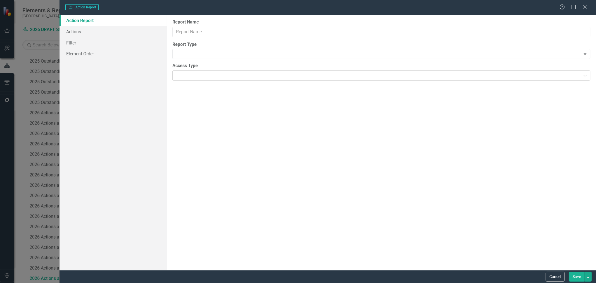
type input "2026 Actions and Major Projects - Transportation"
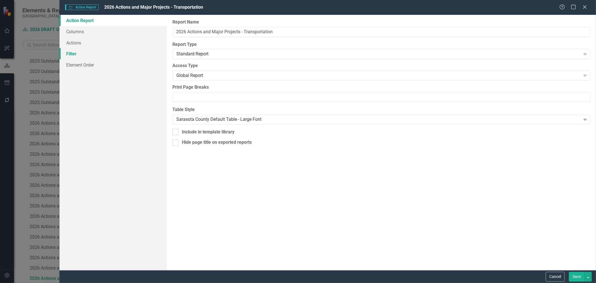
click at [77, 58] on link "Filter" at bounding box center [112, 53] width 107 height 11
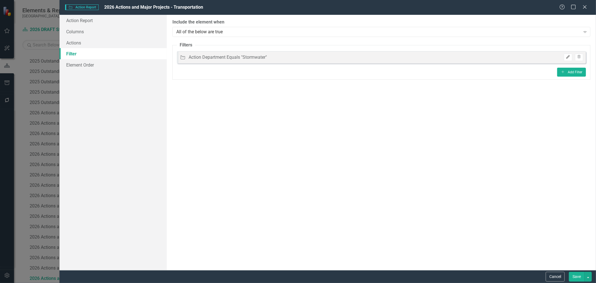
click at [568, 57] on icon "Edit" at bounding box center [568, 56] width 4 height 3
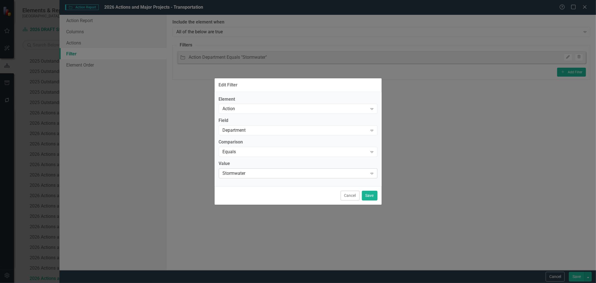
click at [249, 174] on div "Stormwater" at bounding box center [295, 173] width 145 height 6
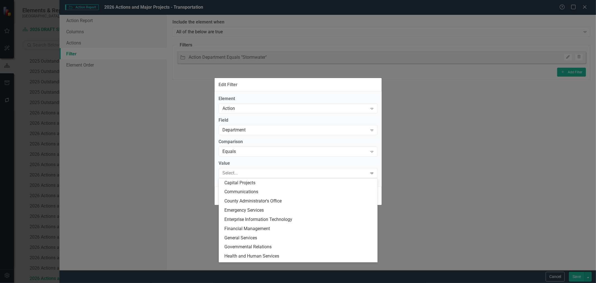
scroll to position [99, 0]
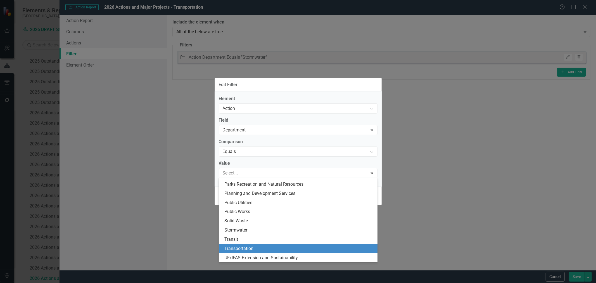
click at [235, 248] on div "Transportation" at bounding box center [299, 248] width 150 height 6
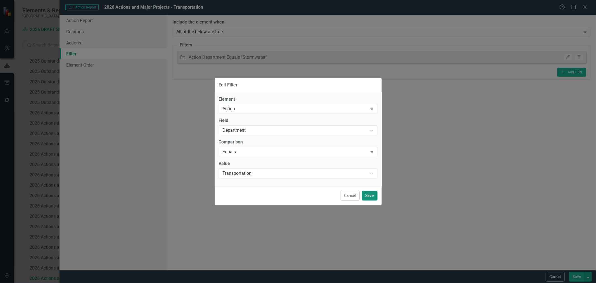
click at [369, 194] on button "Save" at bounding box center [370, 195] width 16 height 10
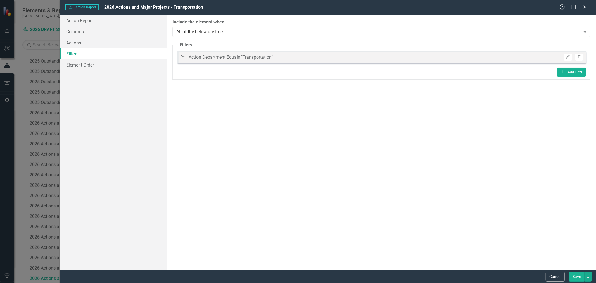
click at [574, 277] on button "Save" at bounding box center [577, 276] width 16 height 10
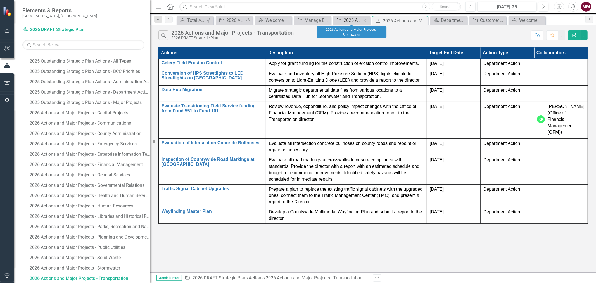
click at [355, 18] on div "2026 Actions and Major Projects - Stormwater" at bounding box center [353, 20] width 18 height 7
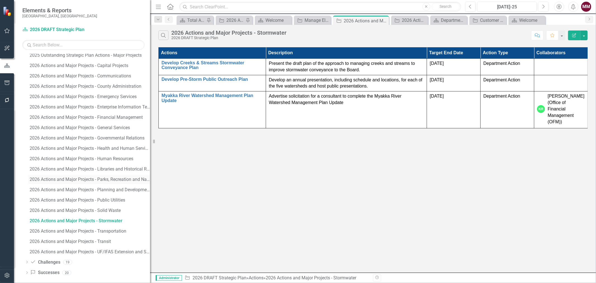
scroll to position [760, 0]
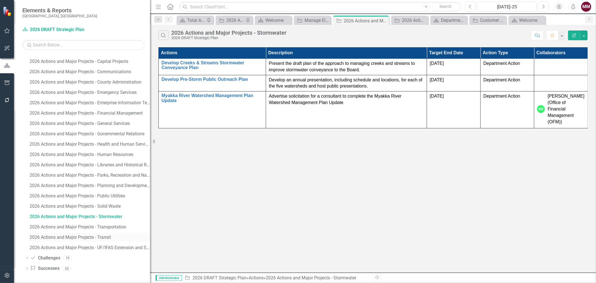
click at [97, 235] on div "2026 Actions and Major Projects - Transit" at bounding box center [90, 237] width 120 height 5
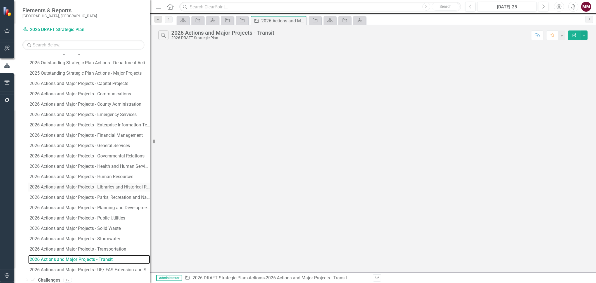
scroll to position [760, 0]
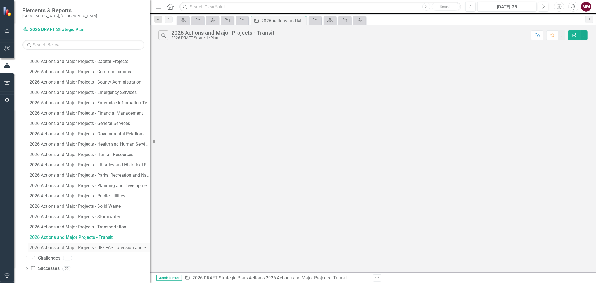
click at [89, 245] on div "2026 Actions and Major Projects - UF/IFAS Extension and Sustainability" at bounding box center [90, 247] width 120 height 5
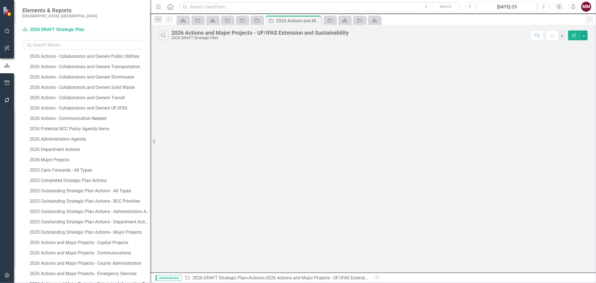
scroll to position [604, 0]
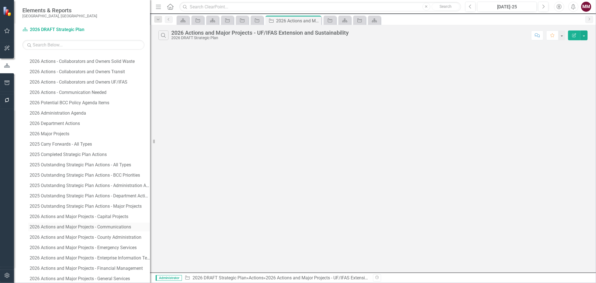
click at [95, 227] on div "2026 Actions and Major Projects - Communications" at bounding box center [90, 226] width 120 height 5
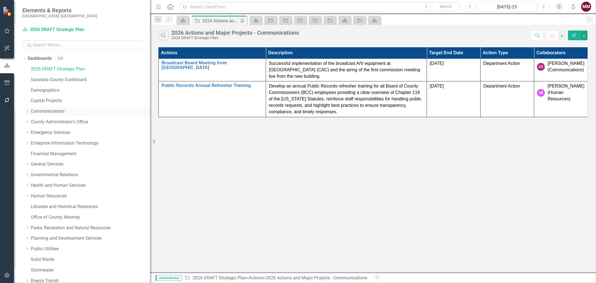
click at [37, 109] on link "Communications" at bounding box center [90, 111] width 119 height 6
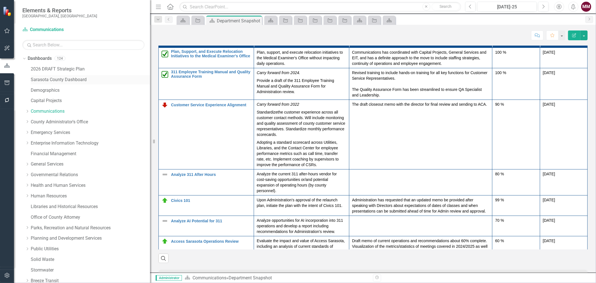
click at [52, 80] on link "Sarasota County Dashboard" at bounding box center [90, 80] width 119 height 6
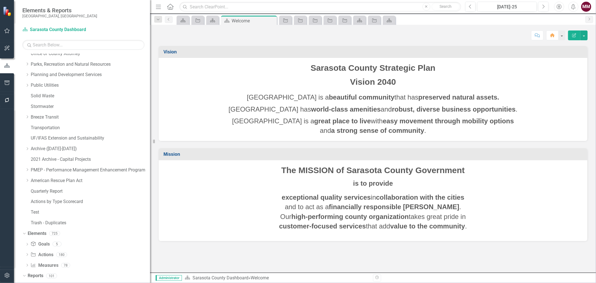
scroll to position [180, 0]
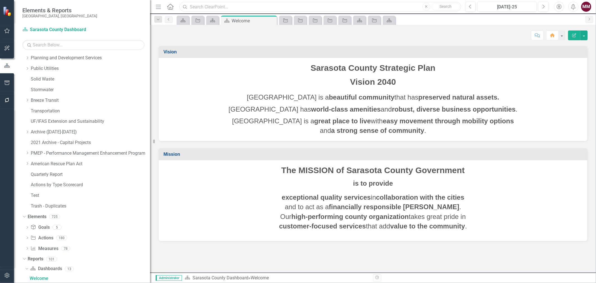
click at [191, 4] on input "text" at bounding box center [320, 7] width 282 height 10
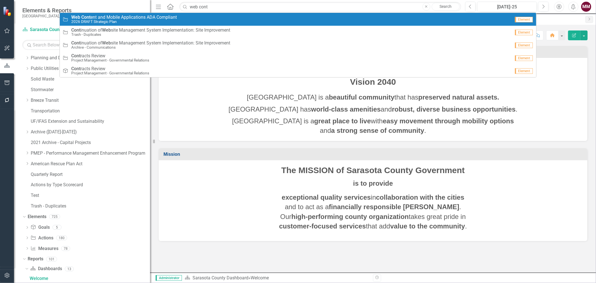
click at [142, 20] on small "2026 DRAFT Strategic Plan" at bounding box center [124, 22] width 106 height 4
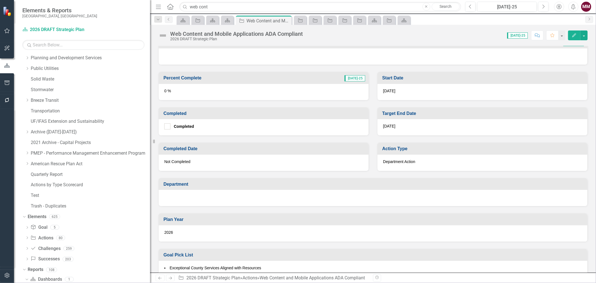
scroll to position [217, 0]
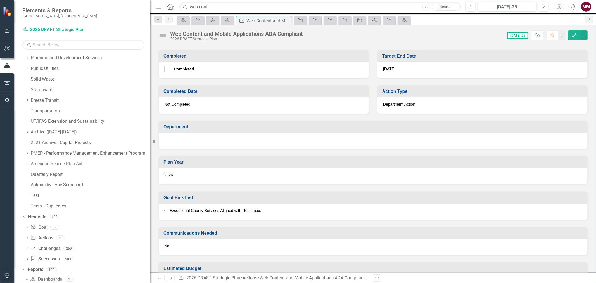
click at [183, 137] on div at bounding box center [373, 140] width 428 height 16
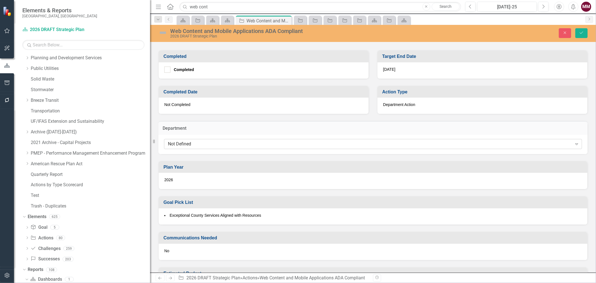
click at [186, 141] on div "Not Defined" at bounding box center [370, 143] width 404 height 6
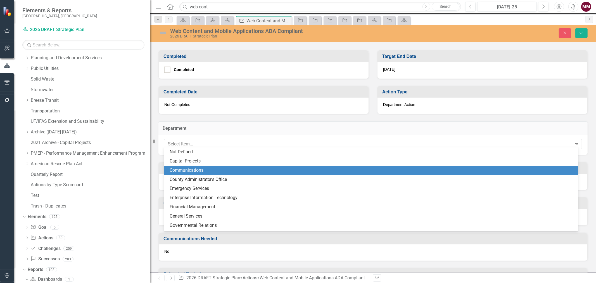
click at [186, 167] on div "Communications" at bounding box center [372, 170] width 405 height 6
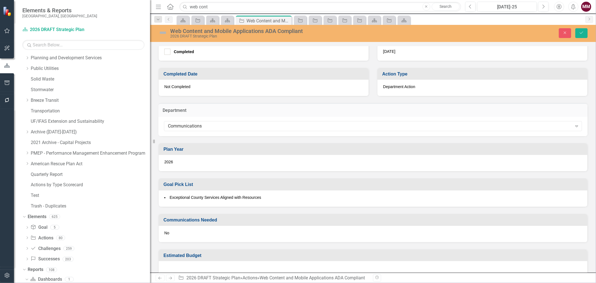
scroll to position [243, 0]
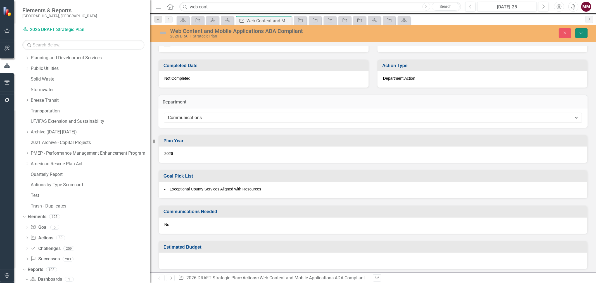
click at [580, 33] on icon "Save" at bounding box center [581, 33] width 5 height 4
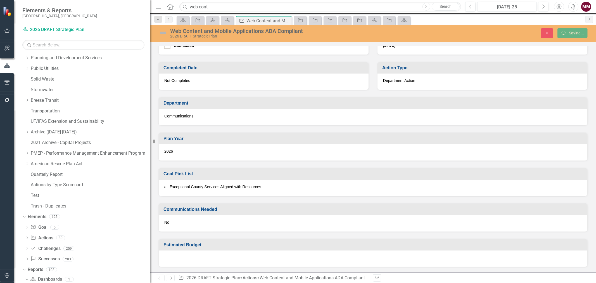
scroll to position [239, 0]
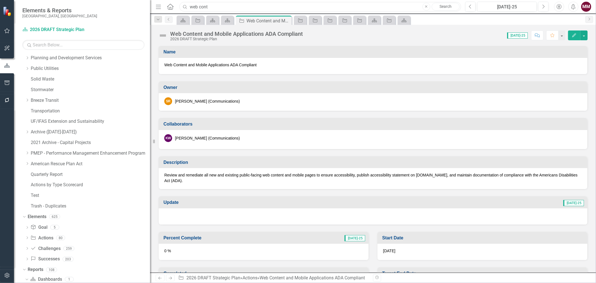
drag, startPoint x: 218, startPoint y: 7, endPoint x: 54, endPoint y: -4, distance: 164.4
click at [54, 0] on html "Elements & Reports [GEOGRAPHIC_DATA], [GEOGRAPHIC_DATA] Dashboard 2026 DRAFT St…" at bounding box center [298, 141] width 596 height 283
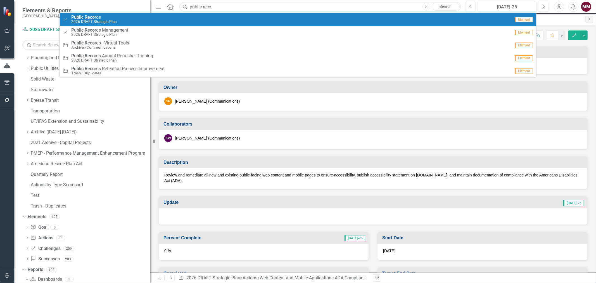
click at [115, 20] on small "2026 DRAFT Strategic Plan" at bounding box center [94, 22] width 46 height 4
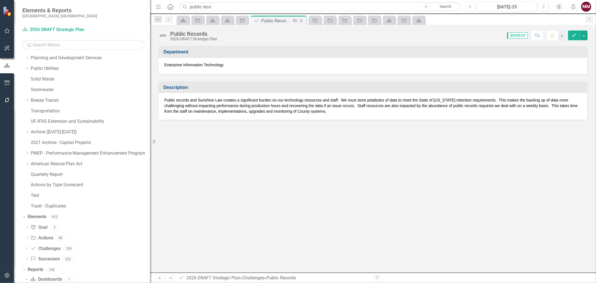
click at [301, 20] on icon at bounding box center [301, 20] width 3 height 3
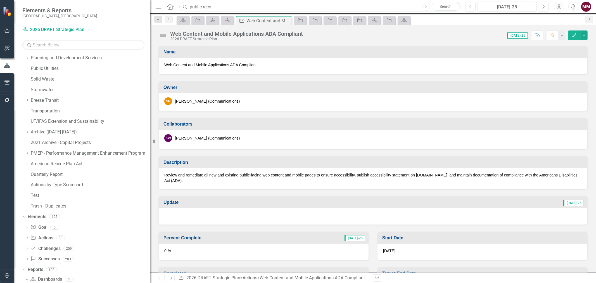
click at [218, 6] on input "public reco" at bounding box center [320, 7] width 282 height 10
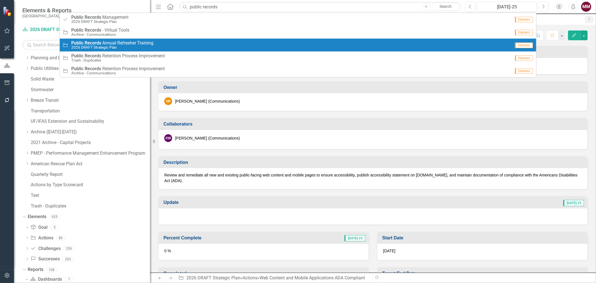
click at [135, 42] on span "Public Records A n n u a l R e f r e s h e r T r a i n i n g" at bounding box center [112, 43] width 82 height 5
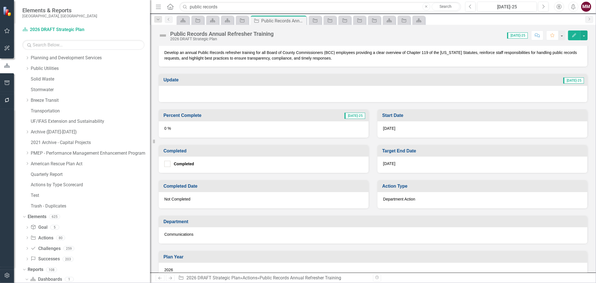
scroll to position [124, 0]
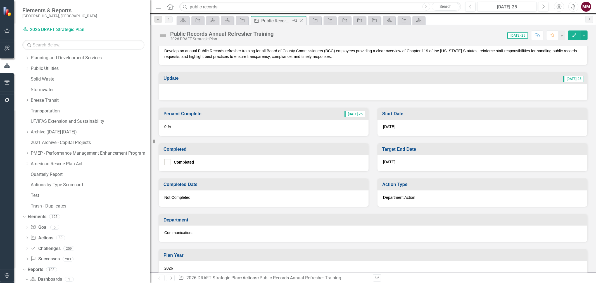
click at [301, 21] on icon at bounding box center [301, 20] width 3 height 3
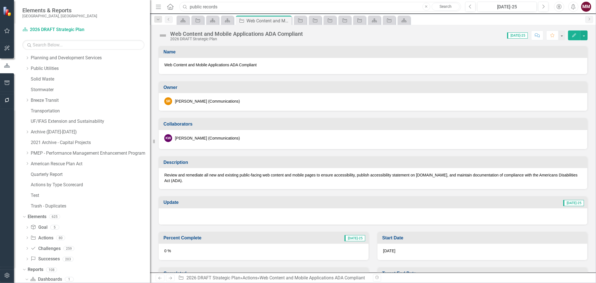
drag, startPoint x: 249, startPoint y: 7, endPoint x: 65, endPoint y: 3, distance: 184.4
click at [73, 6] on div "Elements & Reports [GEOGRAPHIC_DATA], [GEOGRAPHIC_DATA] Dashboard 2026 DRAFT St…" at bounding box center [298, 141] width 596 height 283
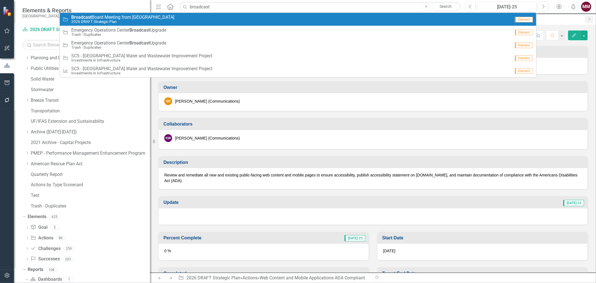
click at [104, 22] on small "2026 DRAFT Strategic Plan" at bounding box center [122, 22] width 103 height 4
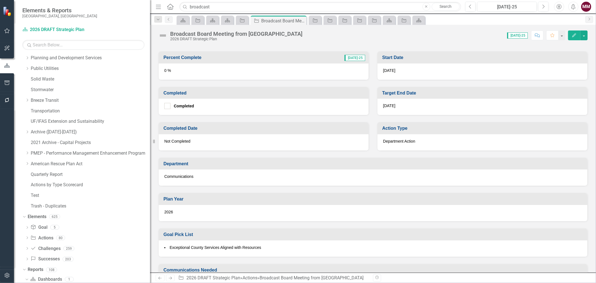
scroll to position [109, 0]
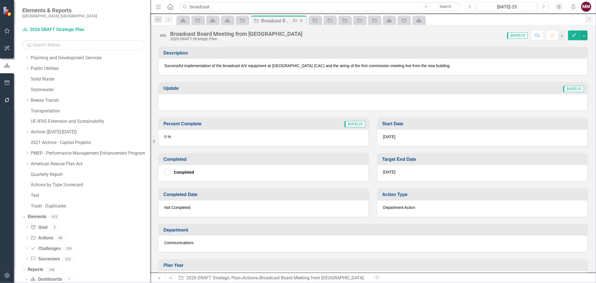
click at [303, 20] on icon "Close" at bounding box center [301, 20] width 6 height 4
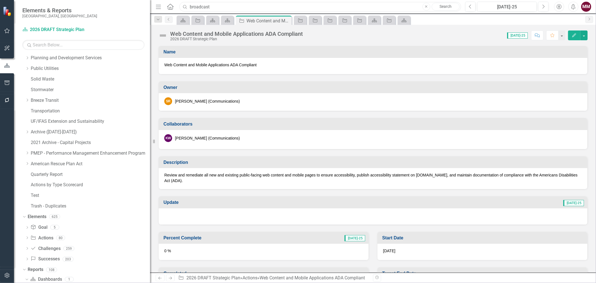
drag, startPoint x: 225, startPoint y: 6, endPoint x: 57, endPoint y: -2, distance: 168.9
click at [57, 0] on html "Elements & Reports [GEOGRAPHIC_DATA], [GEOGRAPHIC_DATA] Dashboard 2026 DRAFT St…" at bounding box center [298, 141] width 596 height 283
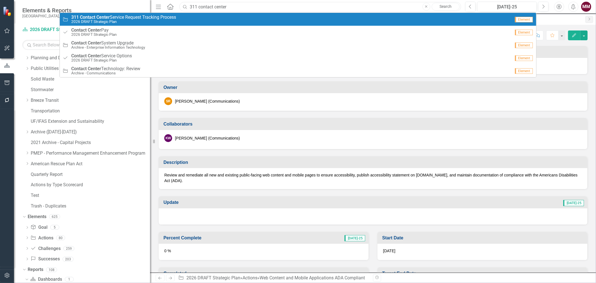
type input "311 contact center"
click at [96, 18] on span "311 Contact Center Service Request Tracking Process" at bounding box center [123, 17] width 105 height 5
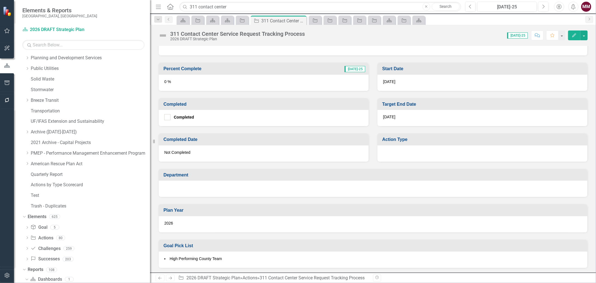
scroll to position [186, 0]
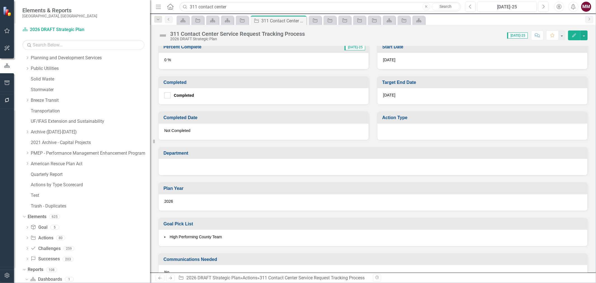
click at [206, 167] on div at bounding box center [373, 167] width 428 height 16
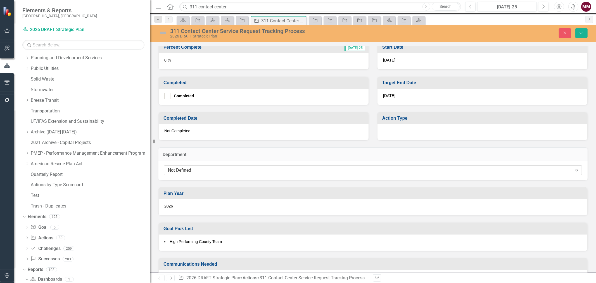
click at [206, 169] on div "Not Defined" at bounding box center [370, 170] width 404 height 6
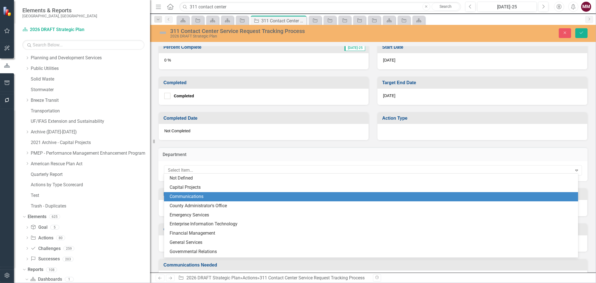
click at [203, 200] on div "Communications" at bounding box center [371, 196] width 414 height 9
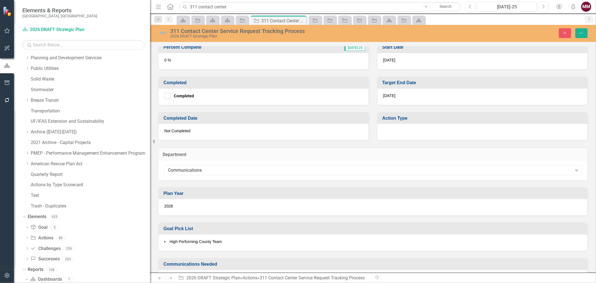
click at [390, 133] on div at bounding box center [482, 132] width 210 height 16
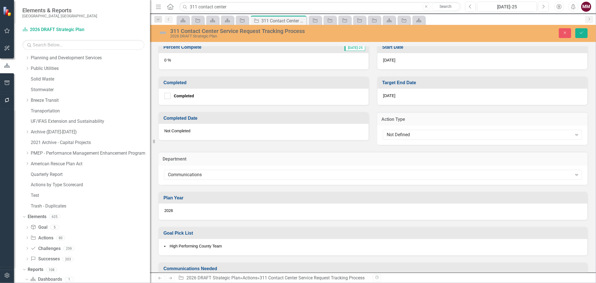
click at [390, 133] on div "Not Defined" at bounding box center [479, 135] width 185 height 6
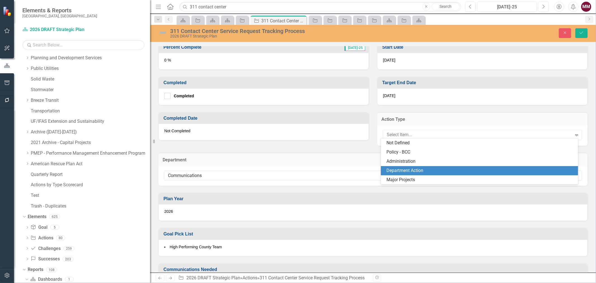
click at [395, 171] on div "Department Action" at bounding box center [480, 170] width 188 height 6
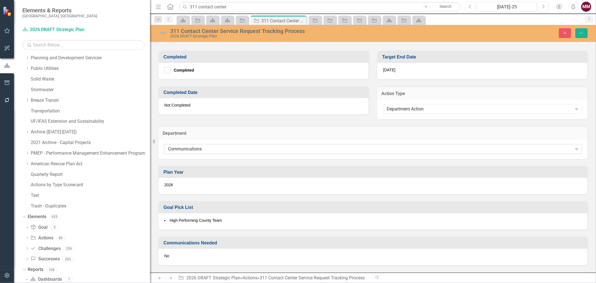
scroll to position [243, 0]
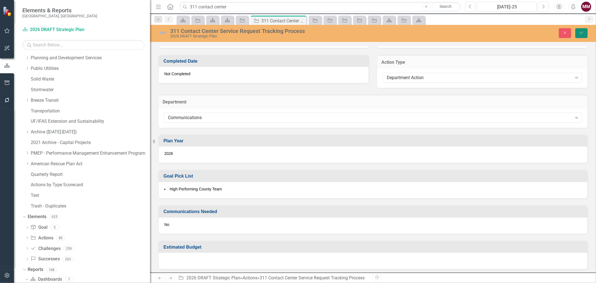
click at [579, 32] on icon "Save" at bounding box center [581, 33] width 5 height 4
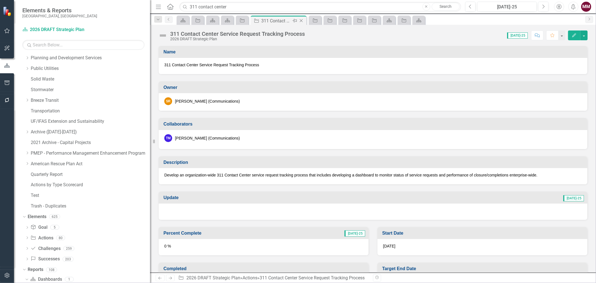
click at [301, 21] on icon at bounding box center [301, 20] width 3 height 3
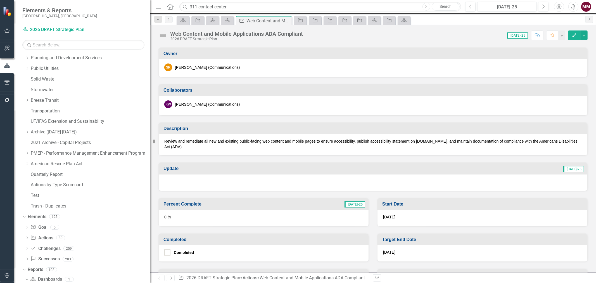
scroll to position [124, 0]
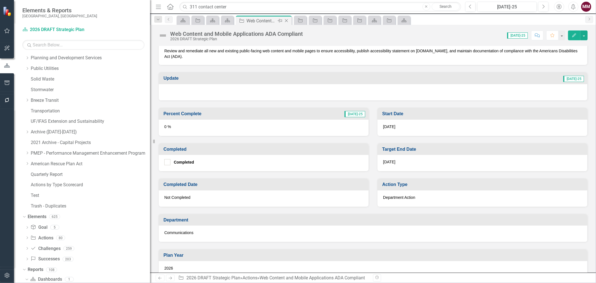
click at [286, 20] on icon "Close" at bounding box center [287, 20] width 6 height 4
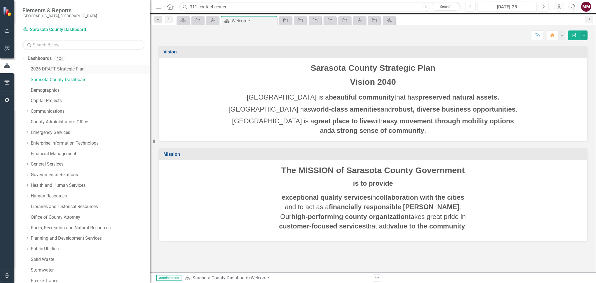
click at [37, 68] on link "2026 DRAFT Strategic Plan" at bounding box center [90, 69] width 119 height 6
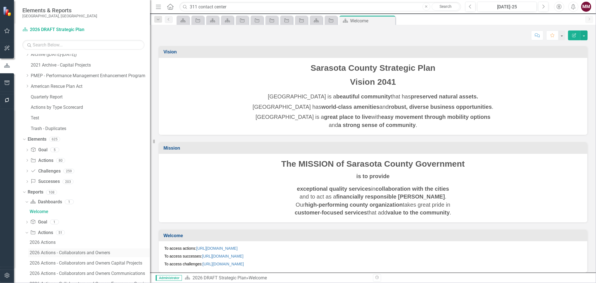
scroll to position [253, 0]
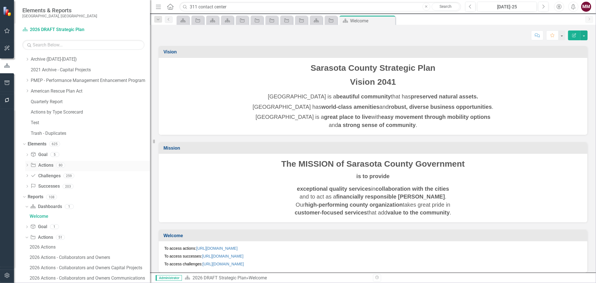
click at [45, 164] on link "Action Actions" at bounding box center [41, 165] width 23 height 6
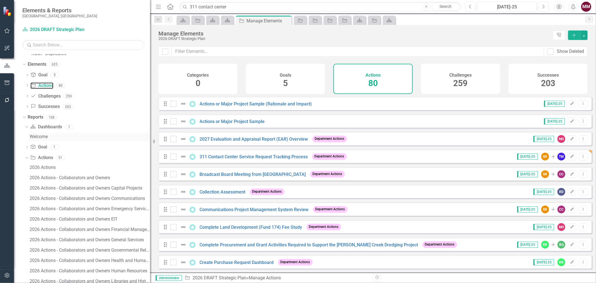
scroll to position [346, 0]
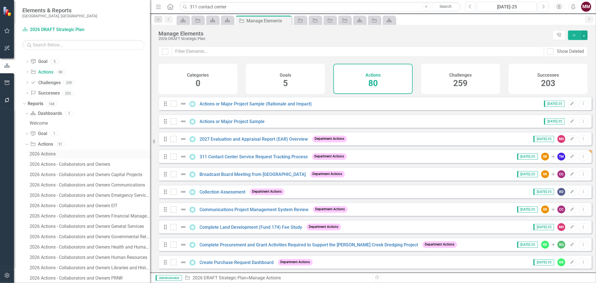
click at [35, 154] on div "2026 Actions" at bounding box center [90, 153] width 120 height 5
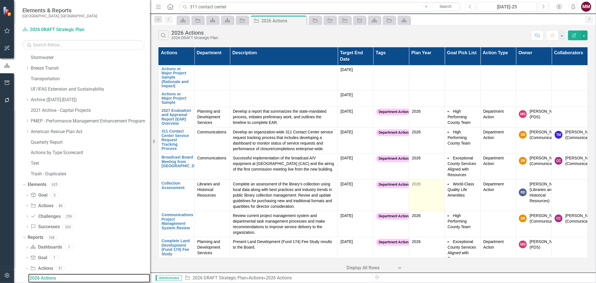
scroll to position [31, 0]
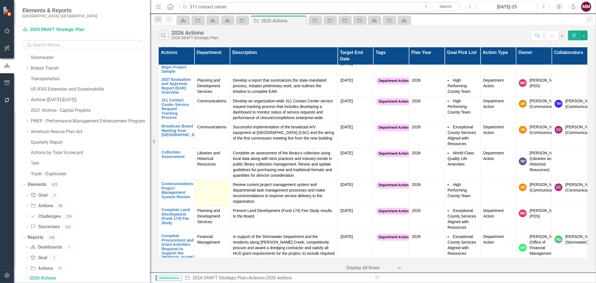
click at [210, 205] on td at bounding box center [212, 193] width 36 height 26
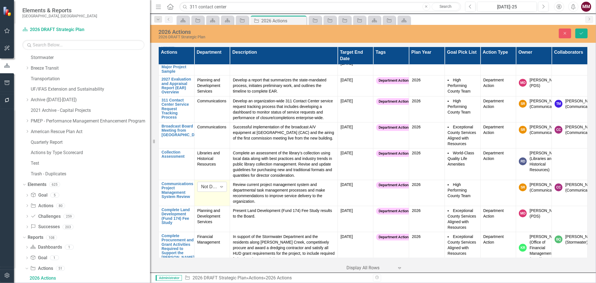
click at [215, 190] on div "Not Defined" at bounding box center [209, 186] width 16 height 6
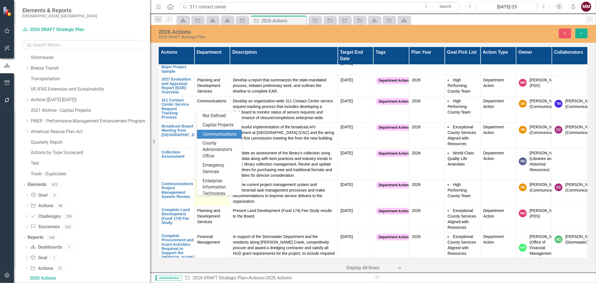
click at [214, 137] on div "Communications" at bounding box center [221, 134] width 36 height 6
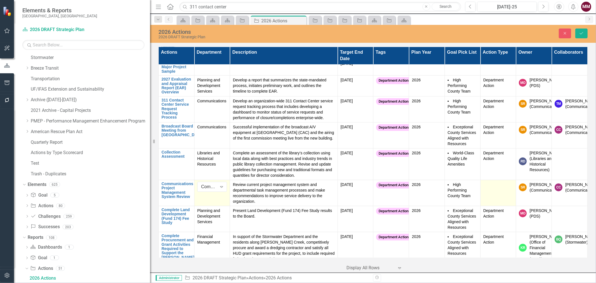
click at [493, 203] on td at bounding box center [498, 193] width 36 height 26
click at [493, 190] on div "Not Defined" at bounding box center [495, 186] width 16 height 6
click at [493, 175] on div "Department Action" at bounding box center [504, 177] width 36 height 13
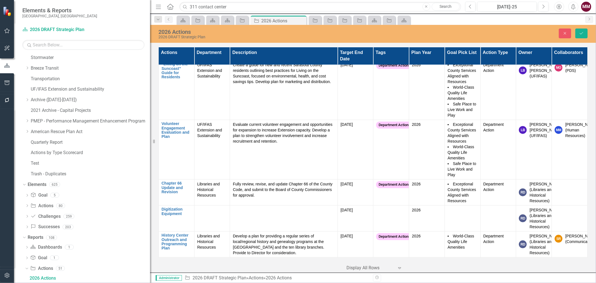
scroll to position [2627, 0]
click at [578, 32] on button "Save" at bounding box center [581, 33] width 12 height 10
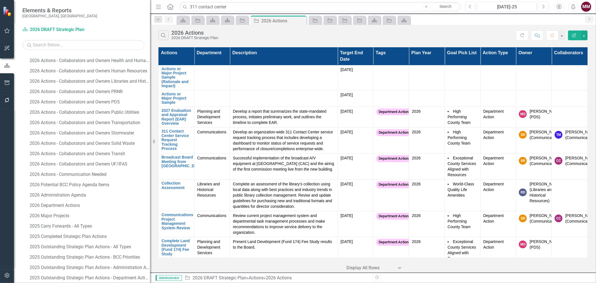
scroll to position [585, 0]
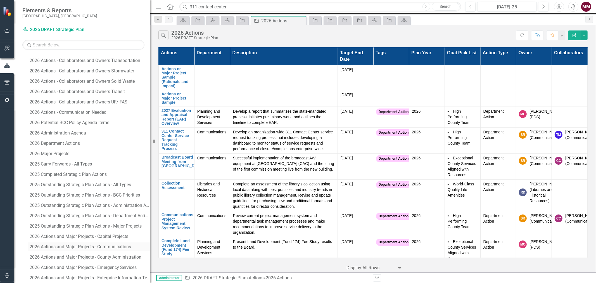
click at [66, 247] on div "2026 Actions and Major Projects - Communications" at bounding box center [90, 246] width 120 height 5
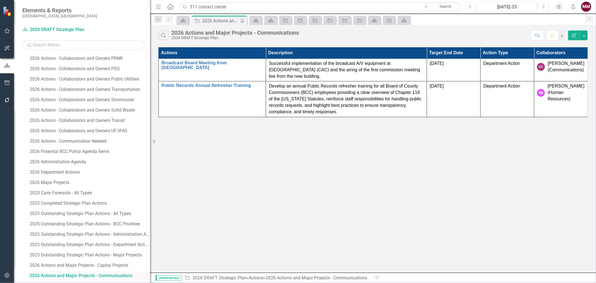
scroll to position [553, 0]
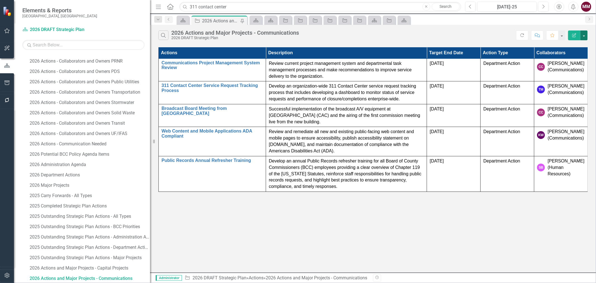
click at [584, 34] on button "button" at bounding box center [583, 35] width 7 height 10
click at [580, 41] on link "Edit Report Edit Report" at bounding box center [565, 46] width 44 height 10
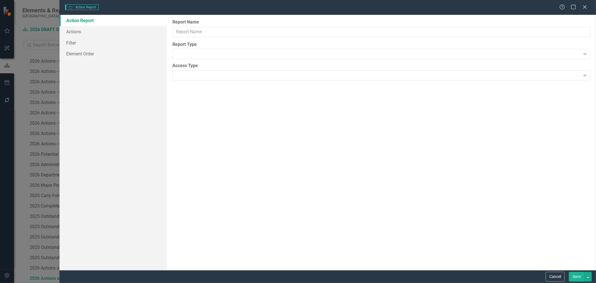
type input "2026 Actions and Major Projects - Communications"
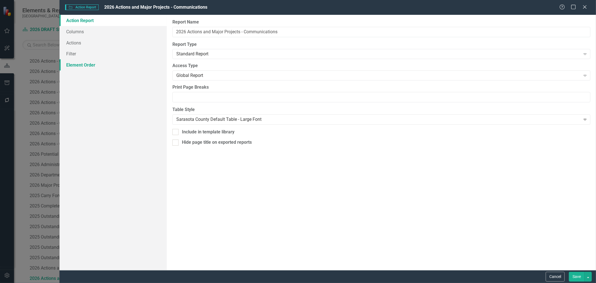
click at [78, 65] on link "Element Order" at bounding box center [112, 64] width 107 height 11
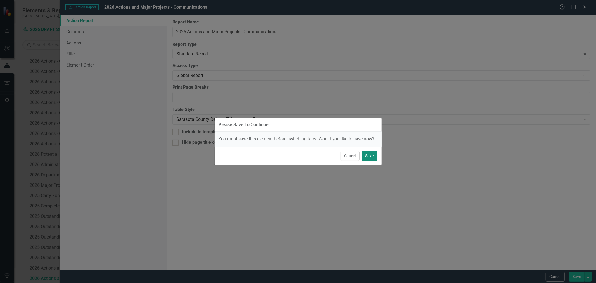
click at [373, 158] on button "Save" at bounding box center [370, 156] width 16 height 10
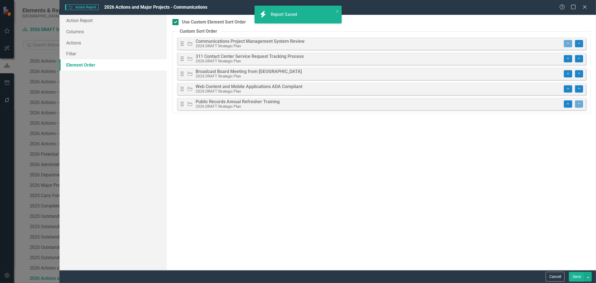
click at [176, 23] on div at bounding box center [175, 22] width 6 height 6
click at [176, 23] on input "Use Custom Element Sort Order" at bounding box center [174, 21] width 4 height 4
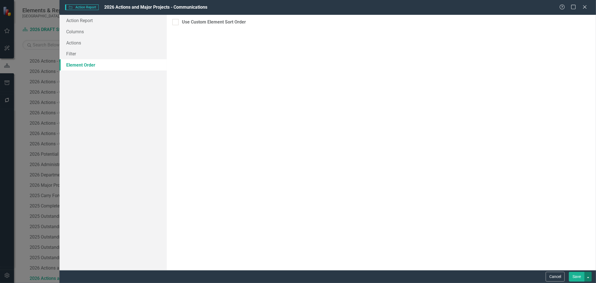
click at [588, 274] on button "button" at bounding box center [587, 276] width 7 height 10
click at [580, 266] on link "Save and Continue" at bounding box center [569, 266] width 44 height 10
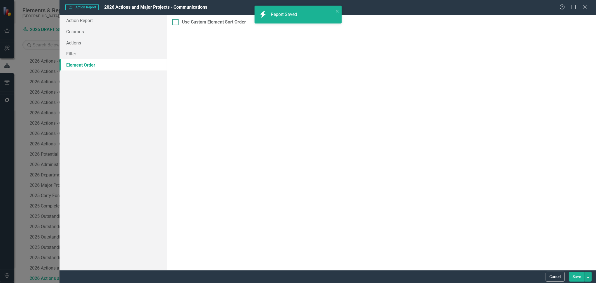
click at [174, 22] on input "Use Custom Element Sort Order" at bounding box center [174, 21] width 4 height 4
checkbox input "true"
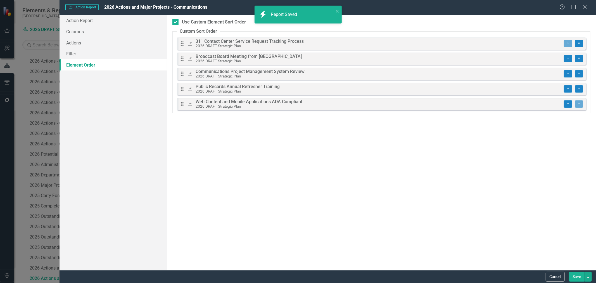
click at [575, 277] on button "Save" at bounding box center [577, 276] width 16 height 10
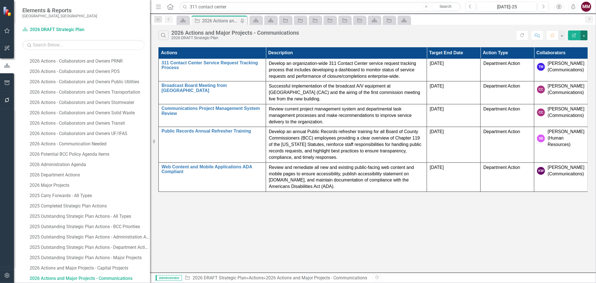
click at [582, 35] on button "button" at bounding box center [583, 35] width 7 height 10
click at [563, 54] on link "PDF Export to PDF" at bounding box center [565, 57] width 44 height 10
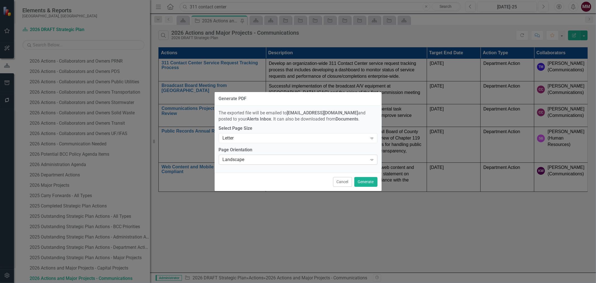
click at [280, 163] on div "Landscape Expand" at bounding box center [298, 159] width 159 height 10
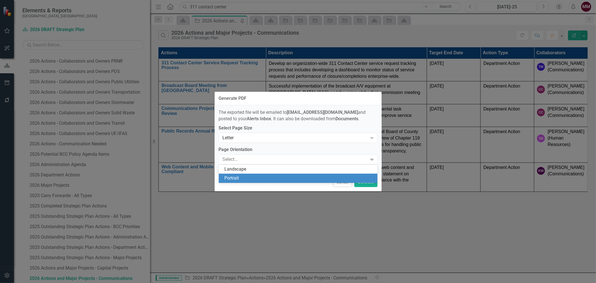
click at [273, 175] on div "Portrait" at bounding box center [299, 178] width 150 height 6
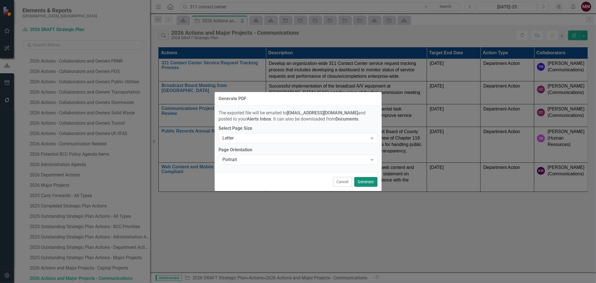
click at [368, 184] on button "Generate" at bounding box center [365, 182] width 23 height 10
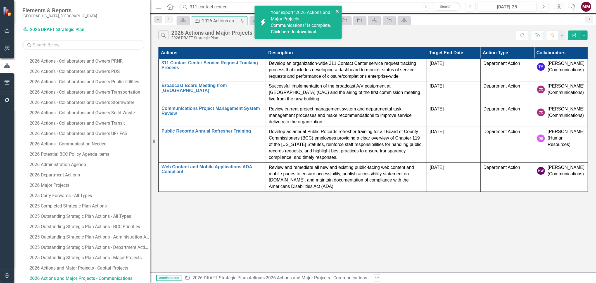
click at [335, 9] on icon "close" at bounding box center [337, 11] width 4 height 4
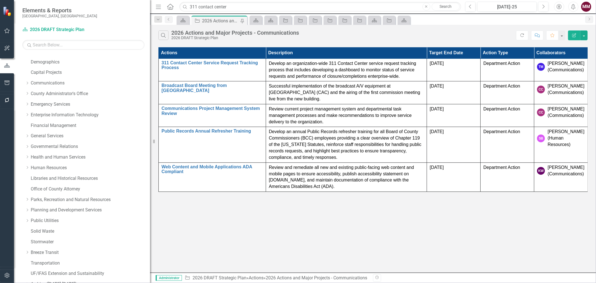
scroll to position [0, 0]
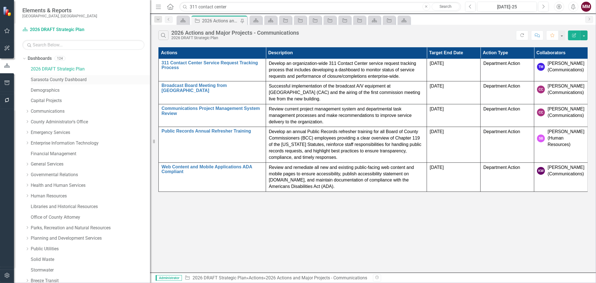
click at [50, 79] on link "Sarasota County Dashboard" at bounding box center [90, 80] width 119 height 6
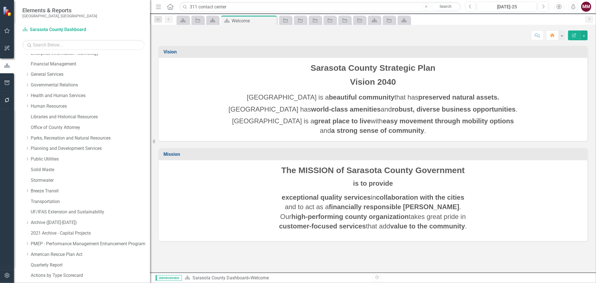
click at [24, 58] on div "Dropdown Dashboards 124 2026 DRAFT Strategic Plan Sarasota County Dashboard Dem…" at bounding box center [86, 133] width 128 height 338
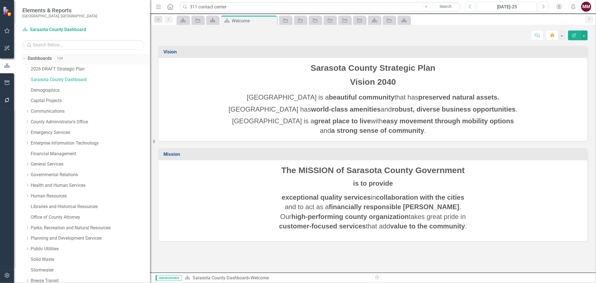
click at [24, 59] on icon "Dropdown" at bounding box center [23, 58] width 3 height 4
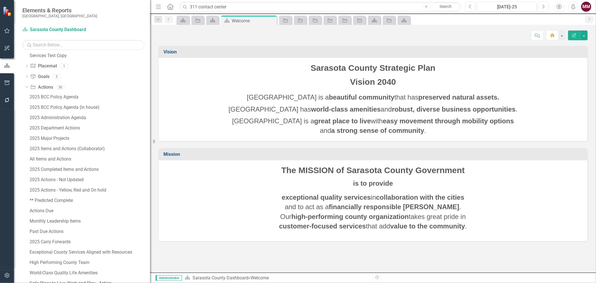
scroll to position [217, 0]
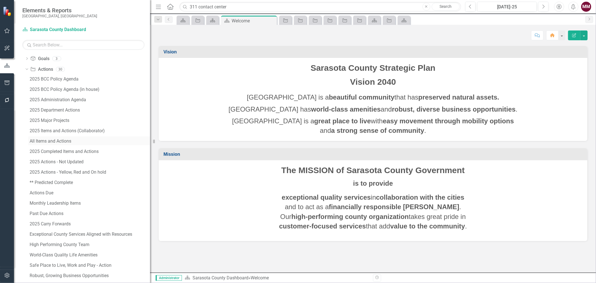
click at [54, 141] on div "All Items and Actions" at bounding box center [90, 141] width 120 height 5
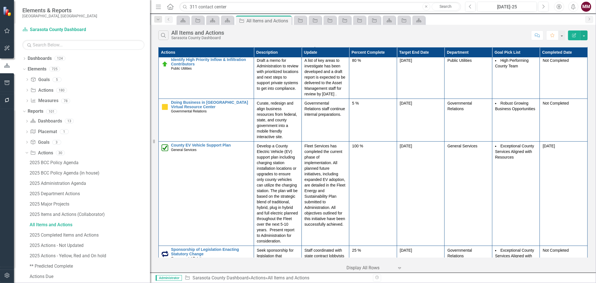
scroll to position [15328, 0]
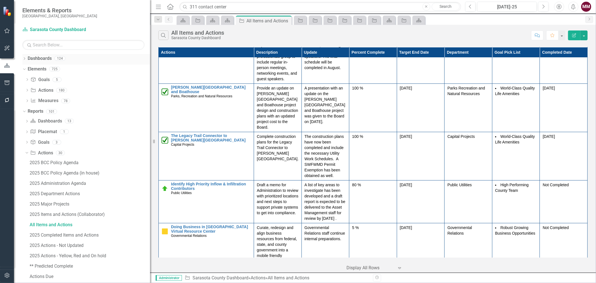
click at [23, 57] on div "Dropdown" at bounding box center [24, 59] width 4 height 5
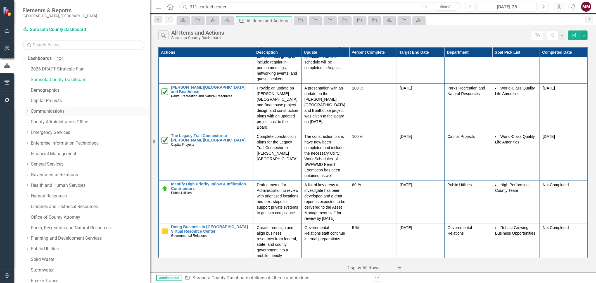
click at [38, 114] on link "Communications" at bounding box center [90, 111] width 119 height 6
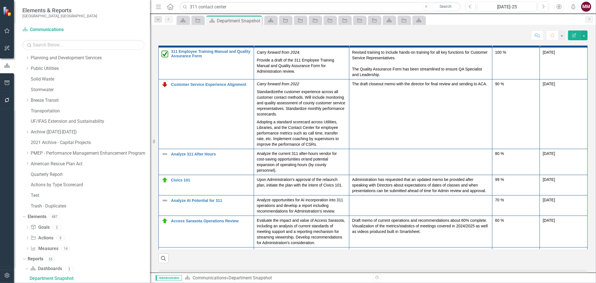
scroll to position [31, 0]
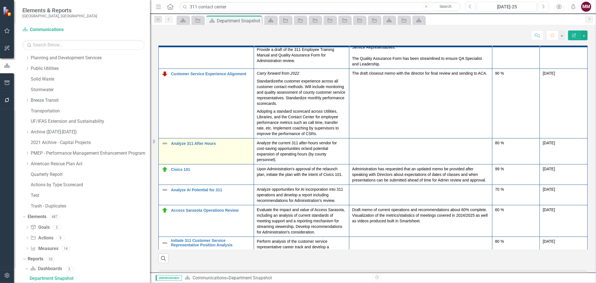
click at [166, 146] on img at bounding box center [164, 143] width 7 height 7
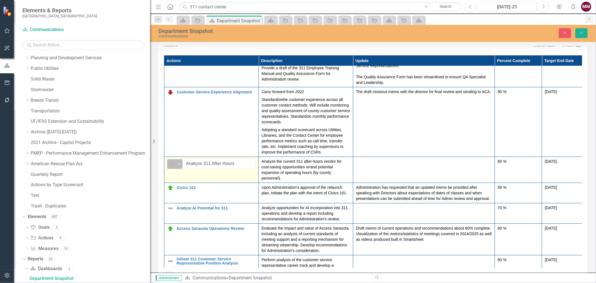
click at [175, 167] on img at bounding box center [172, 163] width 7 height 7
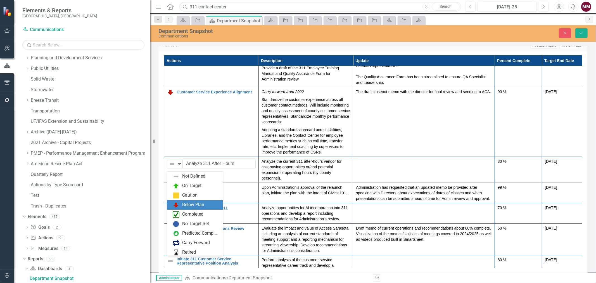
click at [185, 202] on div "Below Plan" at bounding box center [193, 204] width 22 height 6
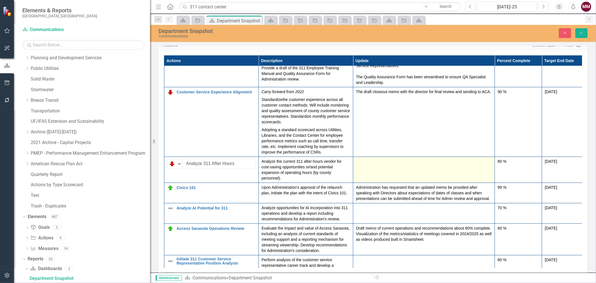
click at [391, 172] on td at bounding box center [424, 169] width 142 height 26
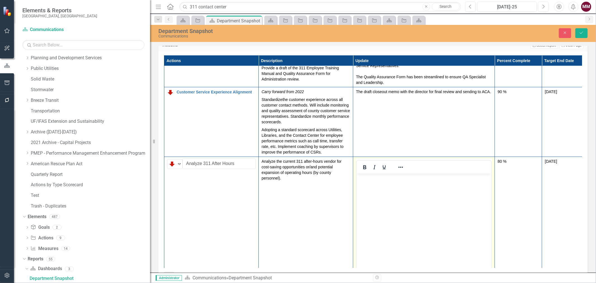
scroll to position [0, 0]
click at [402, 169] on icon "Reveal or hide additional toolbar items" at bounding box center [400, 167] width 7 height 7
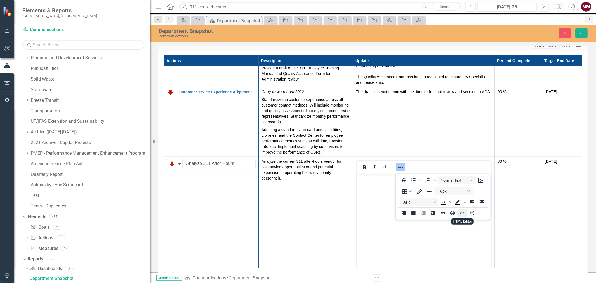
click at [459, 213] on icon "HTML Editor" at bounding box center [462, 212] width 7 height 7
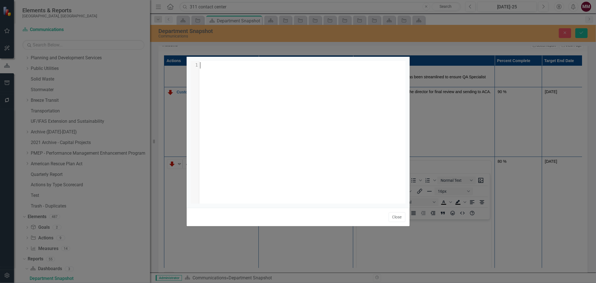
scroll to position [2, 0]
click at [309, 116] on div "​ x 1 ​" at bounding box center [305, 139] width 228 height 156
click at [394, 215] on button "Close" at bounding box center [397, 217] width 17 height 10
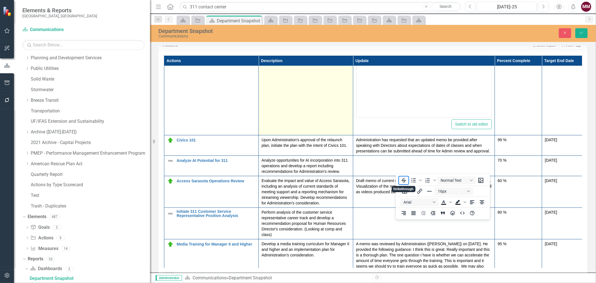
scroll to position [186, 0]
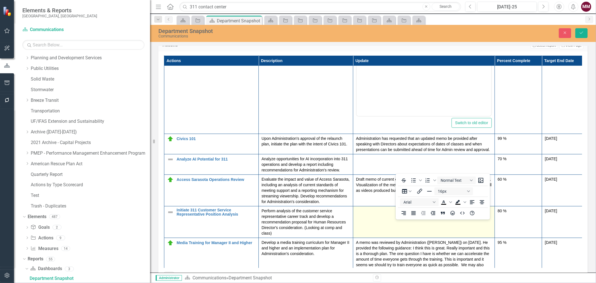
click at [366, 219] on td at bounding box center [424, 222] width 142 height 32
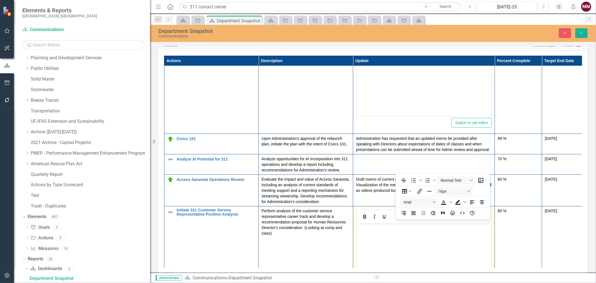
scroll to position [0, 0]
click at [460, 214] on icon "HTML Editor" at bounding box center [462, 212] width 7 height 7
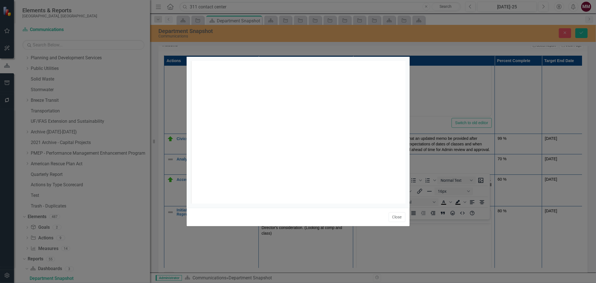
scroll to position [2, 0]
click at [393, 216] on button "Close" at bounding box center [397, 217] width 17 height 10
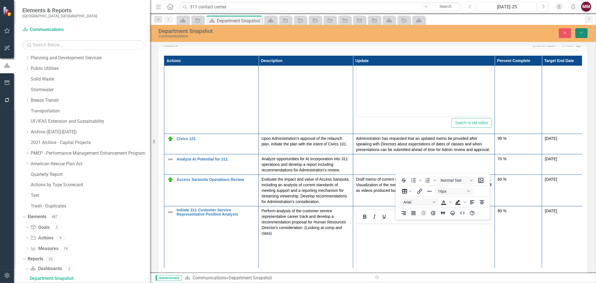
click at [577, 30] on button "Save" at bounding box center [581, 33] width 12 height 10
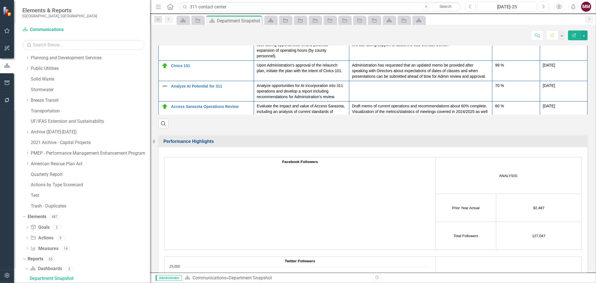
scroll to position [714, 0]
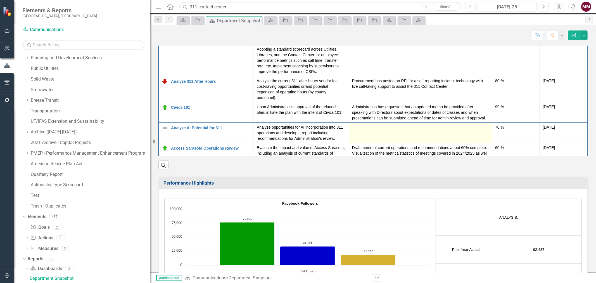
click at [401, 138] on td at bounding box center [420, 133] width 143 height 20
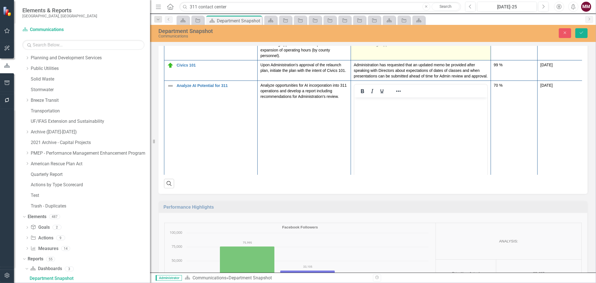
scroll to position [62, 0]
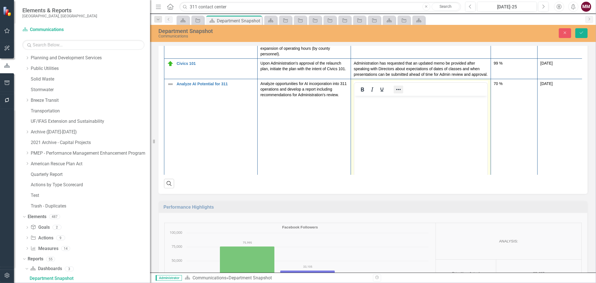
click at [396, 90] on icon "Reveal or hide additional toolbar items" at bounding box center [398, 89] width 4 height 1
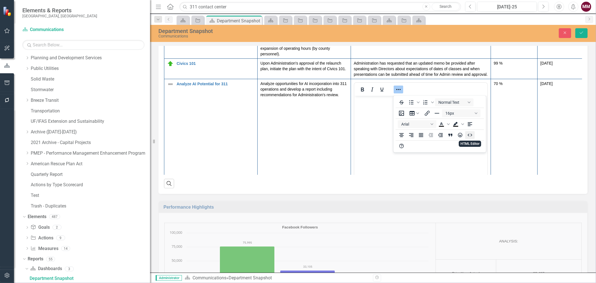
click at [468, 132] on icon "HTML Editor" at bounding box center [469, 135] width 7 height 7
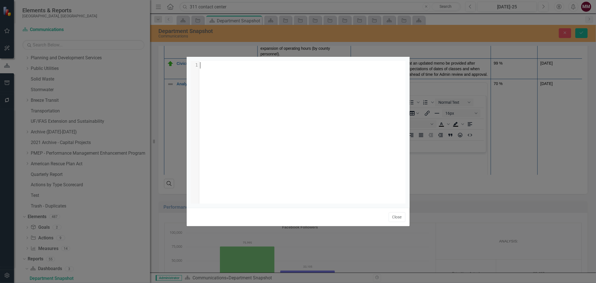
scroll to position [2, 0]
click at [351, 97] on div "xxxxxxxxxx 1 1 ​" at bounding box center [305, 139] width 228 height 156
type textarea "Copilot"
drag, startPoint x: 288, startPoint y: 65, endPoint x: 271, endPoint y: 65, distance: 17.0
click at [271, 65] on span "We have identified voice and Copilot AI providers and are evaluating the best o…" at bounding box center [305, 68] width 210 height 12
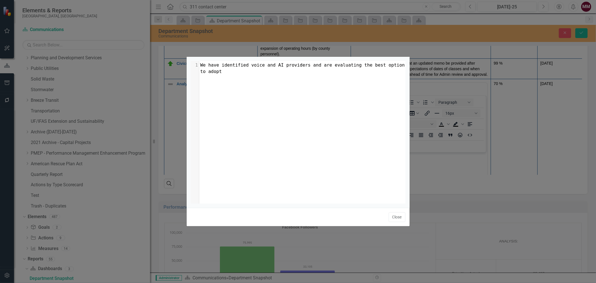
click at [231, 73] on pre "We have identified voice and AI providers and are evaluating the best option to…" at bounding box center [304, 68] width 210 height 13
type textarea "."
click at [399, 216] on button "Close" at bounding box center [397, 217] width 17 height 10
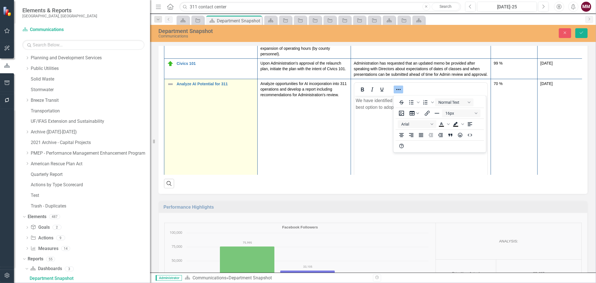
click at [170, 87] on img at bounding box center [170, 84] width 7 height 7
click at [170, 87] on img at bounding box center [172, 86] width 7 height 7
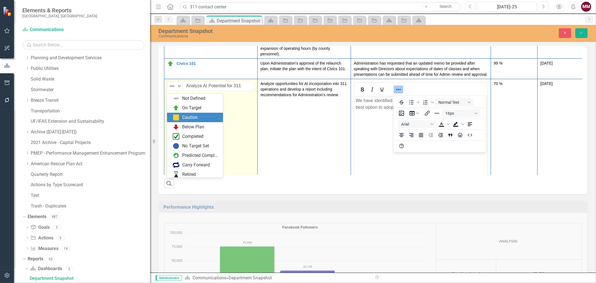
click at [177, 115] on img at bounding box center [176, 117] width 7 height 7
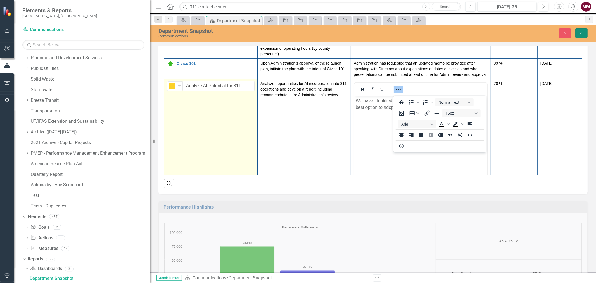
click at [580, 32] on icon "Save" at bounding box center [581, 33] width 5 height 4
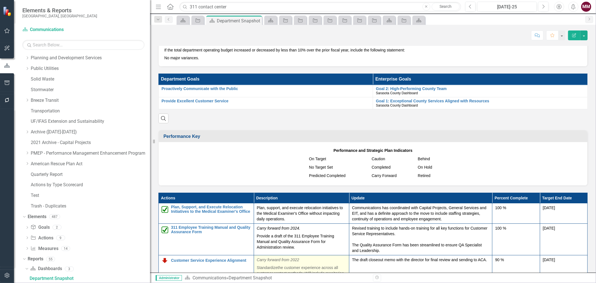
scroll to position [621, 0]
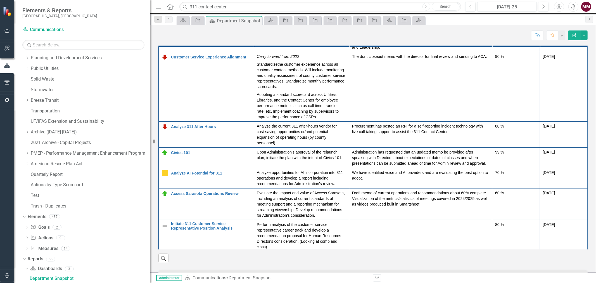
scroll to position [93, 0]
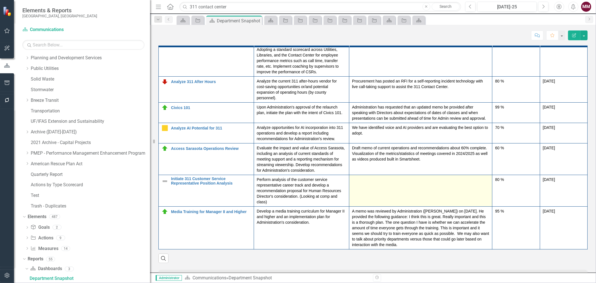
click at [429, 201] on td at bounding box center [420, 191] width 143 height 32
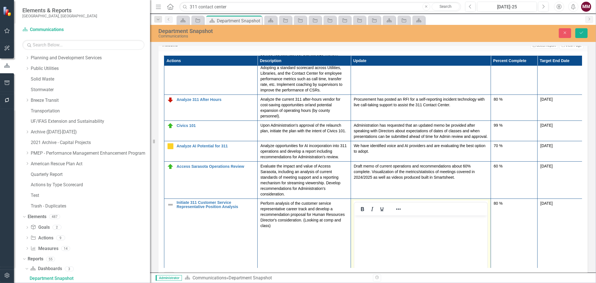
scroll to position [0, 0]
click at [401, 212] on icon "Reveal or hide additional toolbar items" at bounding box center [398, 209] width 7 height 7
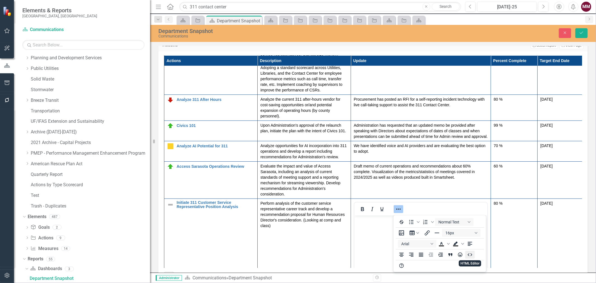
click at [466, 253] on icon "HTML Editor" at bounding box center [469, 254] width 7 height 7
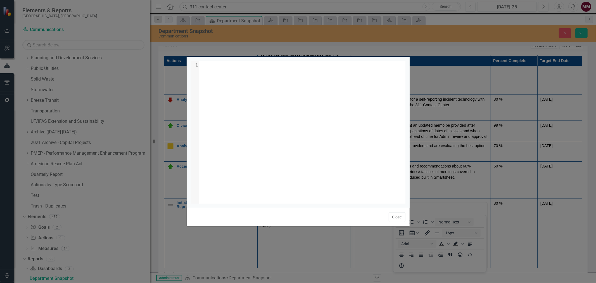
scroll to position [2, 0]
click at [282, 132] on div "xxxxxxxxxx 1 1 ​" at bounding box center [305, 139] width 228 height 156
click at [392, 216] on button "Close" at bounding box center [397, 217] width 17 height 10
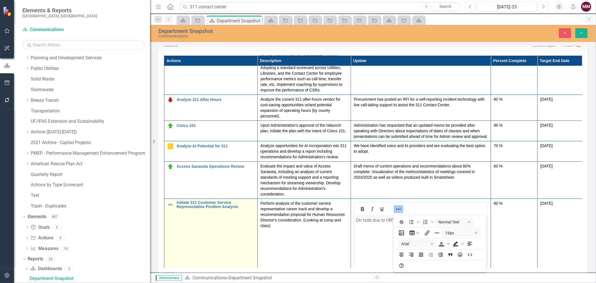
click at [171, 206] on img at bounding box center [170, 204] width 7 height 7
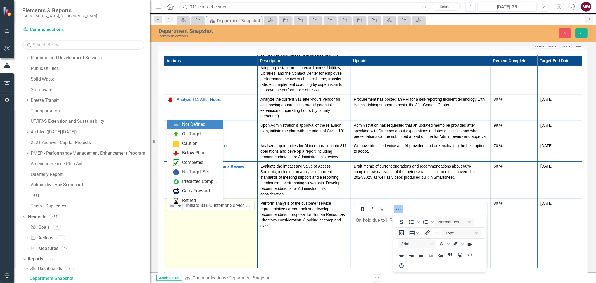
click at [171, 206] on img at bounding box center [172, 205] width 7 height 7
click at [178, 142] on img at bounding box center [176, 143] width 7 height 7
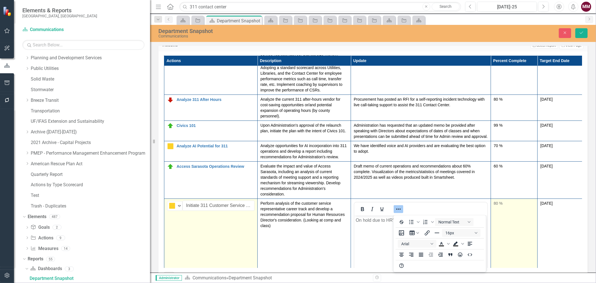
click at [503, 215] on td "80 %" at bounding box center [514, 264] width 47 height 132
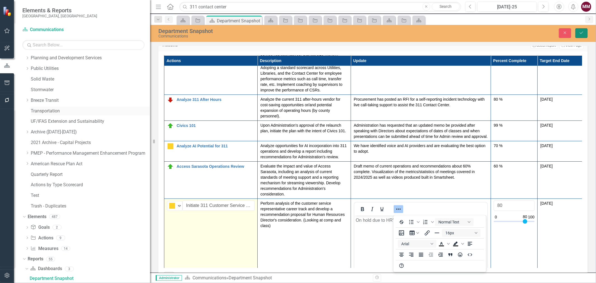
drag, startPoint x: 582, startPoint y: 30, endPoint x: 132, endPoint y: 109, distance: 456.9
click at [582, 31] on icon "Save" at bounding box center [581, 33] width 5 height 4
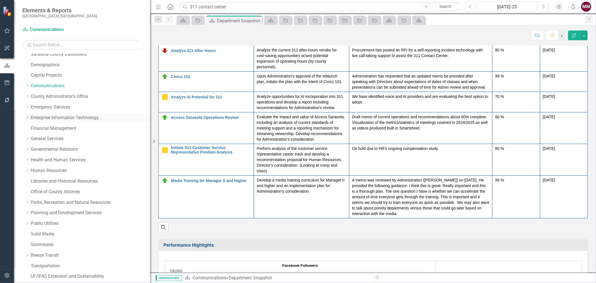
scroll to position [0, 0]
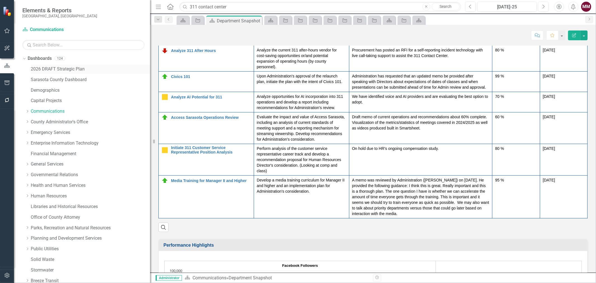
click at [42, 67] on link "2026 DRAFT Strategic Plan" at bounding box center [90, 69] width 119 height 6
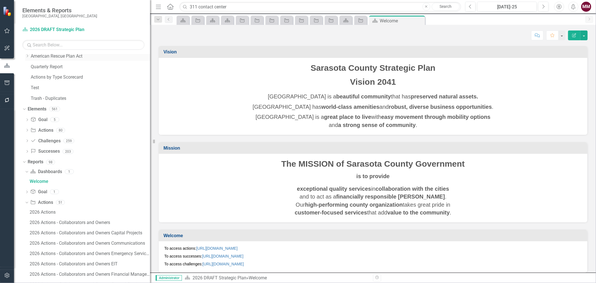
scroll to position [284, 0]
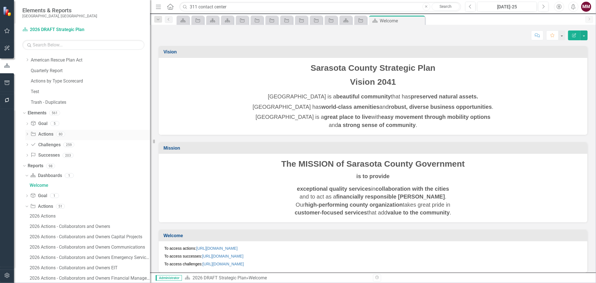
click at [49, 135] on link "Action Actions" at bounding box center [41, 134] width 23 height 6
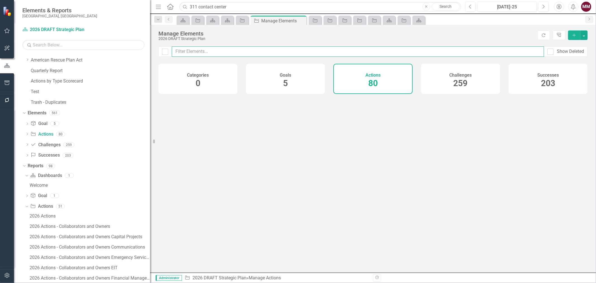
click at [210, 51] on input "text" at bounding box center [358, 51] width 372 height 10
type input "digi"
checkbox input "false"
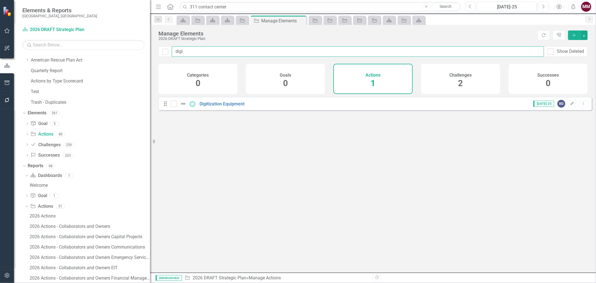
type input "digi"
click at [577, 108] on div "[DATE]-25 RD Edit Dropdown Menu" at bounding box center [556, 104] width 61 height 8
click at [581, 105] on icon "Dropdown Menu" at bounding box center [583, 104] width 5 height 4
click at [554, 147] on link "Trash Delete Action" at bounding box center [560, 148] width 46 height 10
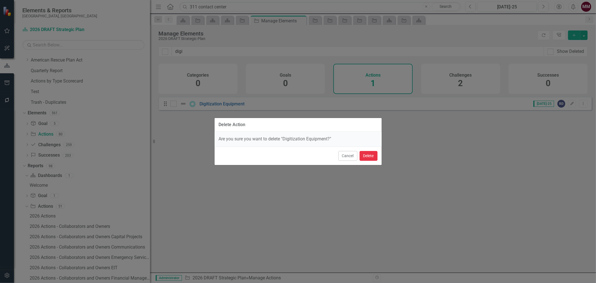
click at [364, 154] on button "Delete" at bounding box center [368, 156] width 18 height 10
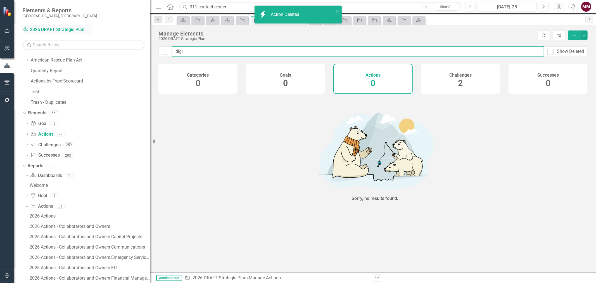
drag, startPoint x: 210, startPoint y: 53, endPoint x: 74, endPoint y: 33, distance: 137.3
click at [74, 33] on div "Elements & Reports [GEOGRAPHIC_DATA], [GEOGRAPHIC_DATA] Dashboard 2026 DRAFT St…" at bounding box center [298, 141] width 596 height 283
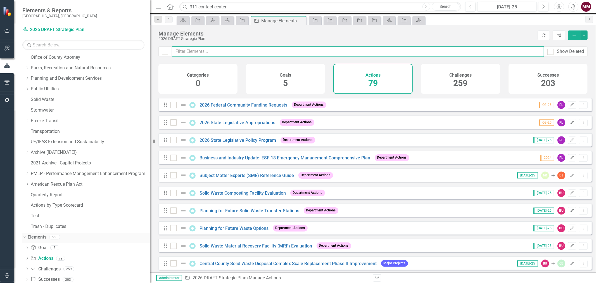
scroll to position [35, 0]
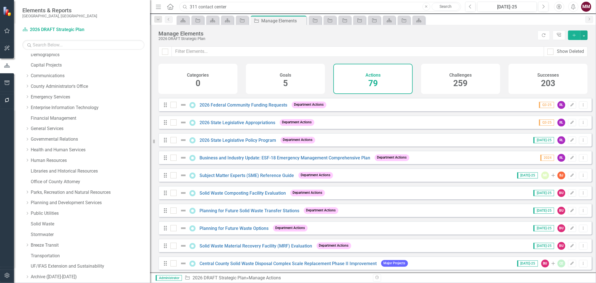
drag, startPoint x: 232, startPoint y: 10, endPoint x: 36, endPoint y: -18, distance: 197.8
click at [36, 0] on html "Elements & Reports [GEOGRAPHIC_DATA], [GEOGRAPHIC_DATA] Dashboard 2026 DRAFT St…" at bounding box center [298, 141] width 596 height 283
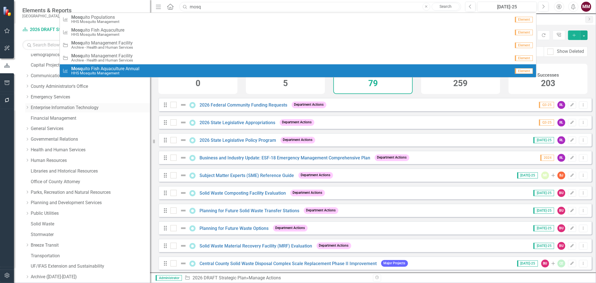
scroll to position [0, 0]
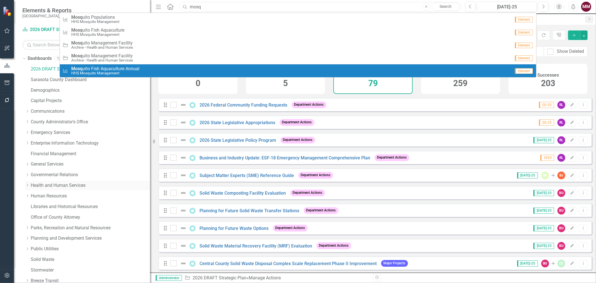
type input "mosq"
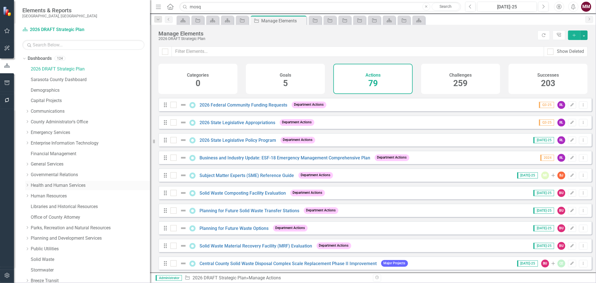
click at [59, 183] on link "Health and Human Services" at bounding box center [90, 185] width 119 height 6
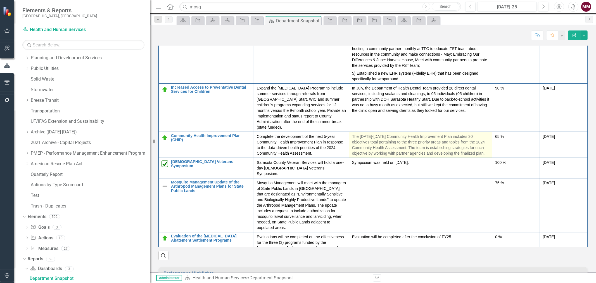
scroll to position [714, 0]
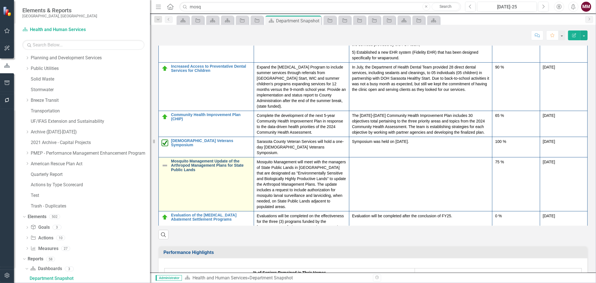
click at [202, 159] on link "Mosquito Management Update of the Arthropod Management Plans for State Public L…" at bounding box center [211, 165] width 80 height 13
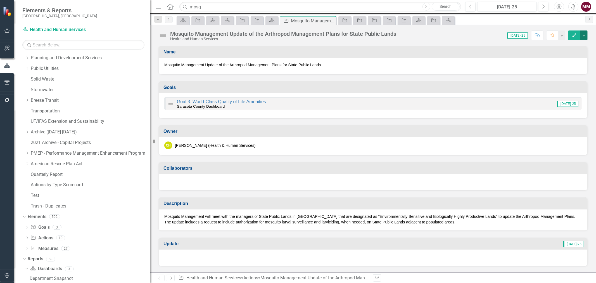
click at [585, 37] on button "button" at bounding box center [583, 35] width 7 height 10
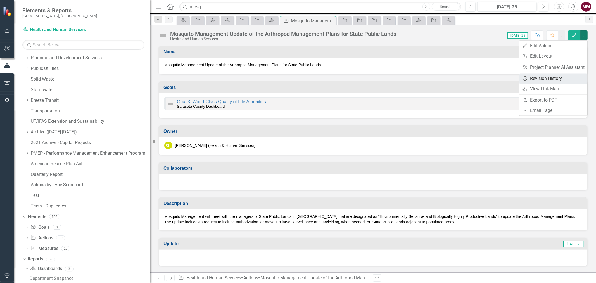
click at [563, 78] on link "Revision History Revision History" at bounding box center [553, 78] width 68 height 10
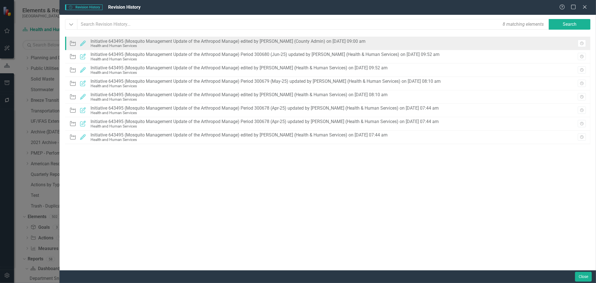
click at [523, 46] on div "Action Edited Initiative 643495 (Mosquito Management Update of the Arthropod Ma…" at bounding box center [327, 43] width 525 height 13
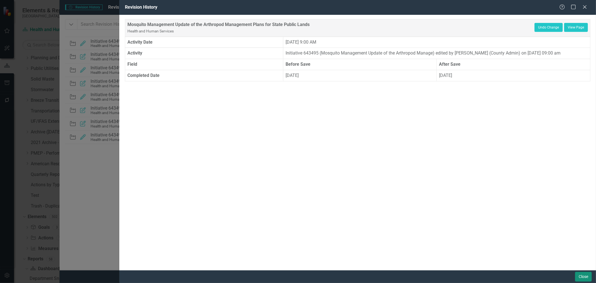
click at [583, 277] on button "Close" at bounding box center [583, 276] width 17 height 10
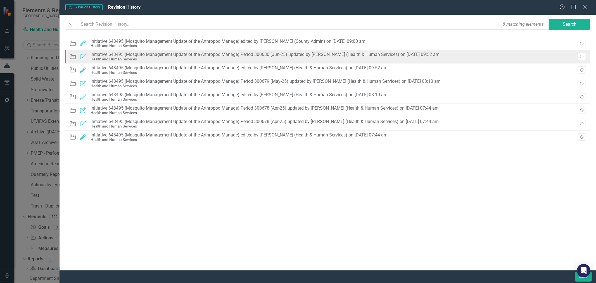
click at [421, 58] on div "Health and Human Services" at bounding box center [265, 59] width 349 height 4
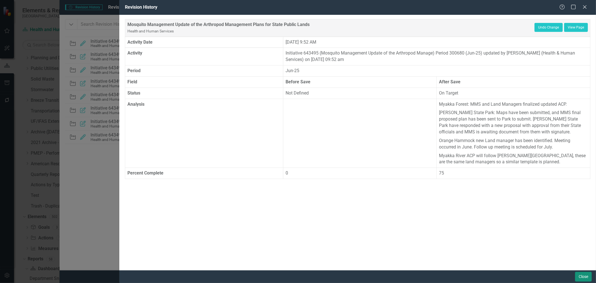
click at [577, 275] on button "Close" at bounding box center [583, 276] width 17 height 10
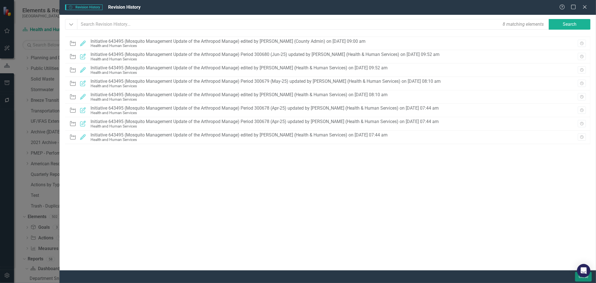
click at [576, 279] on button "Close" at bounding box center [583, 276] width 17 height 10
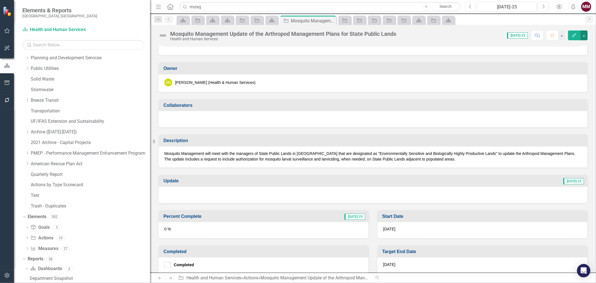
scroll to position [62, 0]
click at [163, 35] on img at bounding box center [162, 35] width 9 height 9
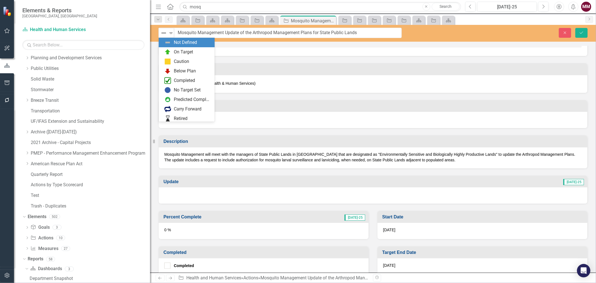
click at [163, 35] on img at bounding box center [163, 33] width 7 height 7
click at [172, 54] on div "On Target" at bounding box center [187, 52] width 47 height 7
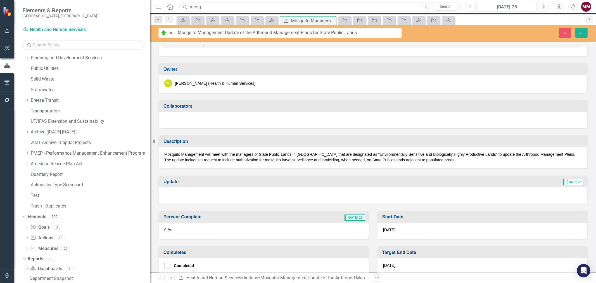
click at [242, 192] on div at bounding box center [373, 195] width 428 height 16
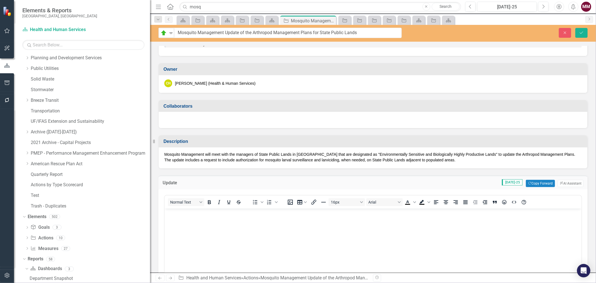
scroll to position [0, 0]
click at [540, 186] on div "Update [DATE]-25 Copy Forward Copy Forward ClearPoint AI AI Assistant" at bounding box center [372, 182] width 429 height 14
click at [539, 182] on button "Copy Forward Copy Forward" at bounding box center [540, 183] width 29 height 7
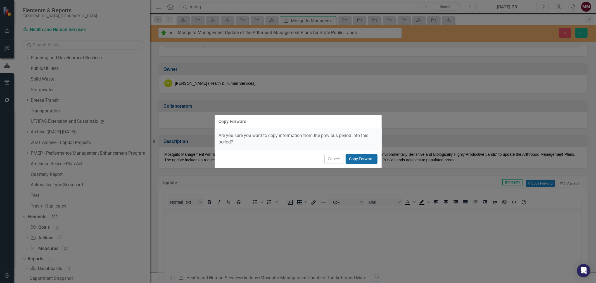
click at [359, 157] on button "Copy Forward" at bounding box center [362, 159] width 32 height 10
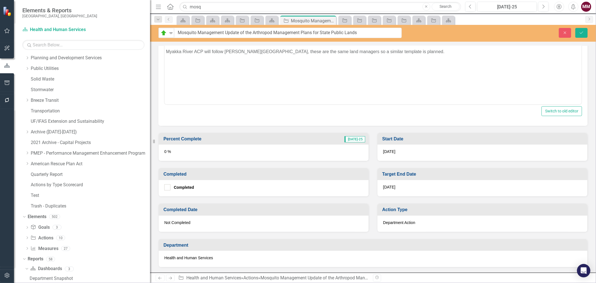
scroll to position [279, 0]
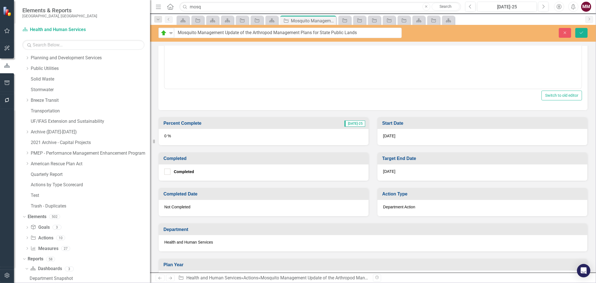
click at [337, 137] on div "0 %" at bounding box center [264, 137] width 210 height 16
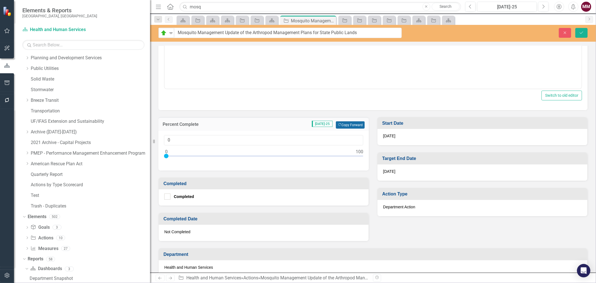
click at [346, 123] on button "Copy Forward Copy Forward" at bounding box center [350, 124] width 29 height 7
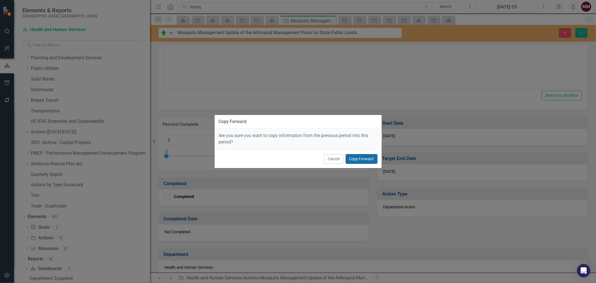
click at [358, 158] on button "Copy Forward" at bounding box center [362, 159] width 32 height 10
type input "75"
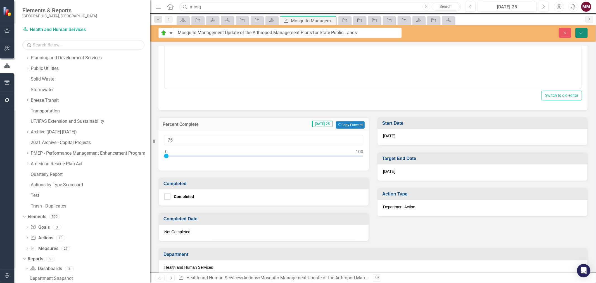
click at [577, 32] on button "Save" at bounding box center [581, 33] width 12 height 10
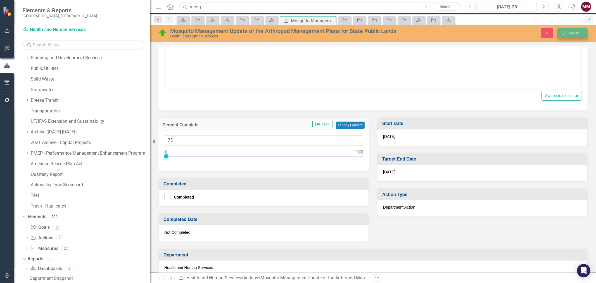
scroll to position [277, 0]
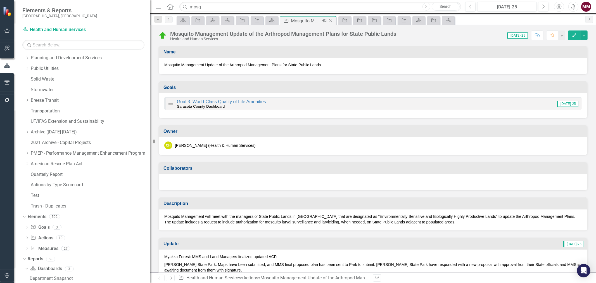
click at [332, 21] on icon "Close" at bounding box center [331, 20] width 6 height 4
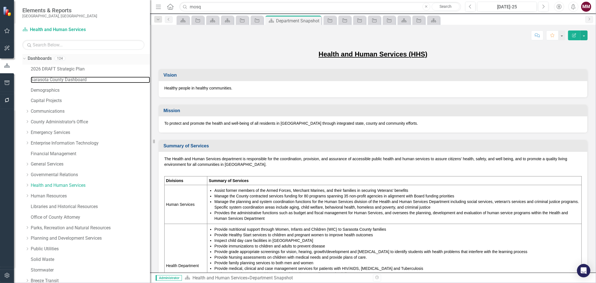
drag, startPoint x: 51, startPoint y: 82, endPoint x: 28, endPoint y: 63, distance: 29.9
click at [51, 82] on link "Sarasota County Dashboard" at bounding box center [90, 80] width 119 height 6
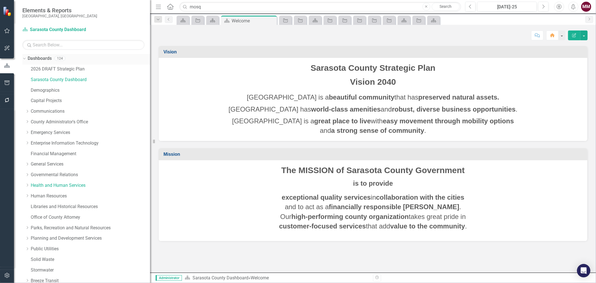
click at [27, 65] on div "2026 DRAFT Strategic Plan Sarasota County Dashboard Demographics Capital Projec…" at bounding box center [87, 229] width 125 height 328
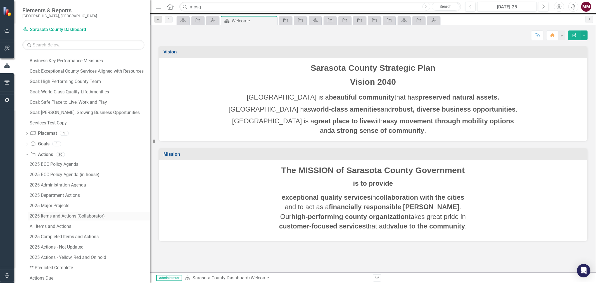
scroll to position [490, 0]
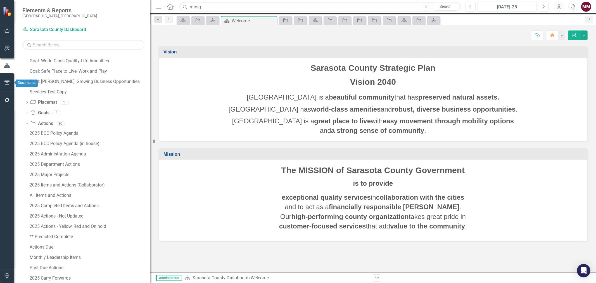
click at [7, 83] on icon "button" at bounding box center [7, 82] width 6 height 4
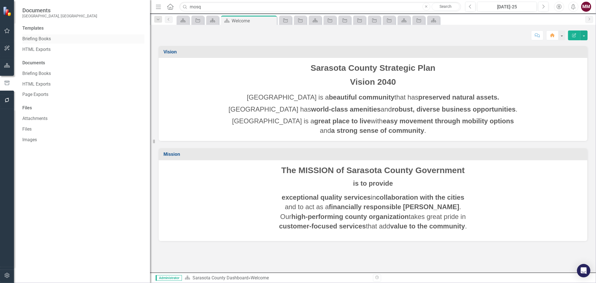
click at [43, 39] on link "Briefing Books" at bounding box center [83, 39] width 122 height 6
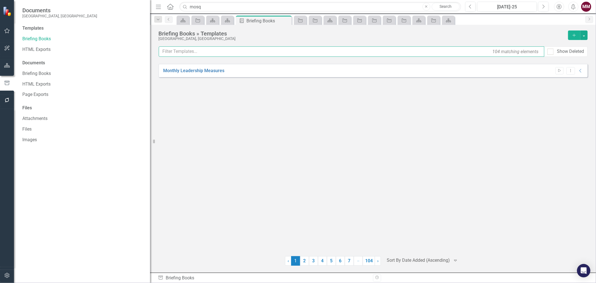
drag, startPoint x: 192, startPoint y: 60, endPoint x: 212, endPoint y: 52, distance: 21.7
click at [212, 52] on input "text" at bounding box center [351, 51] width 385 height 10
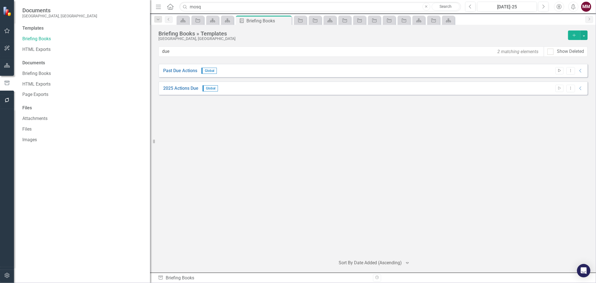
click at [556, 70] on button "Start" at bounding box center [559, 70] width 8 height 7
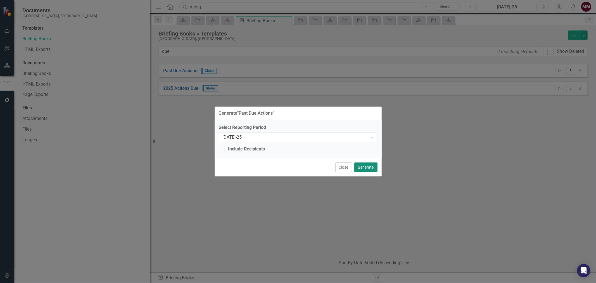
click at [363, 166] on button "Generate" at bounding box center [365, 167] width 23 height 10
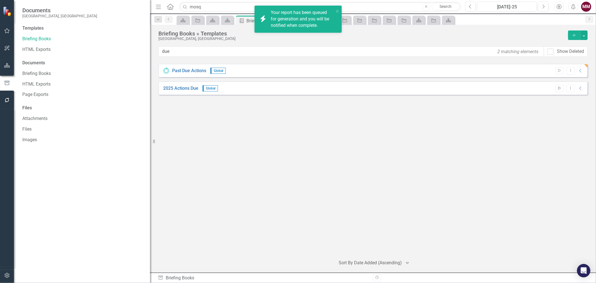
click at [561, 87] on icon "Start" at bounding box center [559, 88] width 4 height 3
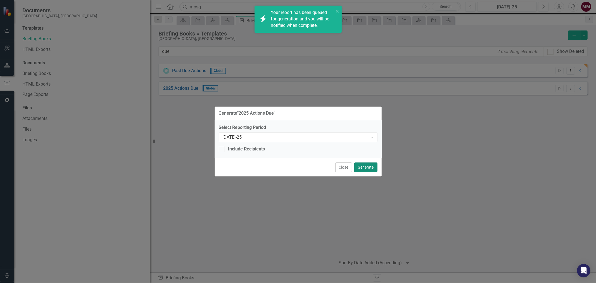
click at [358, 166] on button "Generate" at bounding box center [365, 167] width 23 height 10
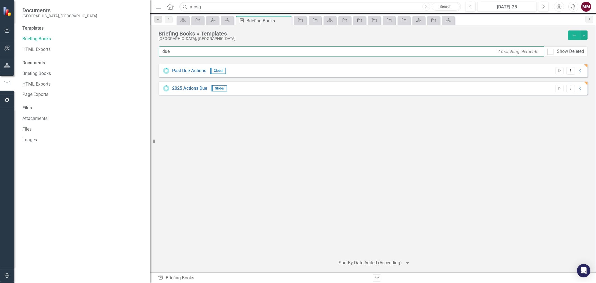
drag, startPoint x: 221, startPoint y: 55, endPoint x: -10, endPoint y: -23, distance: 244.5
click at [0, 0] on html "icon.bolt Your report has been queued for generation and you will be notified w…" at bounding box center [298, 141] width 596 height 283
type input "comp"
click at [559, 72] on icon "Start" at bounding box center [559, 70] width 4 height 3
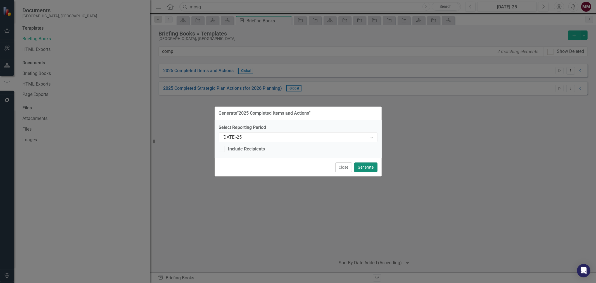
click at [365, 165] on button "Generate" at bounding box center [365, 167] width 23 height 10
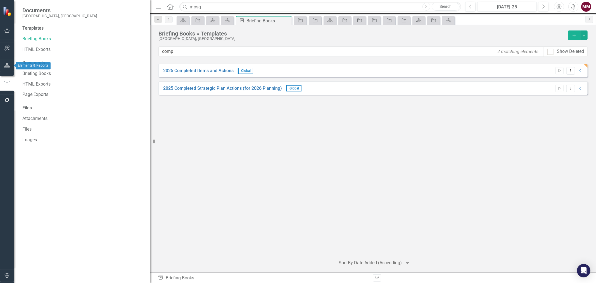
click at [7, 65] on icon "button" at bounding box center [7, 65] width 6 height 4
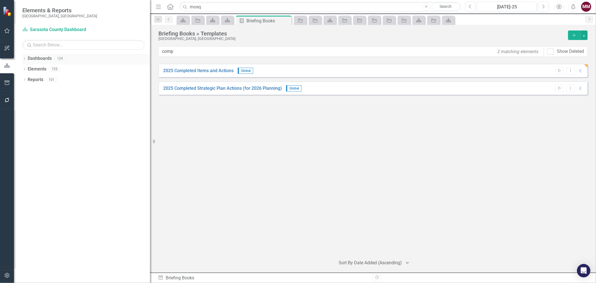
click at [23, 59] on icon "Dropdown" at bounding box center [24, 59] width 4 height 3
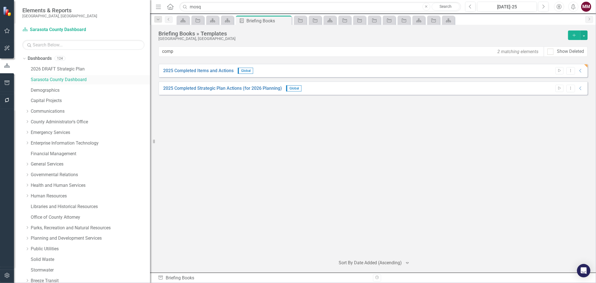
click at [53, 77] on link "Sarasota County Dashboard" at bounding box center [90, 80] width 119 height 6
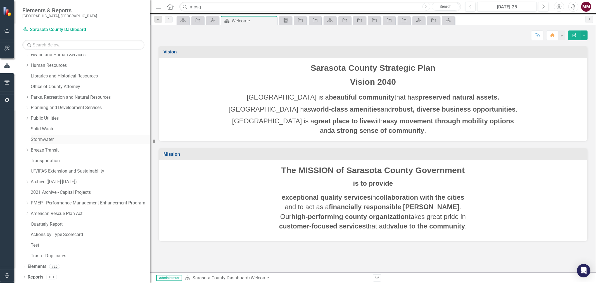
scroll to position [131, 0]
click at [45, 236] on link "Actions by Type Scorecard" at bounding box center [90, 234] width 119 height 6
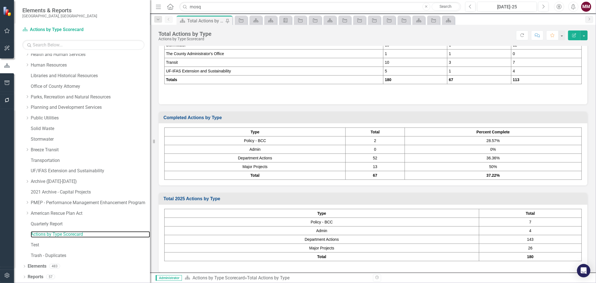
scroll to position [172, 0]
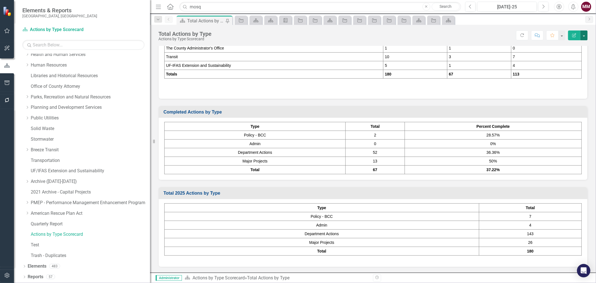
click at [583, 38] on button "button" at bounding box center [583, 35] width 7 height 10
click at [560, 75] on link "PDF Export to PDF" at bounding box center [564, 78] width 45 height 10
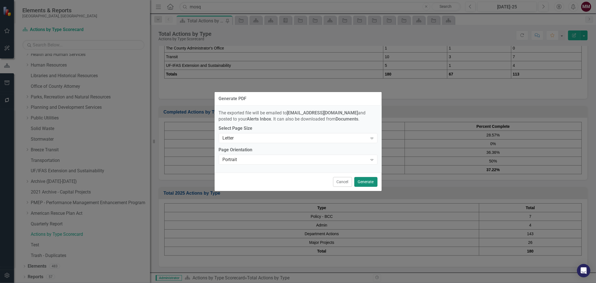
click at [358, 180] on button "Generate" at bounding box center [365, 182] width 23 height 10
